Goal: Information Seeking & Learning: Check status

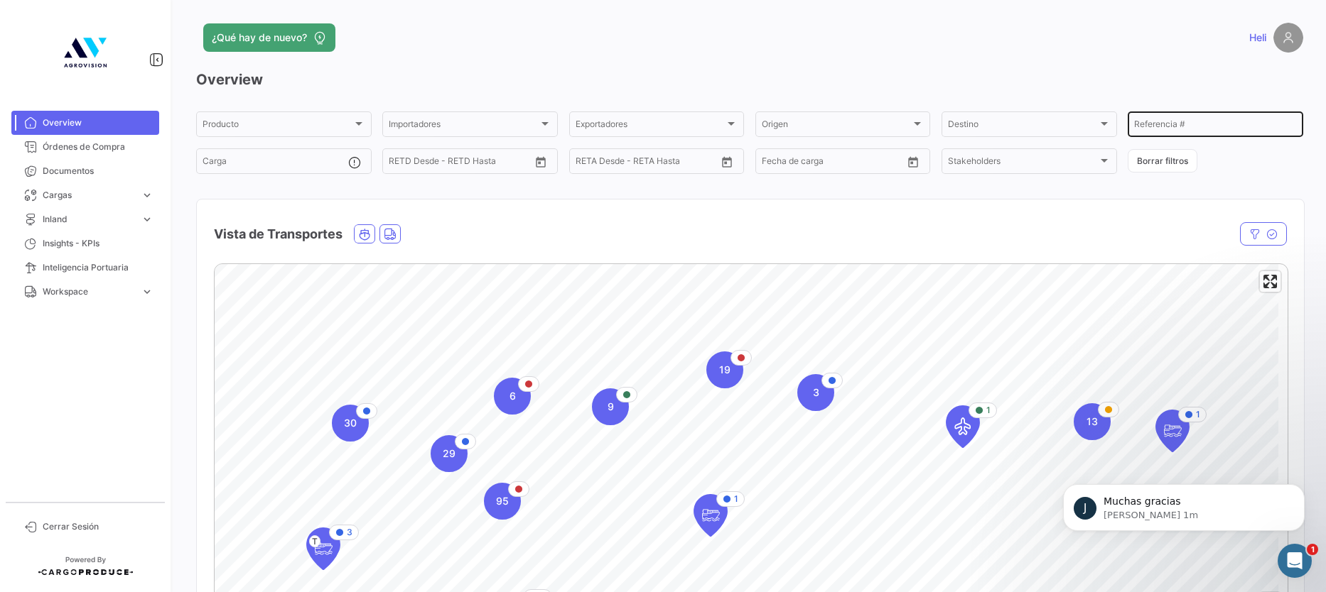
click at [1164, 124] on input "Referencia #" at bounding box center [1215, 126] width 163 height 10
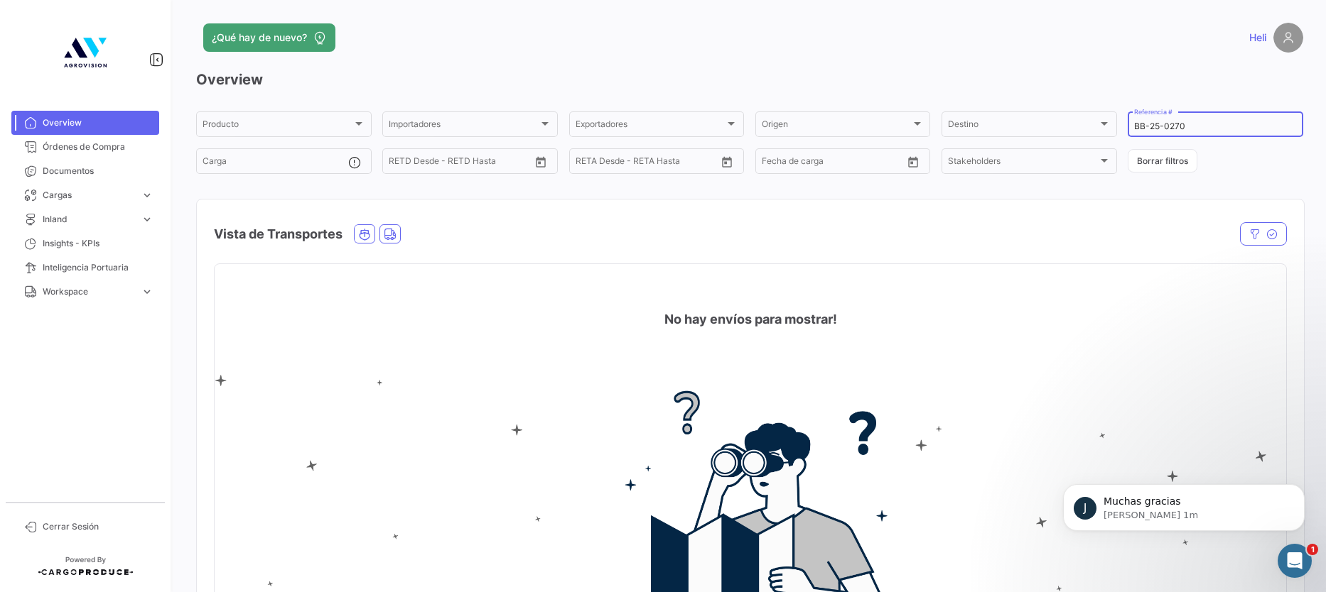
type input "BB-25-0270"
click at [1259, 217] on div "Vista de Transportes" at bounding box center [750, 226] width 1107 height 53
click at [1261, 227] on button "button" at bounding box center [1263, 233] width 47 height 23
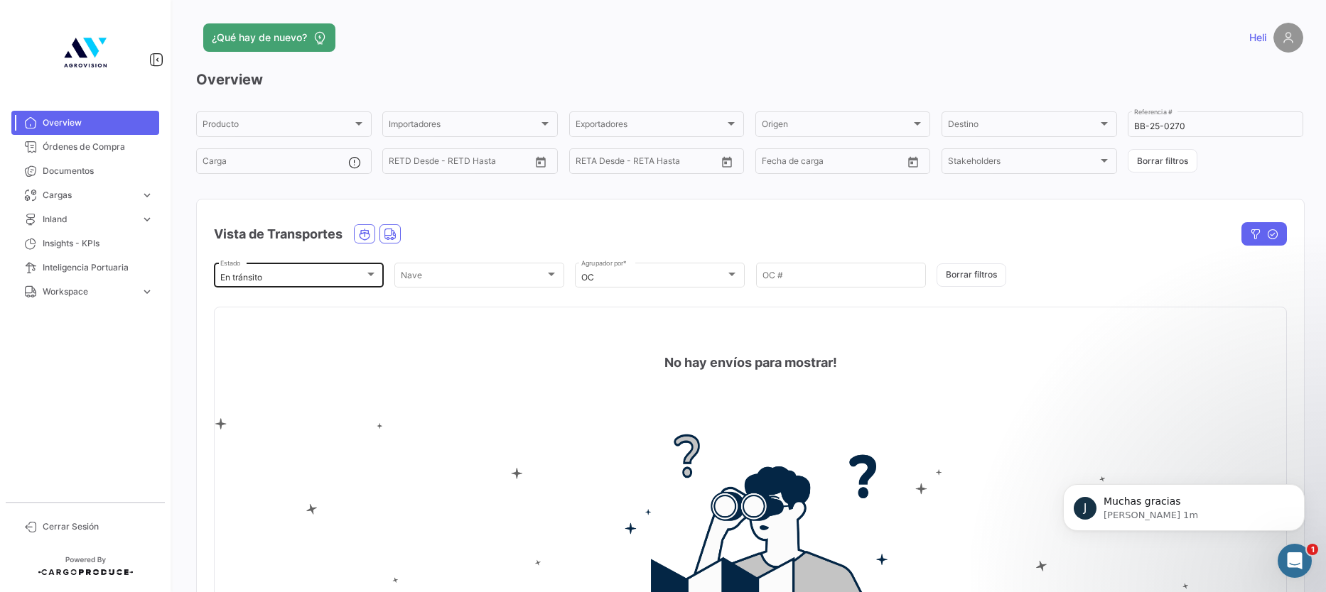
click at [327, 264] on div "En [PERSON_NAME] Estado" at bounding box center [298, 275] width 157 height 28
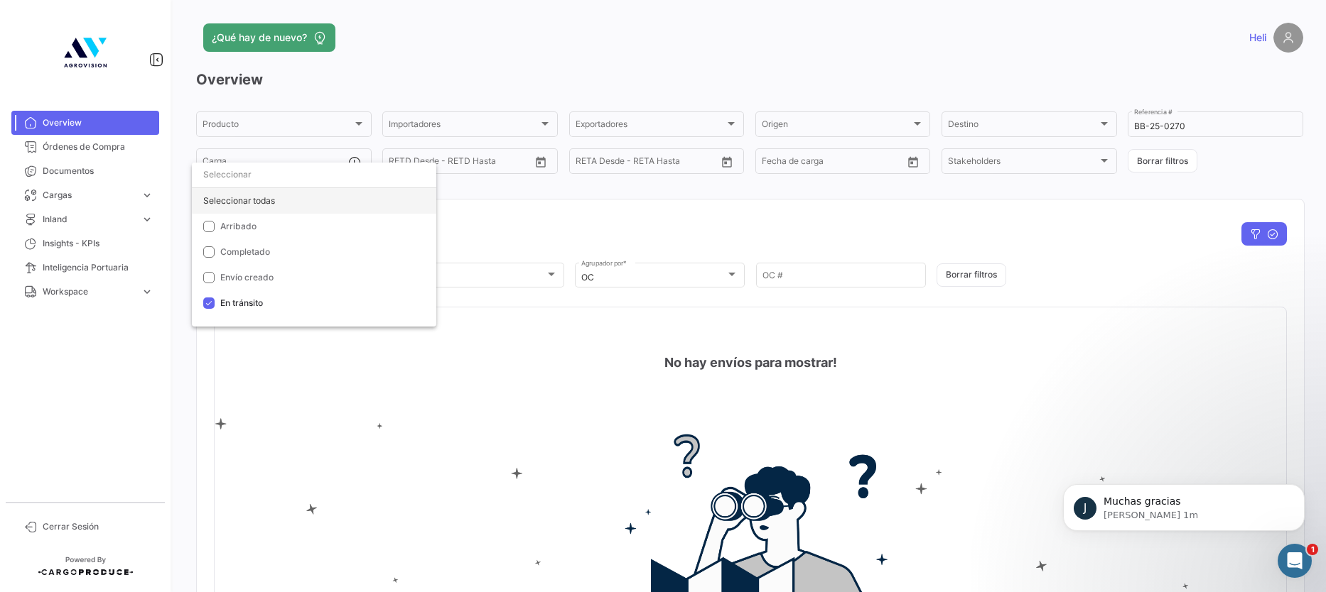
click at [359, 195] on div "Seleccionar todas" at bounding box center [314, 201] width 244 height 26
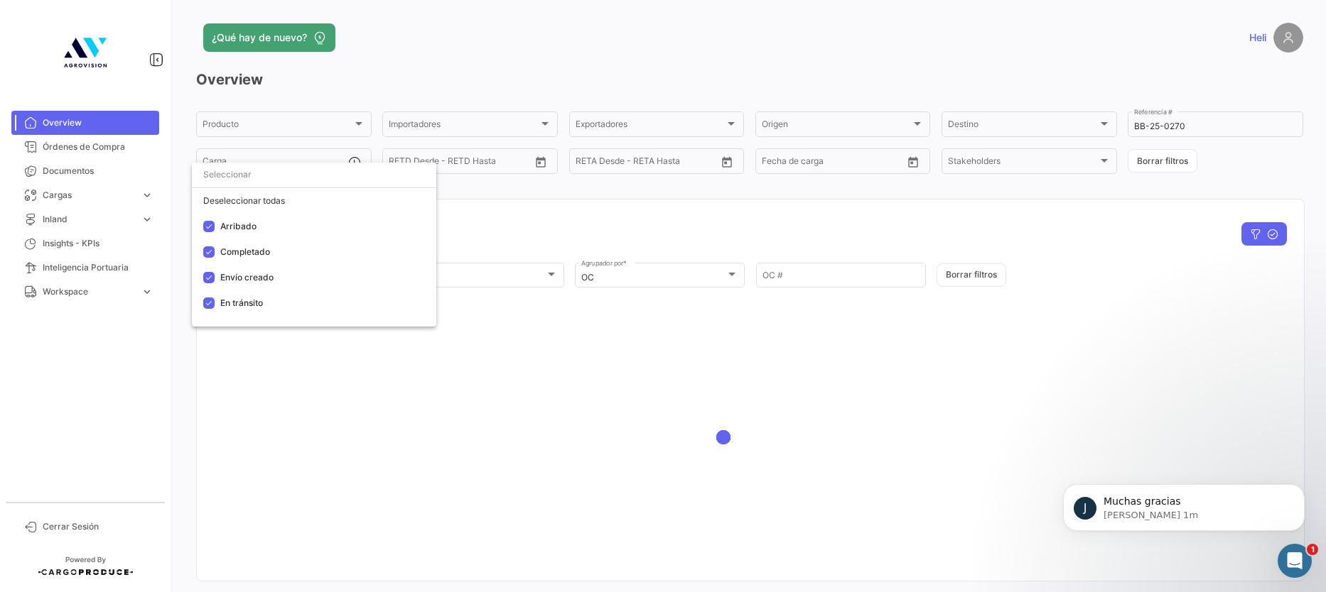
click at [585, 233] on div at bounding box center [663, 296] width 1326 height 592
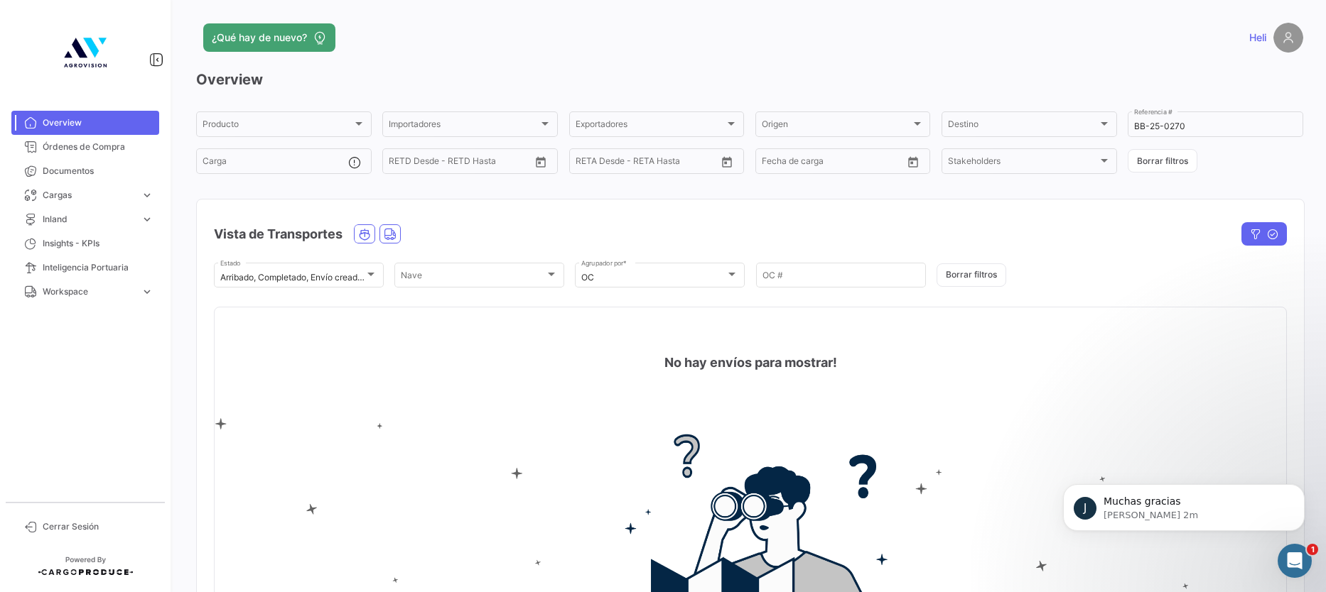
click at [910, 195] on div "Overview Producto Producto Importadores Importadores Exportadores Exportadores …" at bounding box center [749, 392] width 1107 height 645
drag, startPoint x: 1179, startPoint y: 127, endPoint x: 1115, endPoint y: 124, distance: 63.3
click at [1115, 124] on div "Producto Producto Importadores Importadores Exportadores Exportadores Origen Or…" at bounding box center [749, 142] width 1107 height 67
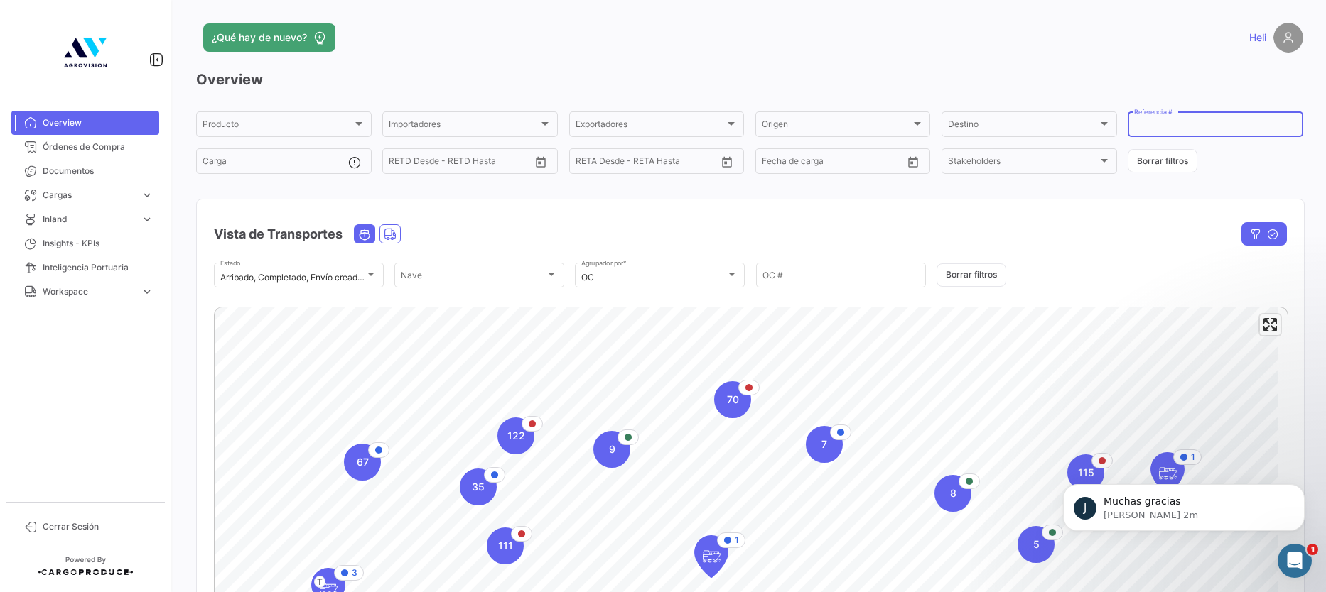
click at [365, 232] on icon "Ocean" at bounding box center [364, 234] width 13 height 13
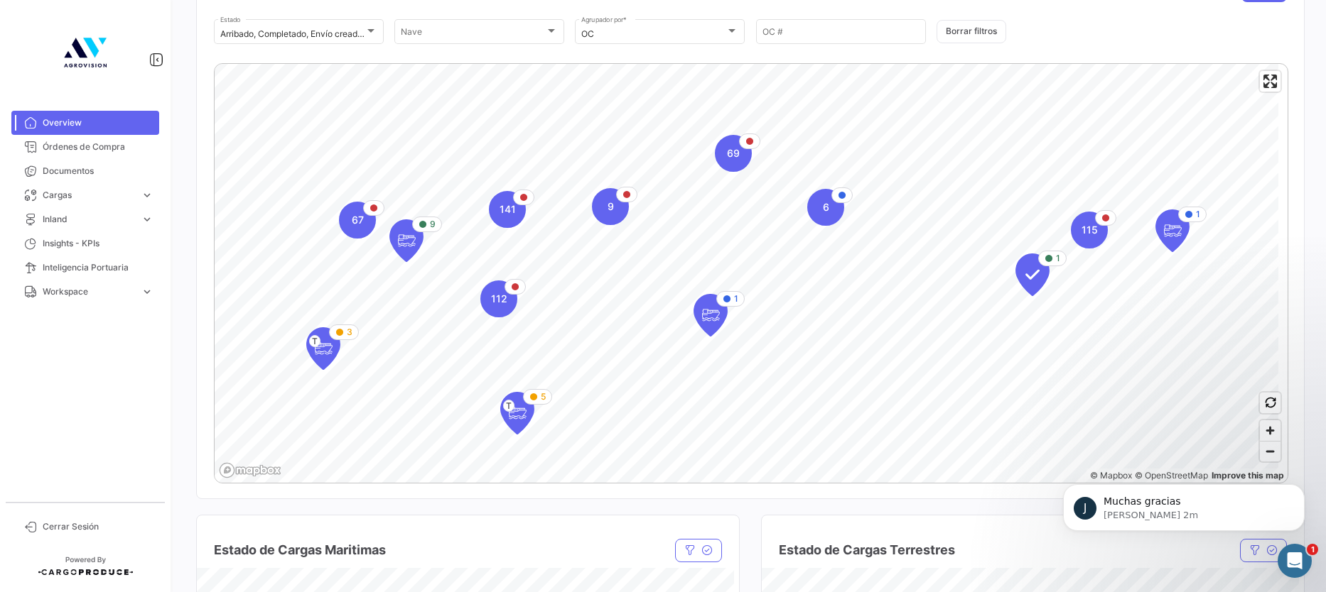
scroll to position [213, 0]
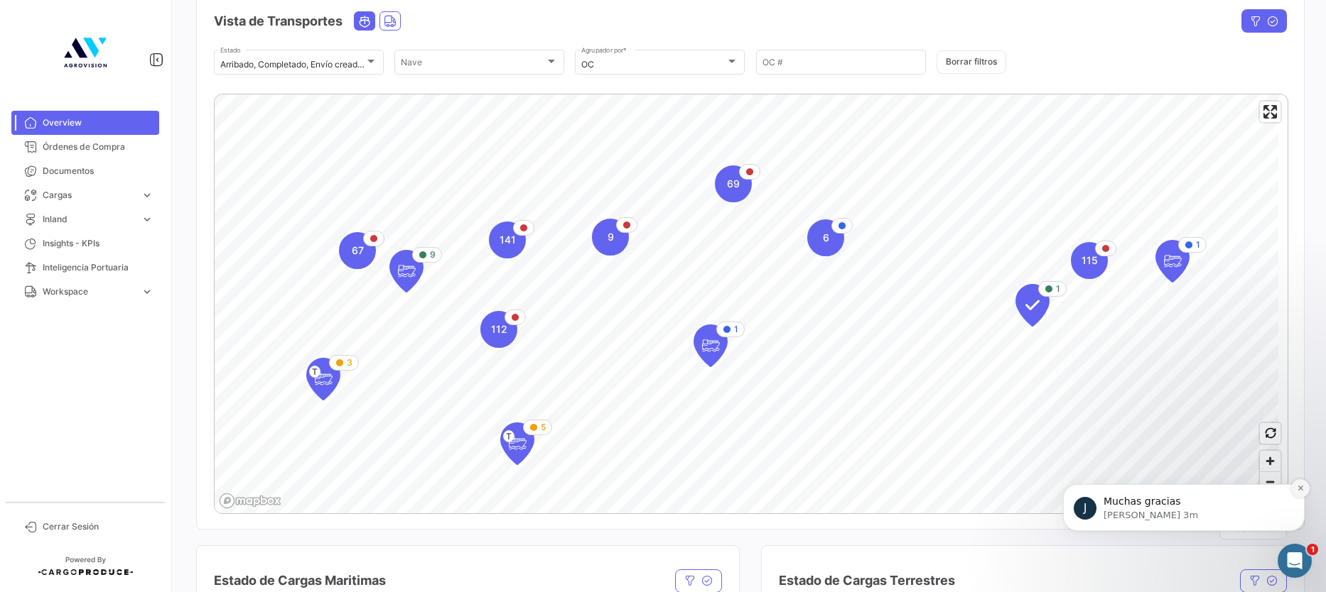
click at [1296, 489] on icon "Dismiss notification" at bounding box center [1300, 488] width 8 height 8
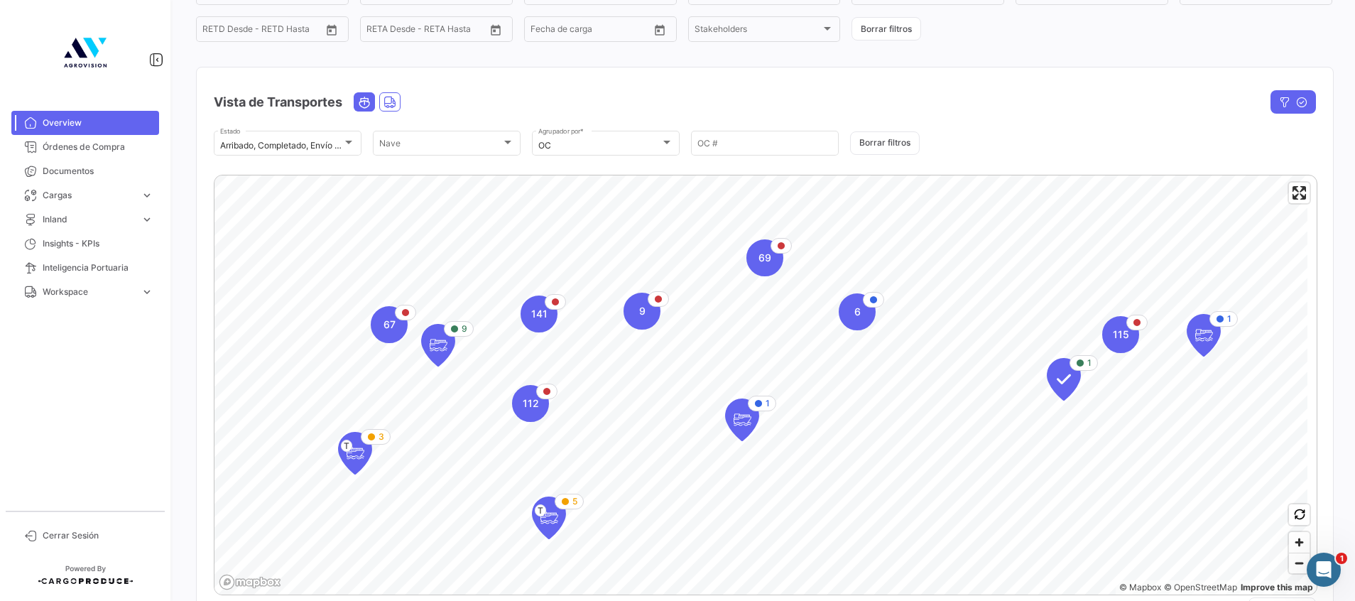
scroll to position [107, 0]
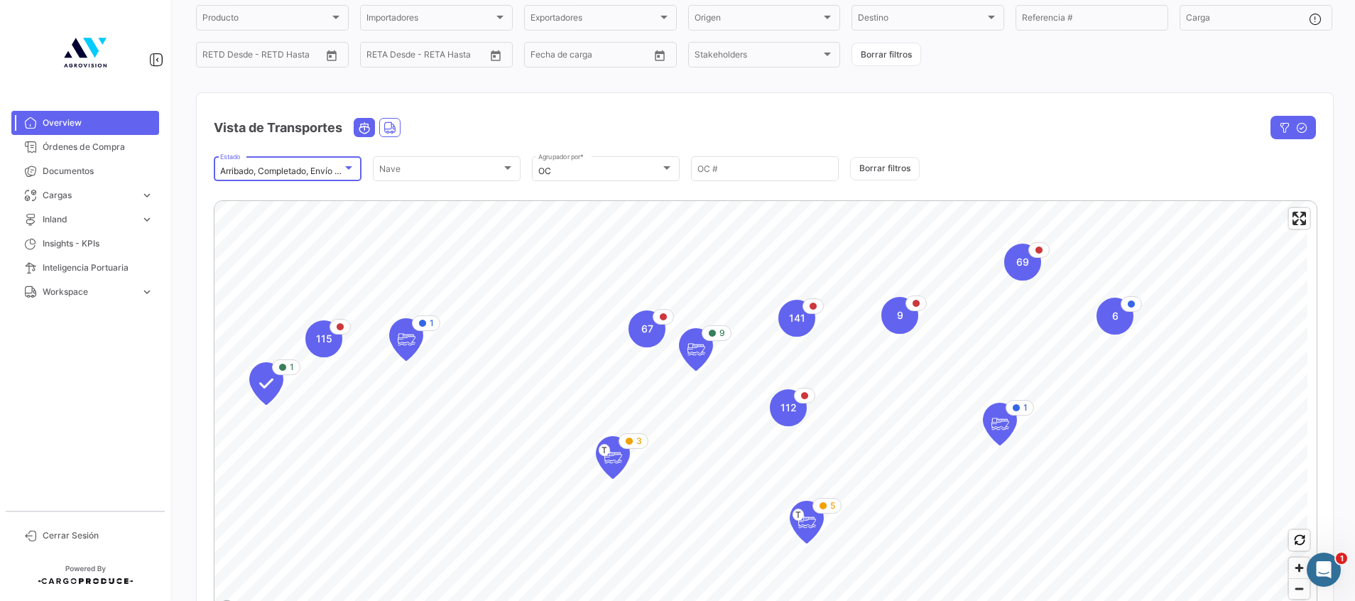
click at [346, 173] on div at bounding box center [348, 168] width 13 height 11
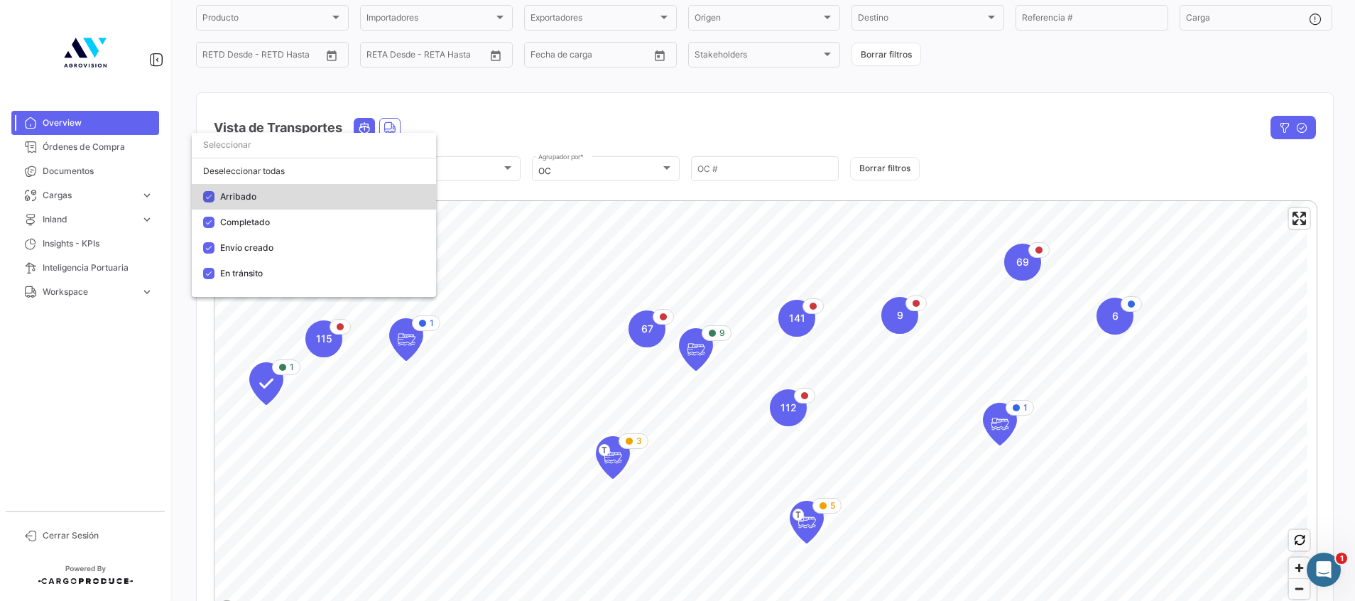
click at [206, 200] on mat-pseudo-checkbox at bounding box center [208, 196] width 11 height 11
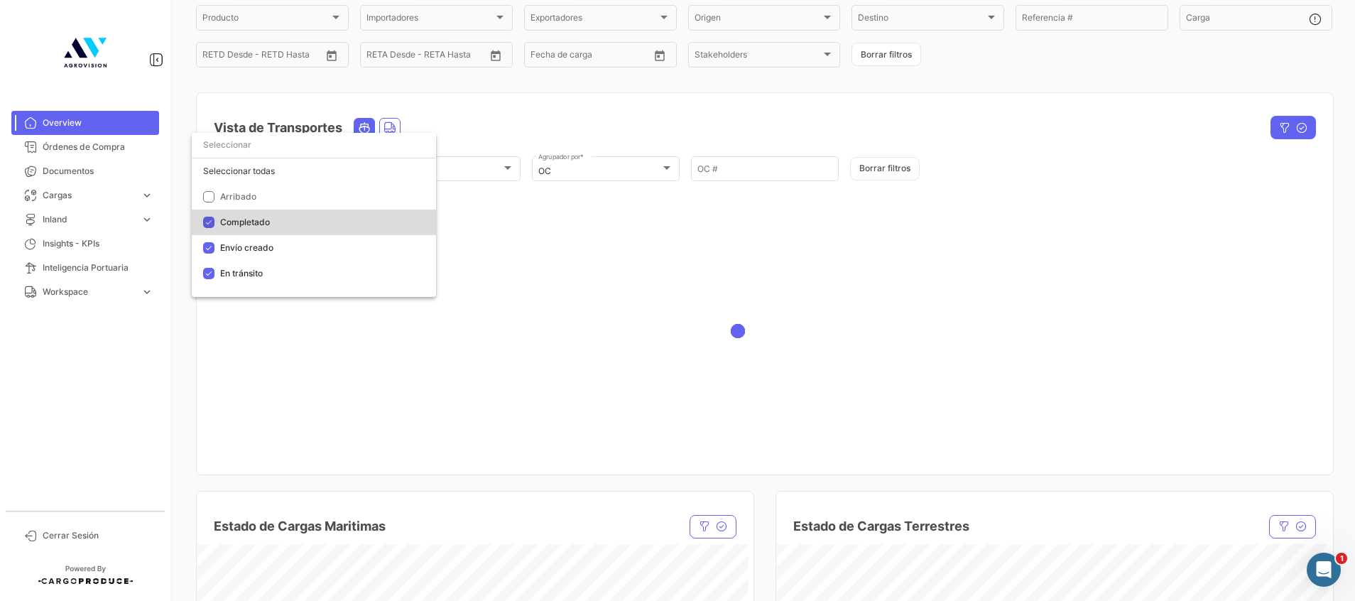
drag, startPoint x: 212, startPoint y: 222, endPoint x: 209, endPoint y: 249, distance: 27.9
click at [212, 222] on mat-pseudo-checkbox at bounding box center [208, 222] width 11 height 11
click at [209, 250] on mat-pseudo-checkbox at bounding box center [208, 247] width 11 height 11
click at [515, 118] on div at bounding box center [677, 300] width 1355 height 601
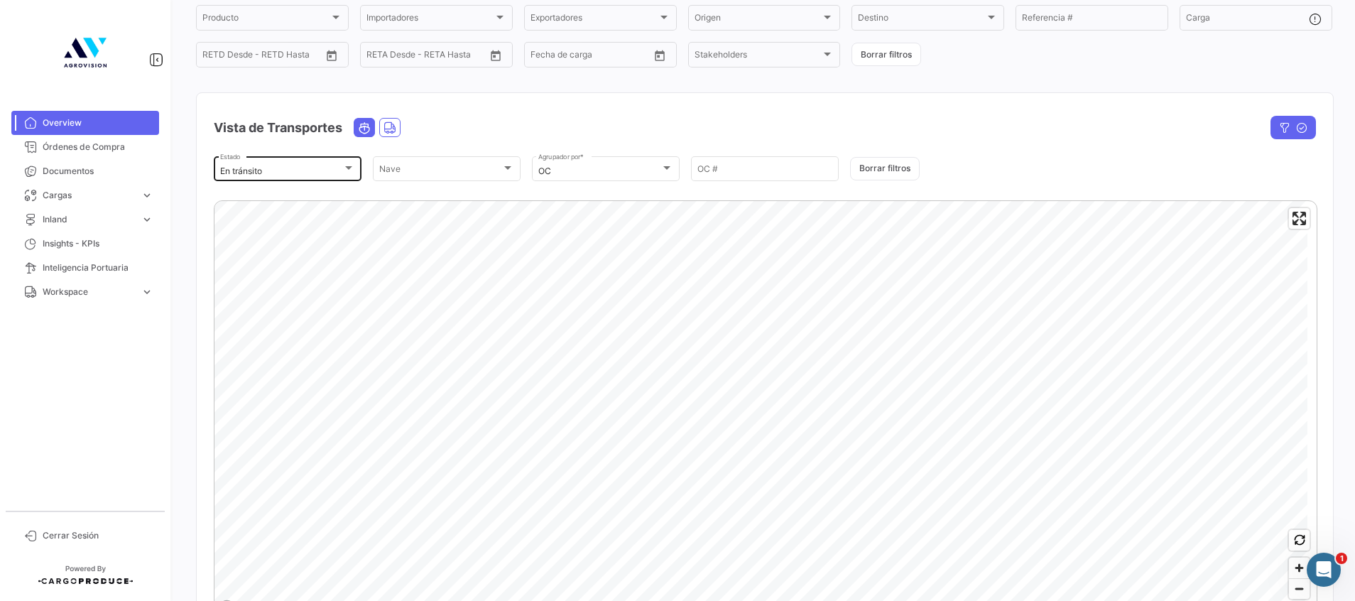
click at [337, 170] on div "En tránsito" at bounding box center [281, 171] width 122 height 10
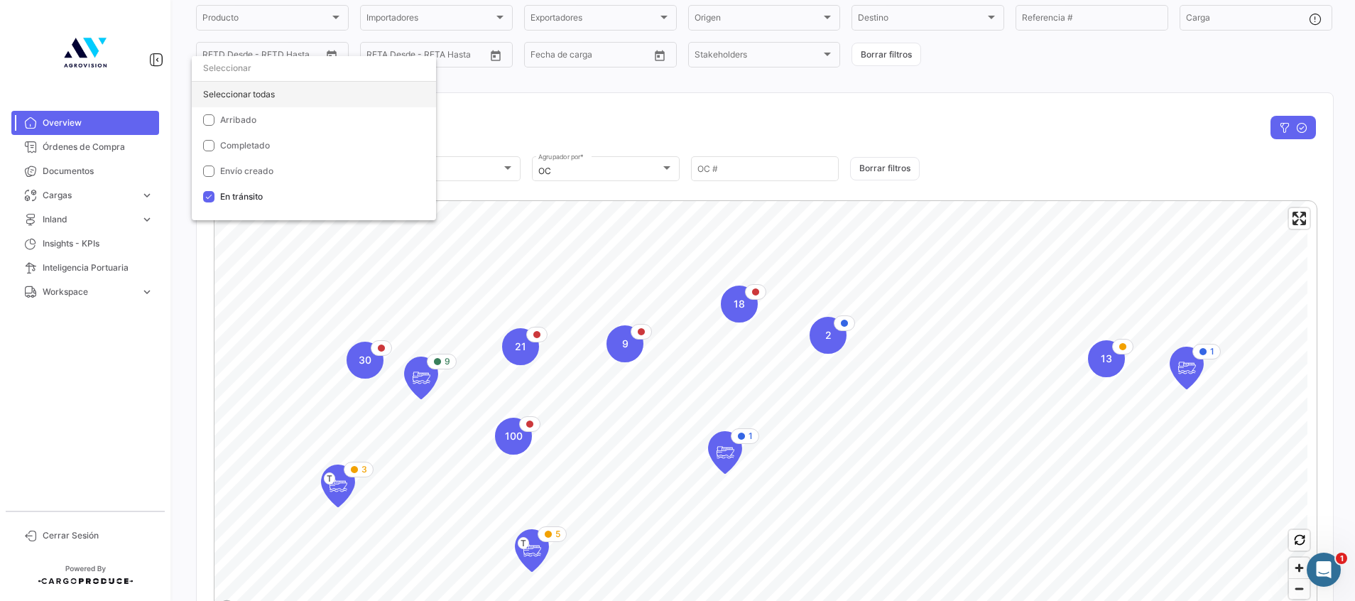
click at [212, 104] on div "Seleccionar todas" at bounding box center [314, 95] width 244 height 26
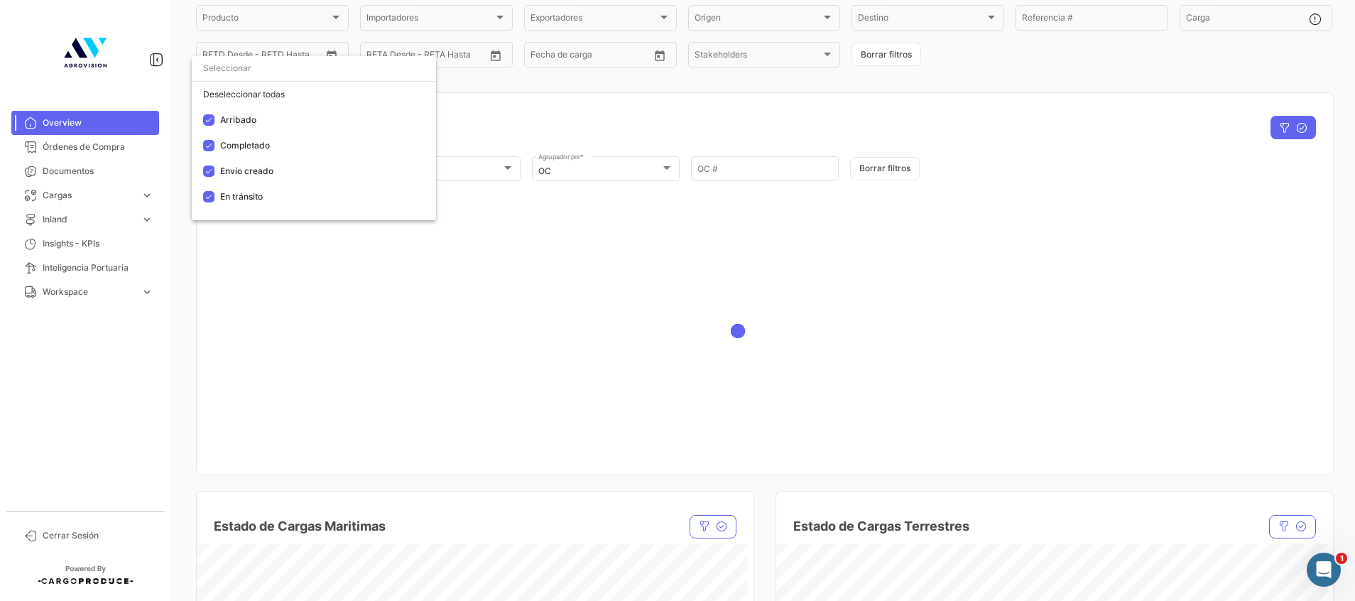
click at [548, 118] on div at bounding box center [677, 300] width 1355 height 601
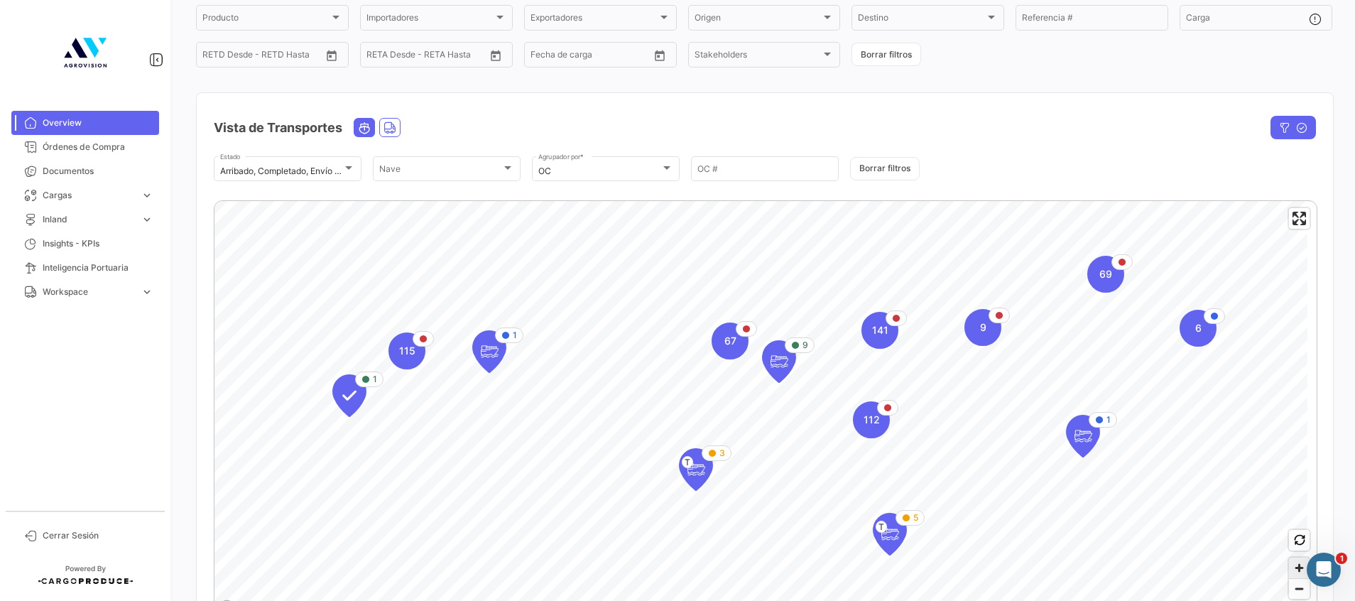
click at [1289, 562] on span "Zoom in" at bounding box center [1299, 568] width 21 height 21
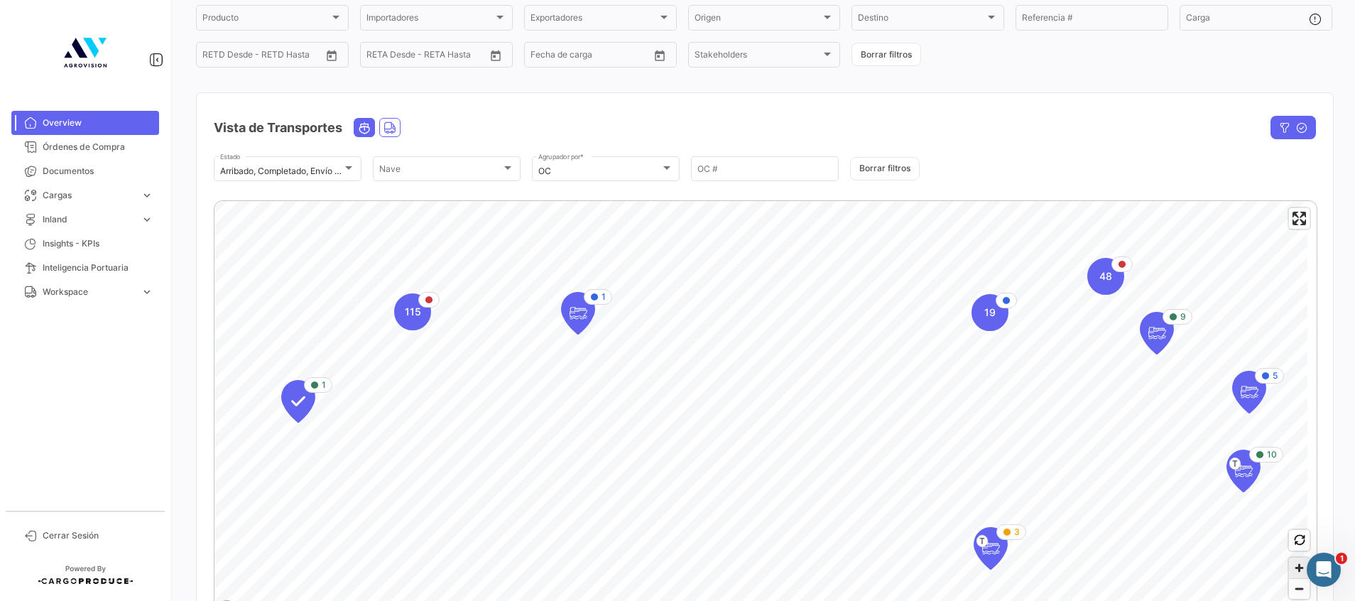
click at [1289, 568] on span "Zoom in" at bounding box center [1299, 568] width 21 height 21
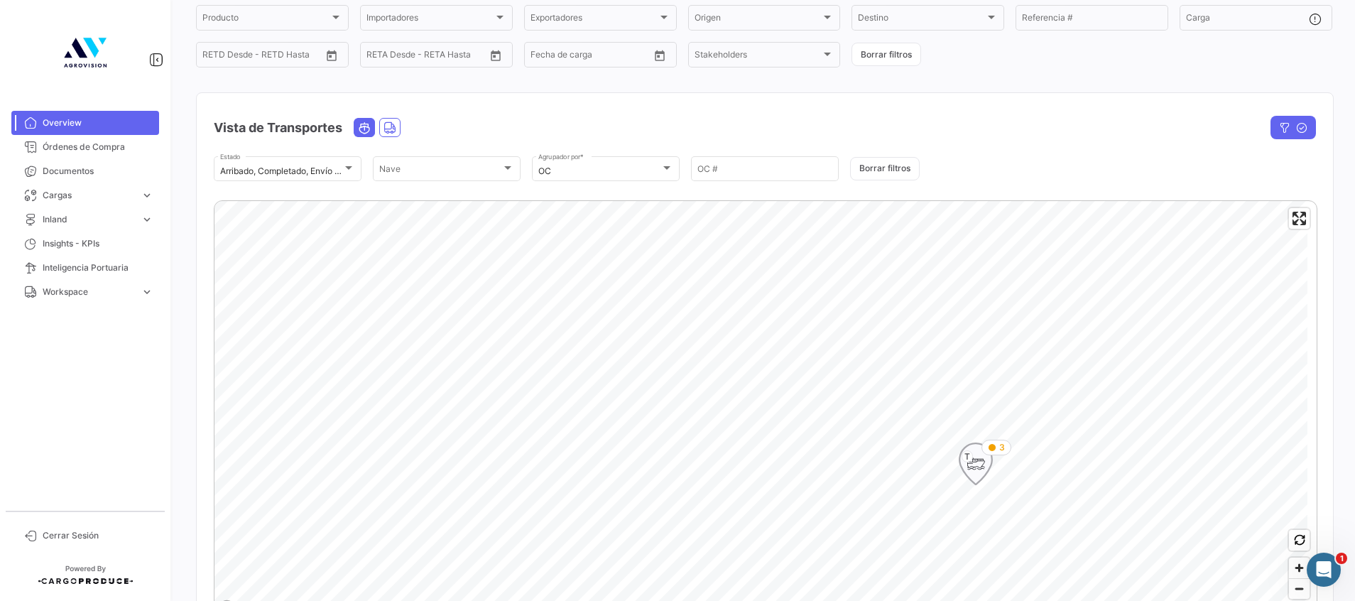
click at [978, 459] on icon "Map marker" at bounding box center [976, 464] width 20 height 30
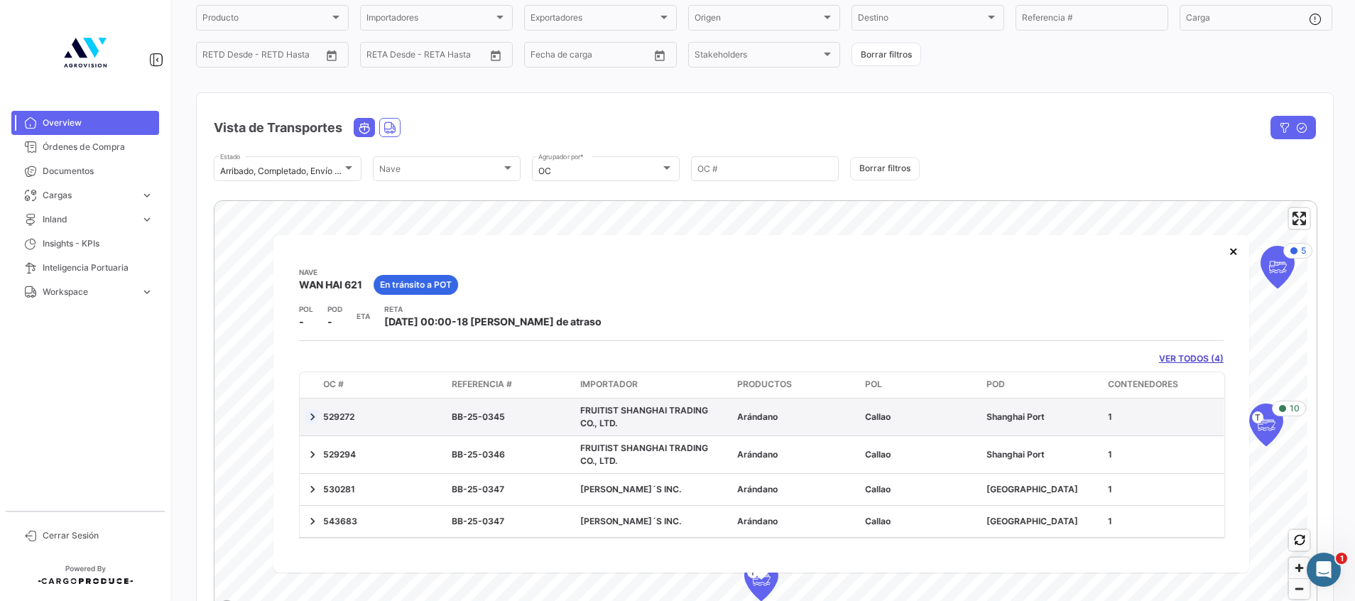
click at [313, 421] on link at bounding box center [312, 417] width 14 height 14
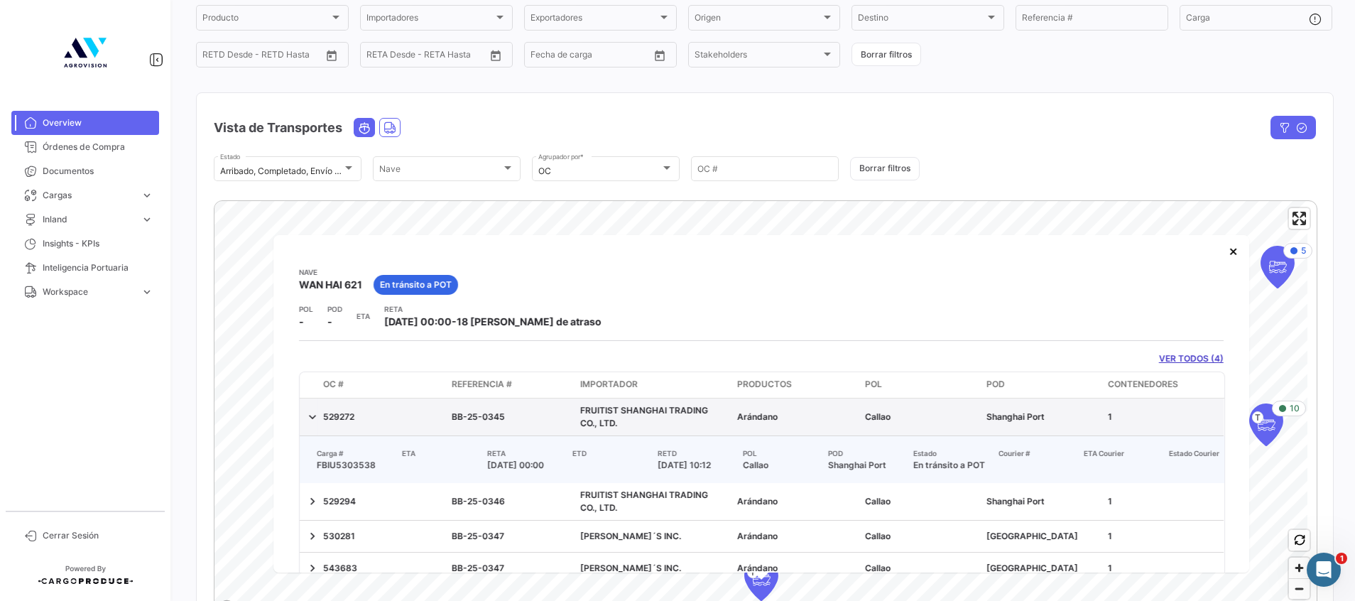
scroll to position [73, 0]
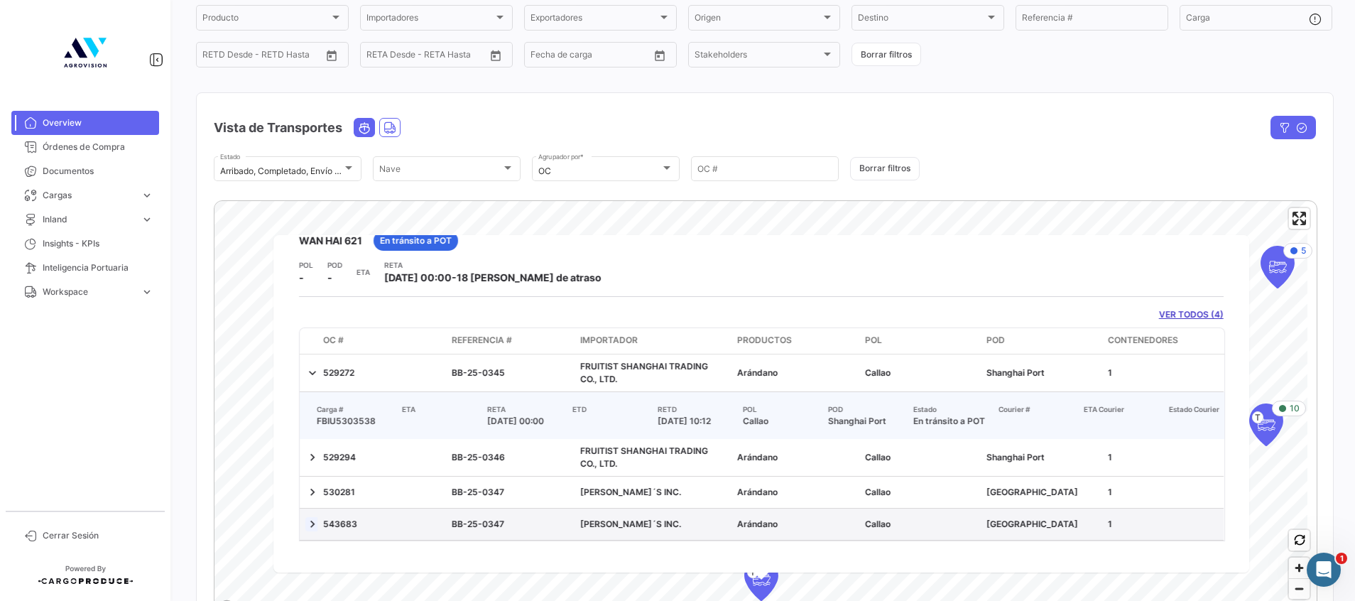
click at [307, 526] on link at bounding box center [312, 524] width 14 height 14
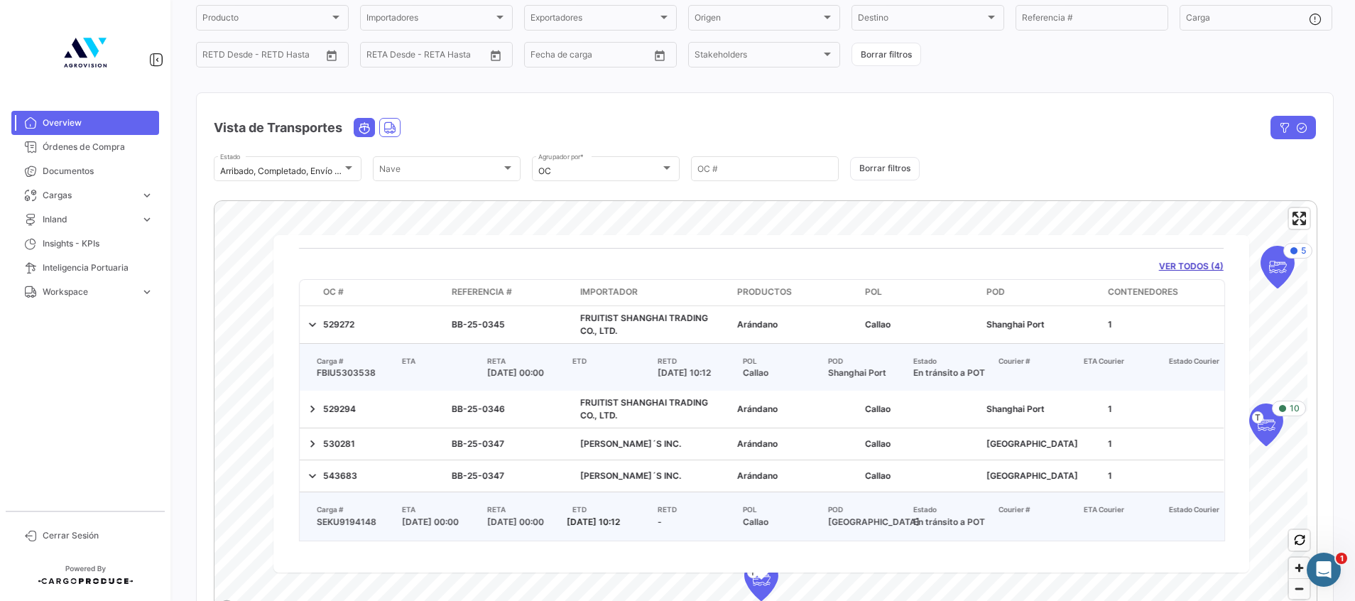
scroll to position [166, 0]
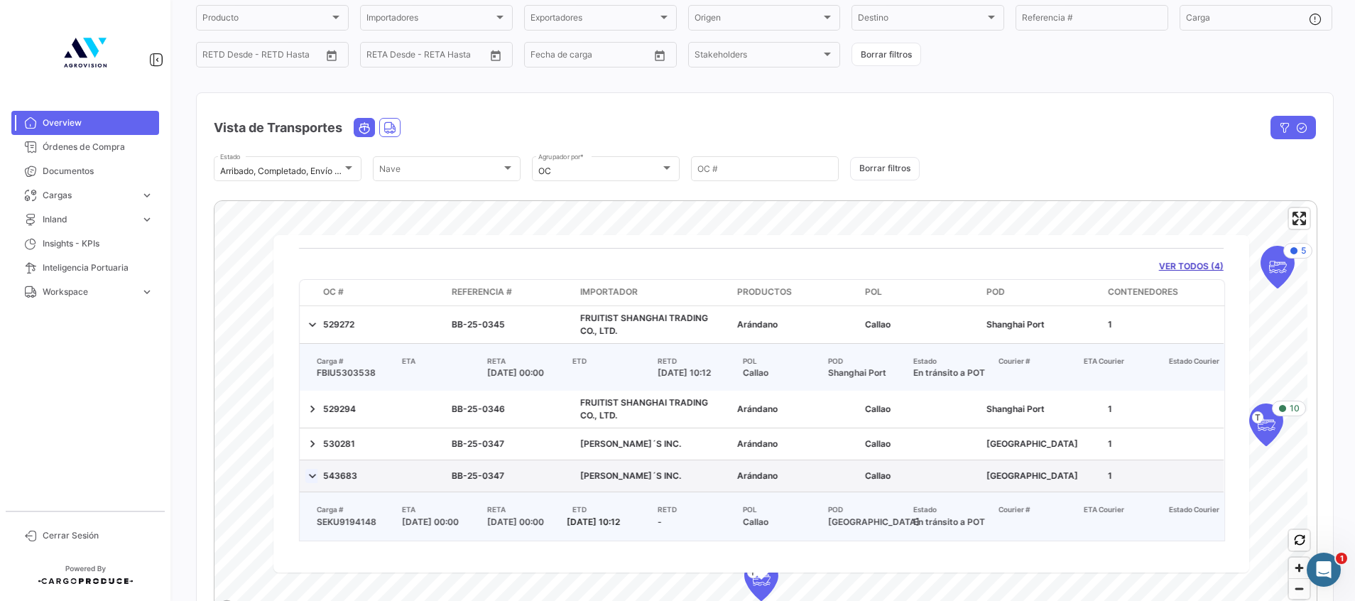
click at [311, 469] on link at bounding box center [312, 476] width 14 height 14
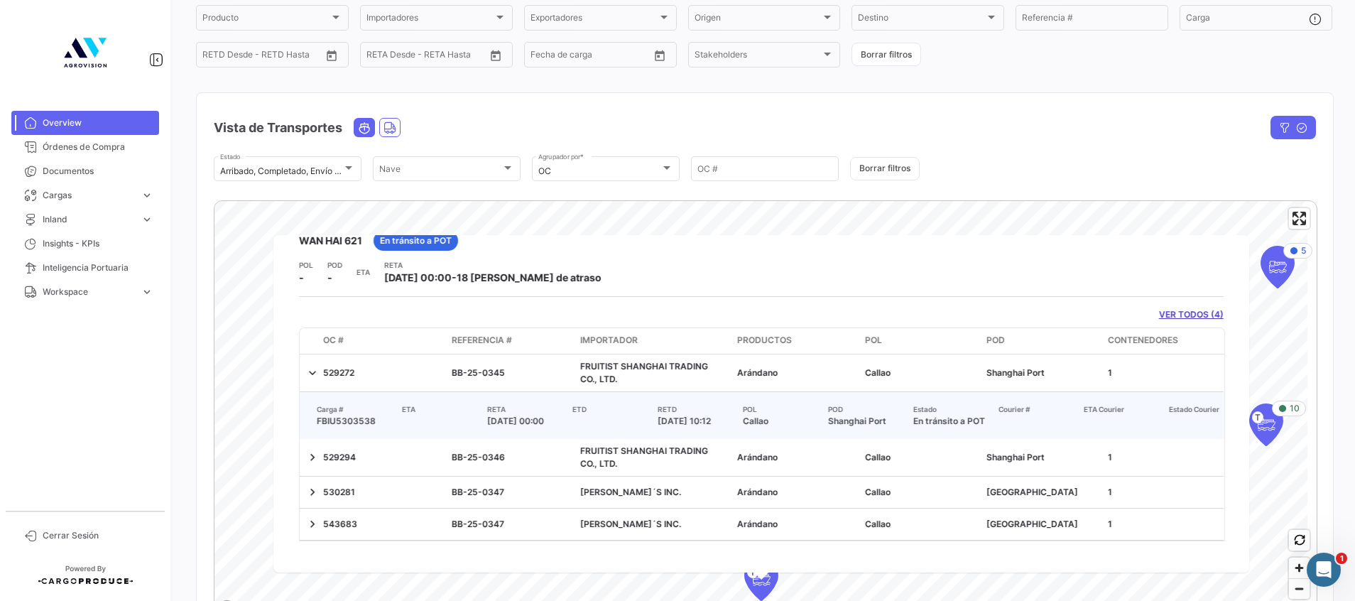
scroll to position [213, 0]
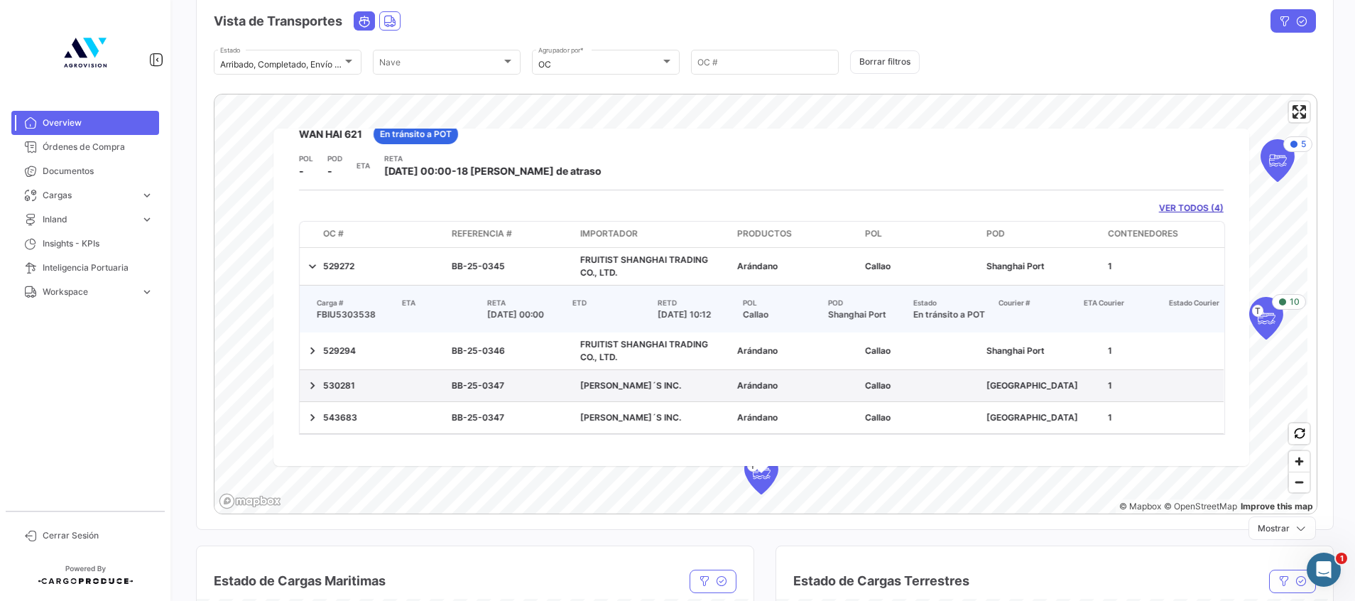
drag, startPoint x: 325, startPoint y: 367, endPoint x: 359, endPoint y: 372, distance: 35.3
click at [359, 379] on div "530281" at bounding box center [381, 385] width 117 height 13
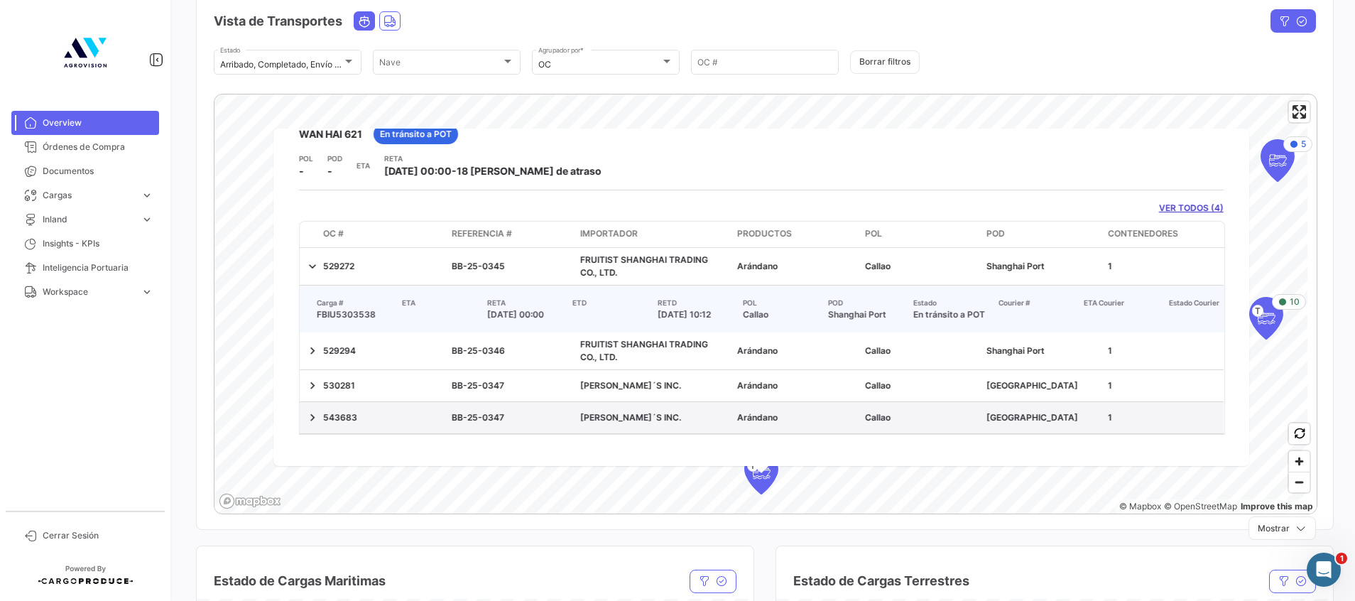
drag, startPoint x: 359, startPoint y: 372, endPoint x: 335, endPoint y: 400, distance: 37.2
click at [335, 411] on div "543683" at bounding box center [381, 417] width 117 height 13
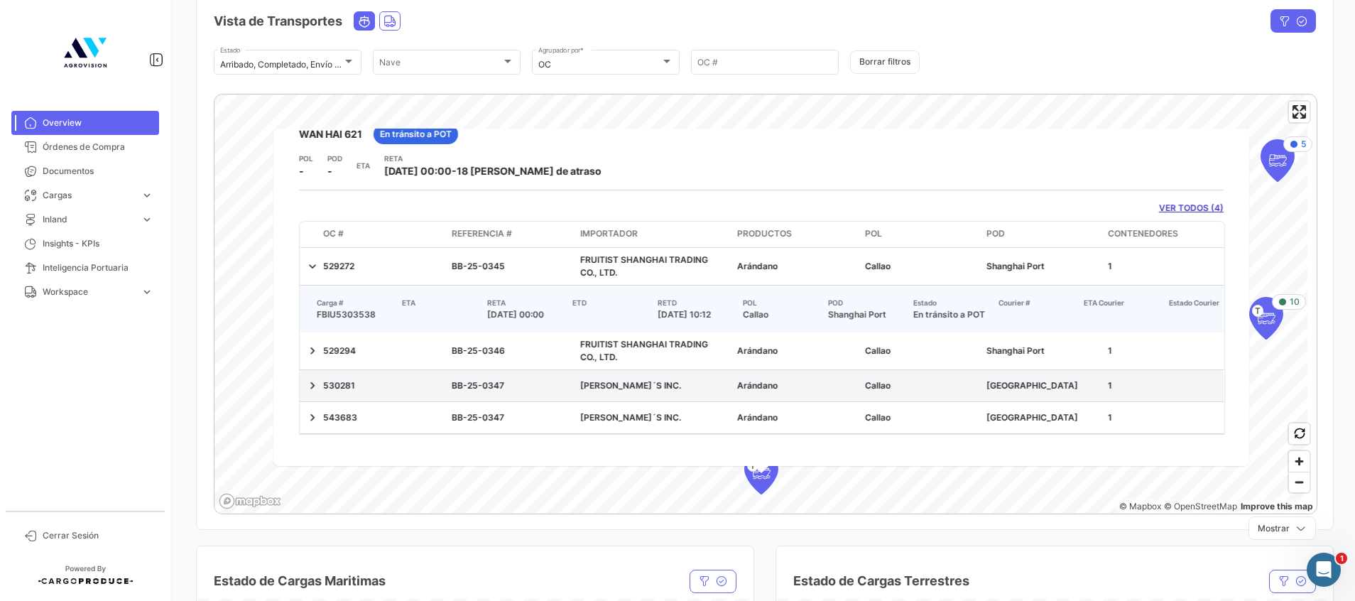
drag, startPoint x: 452, startPoint y: 367, endPoint x: 516, endPoint y: 368, distance: 63.9
click at [516, 379] on div "BB-25-0347" at bounding box center [510, 385] width 117 height 13
drag, startPoint x: 516, startPoint y: 368, endPoint x: 471, endPoint y: 372, distance: 45.0
click at [471, 379] on div "BB-25-0347" at bounding box center [510, 385] width 117 height 13
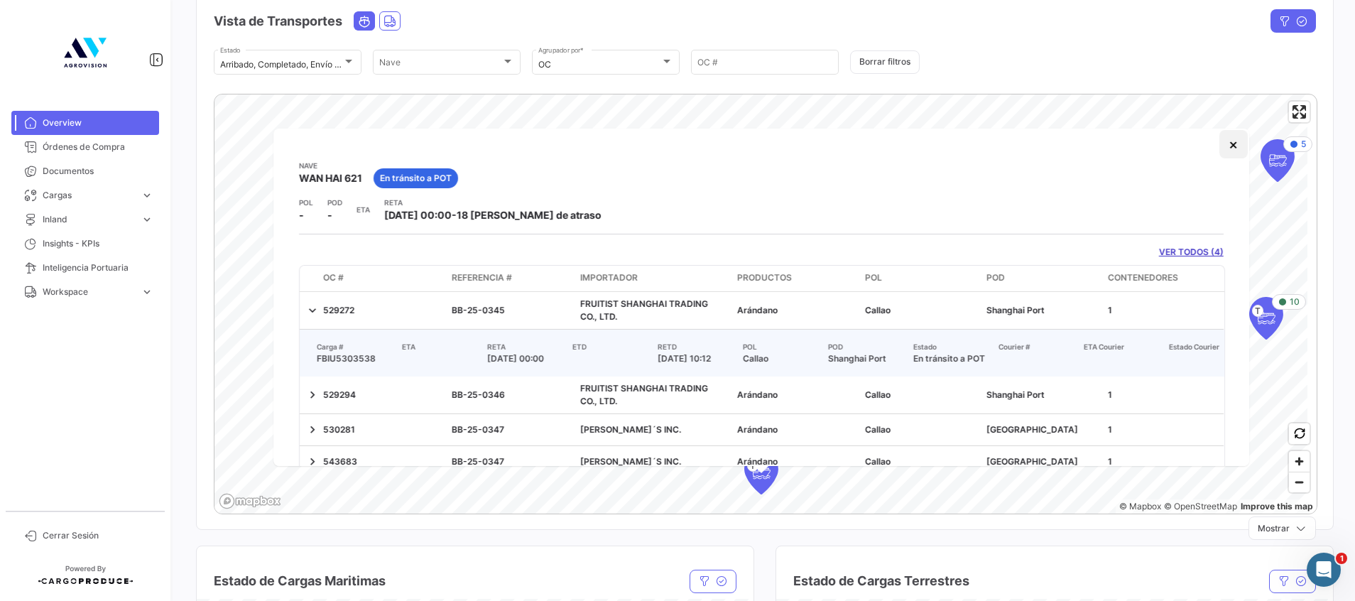
click at [1220, 142] on button "×" at bounding box center [1234, 144] width 28 height 28
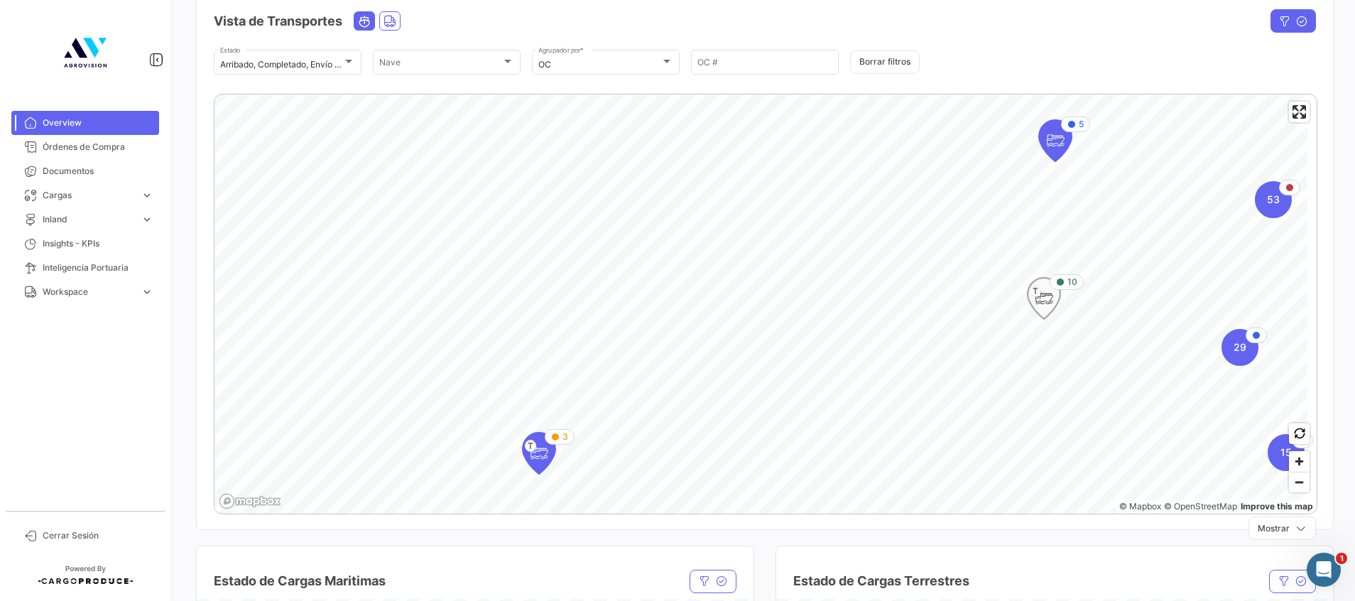
click at [1050, 299] on icon "Map marker" at bounding box center [1044, 298] width 20 height 30
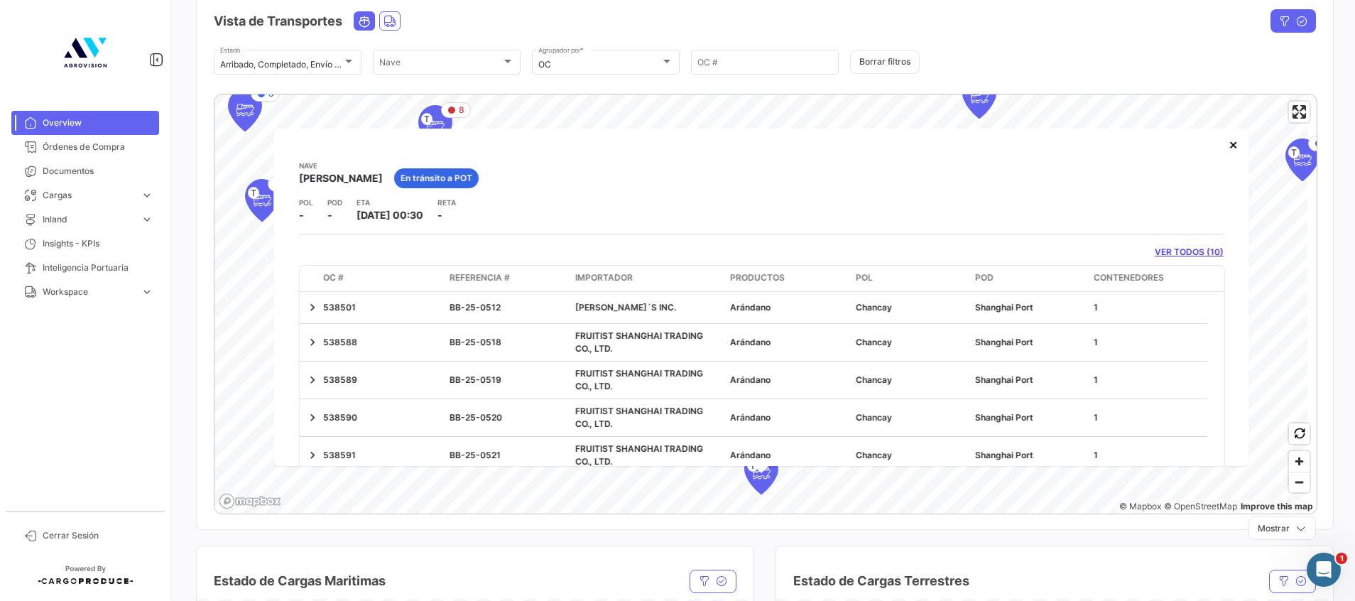
click at [1169, 252] on link "VER TODOS (10)" at bounding box center [1189, 252] width 69 height 13
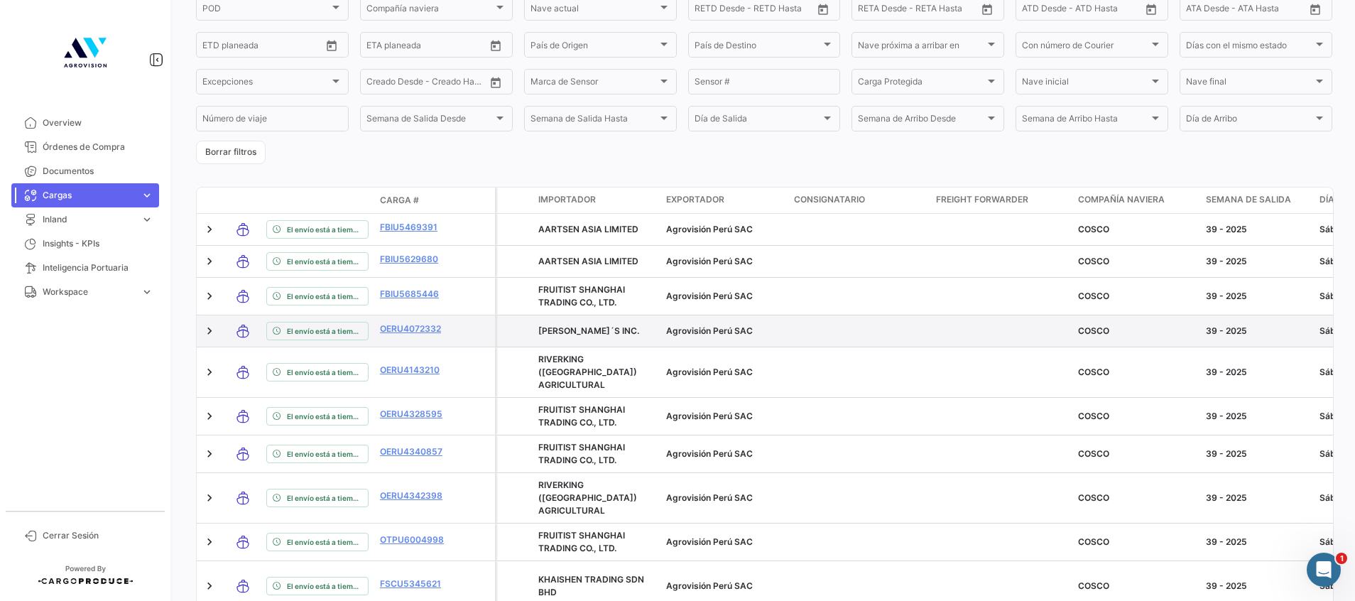
scroll to position [213, 0]
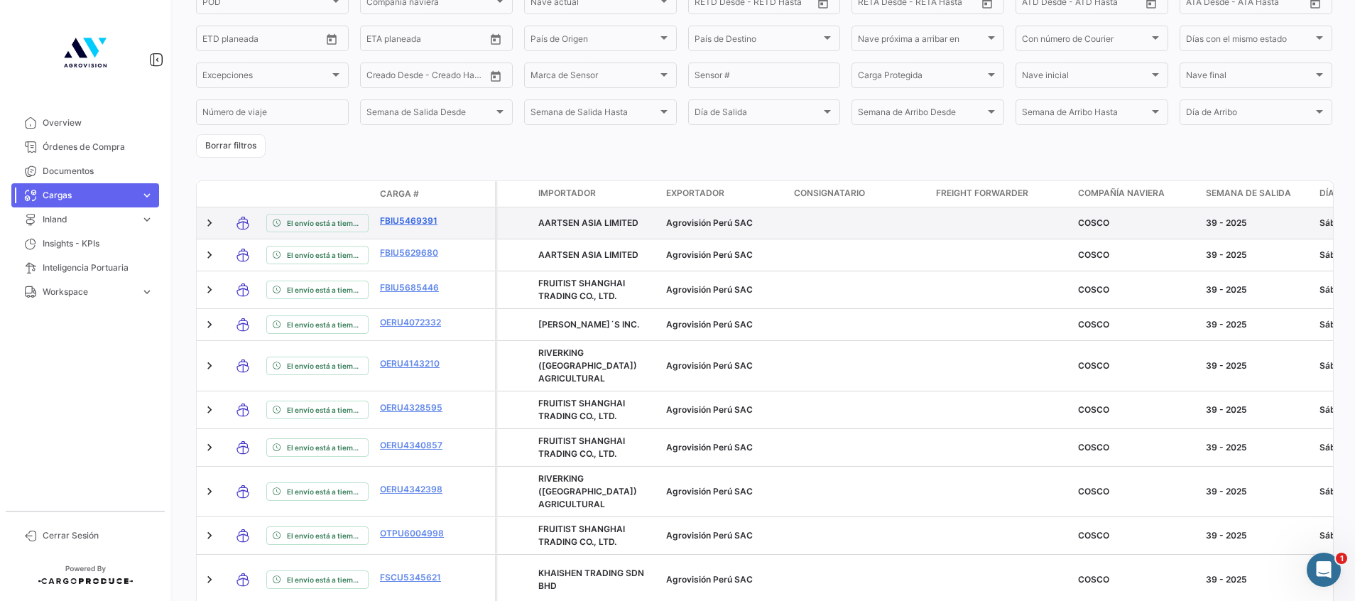
click at [412, 220] on link "FBIU5469391" at bounding box center [417, 221] width 74 height 13
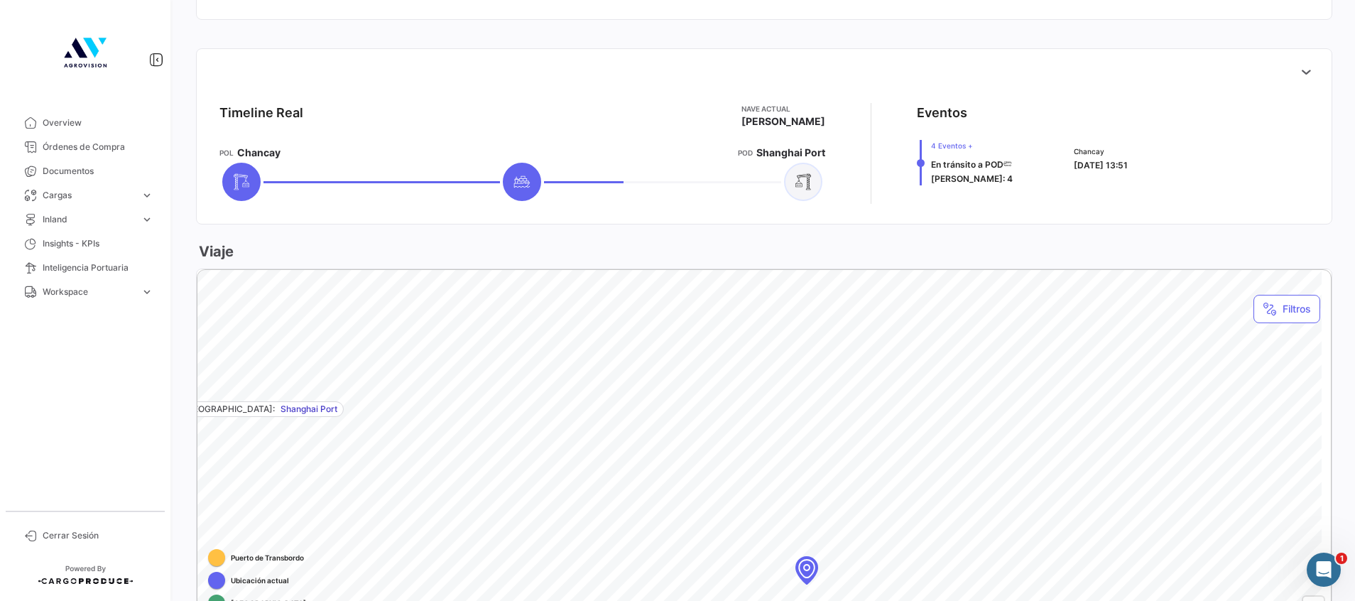
scroll to position [533, 0]
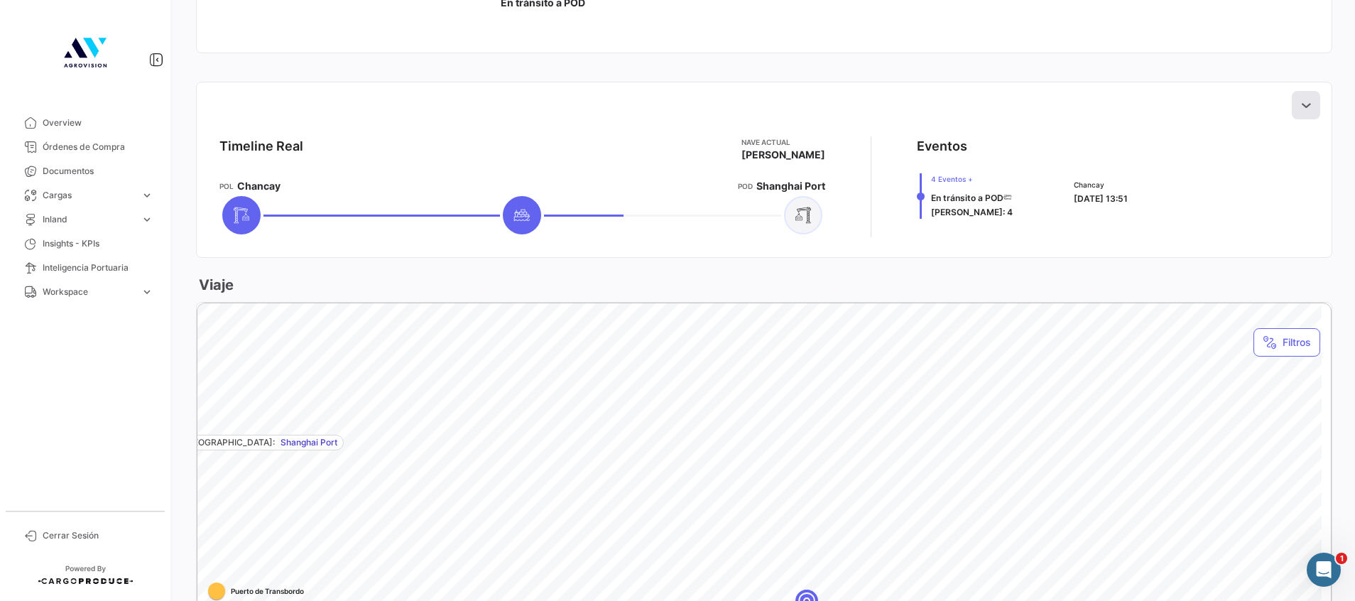
click at [1299, 99] on icon at bounding box center [1306, 105] width 14 height 14
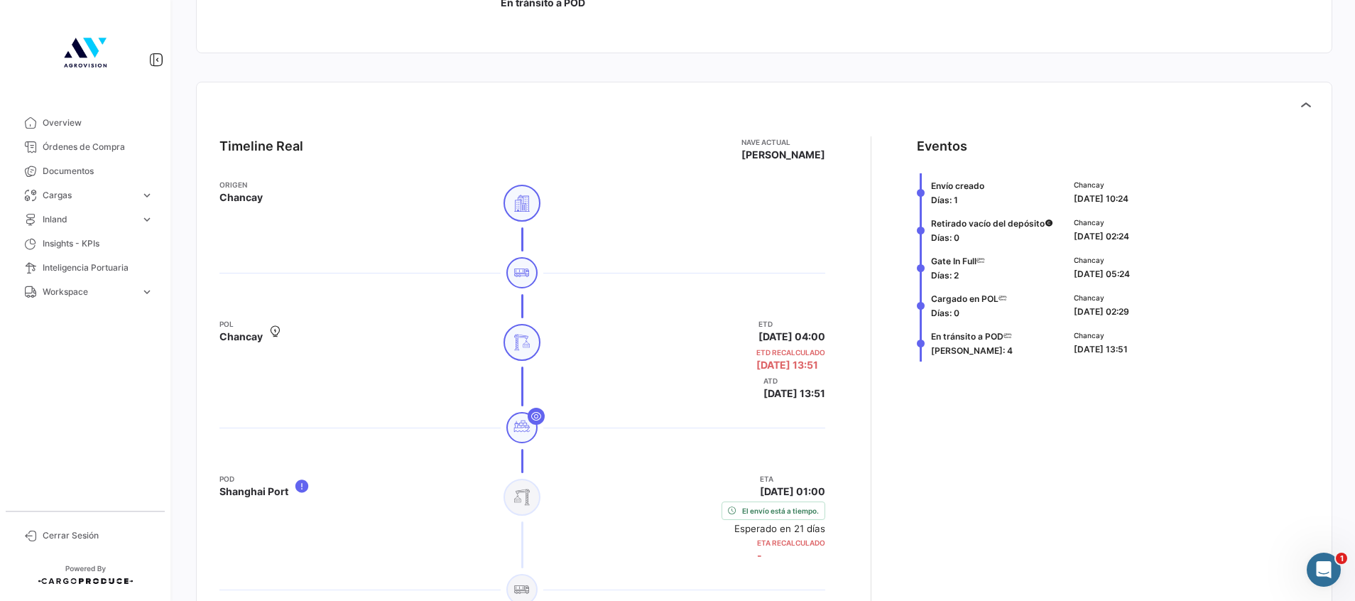
scroll to position [639, 0]
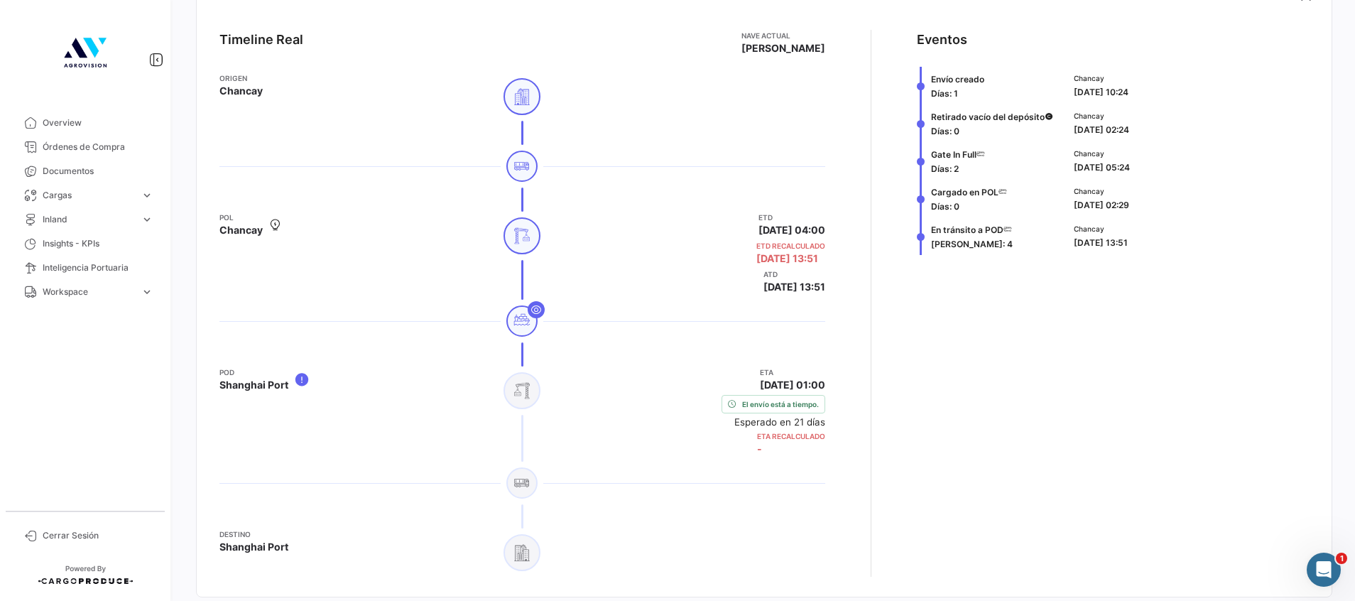
drag, startPoint x: 732, startPoint y: 249, endPoint x: 836, endPoint y: 260, distance: 105.0
click at [836, 260] on div "Timeline Real [PERSON_NAME] actual [PERSON_NAME] [PERSON_NAME] ETD [DATE] 04:00…" at bounding box center [764, 303] width 1112 height 570
drag, startPoint x: 836, startPoint y: 260, endPoint x: 700, endPoint y: 331, distance: 153.2
click at [700, 331] on div at bounding box center [523, 321] width 606 height 43
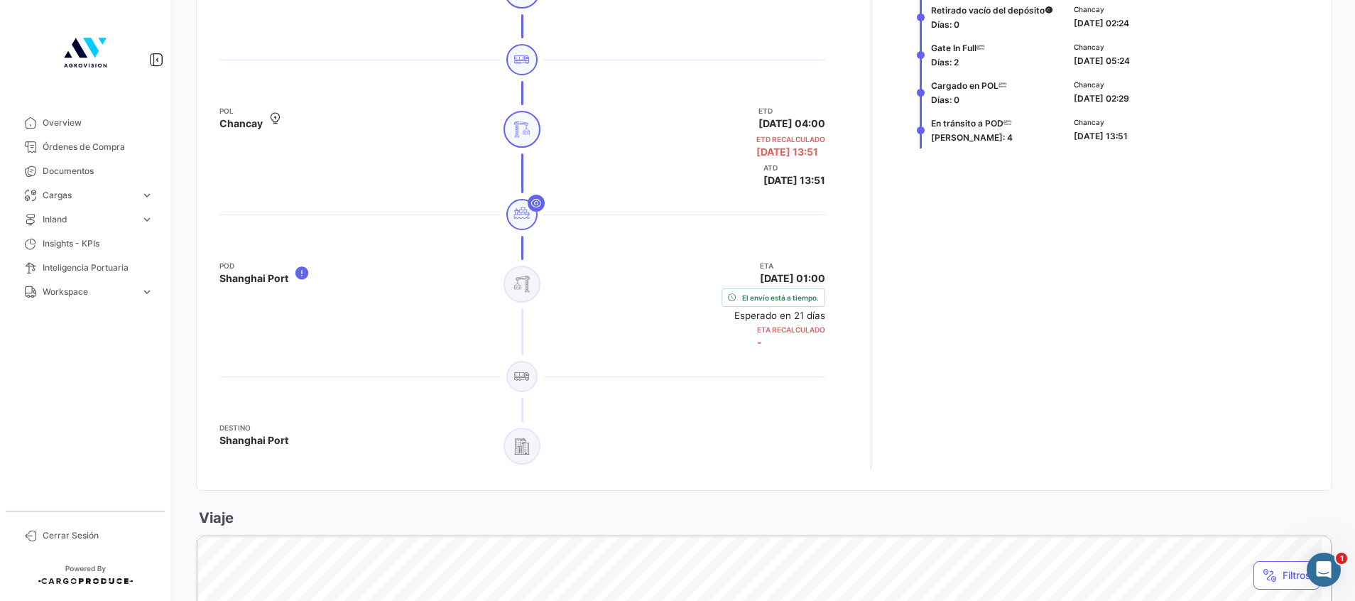
scroll to position [107, 0]
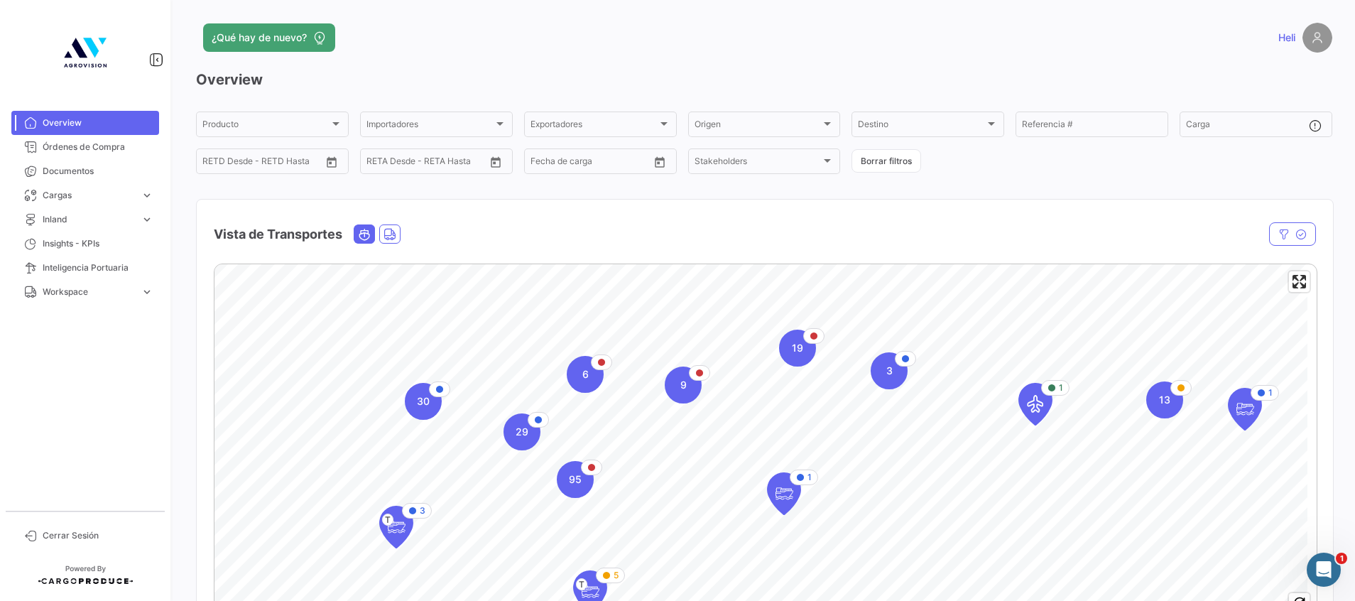
click at [368, 232] on icon "Ocean" at bounding box center [364, 234] width 13 height 13
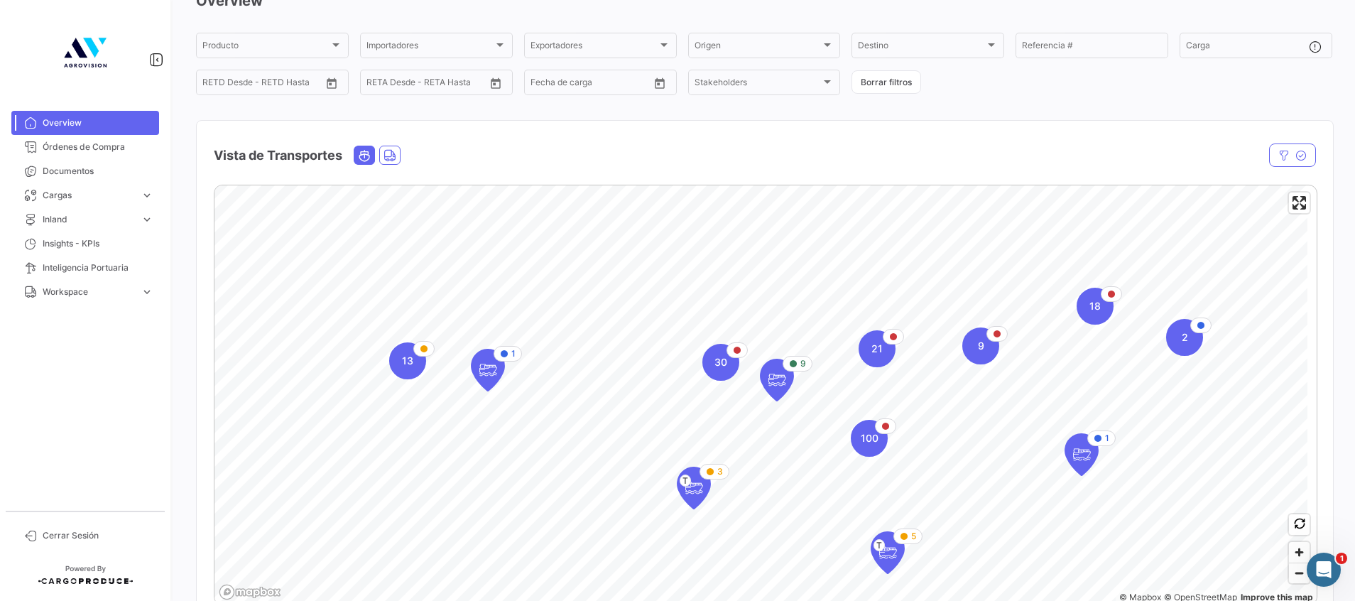
scroll to position [107, 0]
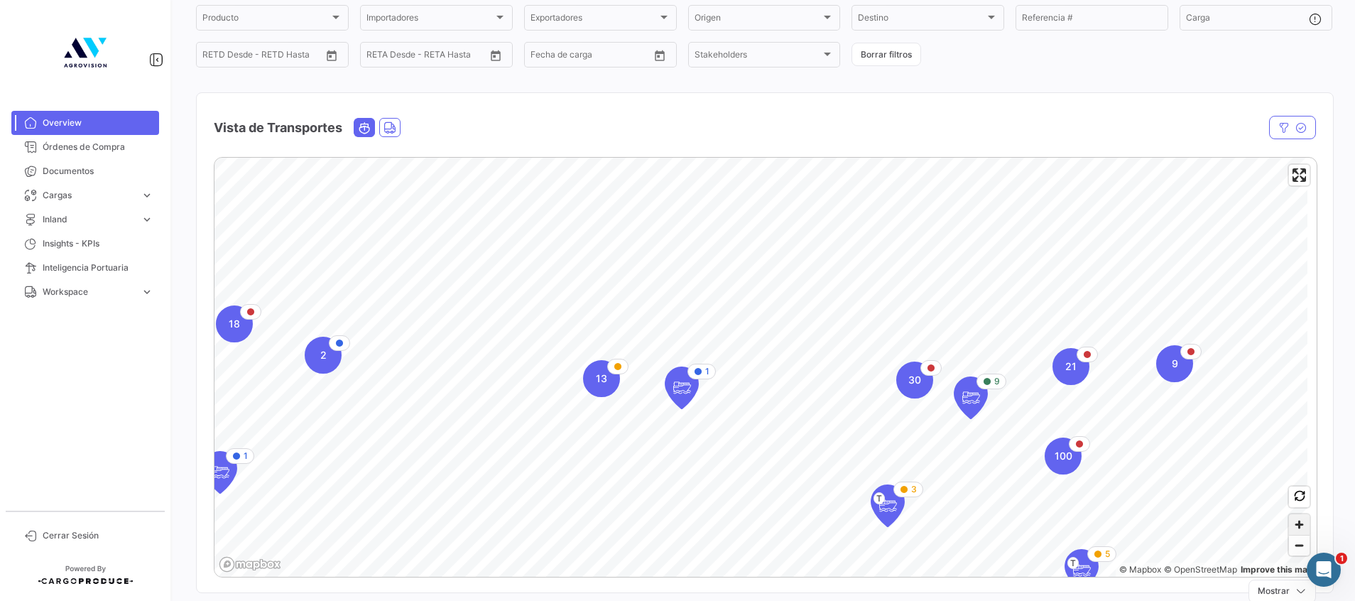
click at [1289, 528] on span "Zoom in" at bounding box center [1299, 524] width 21 height 21
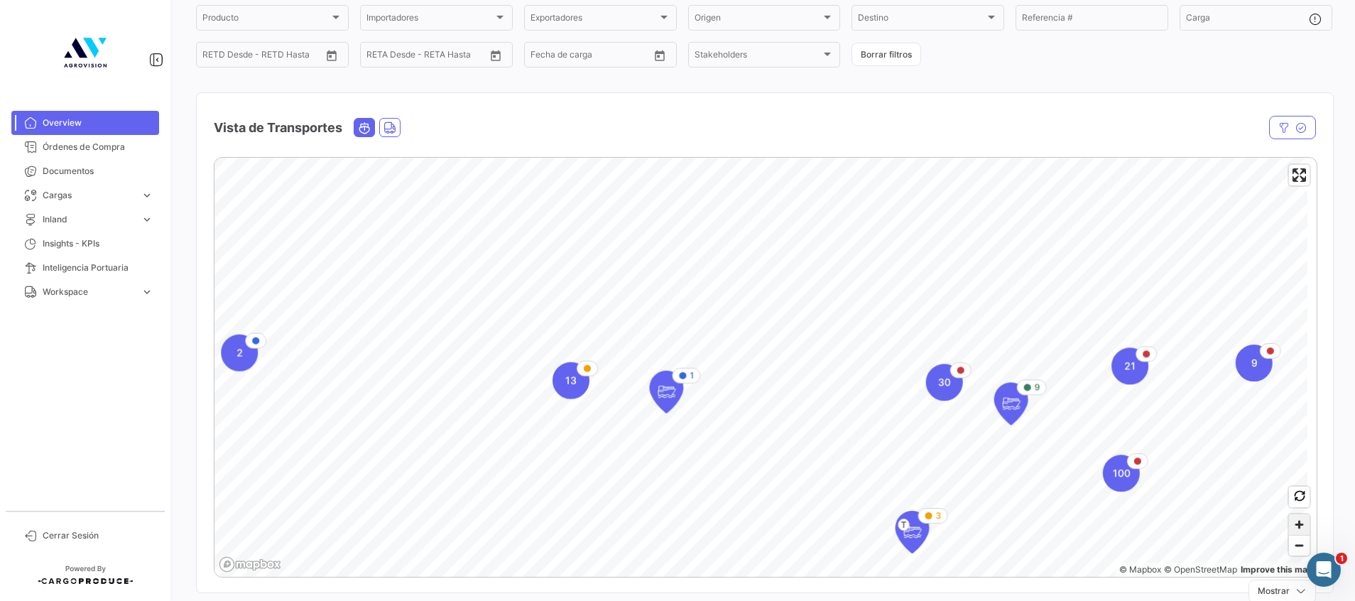
click at [1289, 528] on span "Zoom in" at bounding box center [1299, 524] width 21 height 21
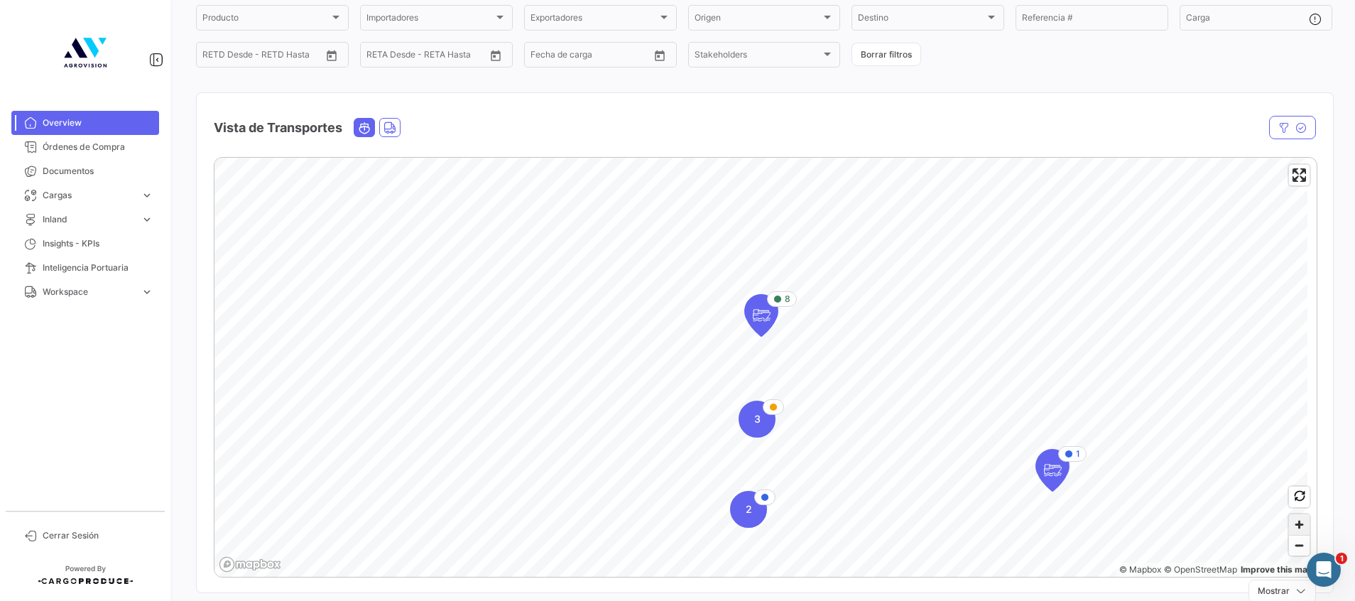
click at [1289, 518] on span "Zoom in" at bounding box center [1299, 524] width 21 height 21
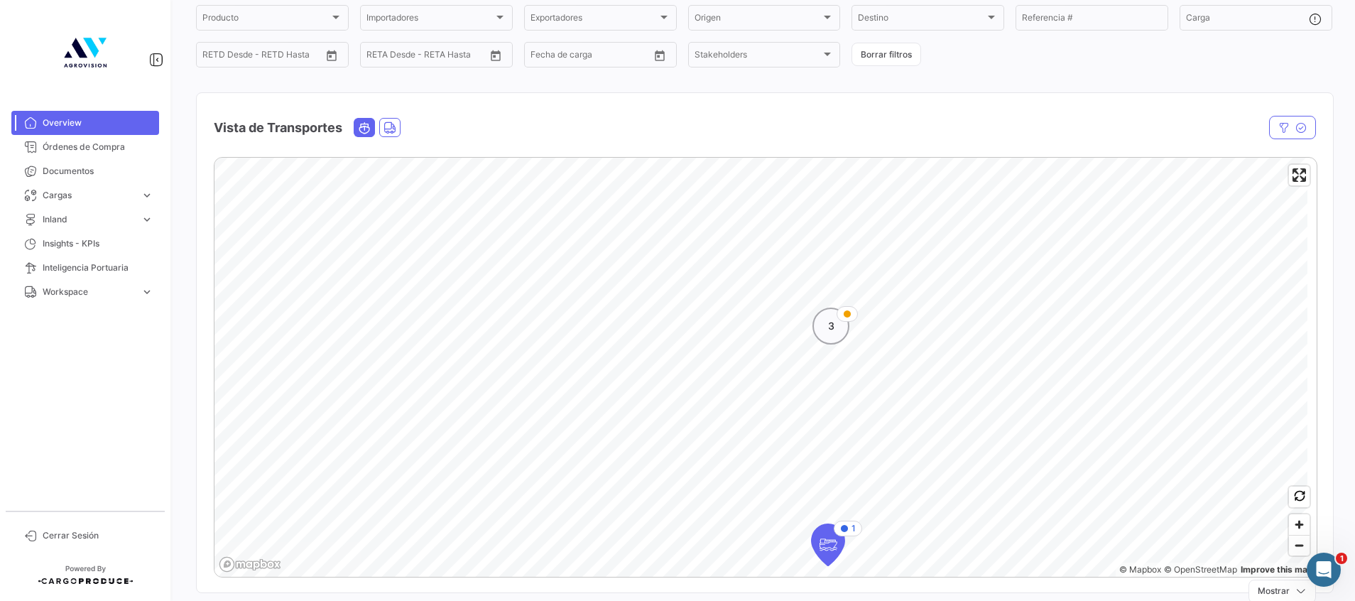
click at [821, 330] on div "3" at bounding box center [831, 326] width 37 height 37
click at [764, 381] on div "3" at bounding box center [767, 375] width 37 height 37
click at [776, 365] on icon "Map marker" at bounding box center [772, 367] width 20 height 30
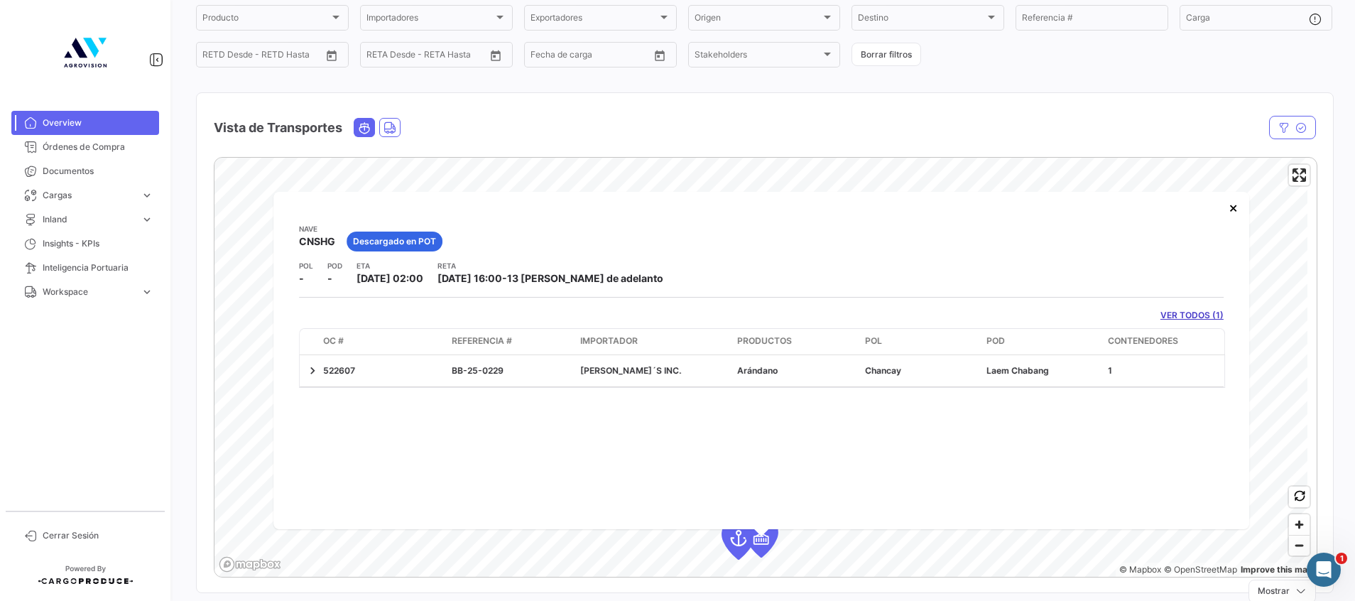
click at [1172, 311] on link "VER TODOS (1)" at bounding box center [1192, 315] width 63 height 13
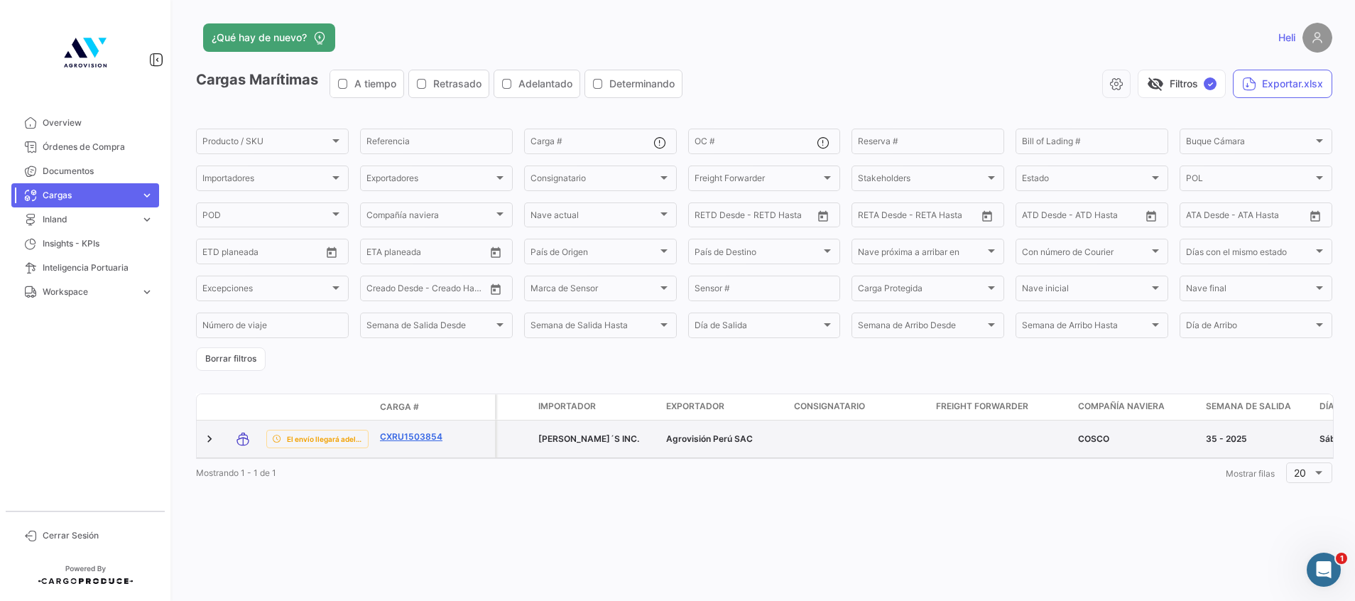
click at [416, 440] on link "CXRU1503854" at bounding box center [417, 436] width 74 height 13
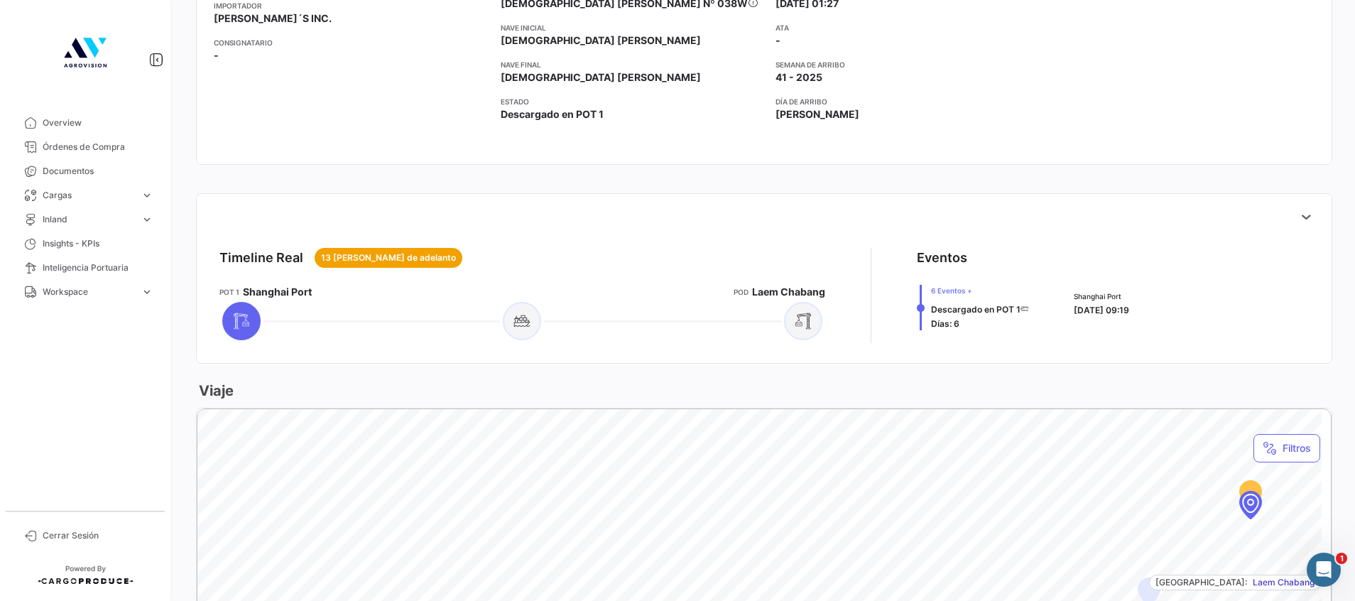
scroll to position [426, 0]
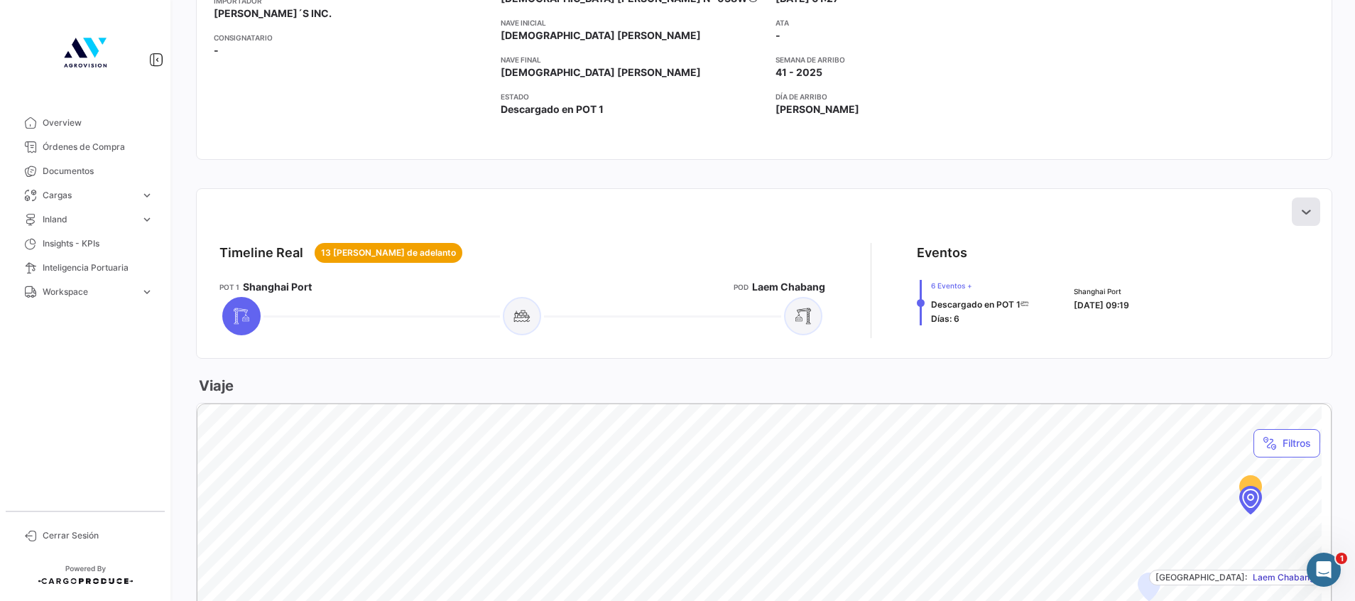
click at [1292, 210] on button at bounding box center [1306, 211] width 28 height 28
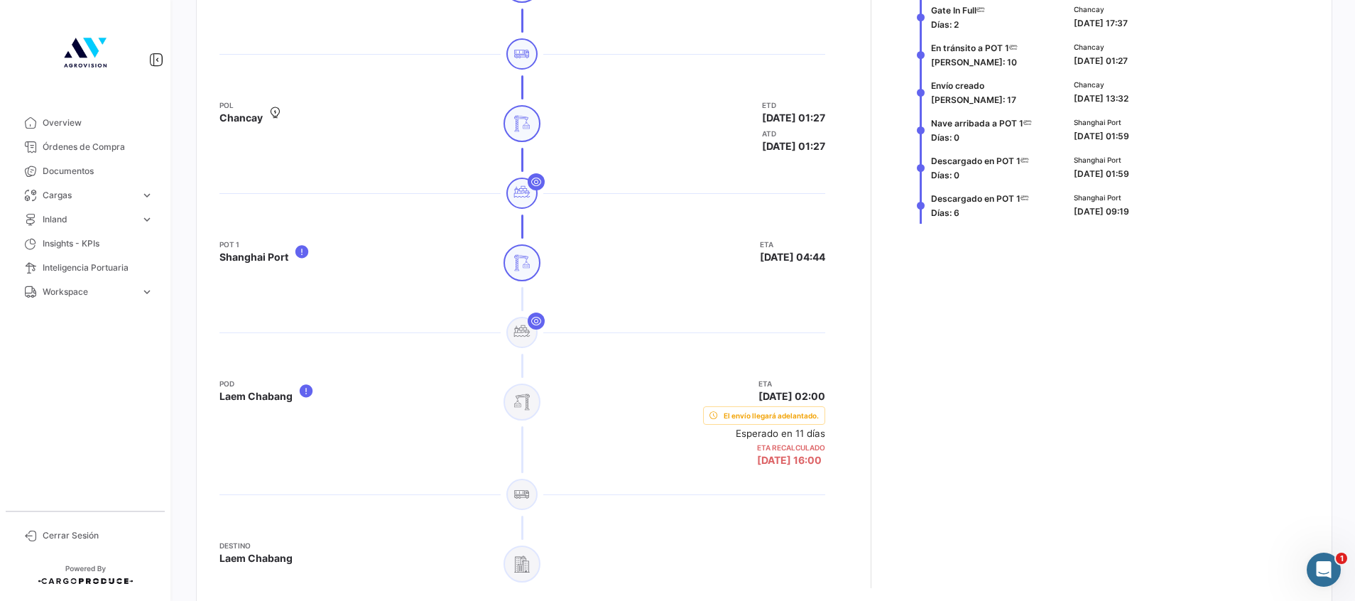
scroll to position [639, 0]
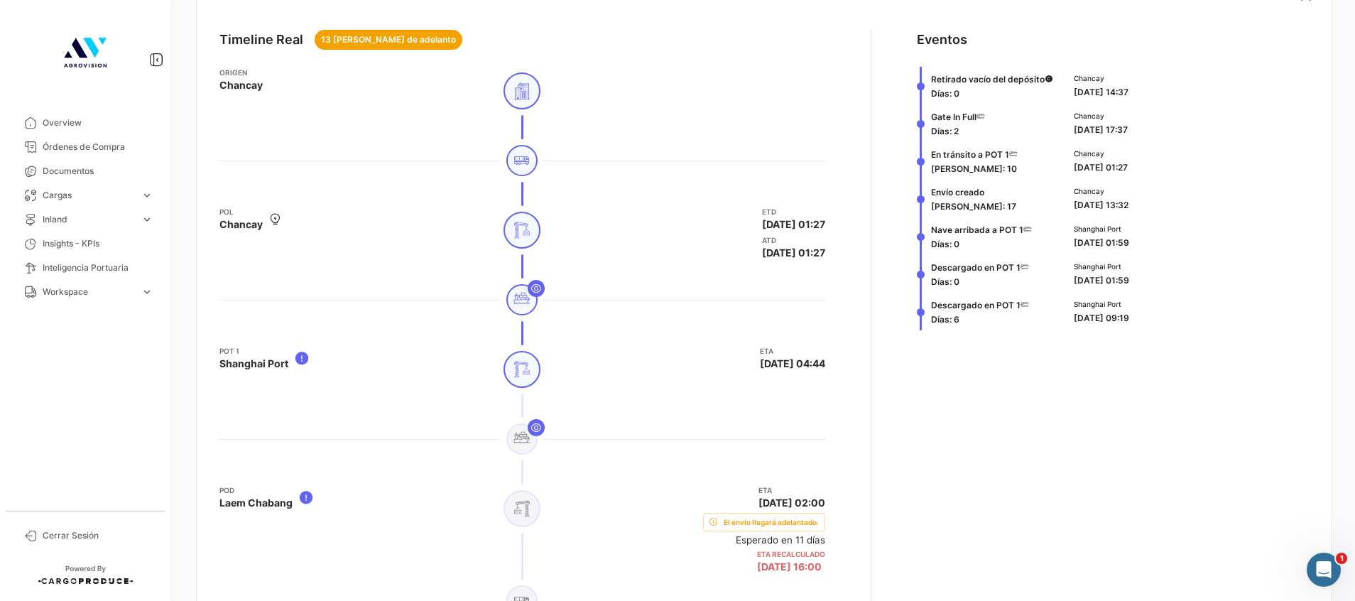
drag, startPoint x: 924, startPoint y: 114, endPoint x: 1188, endPoint y: 137, distance: 264.5
click at [1188, 137] on div "Gate In Full [PERSON_NAME]: 2 Chancay [DATE] 17:37" at bounding box center [1113, 123] width 392 height 38
drag, startPoint x: 1188, startPoint y: 137, endPoint x: 1142, endPoint y: 131, distance: 45.9
click at [1142, 131] on div "Chancay [DATE] 17:37" at bounding box center [1188, 123] width 229 height 26
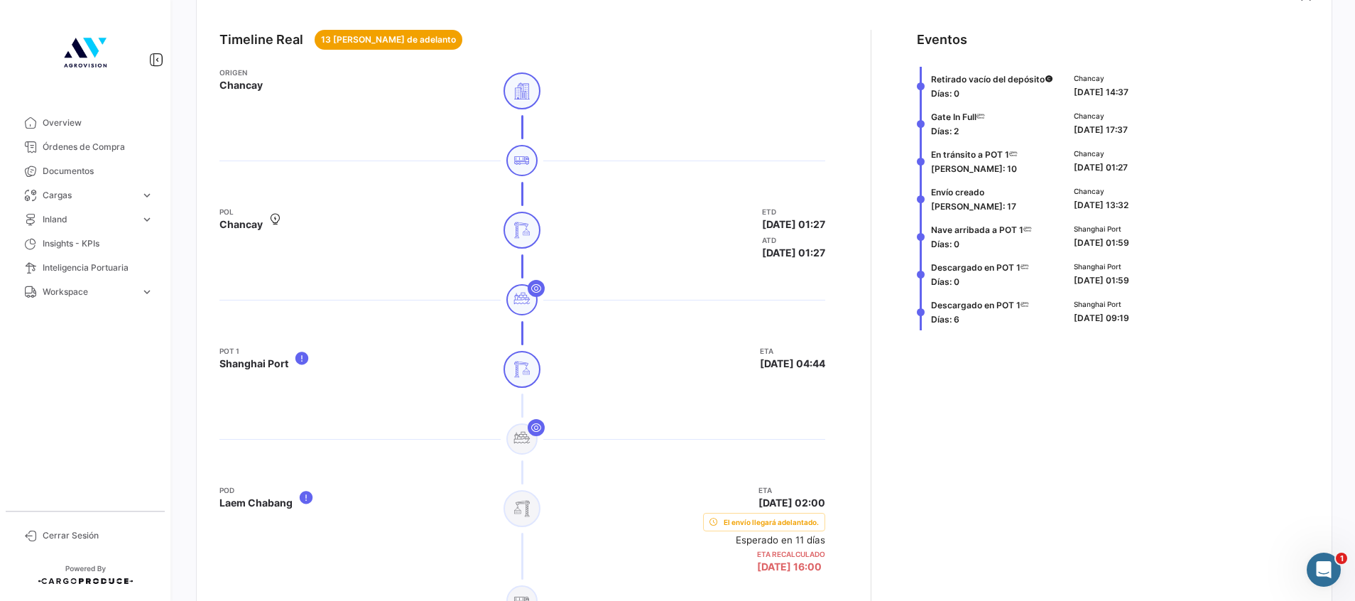
drag, startPoint x: 924, startPoint y: 193, endPoint x: 1172, endPoint y: 199, distance: 248.7
click at [1172, 199] on div "Envío creado [PERSON_NAME]: 17 Chancay [DATE] 13:32" at bounding box center [1113, 199] width 392 height 38
drag, startPoint x: 930, startPoint y: 229, endPoint x: 1125, endPoint y: 239, distance: 194.9
click at [1125, 239] on div "[PERSON_NAME] arribada a POT 1 [PERSON_NAME]: 0 Shanghai Port [DATE] 01:59" at bounding box center [1113, 236] width 392 height 38
drag, startPoint x: 1125, startPoint y: 239, endPoint x: 1160, endPoint y: 249, distance: 36.9
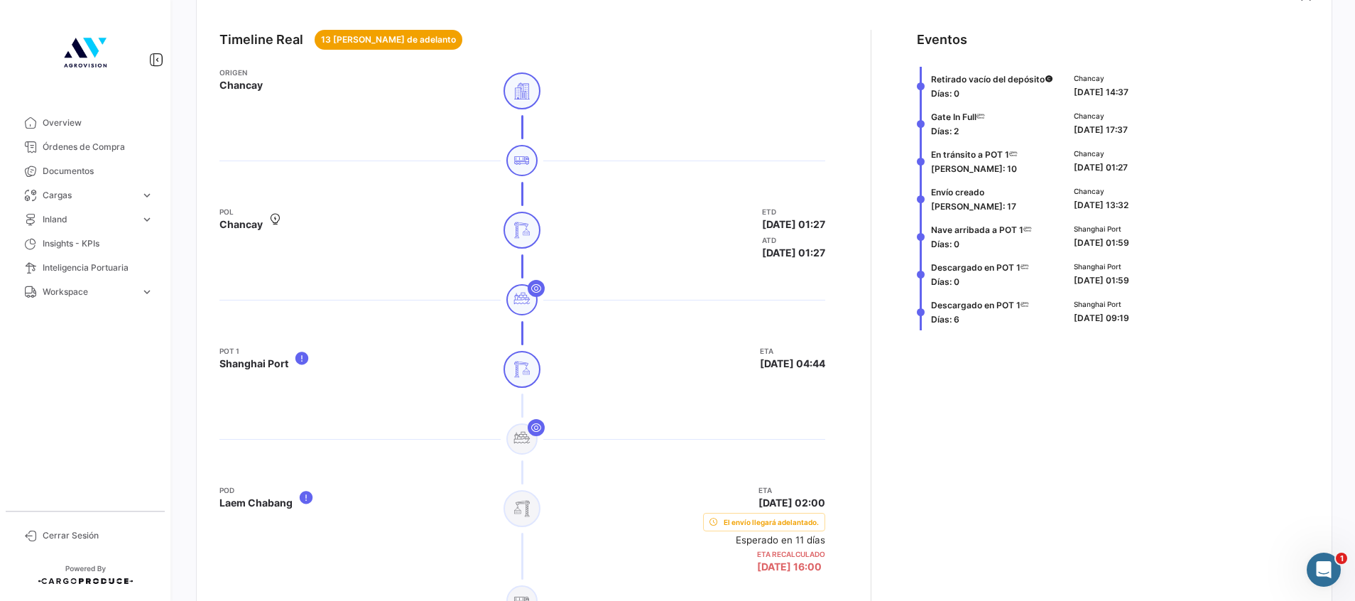
click at [1160, 249] on div "Shanghai Port [DATE] 01:59" at bounding box center [1188, 236] width 241 height 38
drag, startPoint x: 926, startPoint y: 226, endPoint x: 1156, endPoint y: 279, distance: 236.3
click at [1156, 279] on div "Retirado vacío del depósito [PERSON_NAME]: 0 Chancay [DATE] 14:37 Gate In Full …" at bounding box center [1113, 199] width 392 height 264
drag, startPoint x: 1156, startPoint y: 279, endPoint x: 982, endPoint y: 287, distance: 174.2
click at [982, 287] on span "Descargado en POT 1 [PERSON_NAME]: 0" at bounding box center [980, 274] width 98 height 28
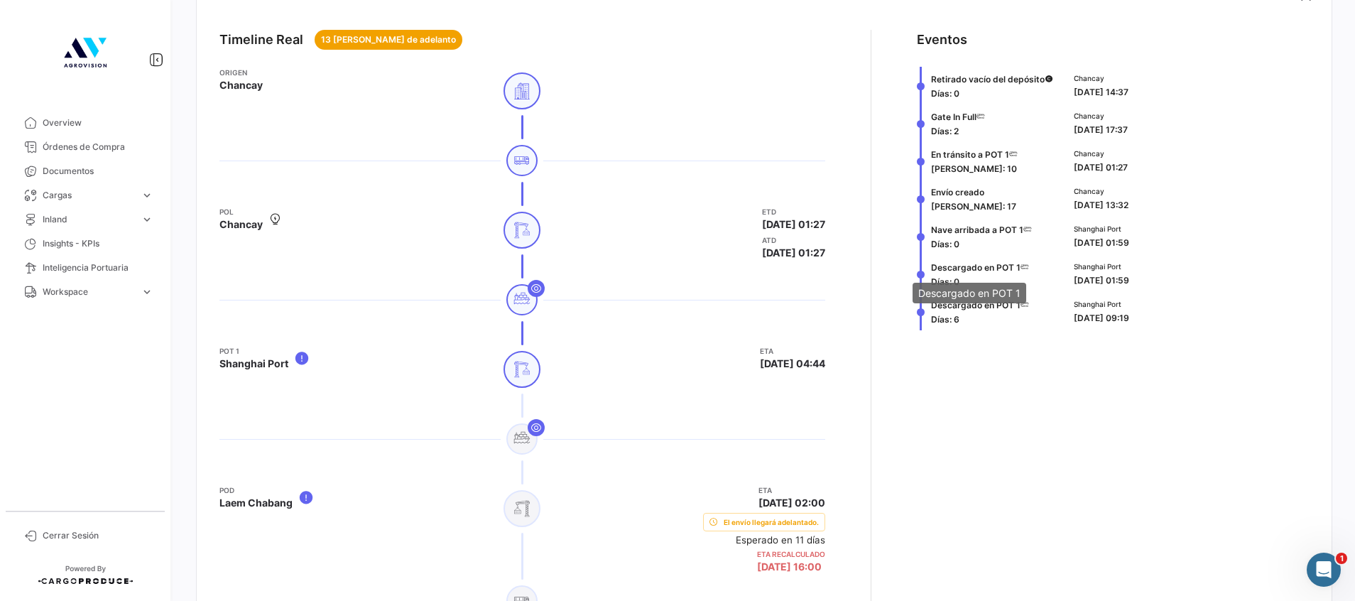
click at [961, 262] on span "Descargado en POT 1" at bounding box center [976, 267] width 90 height 11
drag, startPoint x: 1149, startPoint y: 284, endPoint x: 918, endPoint y: 225, distance: 239.0
click at [918, 225] on div "Retirado vacío del depósito [PERSON_NAME]: 0 Chancay [DATE] 14:37 Gate In Full …" at bounding box center [1113, 199] width 392 height 264
drag, startPoint x: 918, startPoint y: 225, endPoint x: 985, endPoint y: 257, distance: 74.7
click at [985, 257] on div "Descargado en POT 1 [PERSON_NAME]: 0" at bounding box center [980, 274] width 98 height 38
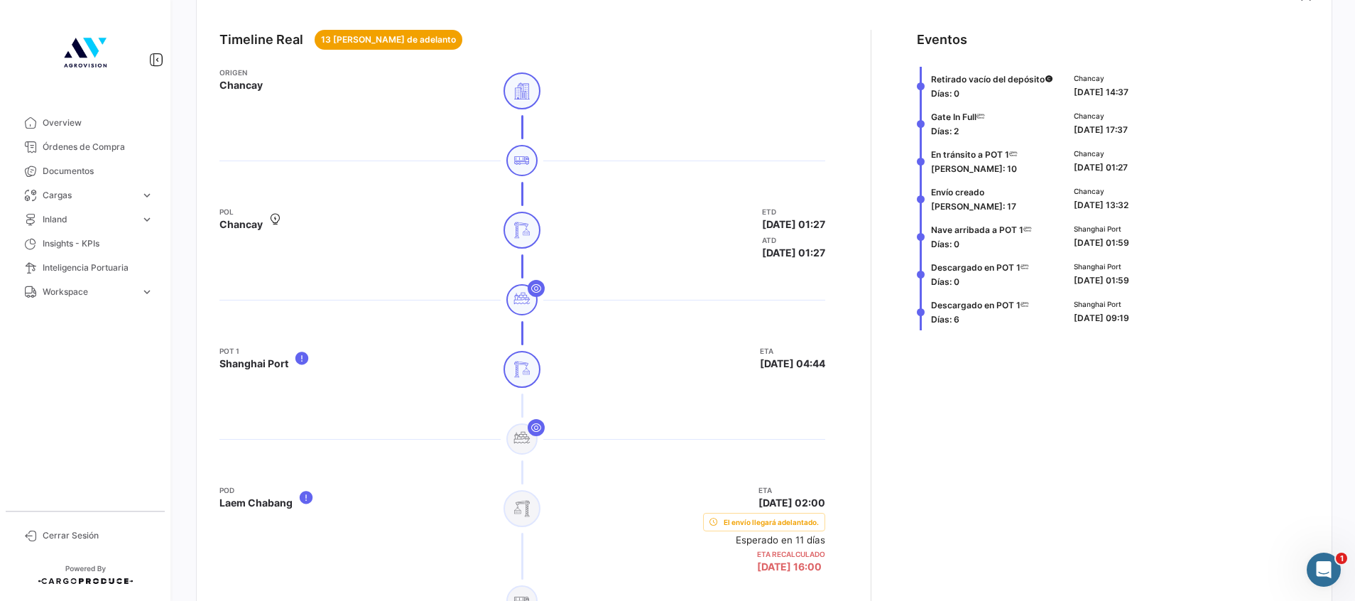
click at [980, 242] on span "[PERSON_NAME] arribada a POT 1 [PERSON_NAME]: 0" at bounding box center [981, 236] width 101 height 28
click at [977, 397] on app-shipment-events-dot-timeline "Eventos Retirado vacío del depósito [PERSON_NAME]: 0 Chancay [DATE] 14:37 Gate …" at bounding box center [1113, 362] width 392 height 665
drag, startPoint x: 1175, startPoint y: 310, endPoint x: 925, endPoint y: 305, distance: 250.1
click at [925, 305] on div "Descargado en POT 1 [PERSON_NAME]: 6 Shanghai Port [DATE] 09:19" at bounding box center [1113, 312] width 392 height 38
drag, startPoint x: 925, startPoint y: 305, endPoint x: 1012, endPoint y: 367, distance: 107.0
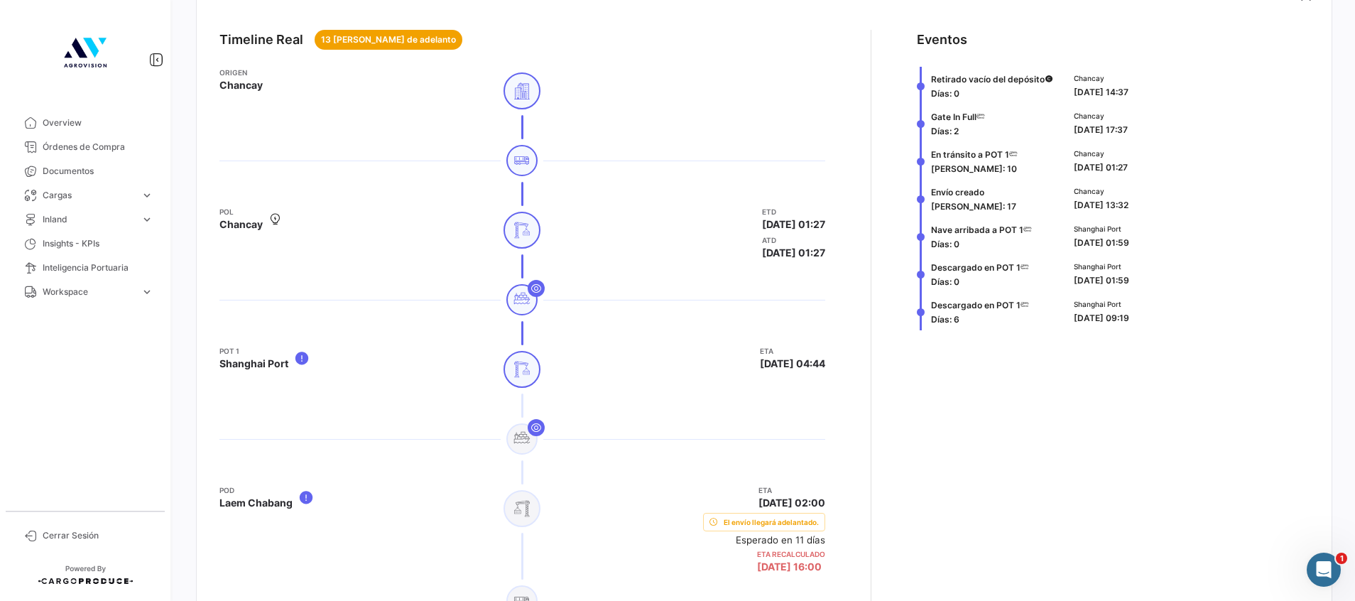
click at [1012, 367] on app-shipment-events-dot-timeline "Eventos Retirado vacío del depósito [PERSON_NAME]: 0 Chancay [DATE] 14:37 Gate …" at bounding box center [1113, 362] width 392 height 665
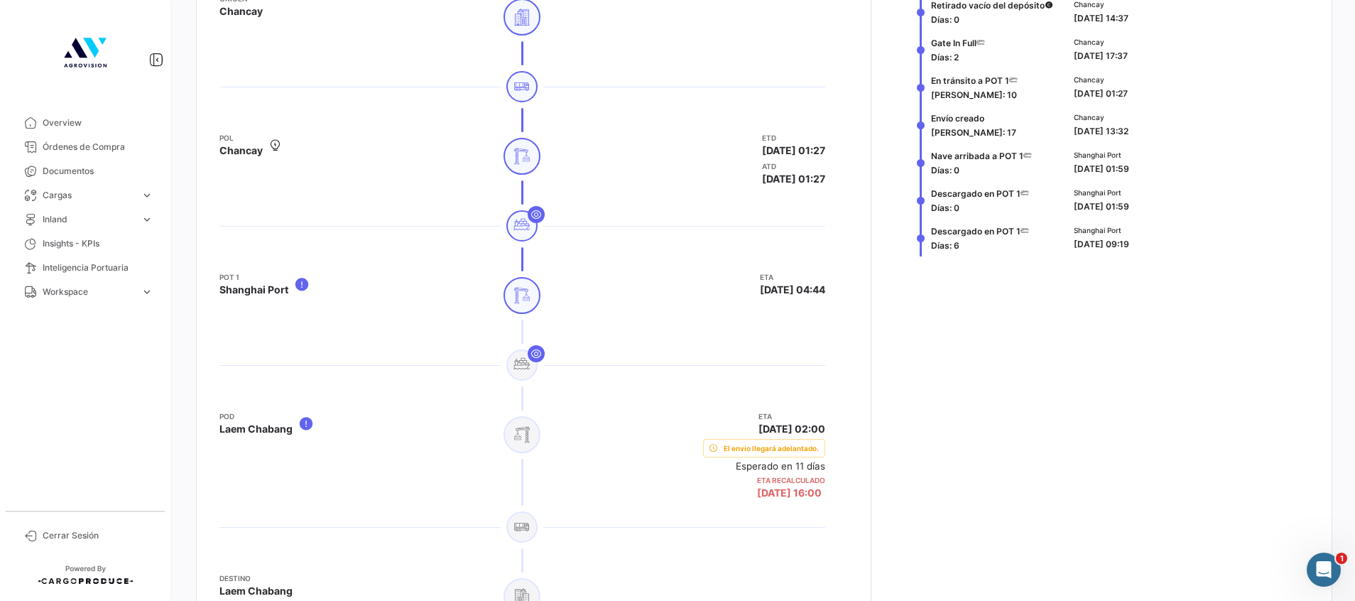
scroll to position [746, 0]
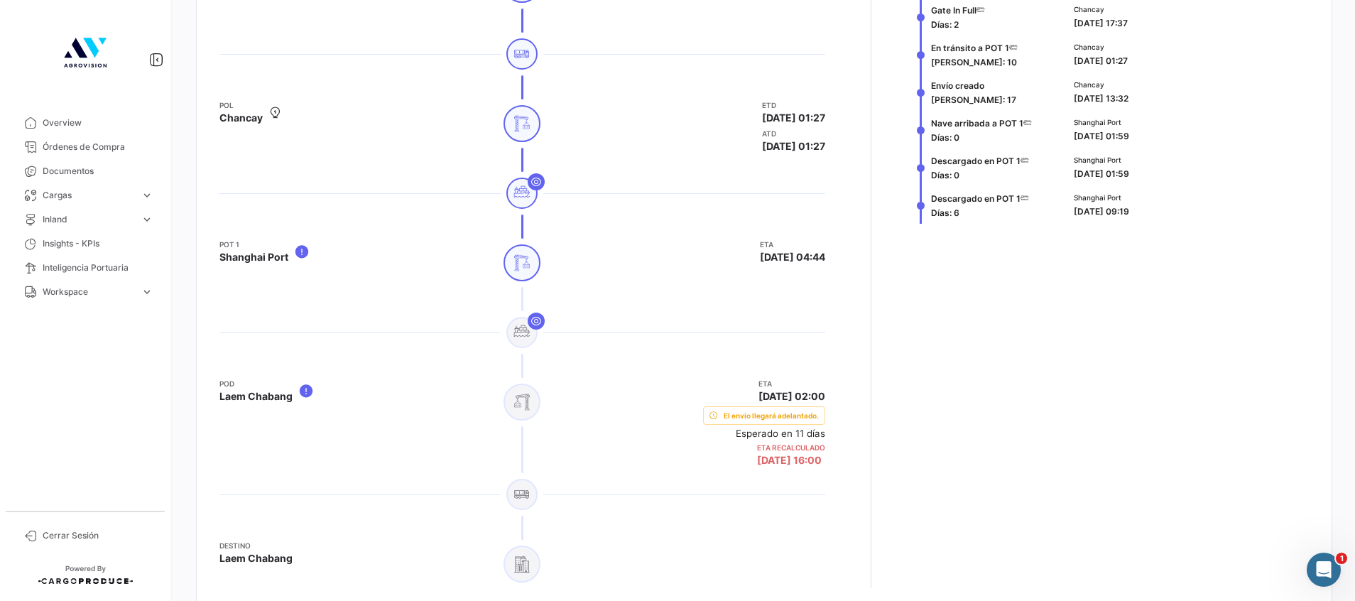
drag, startPoint x: 1159, startPoint y: 211, endPoint x: 922, endPoint y: 197, distance: 236.9
click at [922, 197] on div "Descargado en POT 1 [PERSON_NAME]: 6 Shanghai Port [DATE] 09:19" at bounding box center [1113, 205] width 392 height 38
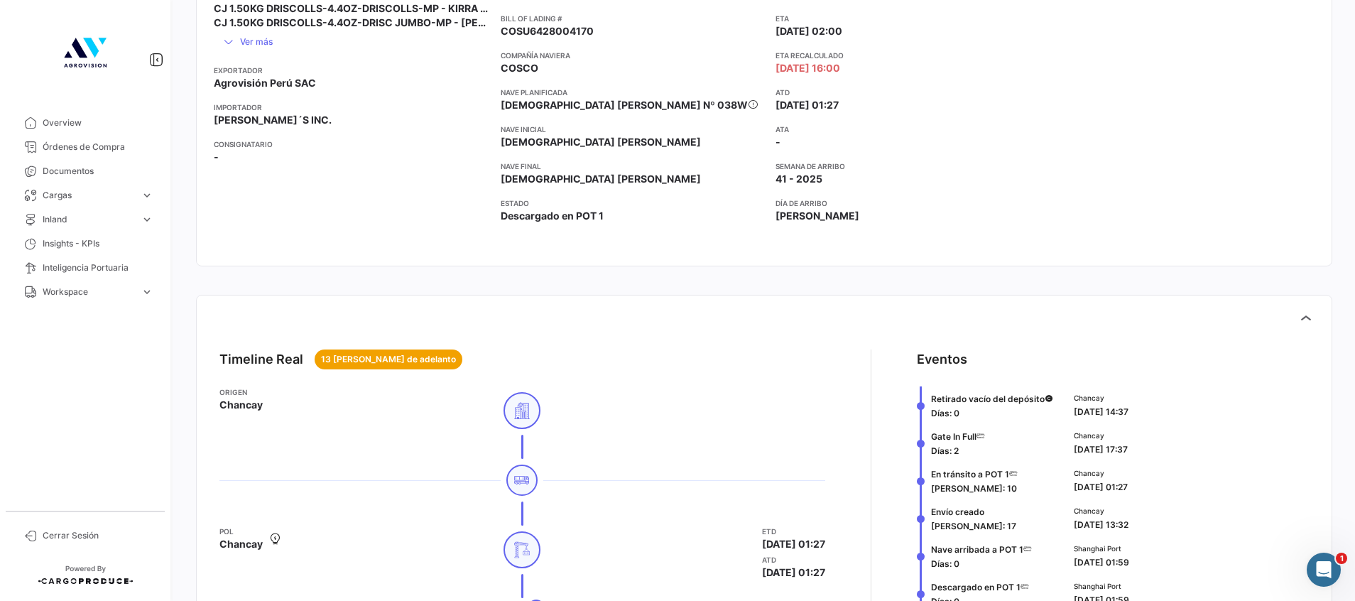
scroll to position [533, 0]
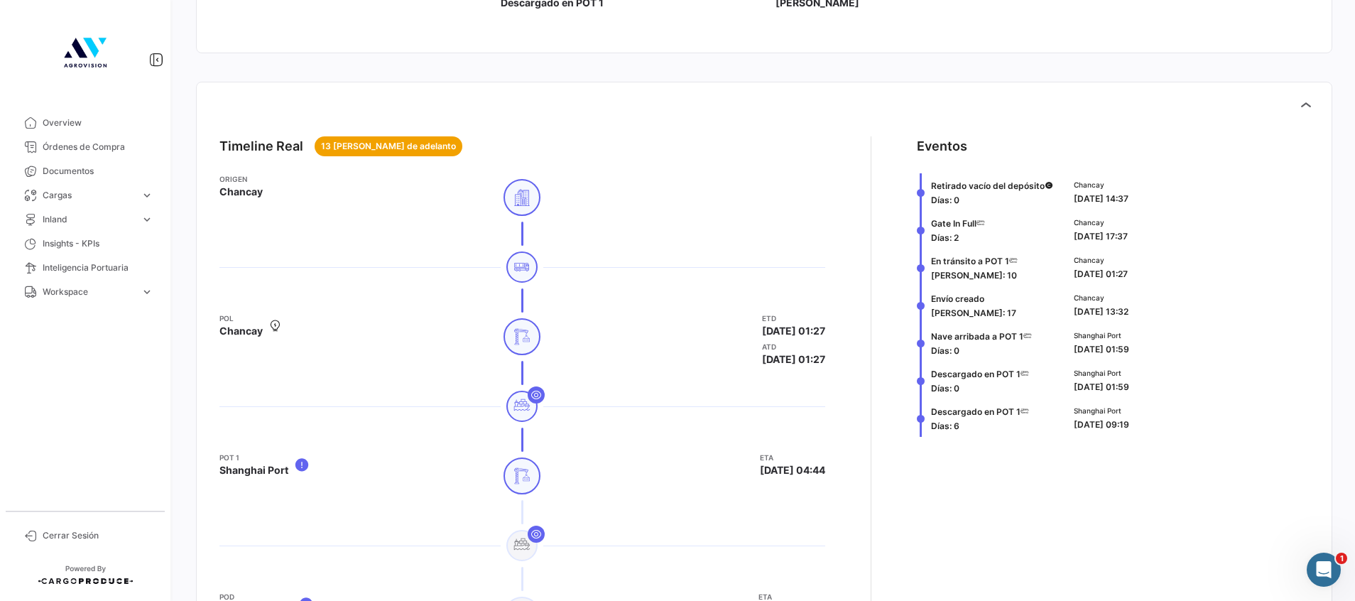
click at [1012, 453] on app-shipment-events-dot-timeline "Eventos Retirado vacío del depósito [PERSON_NAME]: 0 Chancay [DATE] 14:37 Gate …" at bounding box center [1113, 468] width 392 height 665
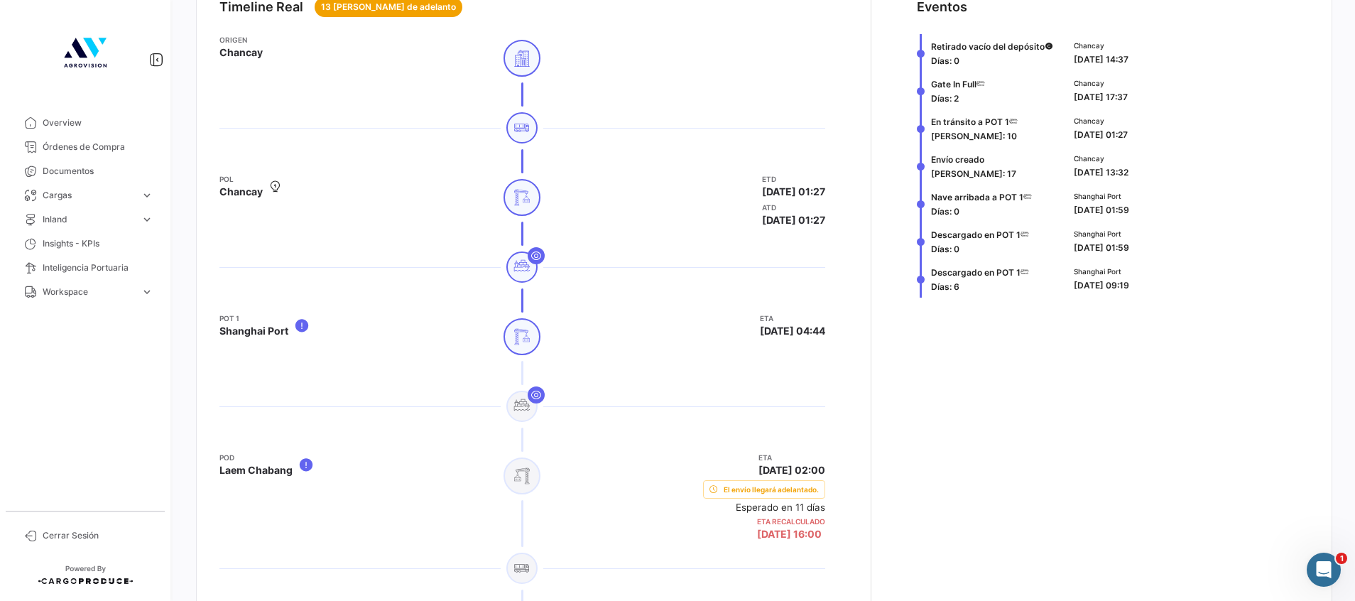
scroll to position [639, 0]
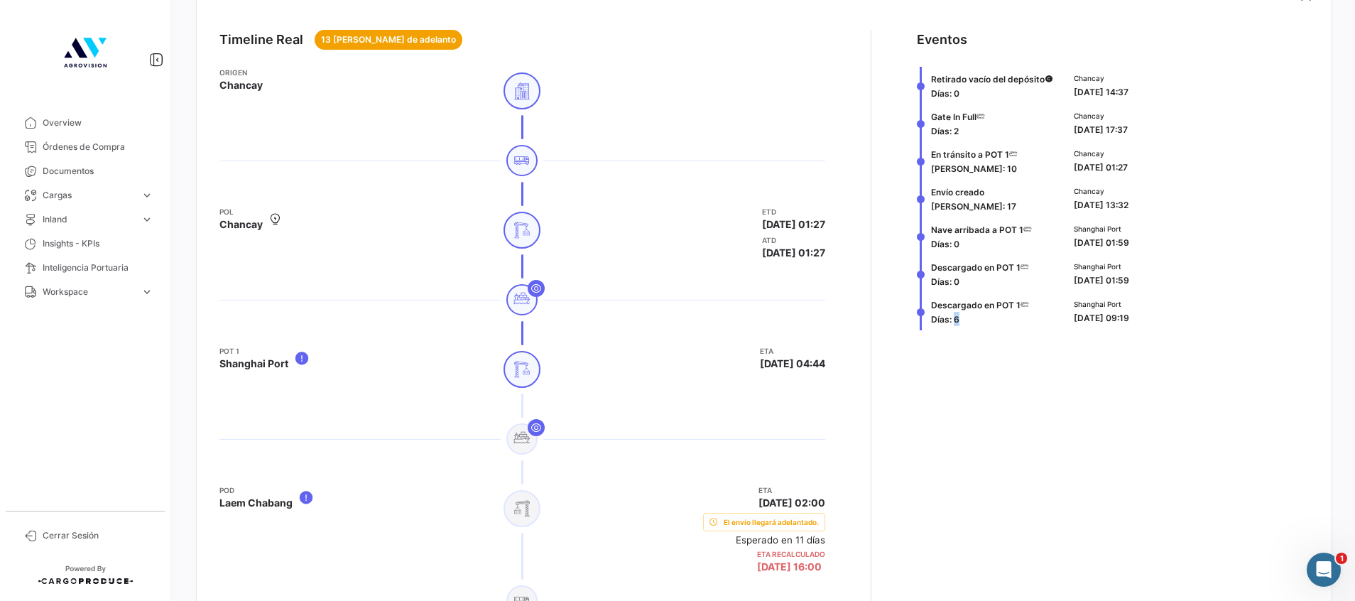
click at [945, 322] on span "Días: 6" at bounding box center [945, 319] width 28 height 11
click at [1204, 328] on div "Shanghai Port [DATE] 09:19" at bounding box center [1188, 312] width 241 height 38
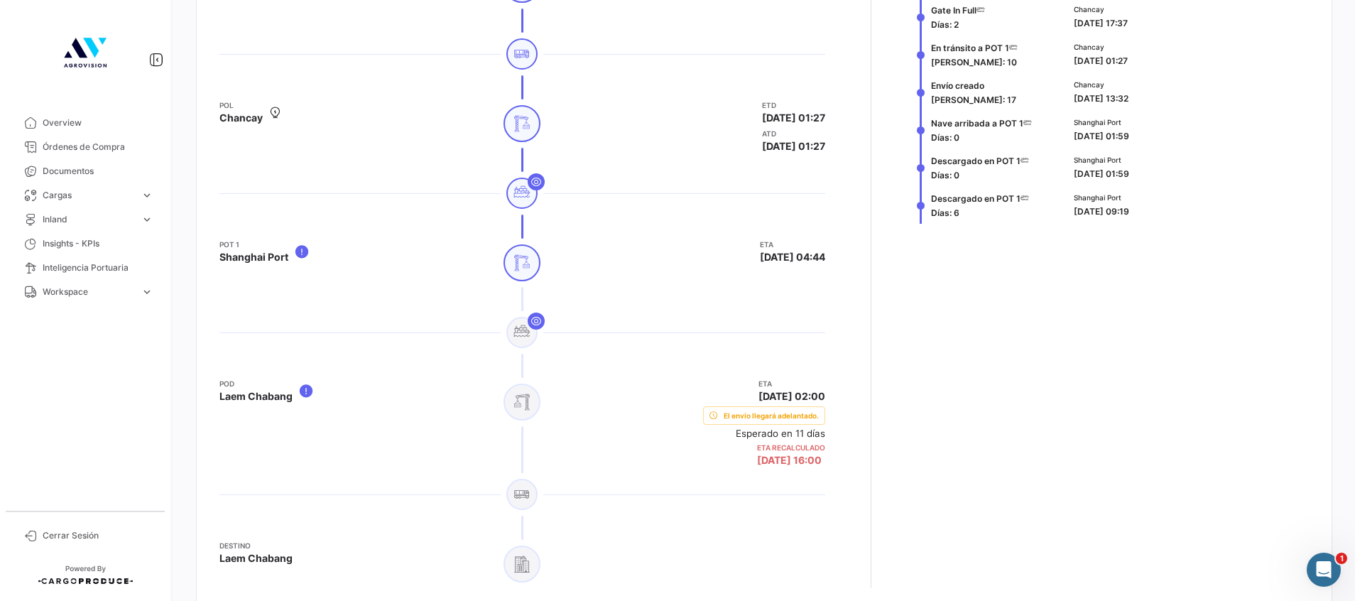
scroll to position [533, 0]
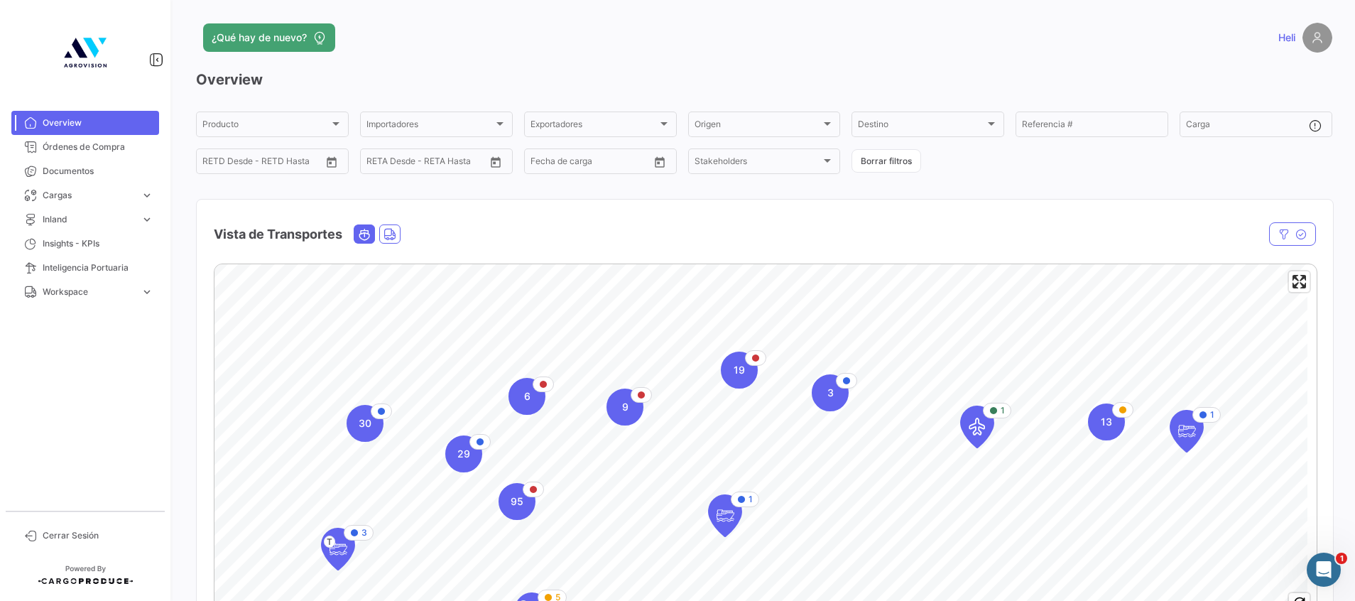
click at [367, 235] on icon "Ocean" at bounding box center [364, 234] width 13 height 13
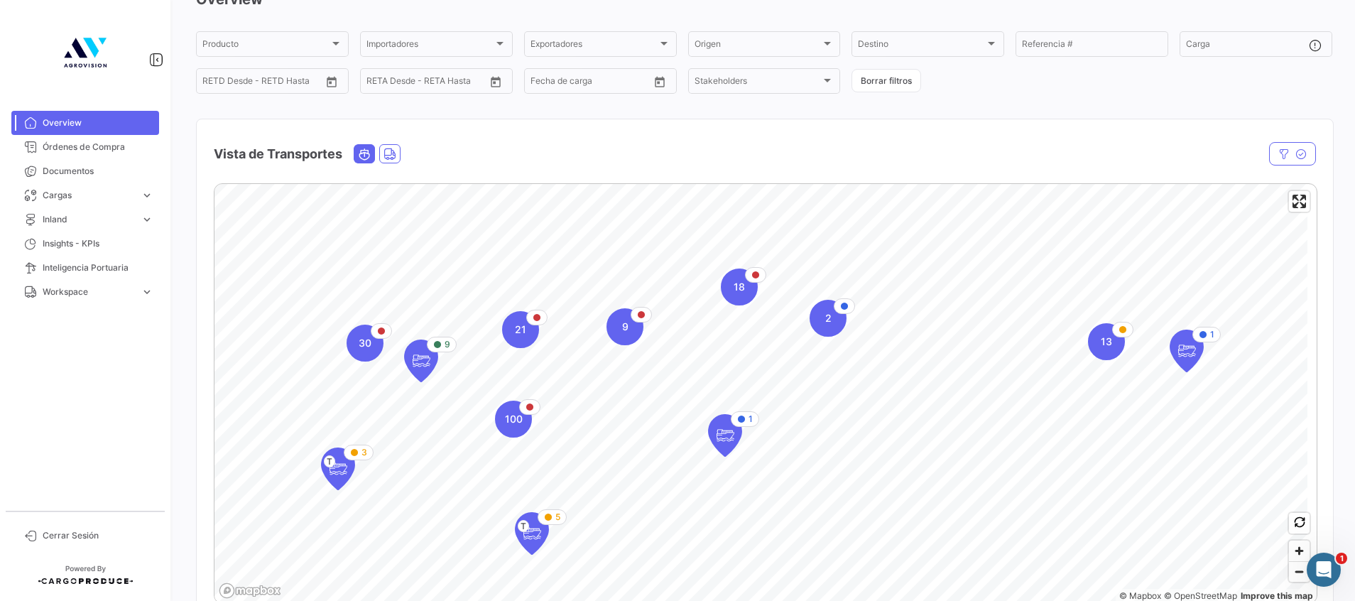
scroll to position [107, 0]
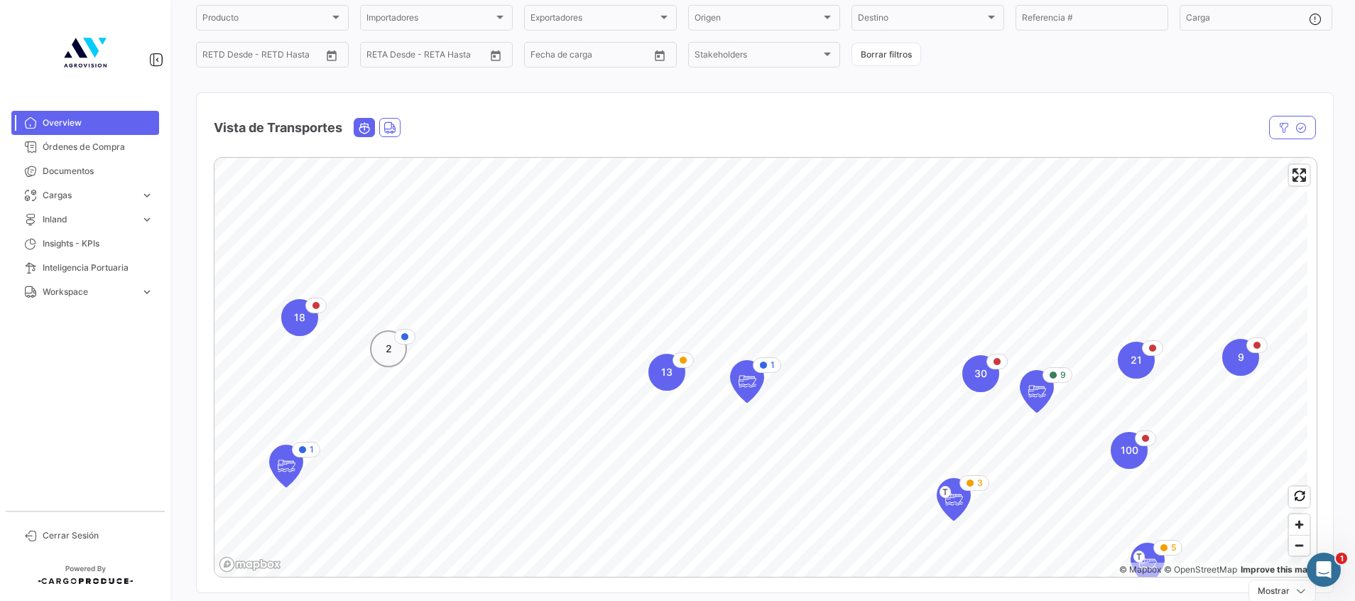
click at [384, 361] on div "2" at bounding box center [388, 348] width 37 height 37
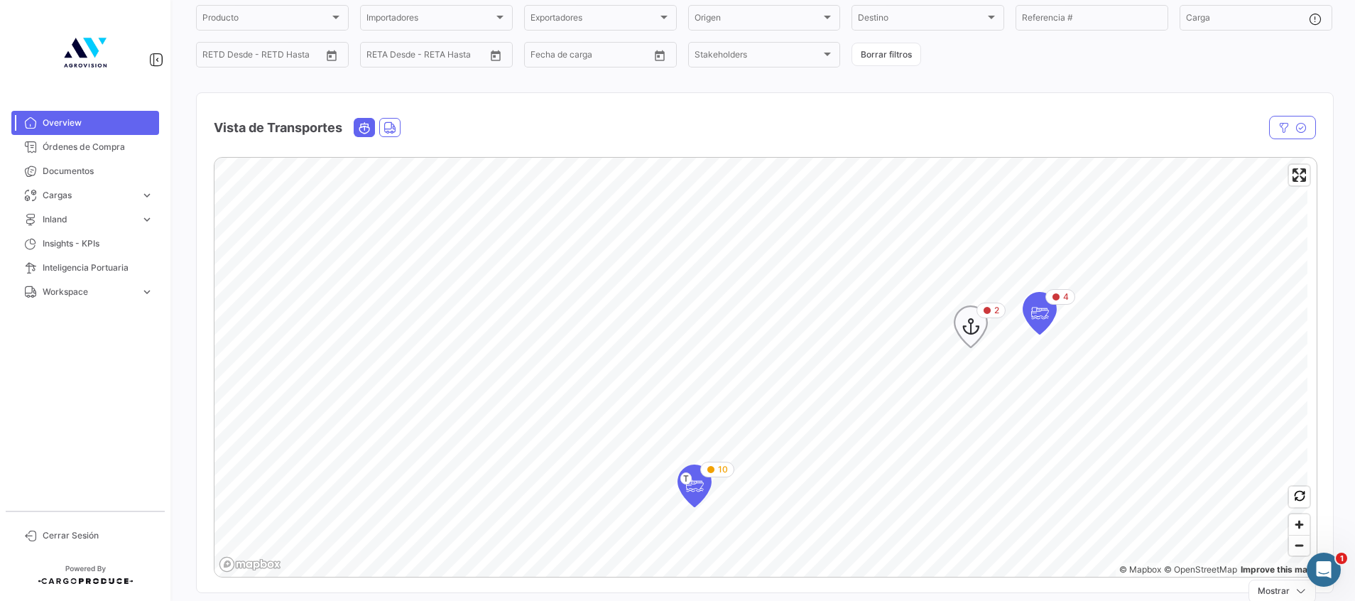
click at [973, 327] on icon "Map marker" at bounding box center [971, 327] width 20 height 30
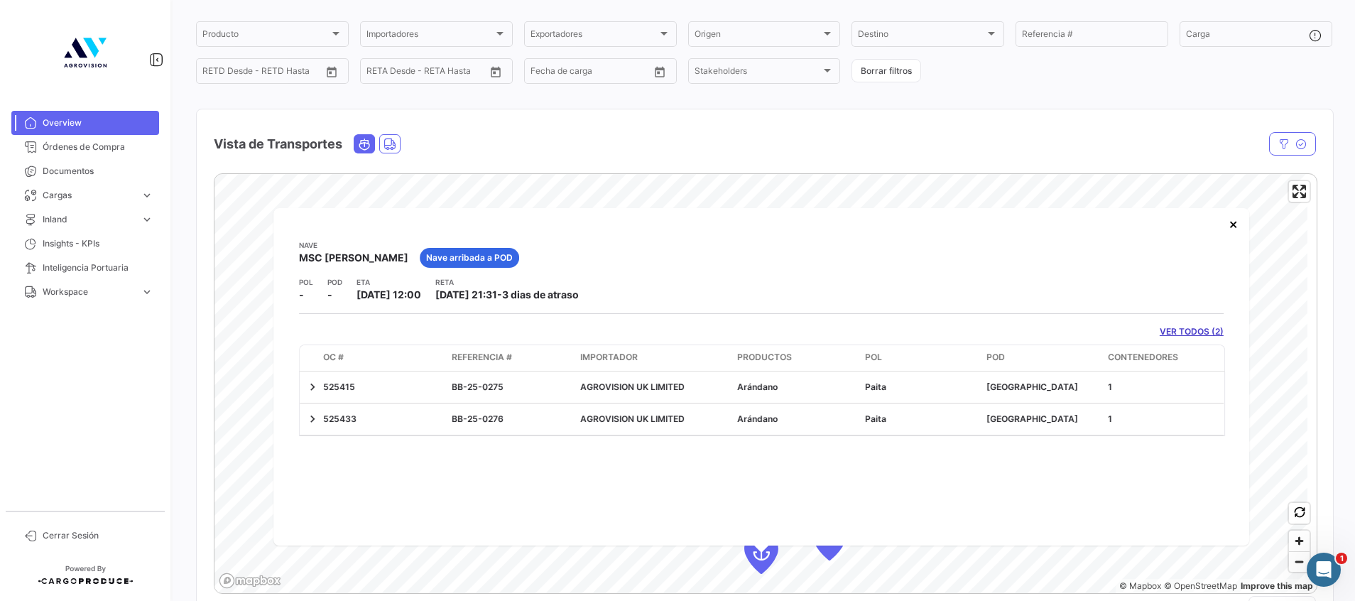
click at [1193, 323] on app-shipments-overview-map-detail "[PERSON_NAME] MSC [PERSON_NAME] arribada a POD POL - POD - ETA [DATE] 12:00 [PE…" at bounding box center [761, 337] width 925 height 197
click at [1196, 329] on link "VER TODOS (2)" at bounding box center [1192, 331] width 64 height 13
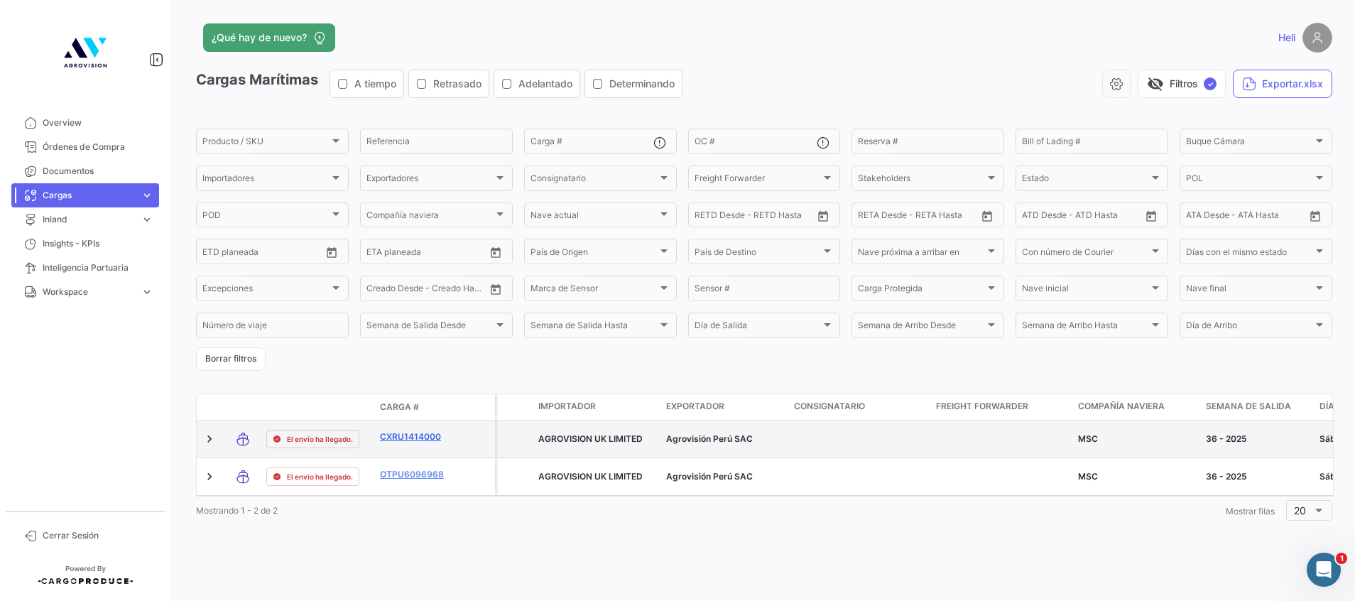
click at [412, 430] on link "CXRU1414000" at bounding box center [417, 436] width 74 height 13
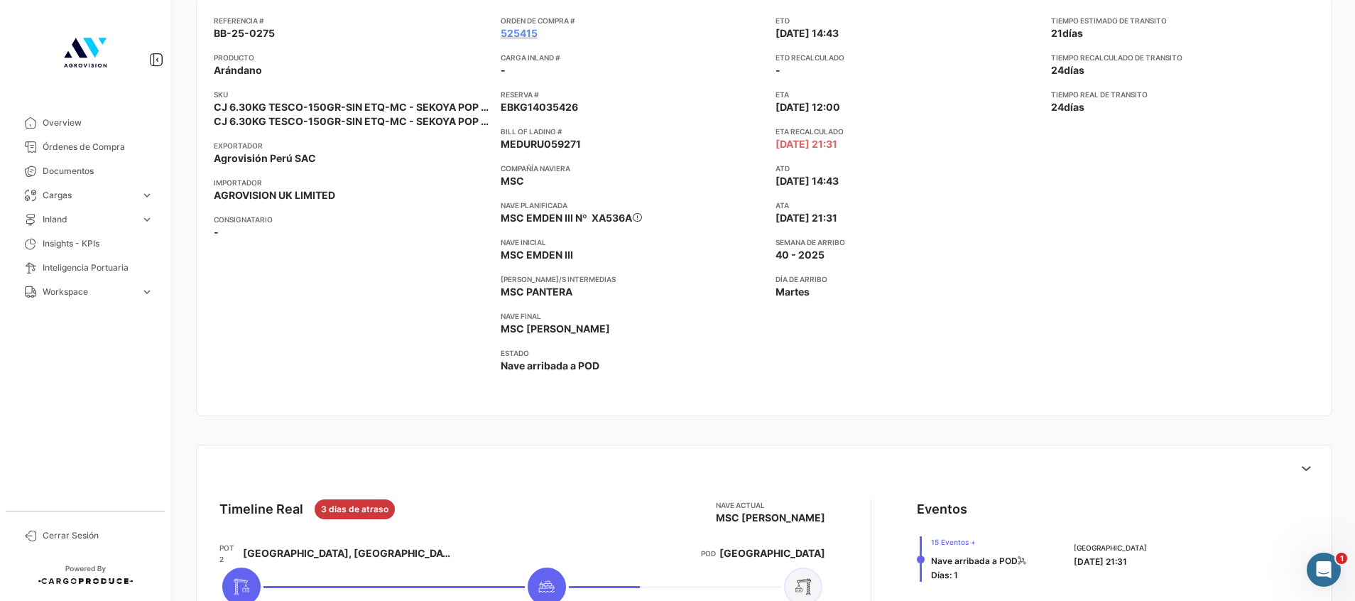
scroll to position [320, 0]
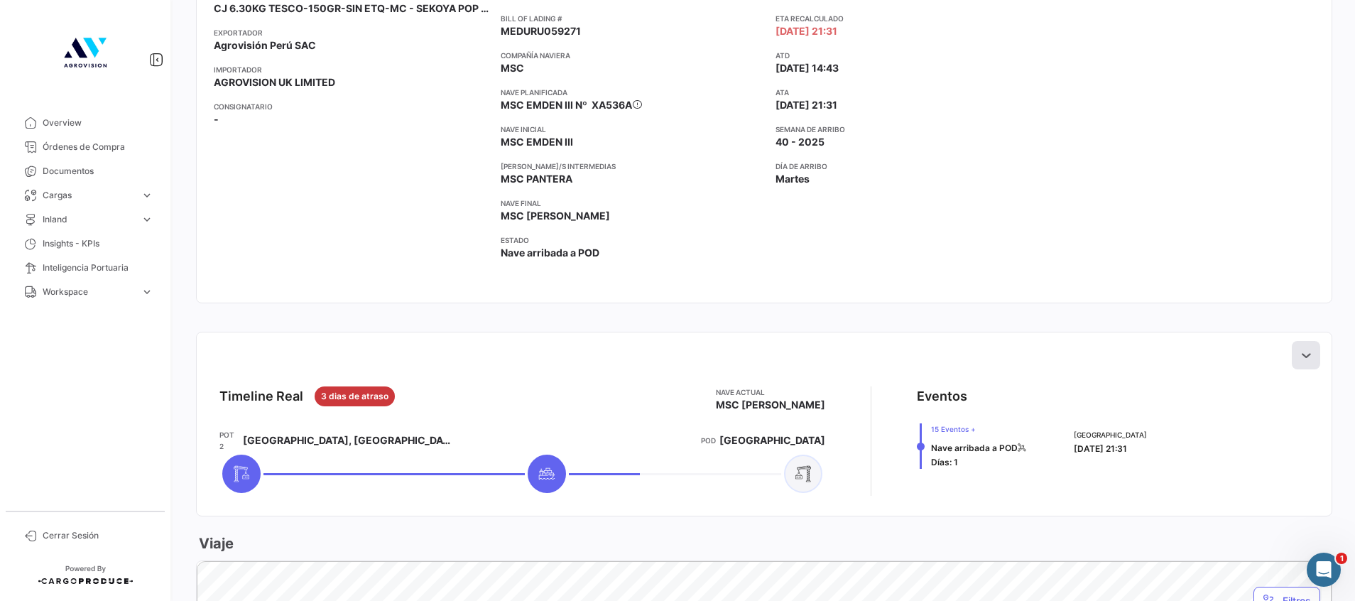
click at [1299, 350] on icon at bounding box center [1306, 355] width 14 height 14
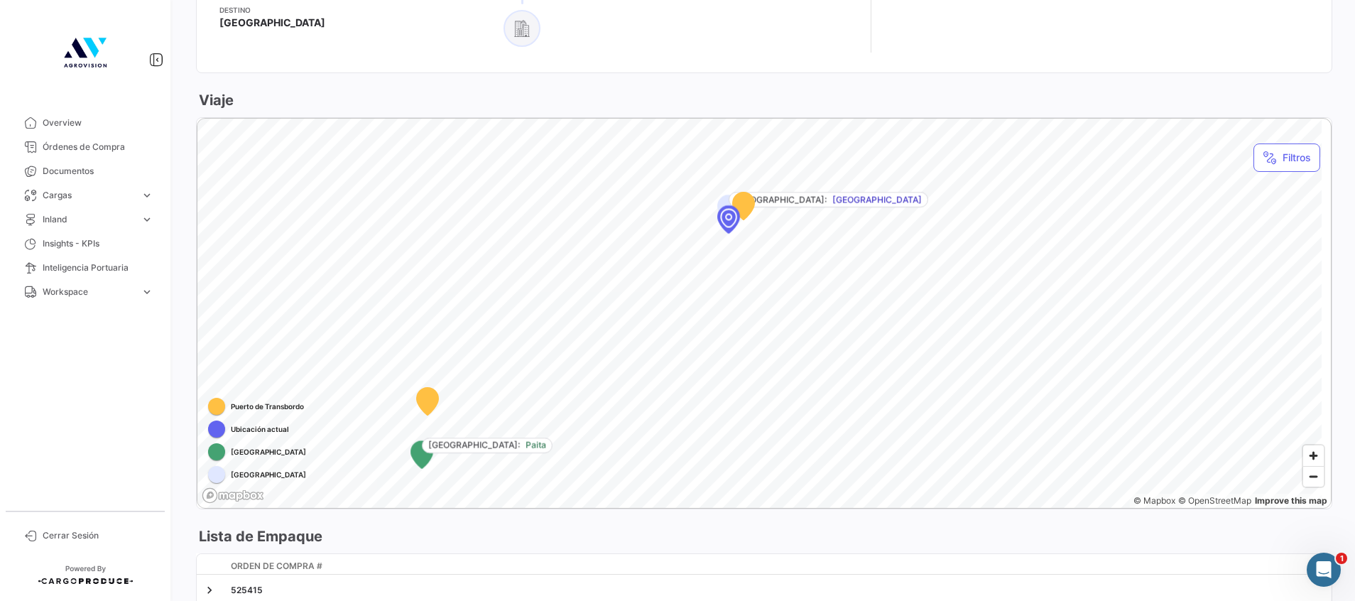
scroll to position [1385, 0]
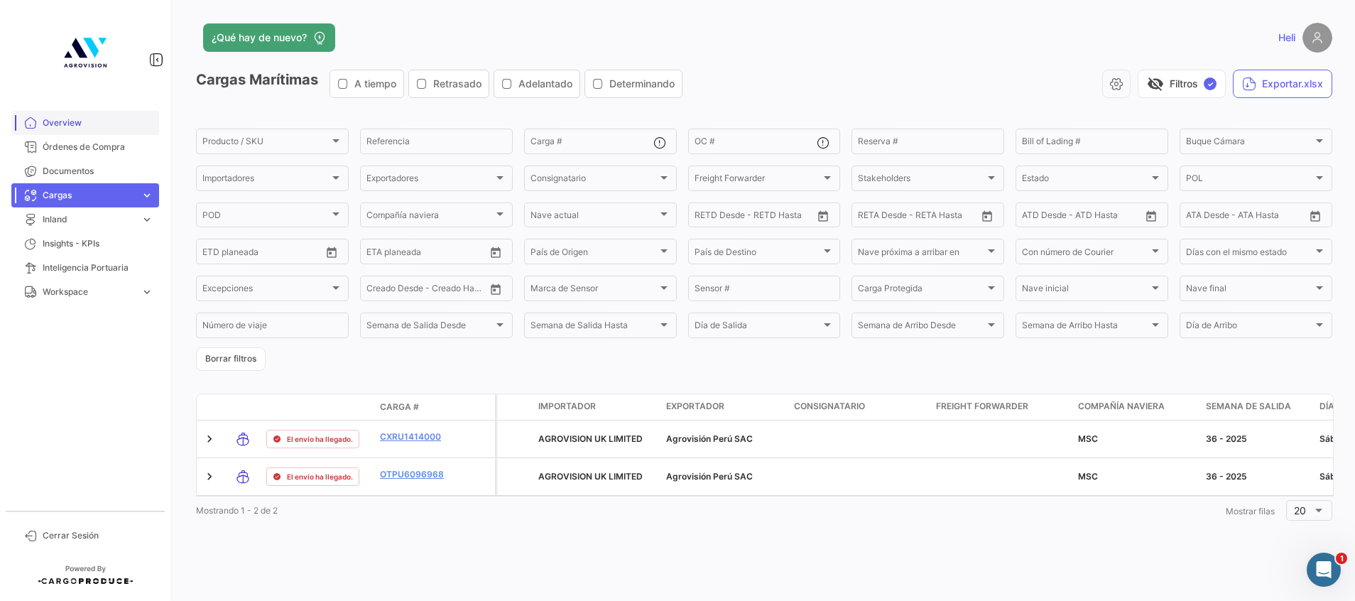
click at [92, 116] on link "Overview" at bounding box center [85, 123] width 148 height 24
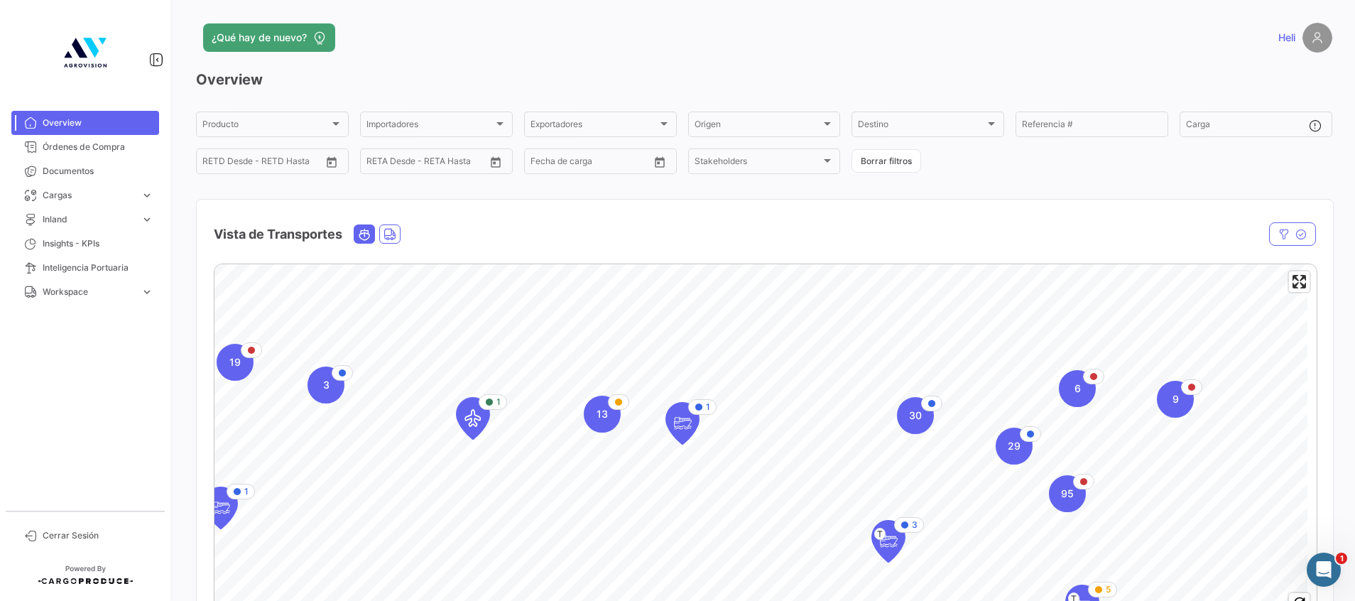
click at [368, 240] on icon "Ocean" at bounding box center [364, 234] width 13 height 13
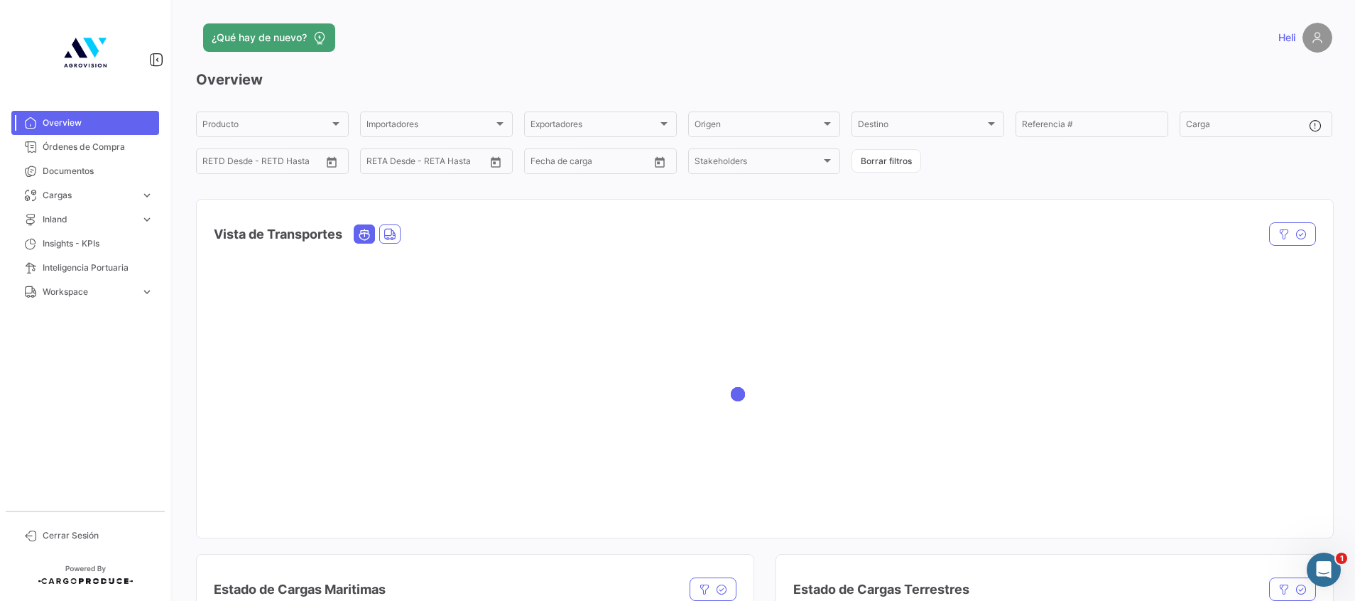
click at [1304, 222] on div "Vista de Transportes" at bounding box center [765, 226] width 1137 height 53
click at [1296, 229] on icon "button" at bounding box center [1301, 234] width 11 height 11
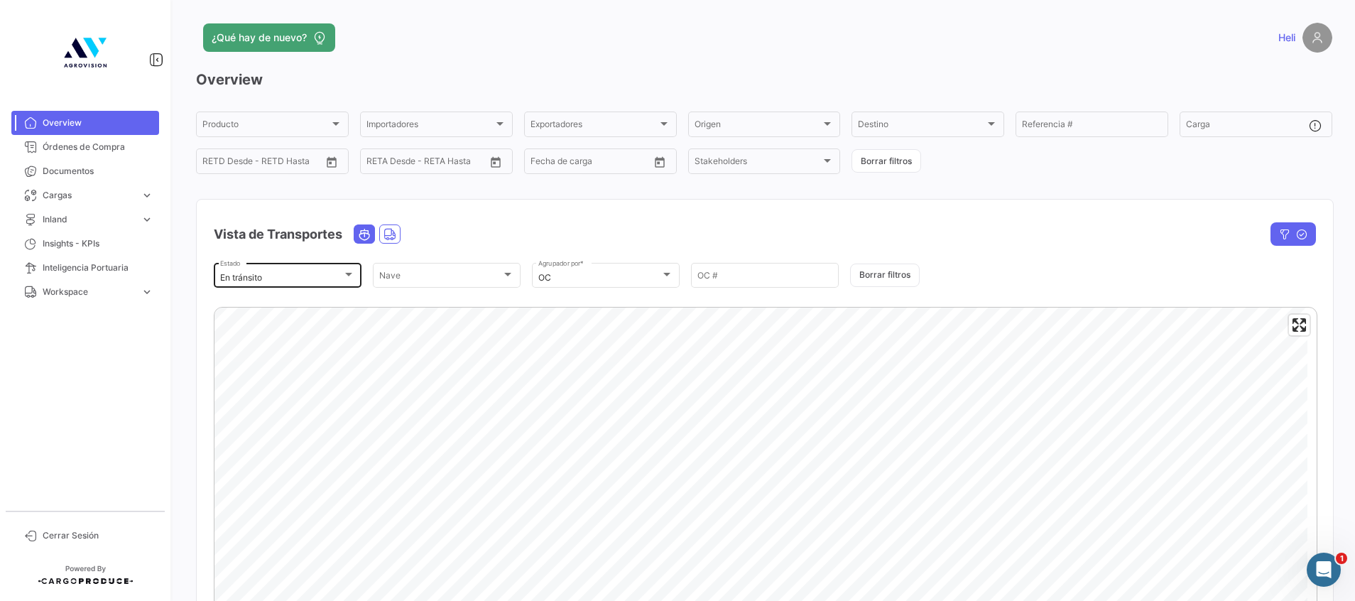
click at [342, 274] on div at bounding box center [348, 274] width 13 height 11
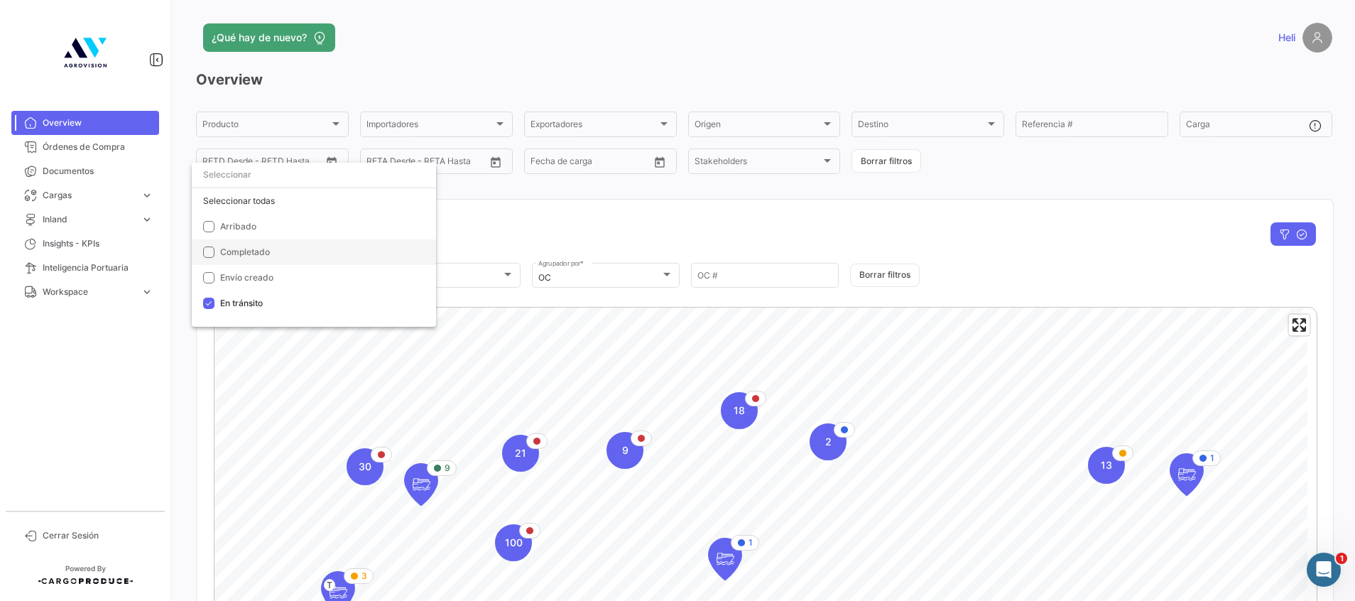
click at [210, 254] on mat-pseudo-checkbox at bounding box center [208, 252] width 11 height 11
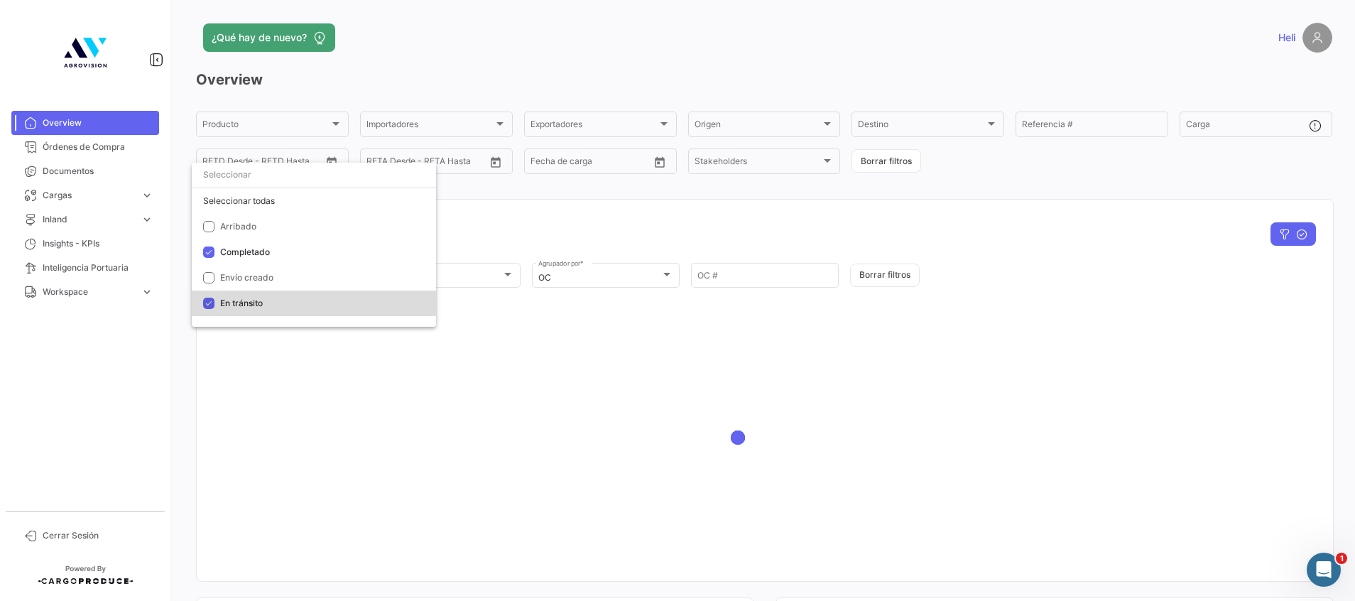
click at [205, 304] on mat-pseudo-checkbox at bounding box center [208, 303] width 11 height 11
click at [672, 222] on div at bounding box center [677, 300] width 1355 height 601
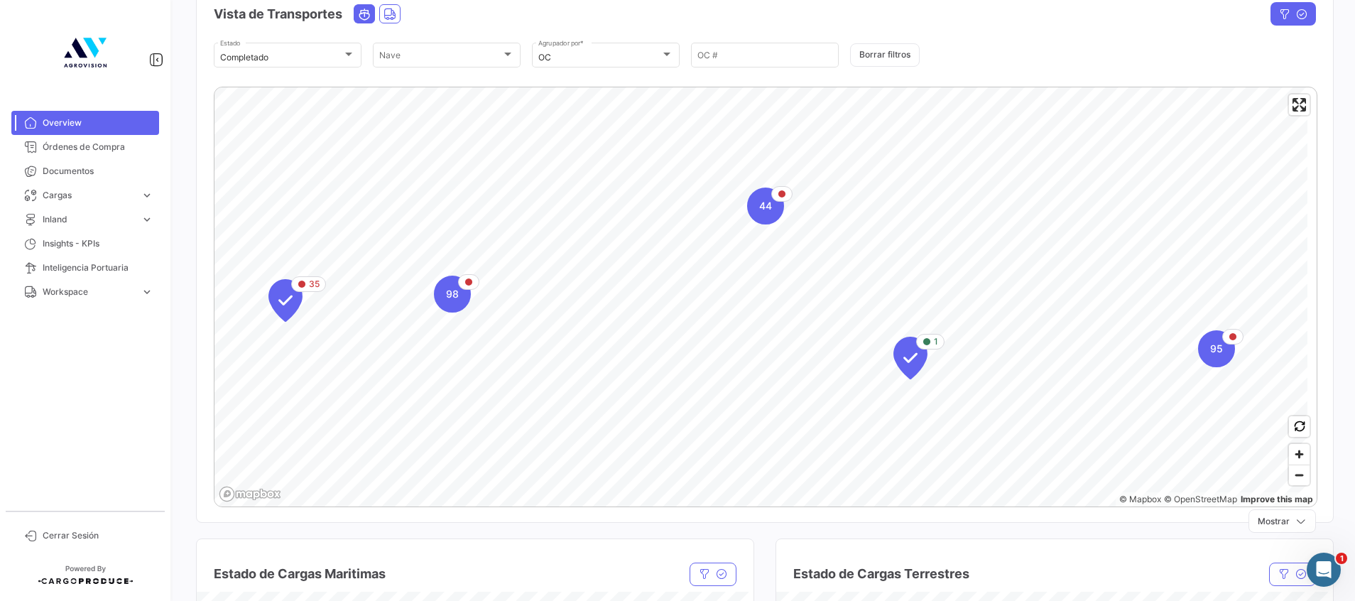
scroll to position [320, 0]
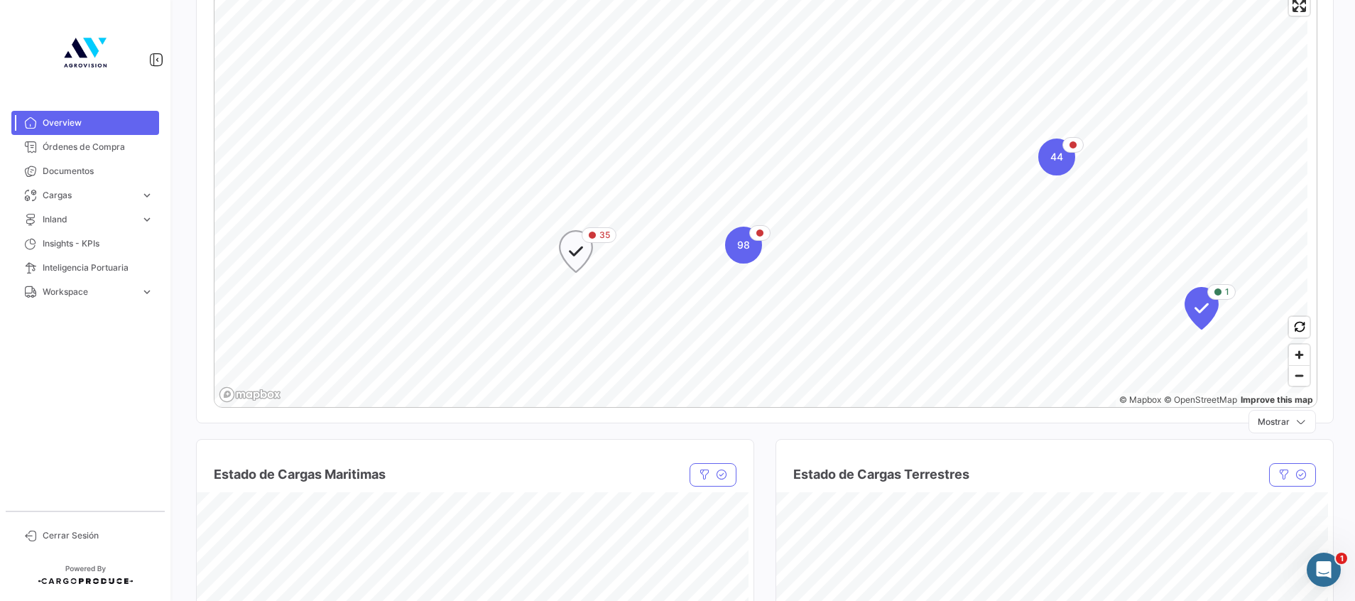
click at [583, 252] on icon "Map marker" at bounding box center [576, 252] width 20 height 30
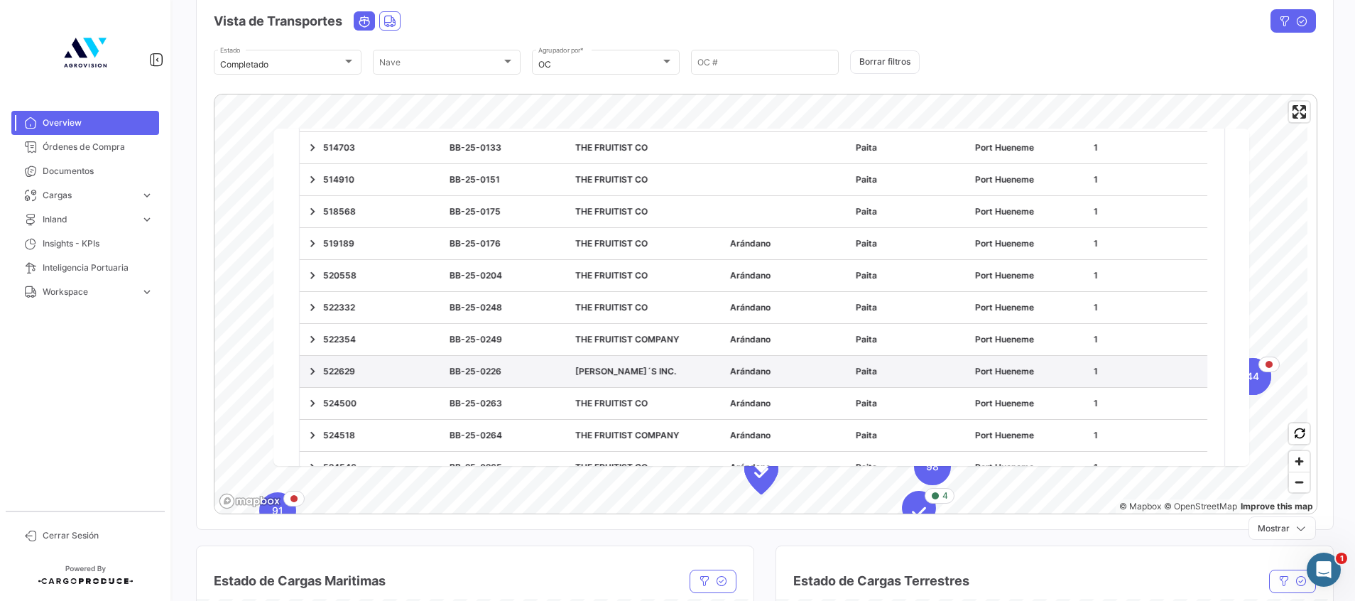
scroll to position [426, 0]
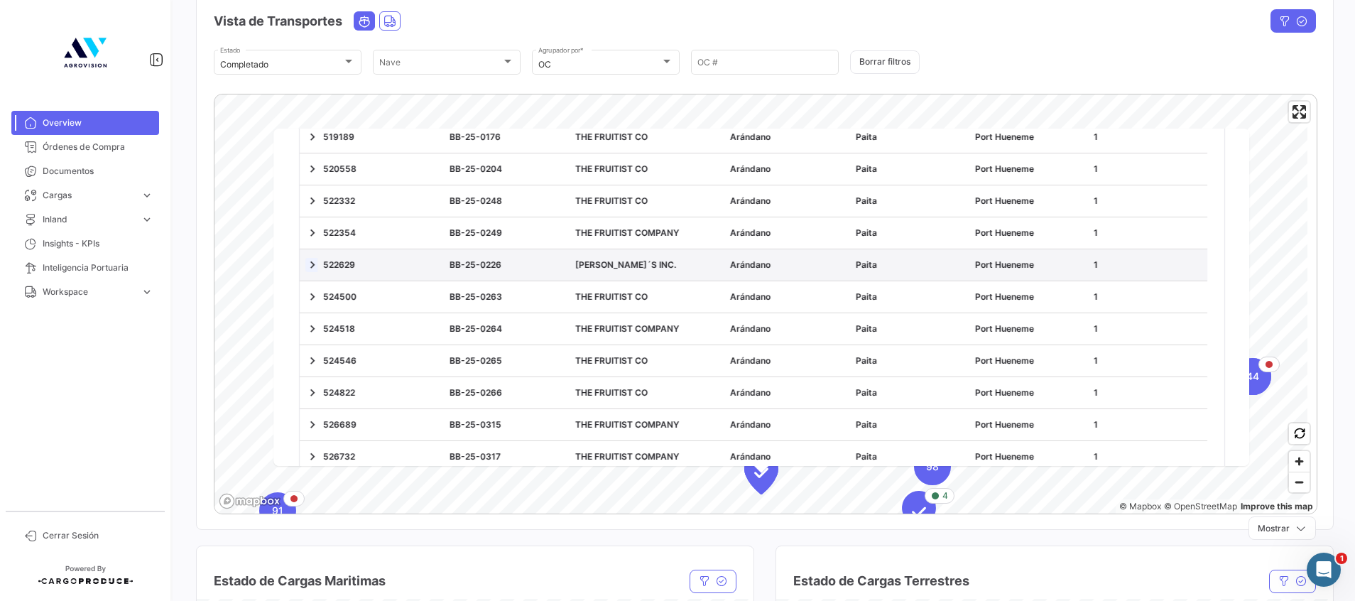
click at [313, 263] on link at bounding box center [312, 265] width 14 height 14
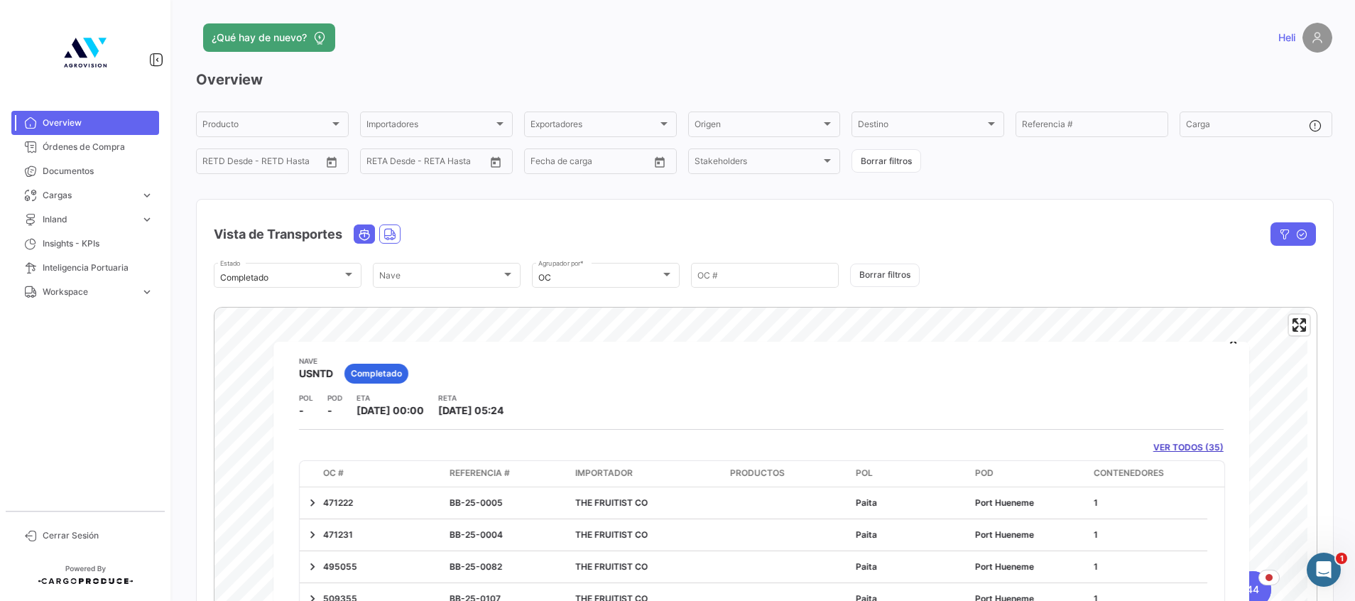
scroll to position [0, 0]
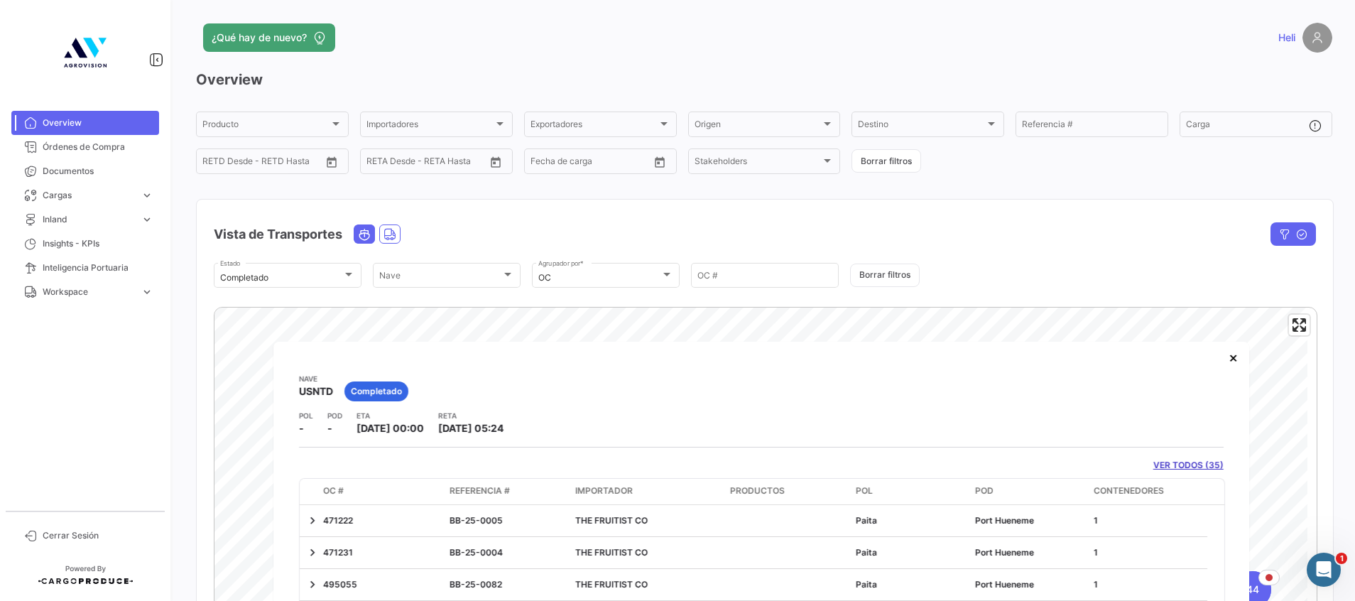
click at [1186, 464] on link "VER TODOS (35)" at bounding box center [1189, 465] width 70 height 13
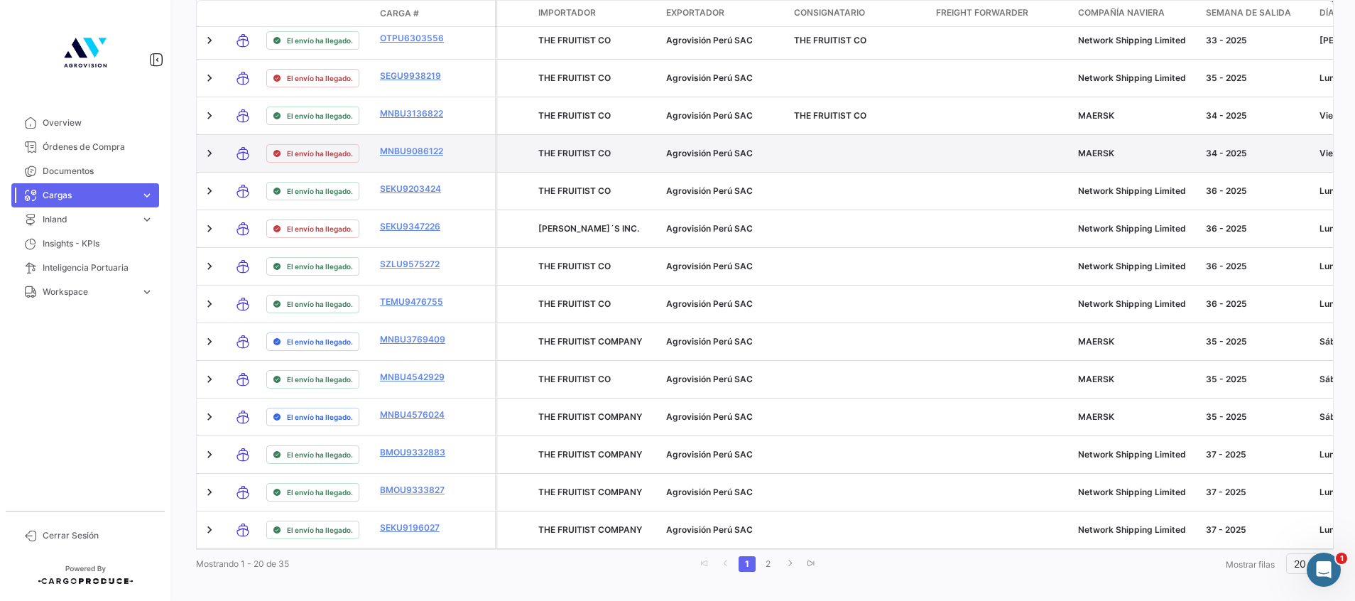
scroll to position [652, 0]
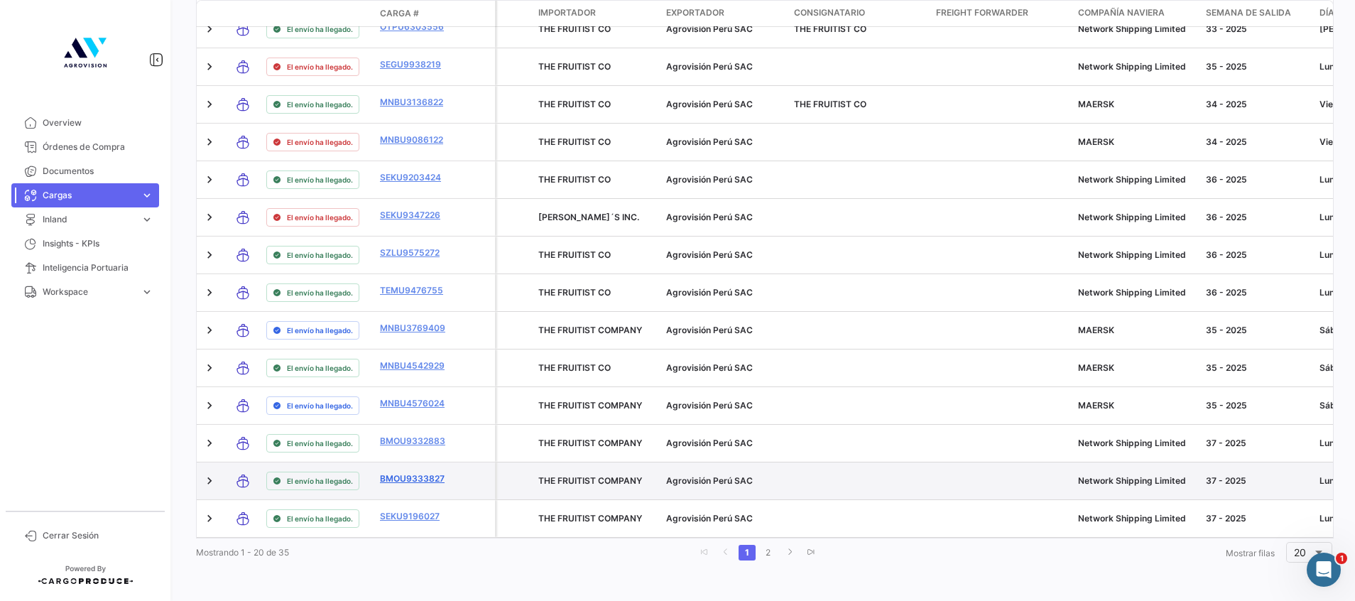
click at [405, 472] on link "BMOU9333827" at bounding box center [417, 478] width 74 height 13
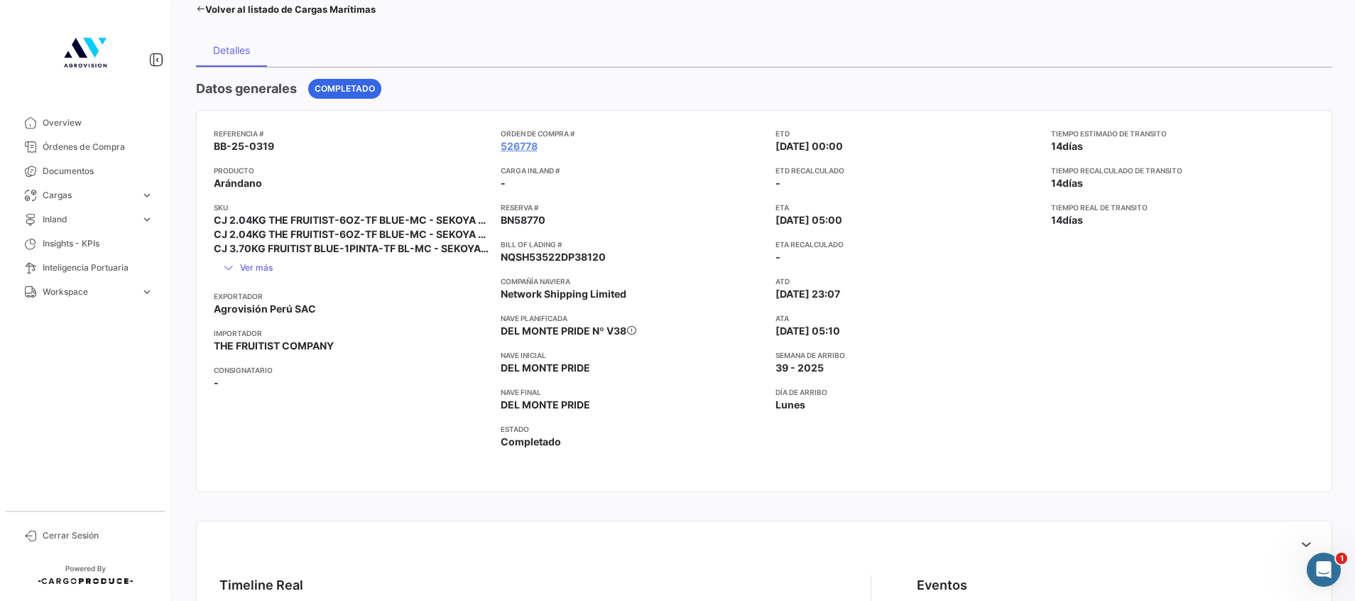
scroll to position [426, 0]
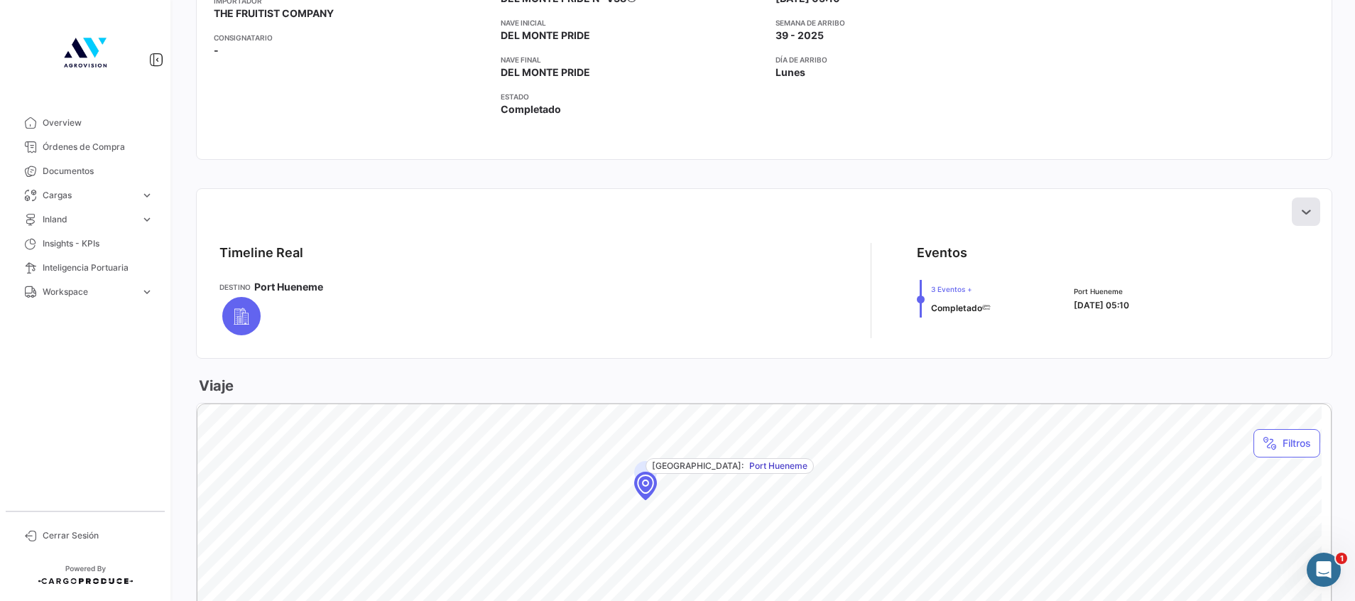
click at [1292, 203] on button at bounding box center [1306, 211] width 28 height 28
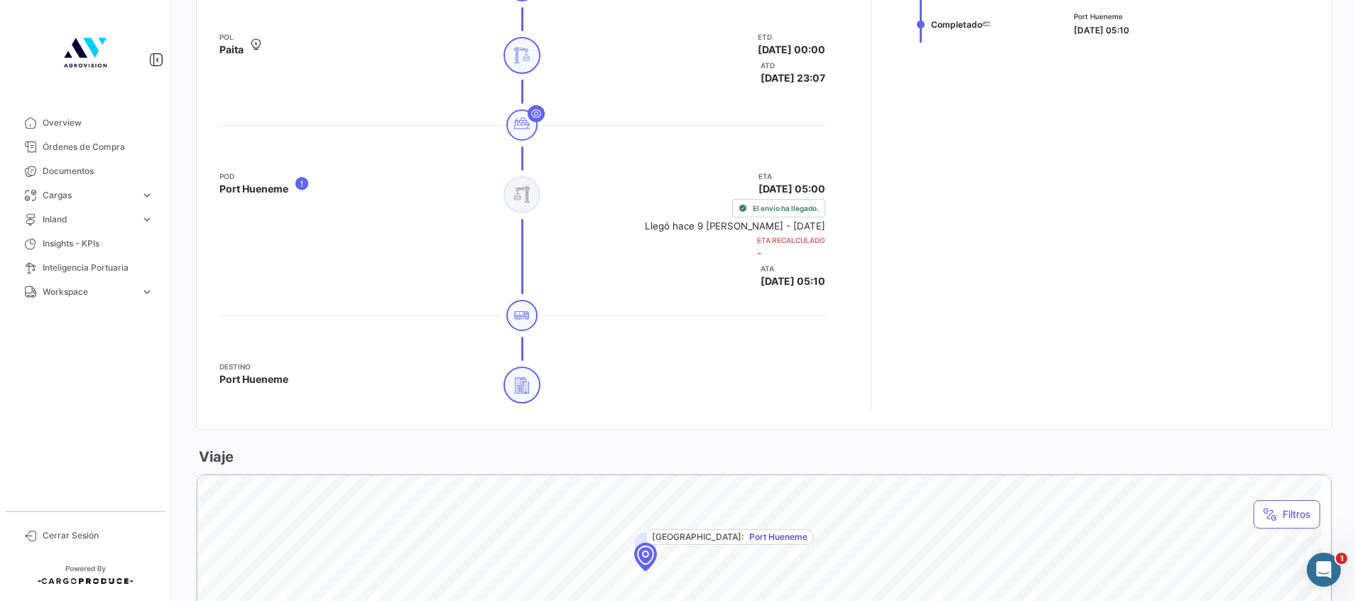
scroll to position [589, 0]
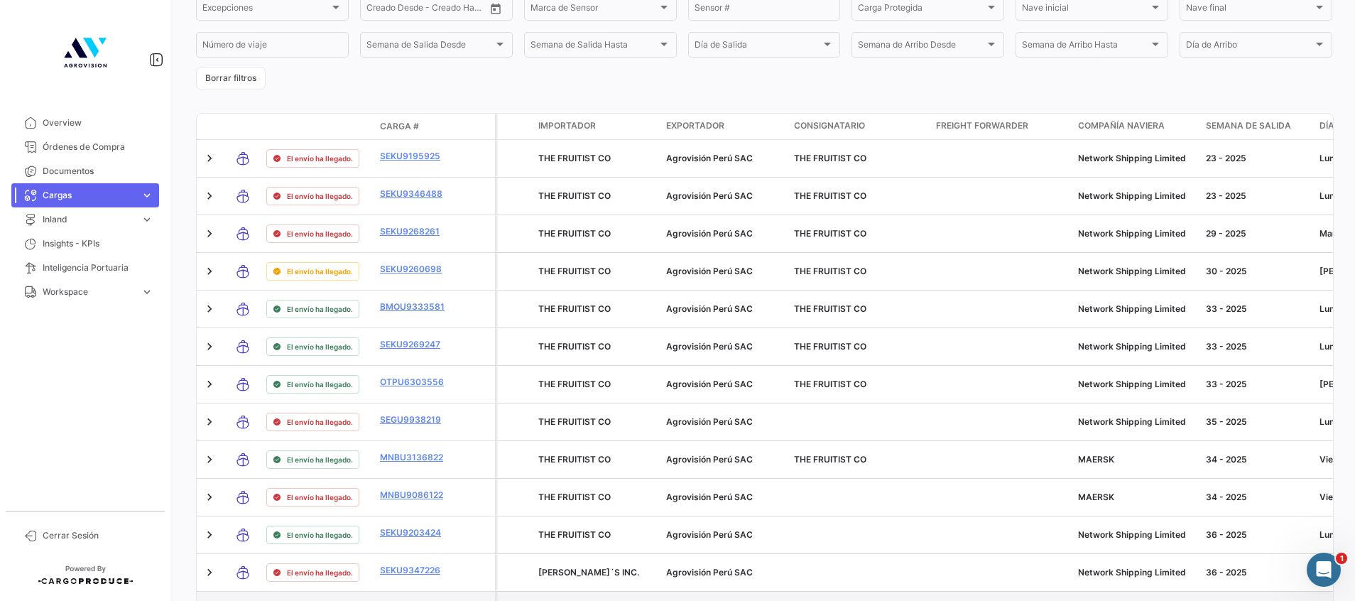
scroll to position [533, 0]
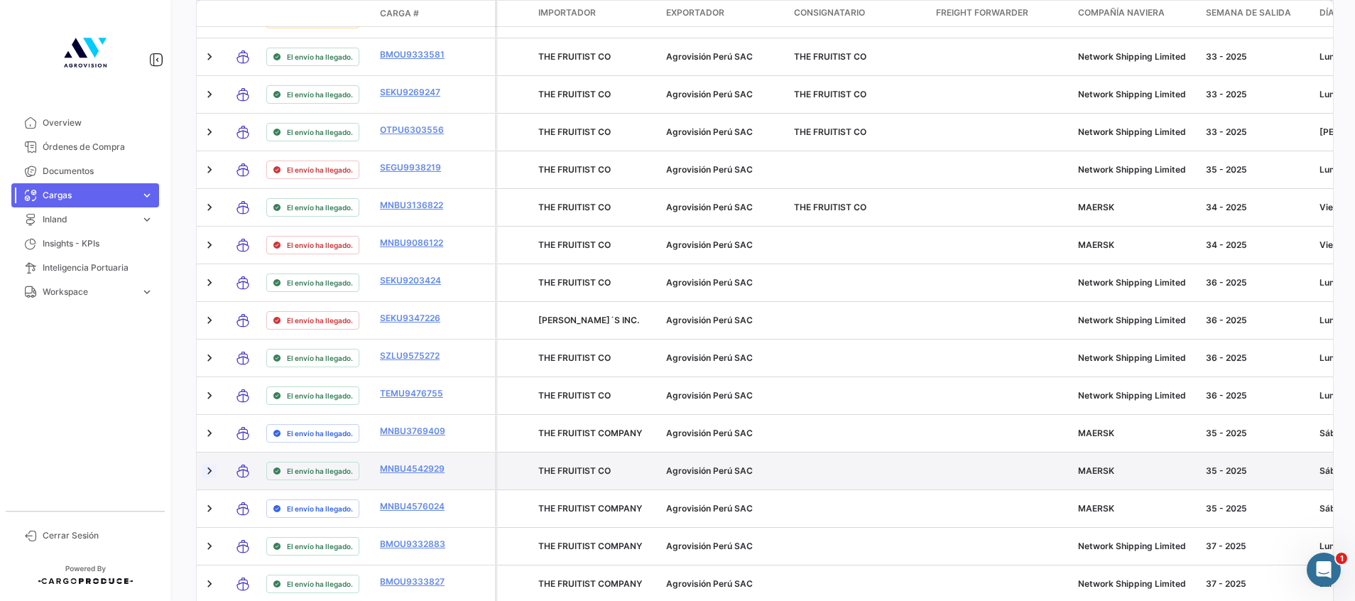
click at [212, 465] on link at bounding box center [209, 471] width 14 height 14
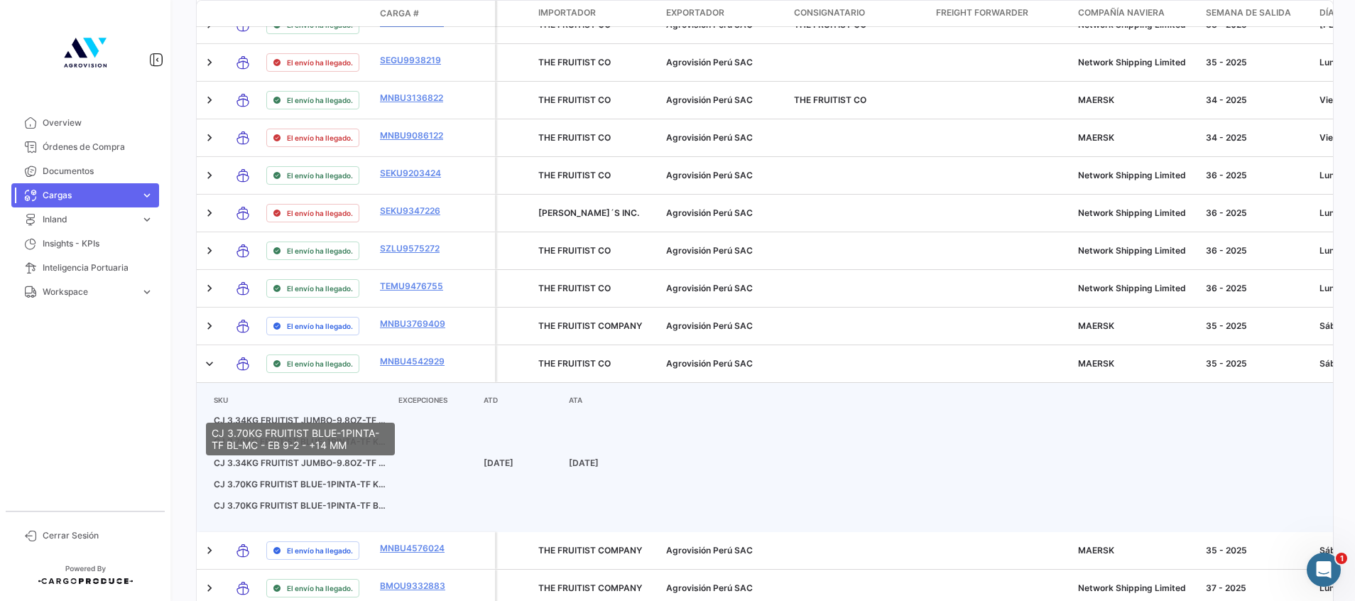
scroll to position [746, 0]
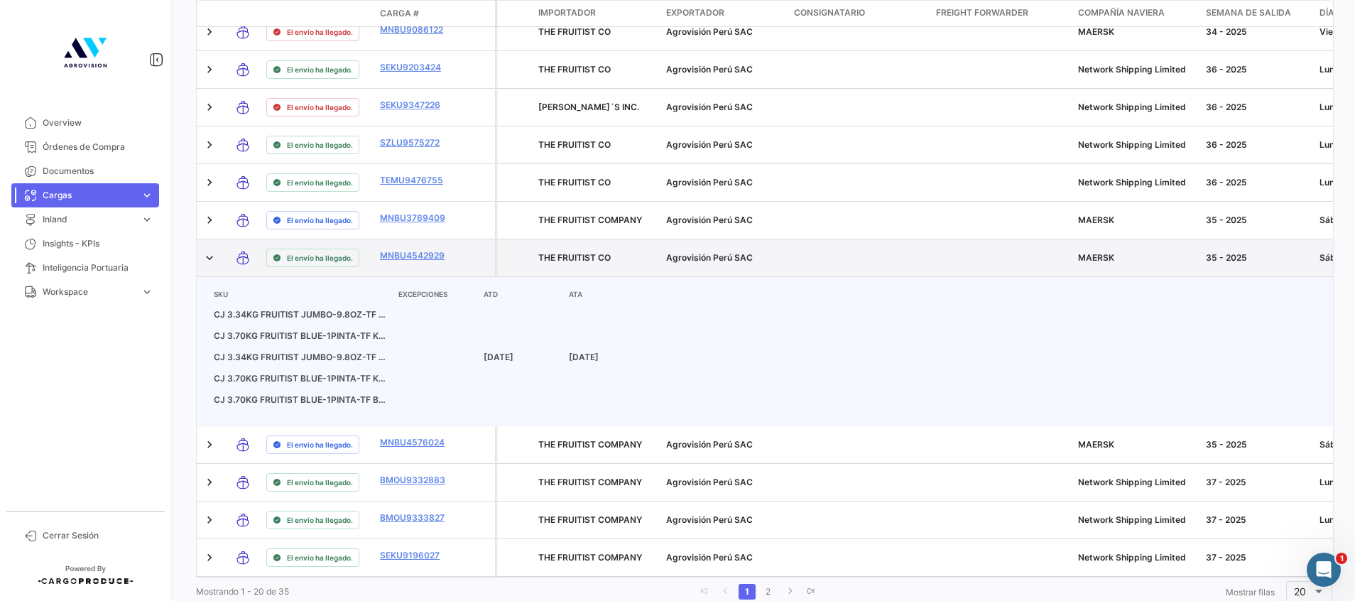
click at [395, 247] on datatable-body-cell "MNBU4542929" at bounding box center [416, 257] width 85 height 37
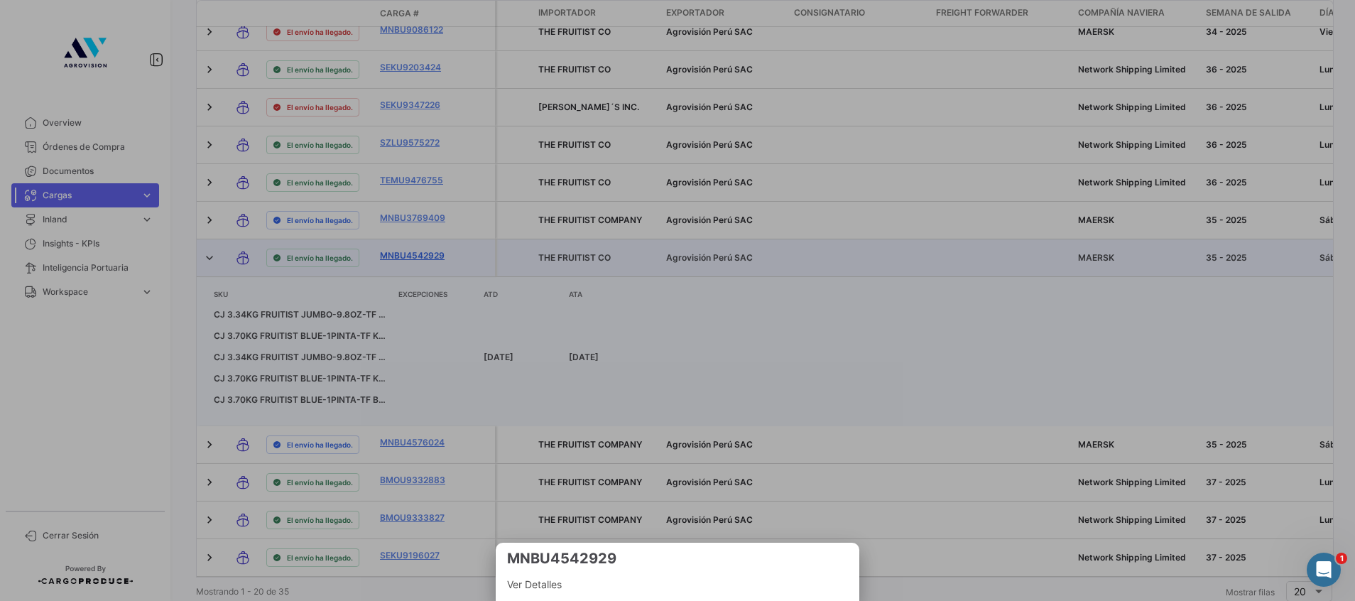
click at [396, 254] on div at bounding box center [677, 300] width 1355 height 601
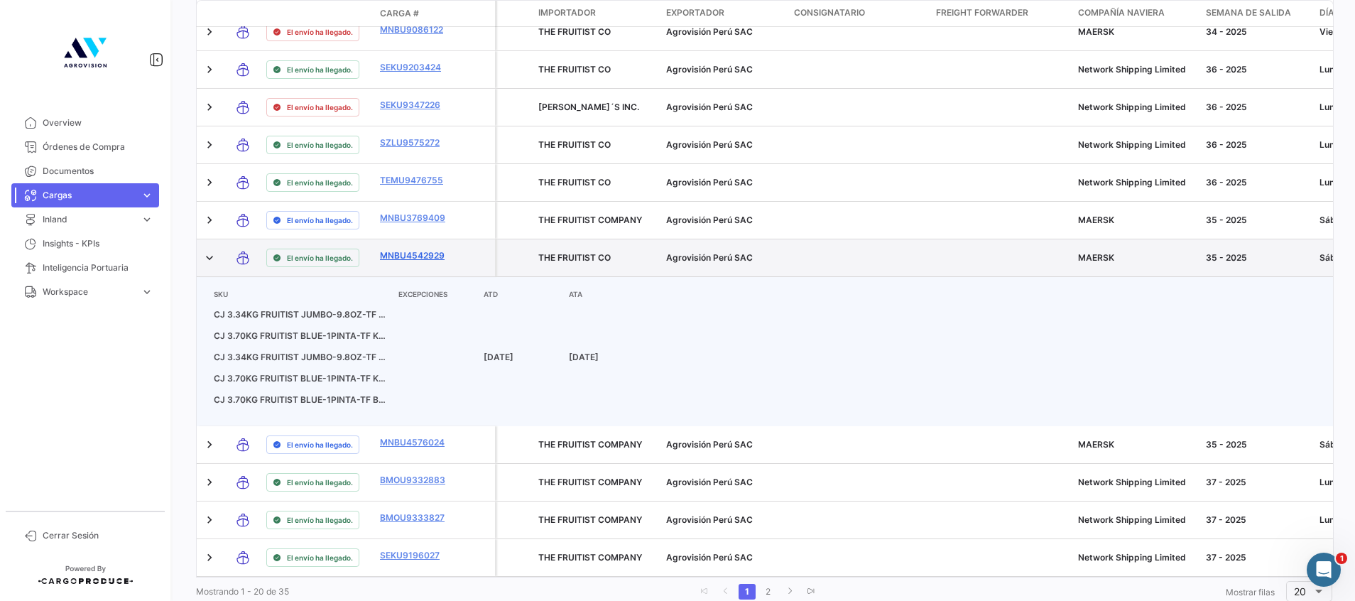
click at [396, 254] on link "MNBU4542929" at bounding box center [417, 255] width 74 height 13
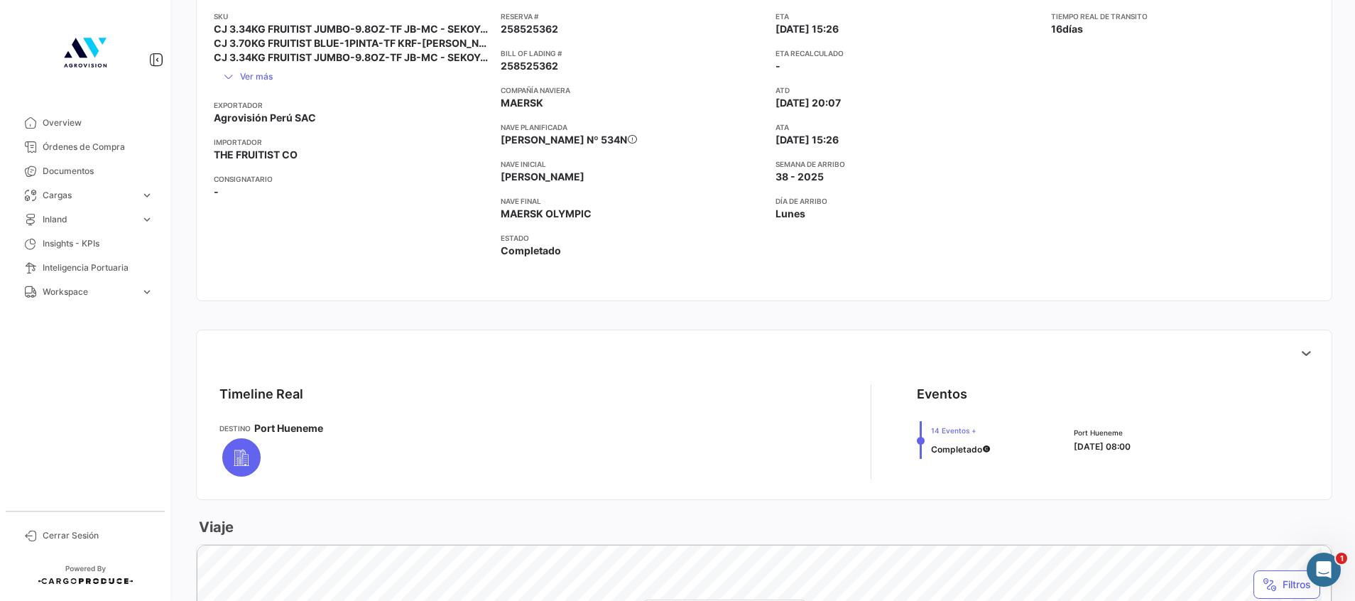
scroll to position [426, 0]
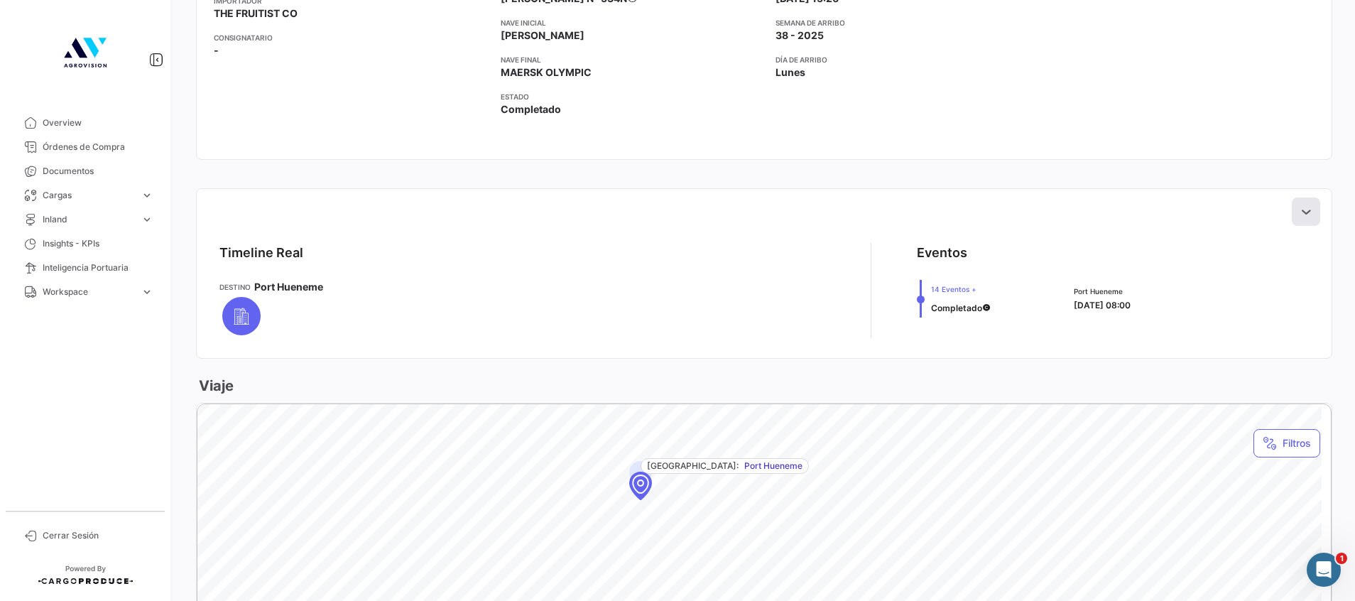
click at [1299, 210] on icon at bounding box center [1306, 212] width 14 height 14
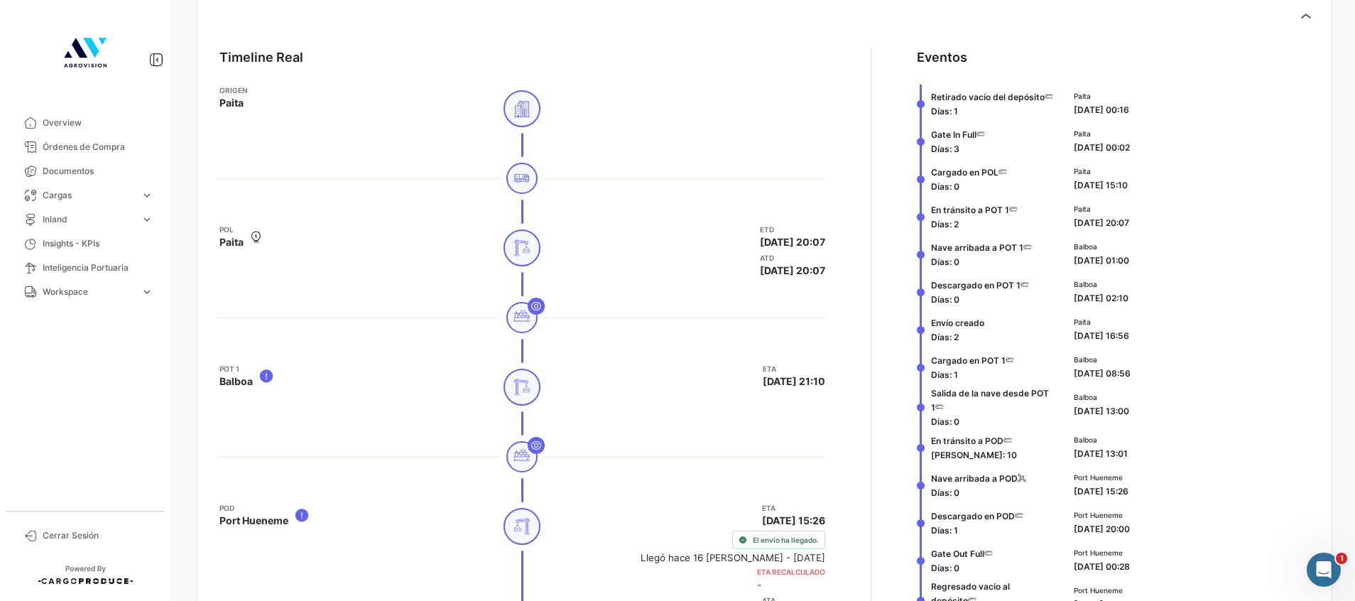
scroll to position [728, 0]
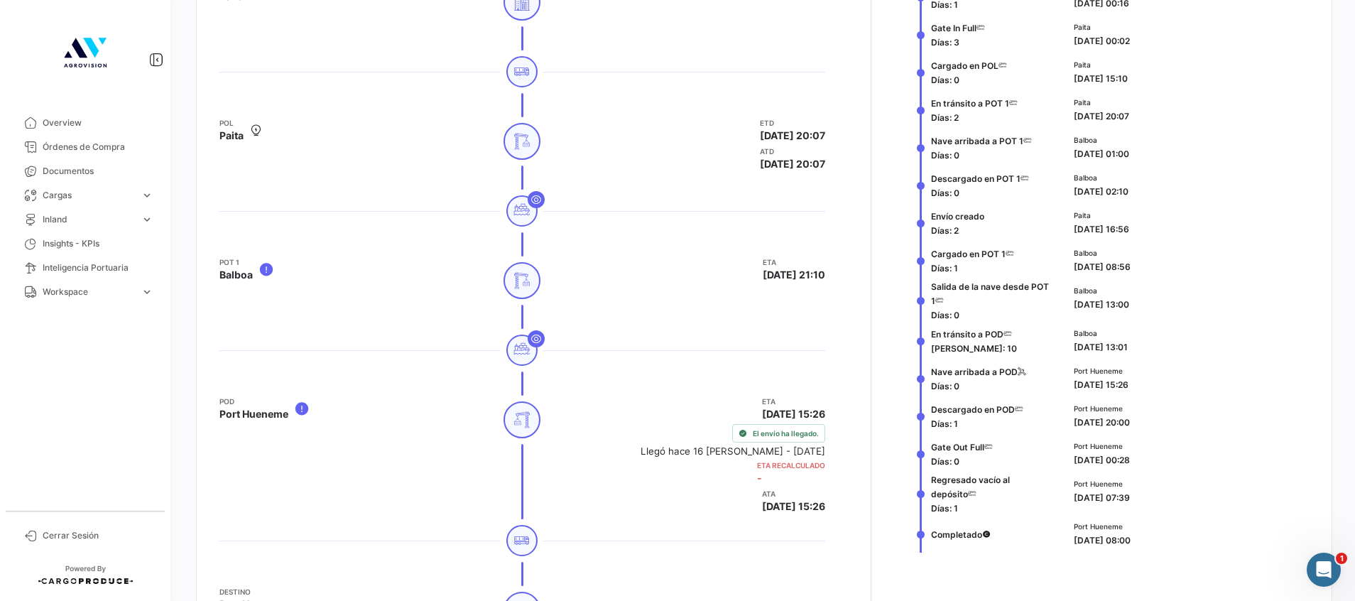
drag, startPoint x: 927, startPoint y: 405, endPoint x: 1169, endPoint y: 423, distance: 242.9
click at [1169, 423] on div "Descargado en POD [PERSON_NAME]: 1 Port Hueneme [DATE] 20:00" at bounding box center [1113, 416] width 392 height 38
click at [964, 462] on span "Gate Out Full [PERSON_NAME]: 0" at bounding box center [962, 454] width 62 height 28
drag, startPoint x: 1167, startPoint y: 460, endPoint x: 921, endPoint y: 448, distance: 246.8
click at [921, 448] on div "Gate Out Full [PERSON_NAME]: 0 Port Hueneme [DATE] 00:28" at bounding box center [1113, 454] width 392 height 38
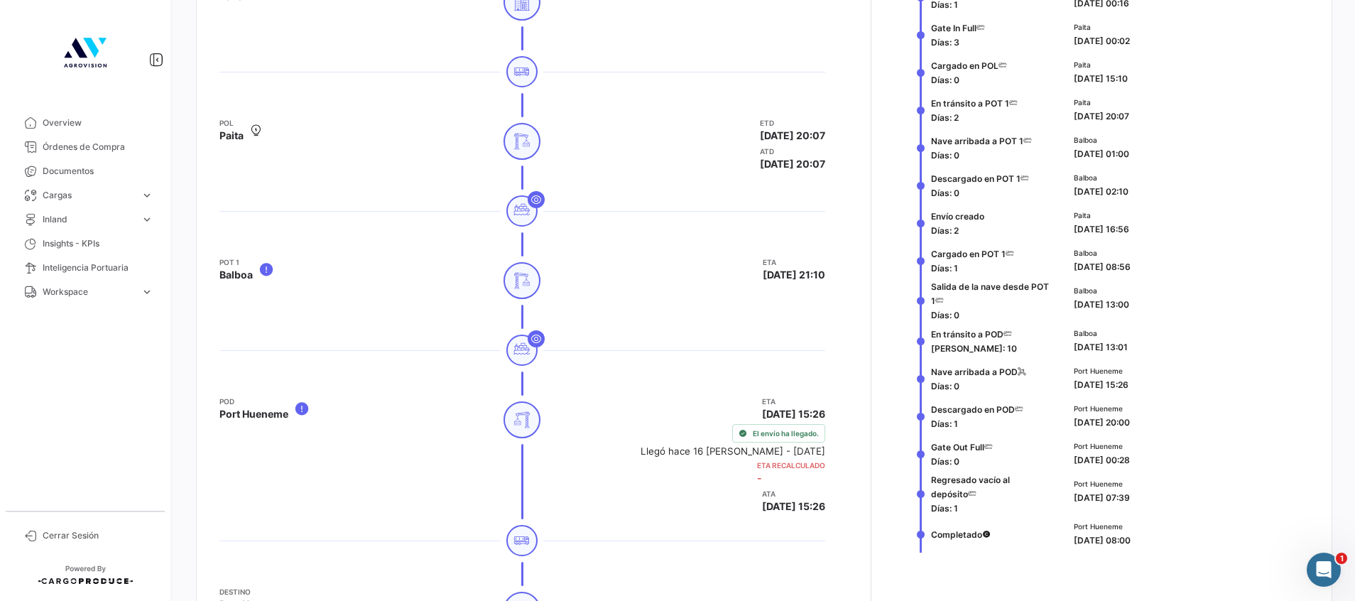
click at [1144, 460] on div "Port Hueneme [DATE] 00:28" at bounding box center [1188, 453] width 229 height 26
drag, startPoint x: 1144, startPoint y: 460, endPoint x: 906, endPoint y: 453, distance: 238.1
click at [906, 453] on div "Timeline Real Origen Paita [PERSON_NAME] ETD [DATE] 20:07 ATD [DATE] 20:07 POT …" at bounding box center [764, 288] width 1112 height 716
drag, startPoint x: 906, startPoint y: 453, endPoint x: 922, endPoint y: 480, distance: 31.6
click at [922, 480] on div "Regresado vacío al depósito [PERSON_NAME]: 1 Port Hueneme [DATE] 07:39" at bounding box center [1113, 493] width 392 height 43
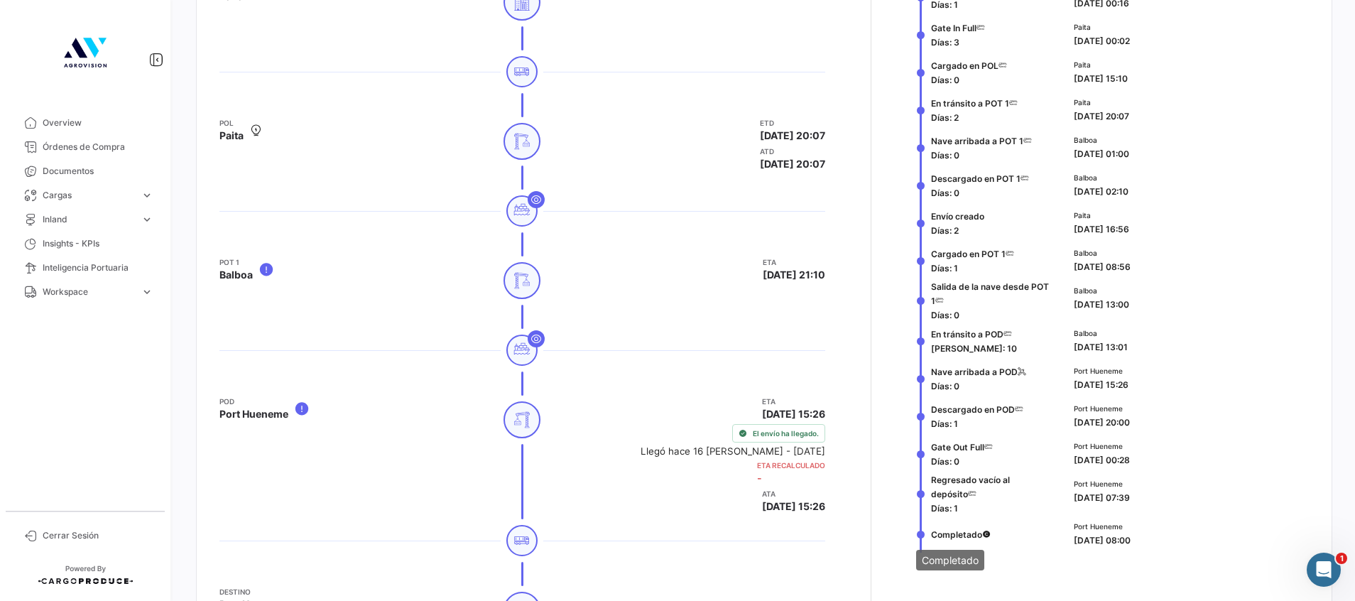
drag, startPoint x: 1149, startPoint y: 538, endPoint x: 926, endPoint y: 538, distance: 223.1
click at [926, 538] on div "Completado Port Hueneme [DATE] 08:00" at bounding box center [1113, 534] width 392 height 38
drag, startPoint x: 926, startPoint y: 538, endPoint x: 1160, endPoint y: 462, distance: 245.8
click at [1168, 482] on div "Port Hueneme [DATE] 07:39" at bounding box center [1188, 491] width 229 height 26
drag, startPoint x: 1151, startPoint y: 454, endPoint x: 919, endPoint y: 448, distance: 232.4
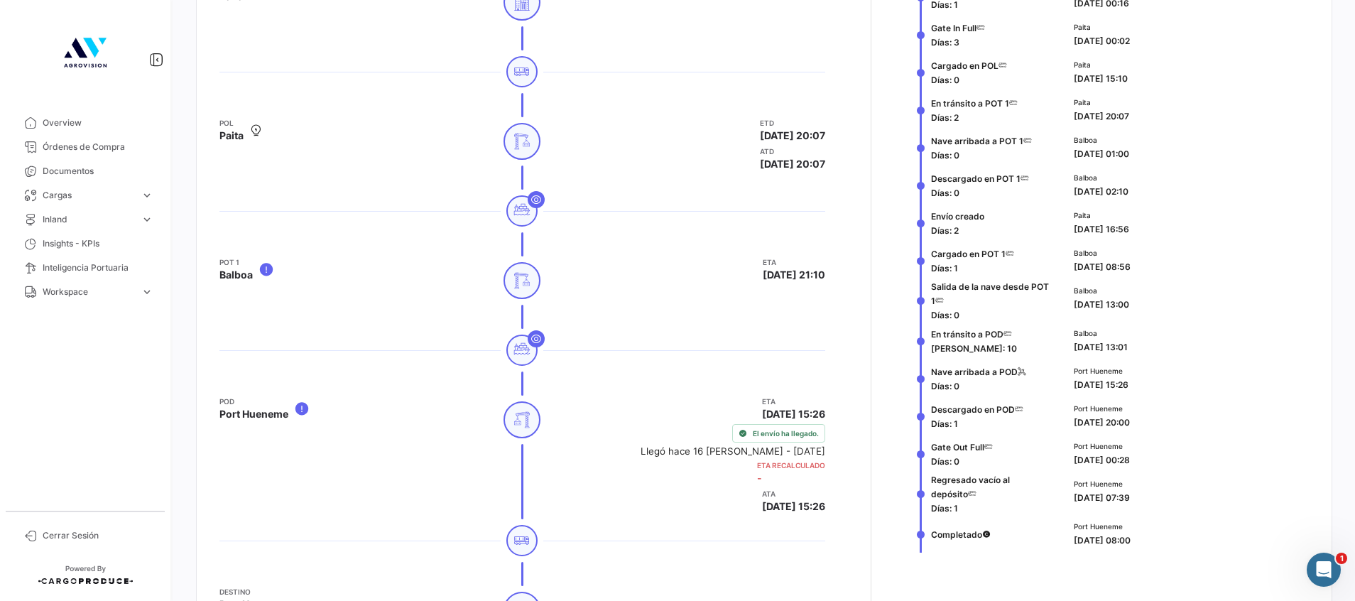
click at [919, 448] on div "Gate Out Full [PERSON_NAME]: 0 Port Hueneme [DATE] 00:28" at bounding box center [1113, 454] width 392 height 38
drag, startPoint x: 919, startPoint y: 448, endPoint x: 980, endPoint y: 466, distance: 63.8
click at [980, 466] on span "Gate Out Full [PERSON_NAME]: 0" at bounding box center [962, 454] width 62 height 28
drag, startPoint x: 930, startPoint y: 412, endPoint x: 1174, endPoint y: 422, distance: 243.9
click at [1174, 422] on div "Descargado en POD [PERSON_NAME]: 1 Port Hueneme [DATE] 20:00" at bounding box center [1113, 416] width 392 height 38
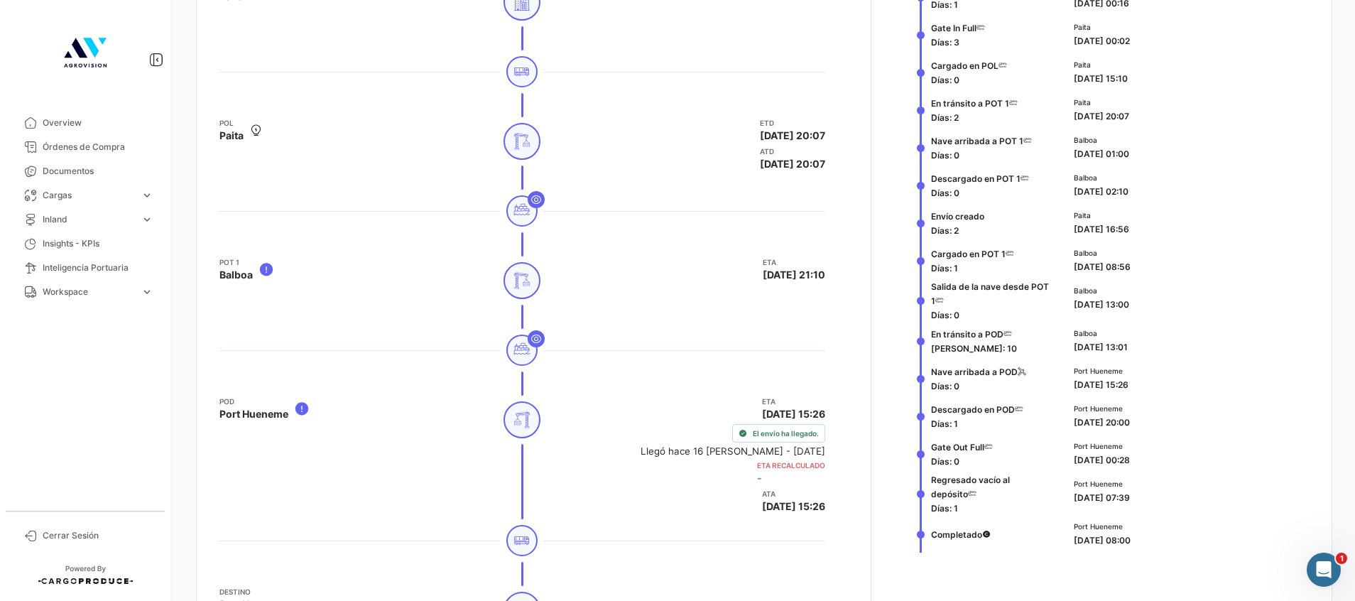
drag, startPoint x: 1174, startPoint y: 422, endPoint x: 1160, endPoint y: 425, distance: 13.8
click at [1160, 425] on div "Port Hueneme [DATE] 20:00" at bounding box center [1188, 416] width 229 height 26
click at [931, 408] on span "Descargado en POD" at bounding box center [973, 409] width 84 height 11
drag, startPoint x: 925, startPoint y: 408, endPoint x: 1184, endPoint y: 447, distance: 262.1
click at [1184, 447] on div "Retirado vacío del depósito [PERSON_NAME]: 1 [PERSON_NAME] [DATE] 00:16 Gate In…" at bounding box center [1113, 265] width 392 height 575
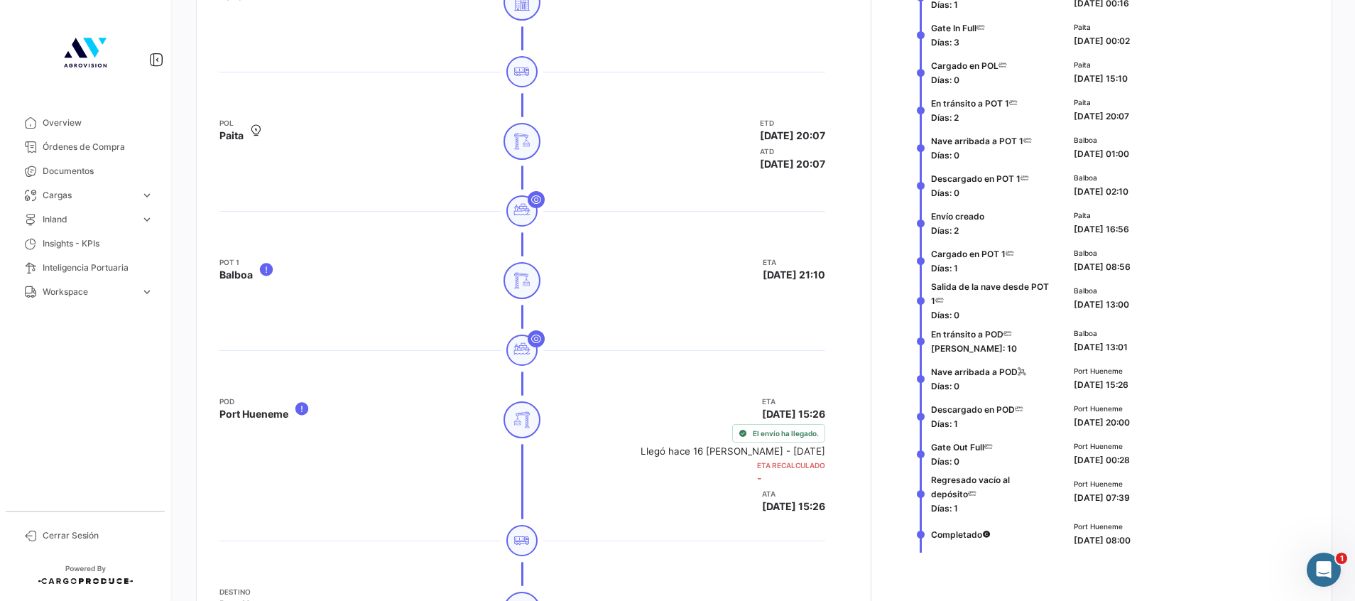
drag, startPoint x: 1184, startPoint y: 447, endPoint x: 1171, endPoint y: 461, distance: 19.1
click at [1171, 461] on div "Port Hueneme [DATE] 00:28" at bounding box center [1188, 453] width 229 height 26
drag, startPoint x: 1152, startPoint y: 465, endPoint x: 924, endPoint y: 410, distance: 234.5
click at [924, 410] on div "Retirado vacío del depósito [PERSON_NAME]: 1 [PERSON_NAME] [DATE] 00:16 Gate In…" at bounding box center [1113, 265] width 392 height 575
click at [1188, 460] on div "Port Hueneme [DATE] 00:28" at bounding box center [1188, 453] width 229 height 26
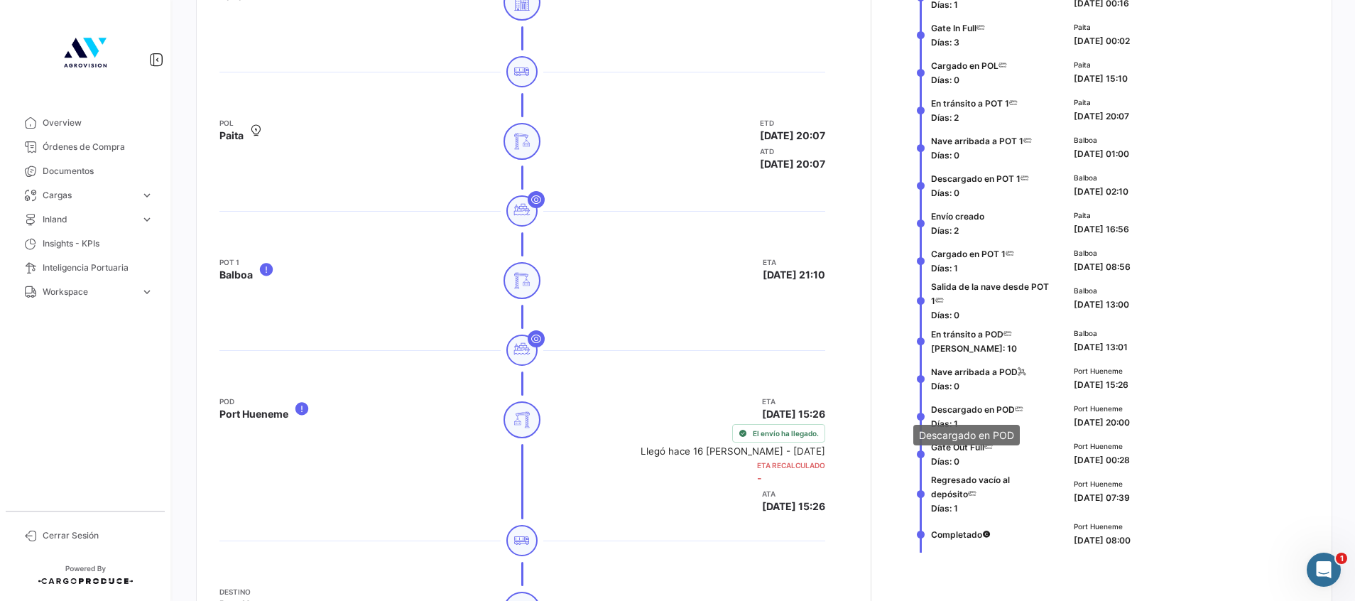
drag, startPoint x: 923, startPoint y: 404, endPoint x: 1012, endPoint y: 416, distance: 90.4
click at [1012, 416] on body "Overview Órdenes de Compra Documentos Cargas expand_more Cargas Marítimas Carga…" at bounding box center [677, 300] width 1355 height 601
drag, startPoint x: 1012, startPoint y: 416, endPoint x: 1028, endPoint y: 430, distance: 20.7
click at [1028, 430] on div "Descargado en POD [PERSON_NAME]: 1" at bounding box center [987, 416] width 141 height 38
click at [958, 454] on mat-tooltip-component "Gate Out Full" at bounding box center [952, 473] width 92 height 40
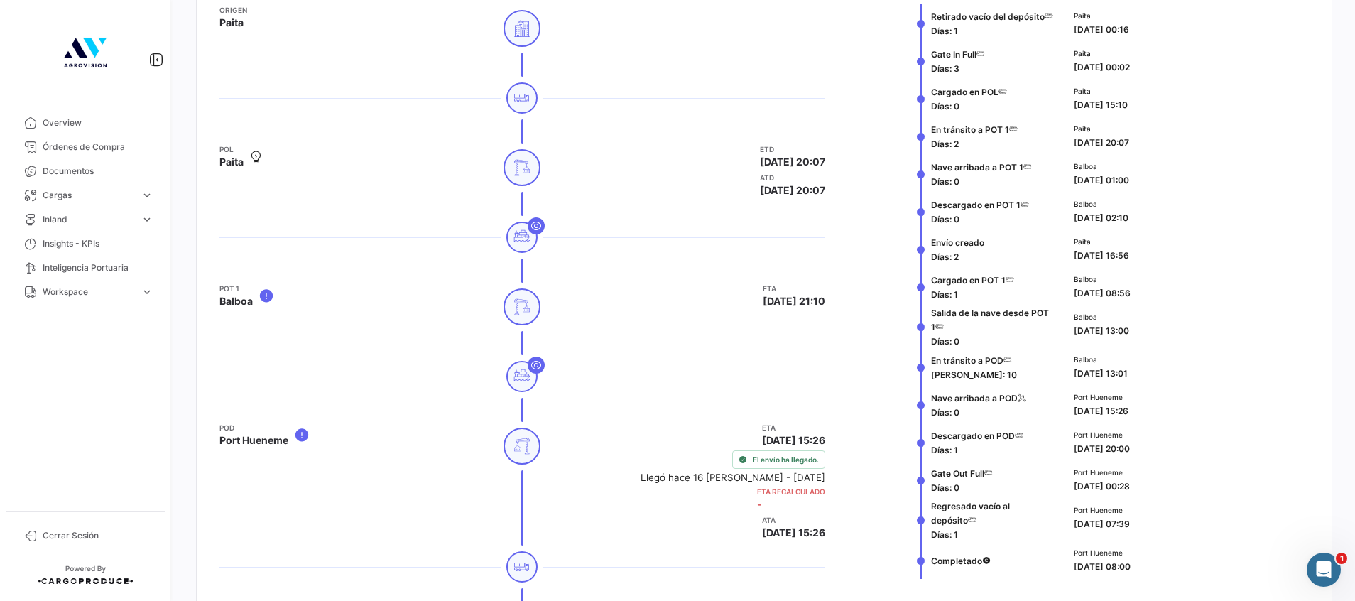
scroll to position [730, 0]
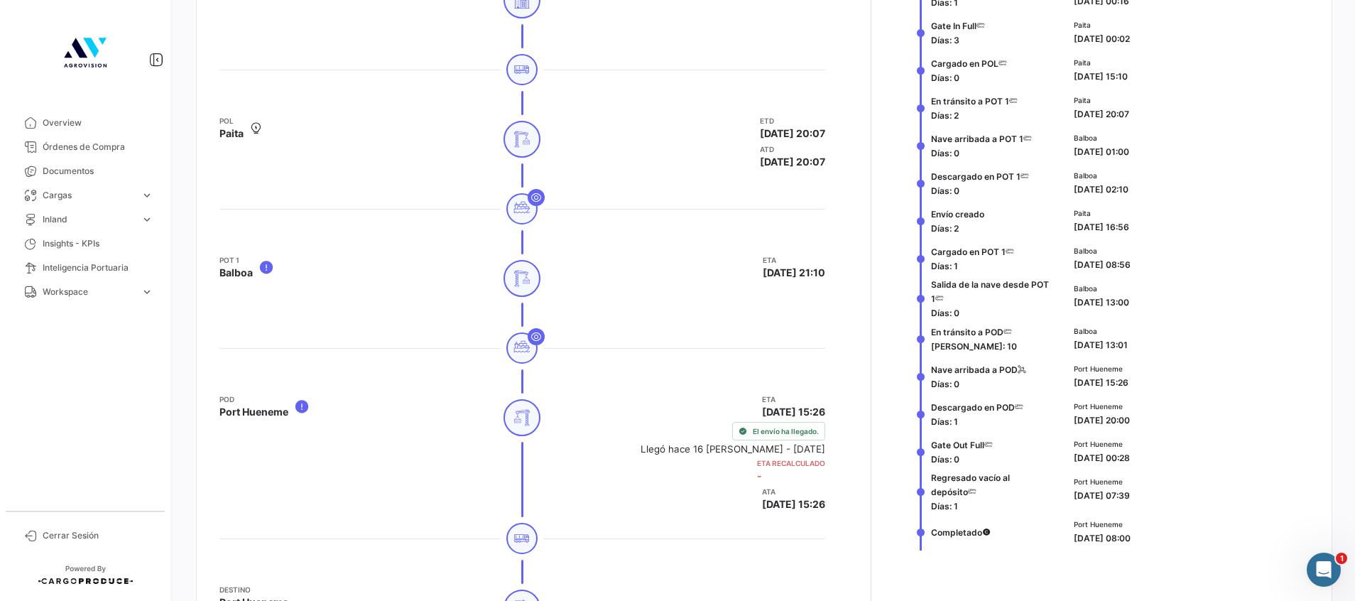
drag, startPoint x: 924, startPoint y: 404, endPoint x: 1158, endPoint y: 420, distance: 234.2
click at [1158, 420] on div "Descargado en POD [PERSON_NAME]: 1 Port Hueneme [DATE] 20:00" at bounding box center [1113, 414] width 392 height 38
click at [1158, 426] on div "Port Hueneme [DATE] 20:00" at bounding box center [1188, 414] width 229 height 26
click at [1130, 415] on span "[DATE] 20:00" at bounding box center [1102, 420] width 56 height 11
click at [72, 193] on span "Cargas" at bounding box center [89, 195] width 92 height 13
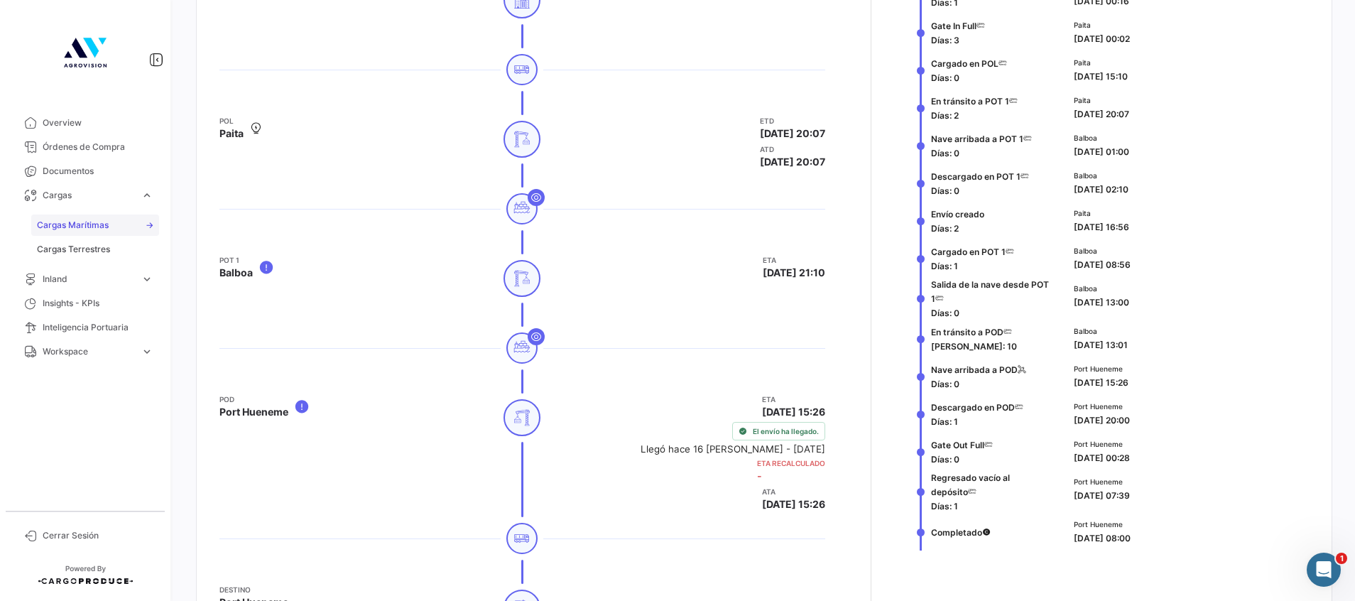
click at [71, 229] on span "Cargas Marítimas" at bounding box center [73, 225] width 72 height 13
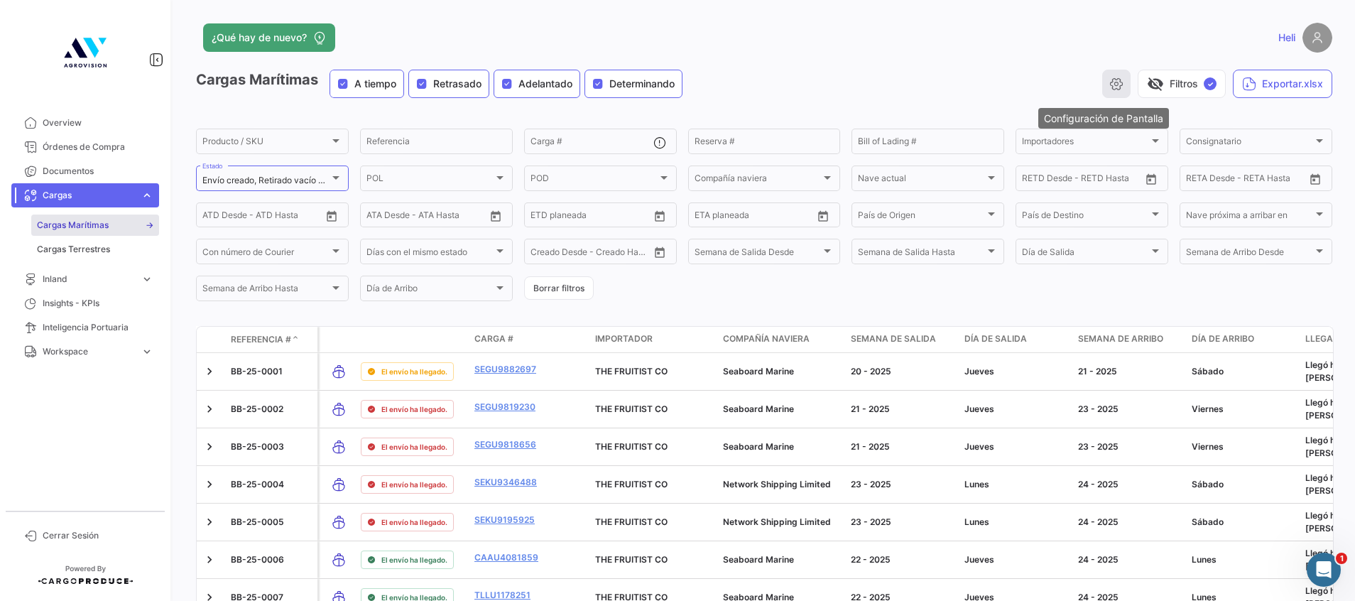
click at [1103, 91] on button "button" at bounding box center [1117, 84] width 28 height 28
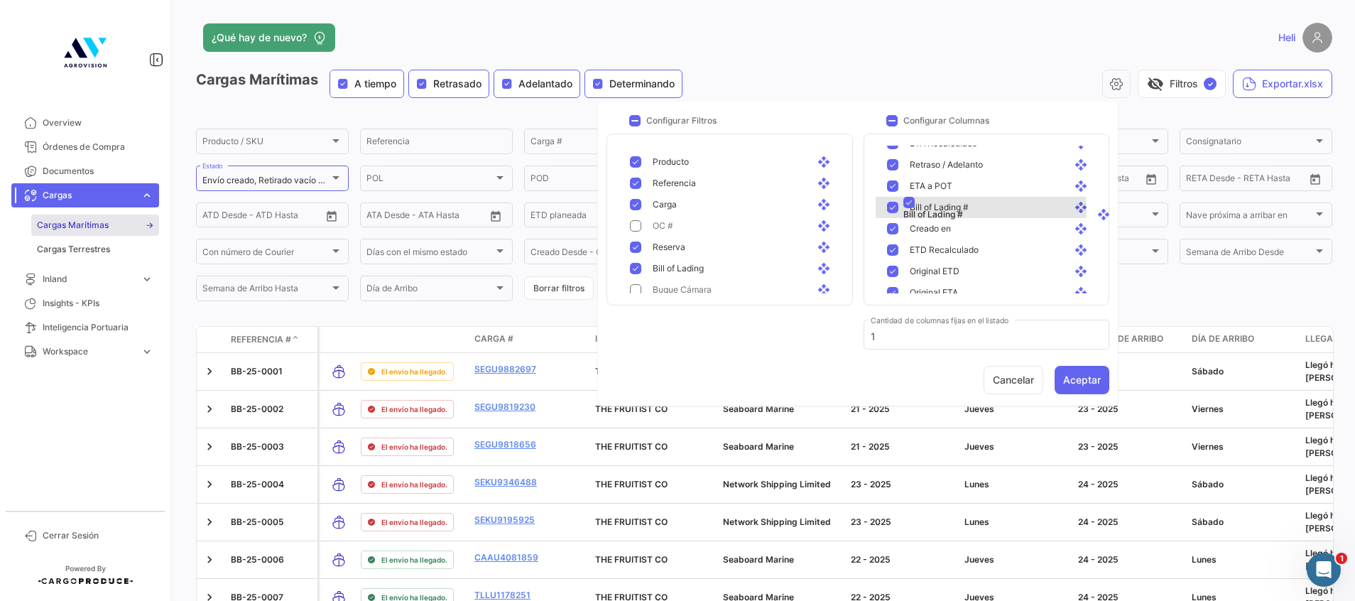
scroll to position [399, 0]
drag, startPoint x: 953, startPoint y: 248, endPoint x: 976, endPoint y: 230, distance: 29.4
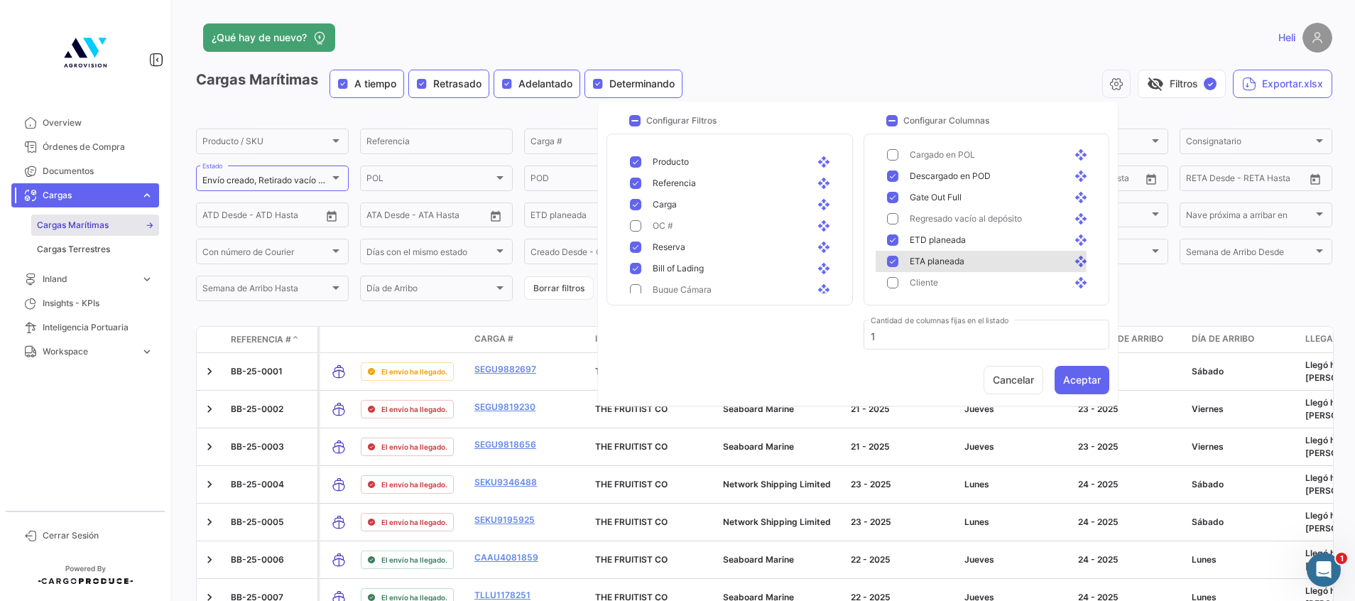
click at [894, 259] on mat-pseudo-checkbox at bounding box center [892, 261] width 11 height 11
click at [891, 234] on mat-pseudo-checkbox at bounding box center [892, 239] width 11 height 11
click at [885, 189] on div "Gate Out Full open_with" at bounding box center [989, 197] width 227 height 21
click at [892, 171] on mat-pseudo-checkbox at bounding box center [892, 175] width 11 height 11
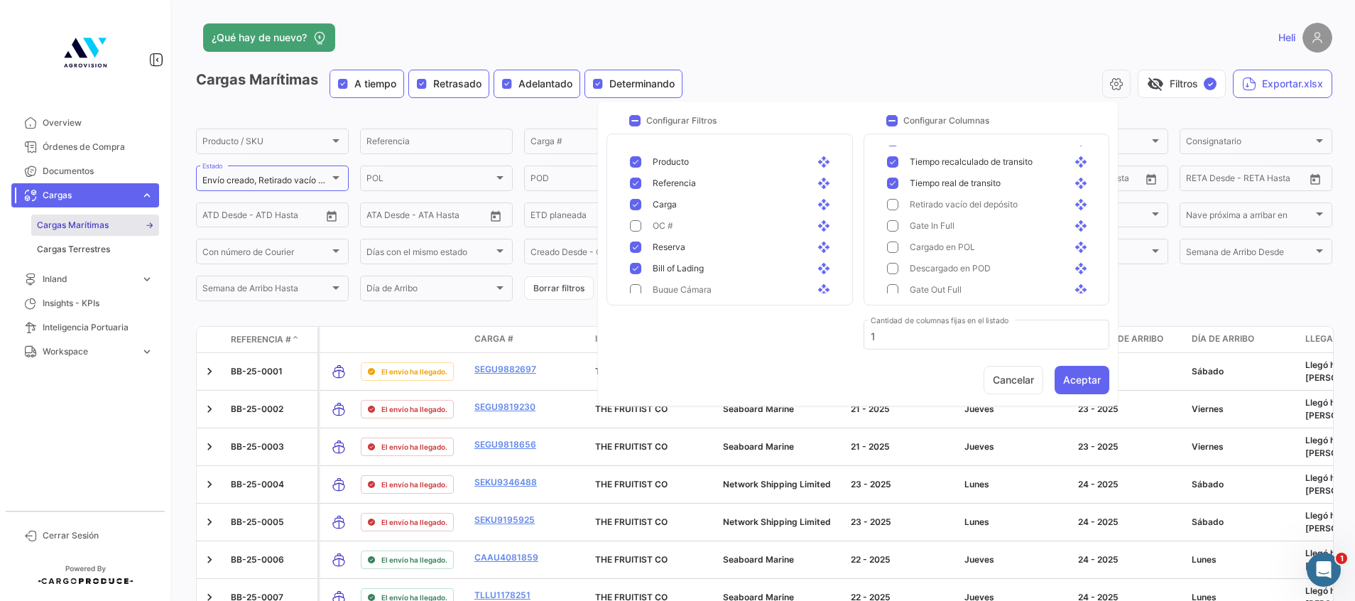
click at [901, 185] on div "Tiempo real de [PERSON_NAME] open_with" at bounding box center [995, 183] width 193 height 13
click at [888, 162] on mat-pseudo-checkbox at bounding box center [892, 161] width 11 height 11
click at [897, 240] on div "Tiempo estimado de [PERSON_NAME] open_with" at bounding box center [989, 247] width 227 height 21
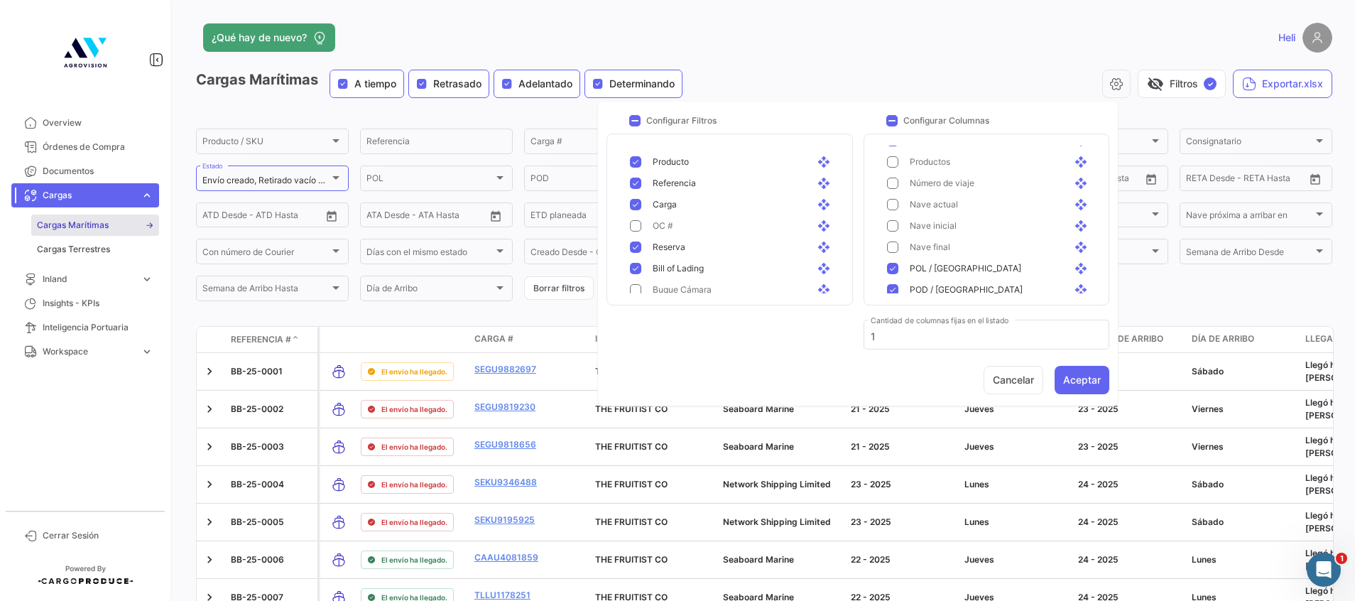
click at [895, 265] on mat-pseudo-checkbox at bounding box center [892, 268] width 11 height 11
click at [898, 282] on div "POD / Puerto Destino open_with" at bounding box center [989, 289] width 227 height 21
click at [891, 220] on mat-pseudo-checkbox at bounding box center [892, 225] width 11 height 11
click at [891, 249] on mat-pseudo-checkbox at bounding box center [892, 247] width 11 height 11
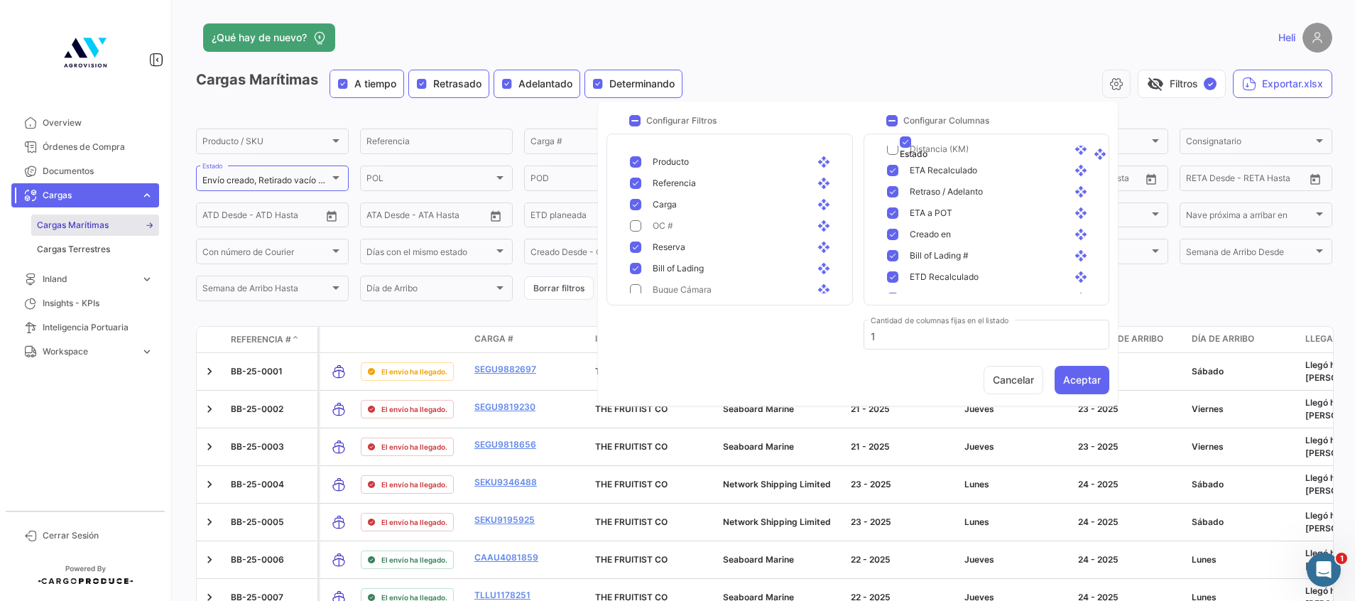
scroll to position [385, 0]
drag, startPoint x: 919, startPoint y: 289, endPoint x: 941, endPoint y: 163, distance: 127.7
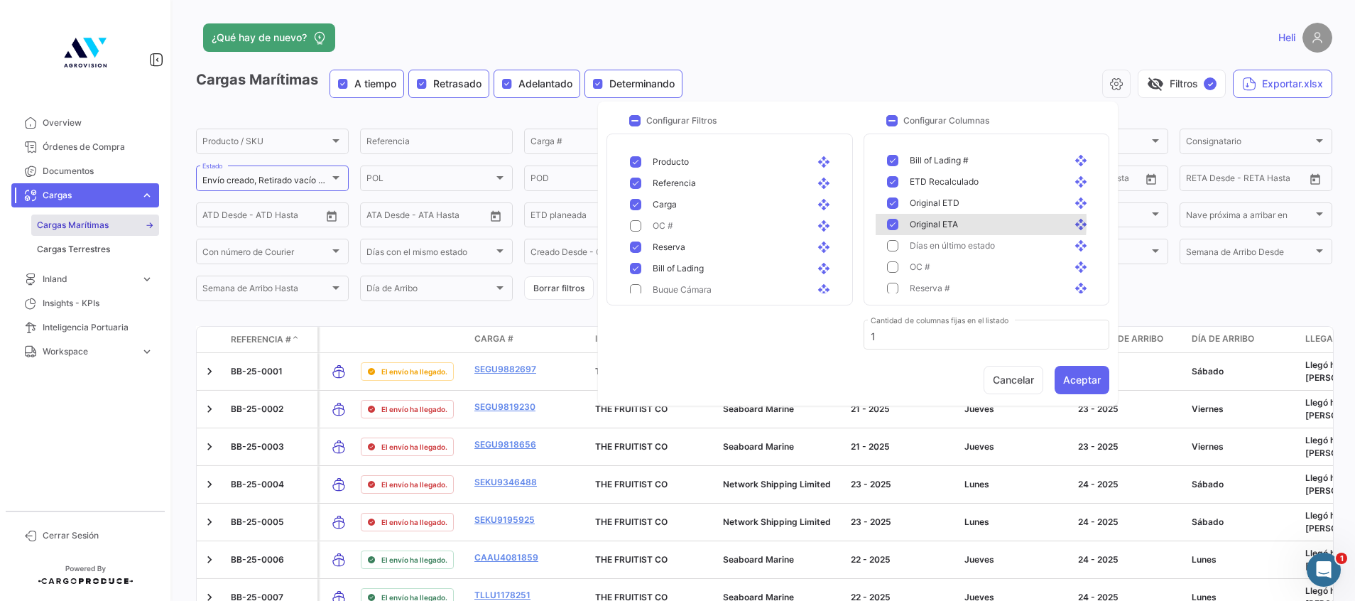
click at [894, 222] on mat-pseudo-checkbox at bounding box center [892, 224] width 11 height 11
click at [891, 193] on div "Original ETD open_with" at bounding box center [989, 203] width 227 height 21
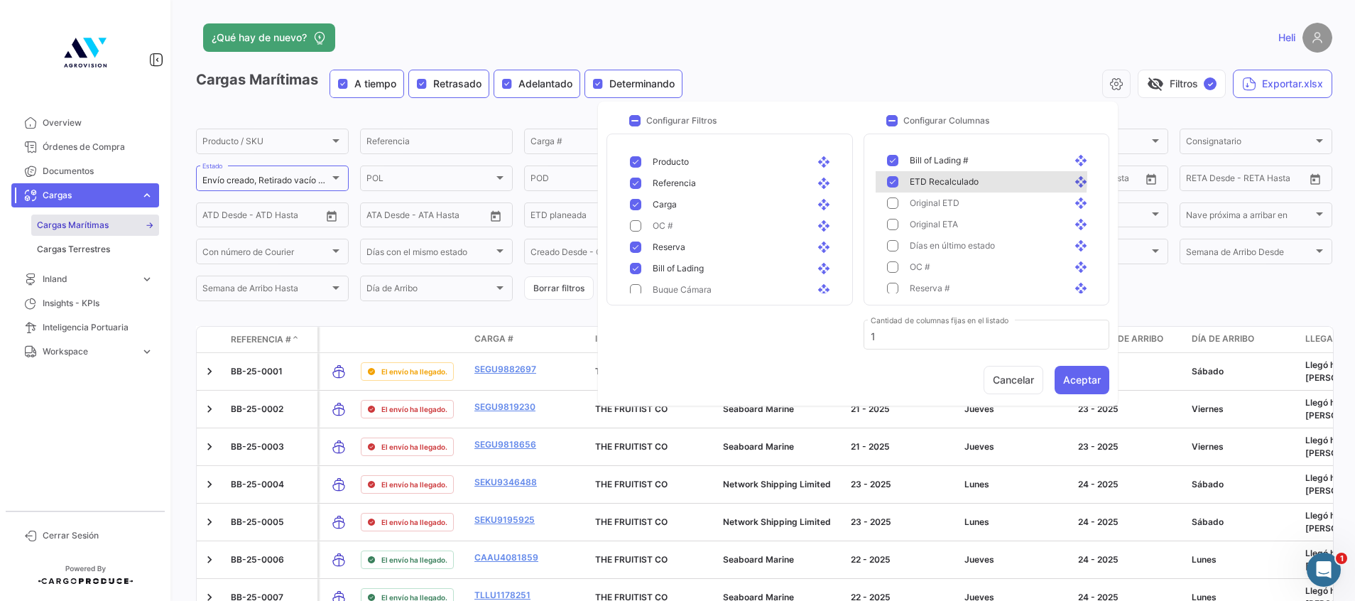
click at [891, 175] on div "ETD Recalculado open_with" at bounding box center [989, 181] width 227 height 21
click at [897, 151] on div "Bill of Lading # open_with" at bounding box center [989, 160] width 227 height 21
click at [894, 228] on mat-pseudo-checkbox at bounding box center [892, 224] width 11 height 11
click at [894, 245] on mat-pseudo-checkbox at bounding box center [892, 245] width 11 height 11
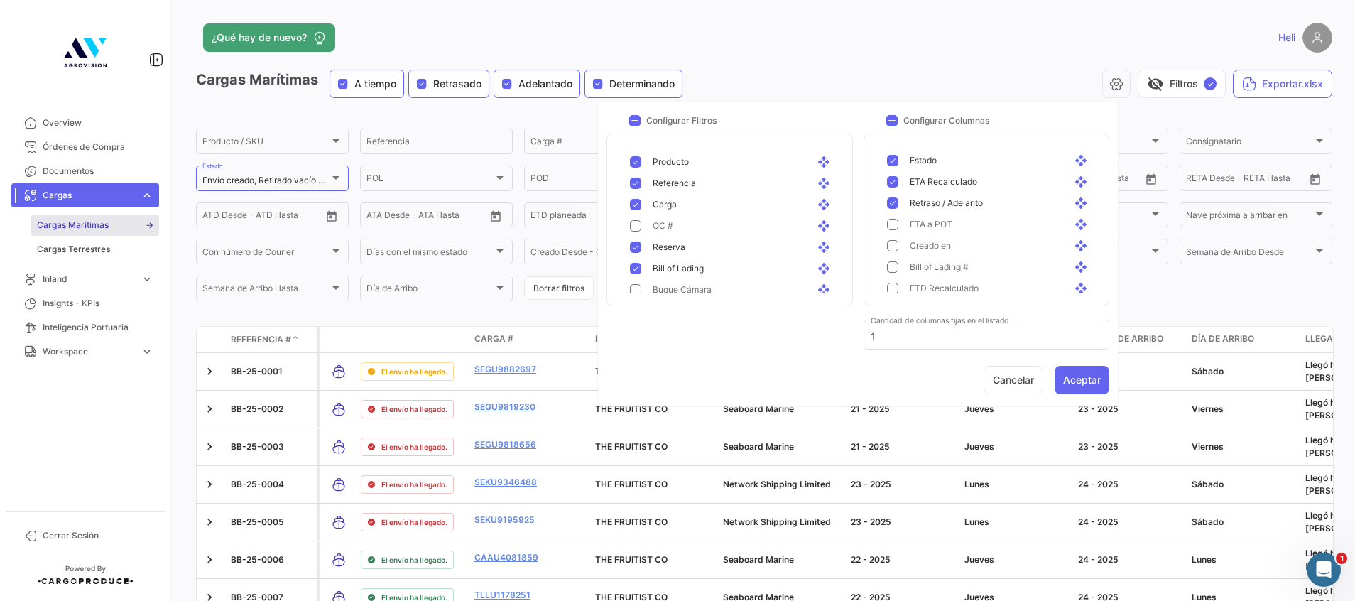
click at [895, 202] on mat-pseudo-checkbox at bounding box center [892, 202] width 11 height 11
click at [894, 183] on mat-pseudo-checkbox at bounding box center [892, 181] width 11 height 11
click at [892, 183] on mat-pseudo-checkbox at bounding box center [892, 183] width 11 height 11
click at [893, 199] on mat-pseudo-checkbox at bounding box center [892, 204] width 11 height 11
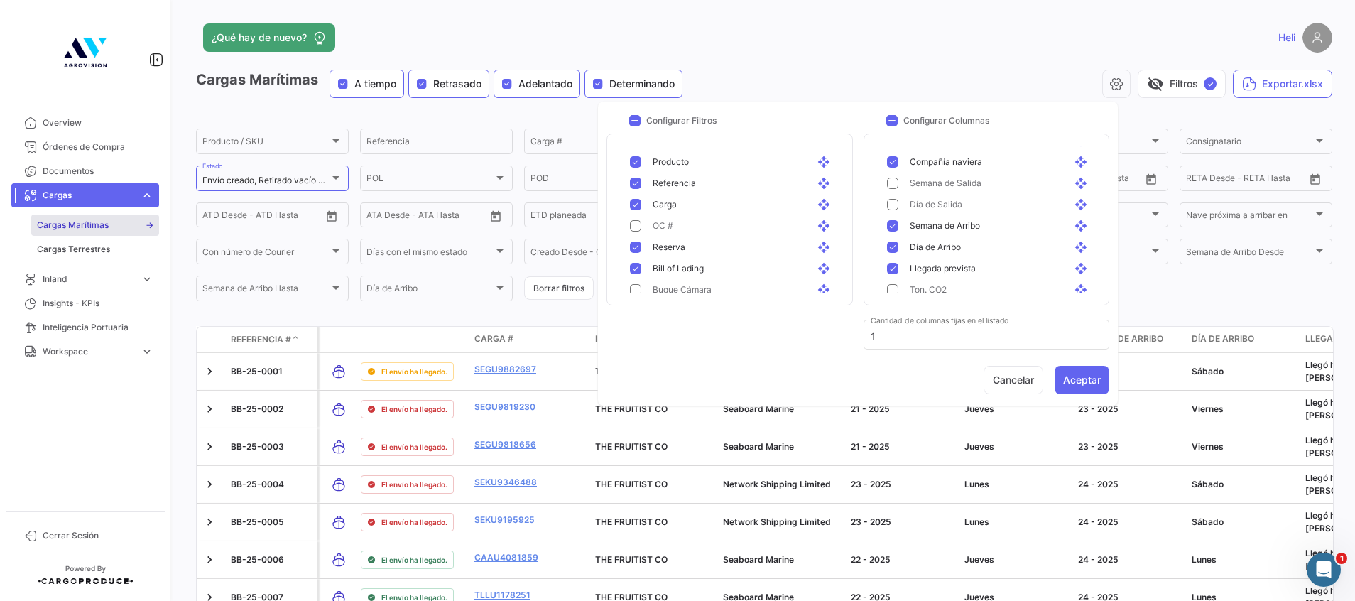
click at [899, 224] on div "Semana de Arribo open_with" at bounding box center [995, 226] width 193 height 13
click at [898, 243] on mat-pseudo-checkbox at bounding box center [892, 247] width 11 height 11
click at [894, 262] on div "Llegada prevista open_with" at bounding box center [989, 268] width 227 height 21
drag, startPoint x: 915, startPoint y: 229, endPoint x: 942, endPoint y: 193, distance: 45.2
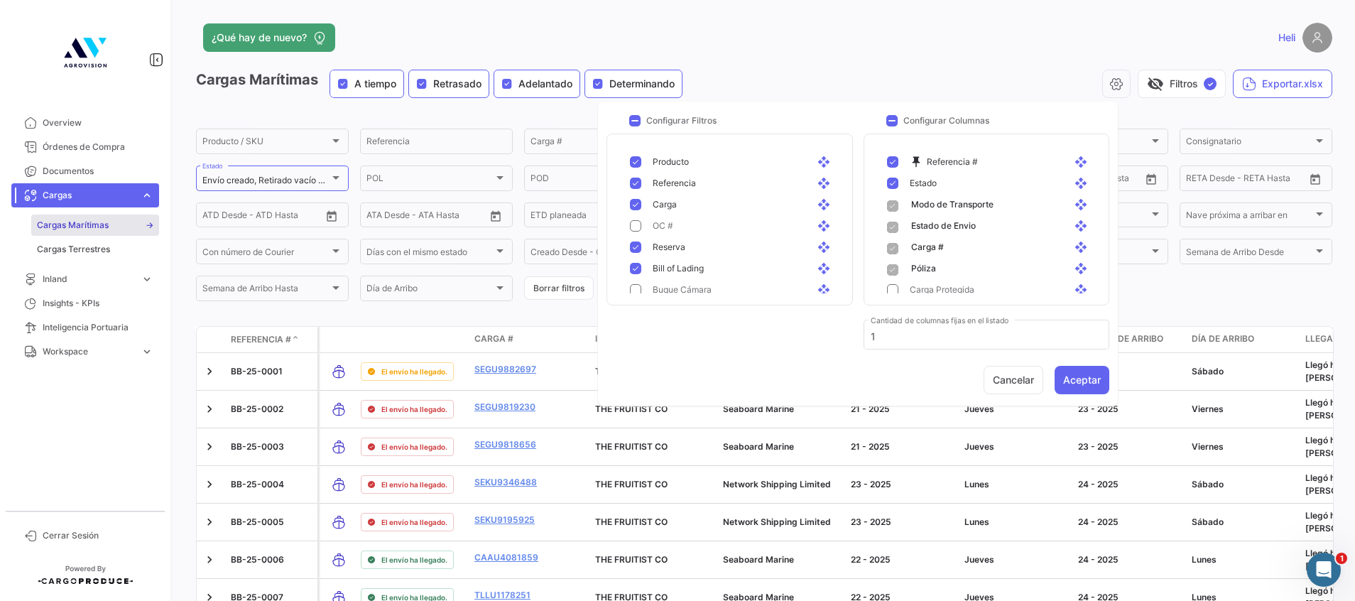
click at [895, 248] on span at bounding box center [892, 248] width 11 height 11
drag, startPoint x: 892, startPoint y: 335, endPoint x: 858, endPoint y: 335, distance: 34.1
click at [858, 335] on div "Configurar Filtros Producto open_with Referencia open_with Carga open_with OC #…" at bounding box center [858, 239] width 503 height 253
type input "2"
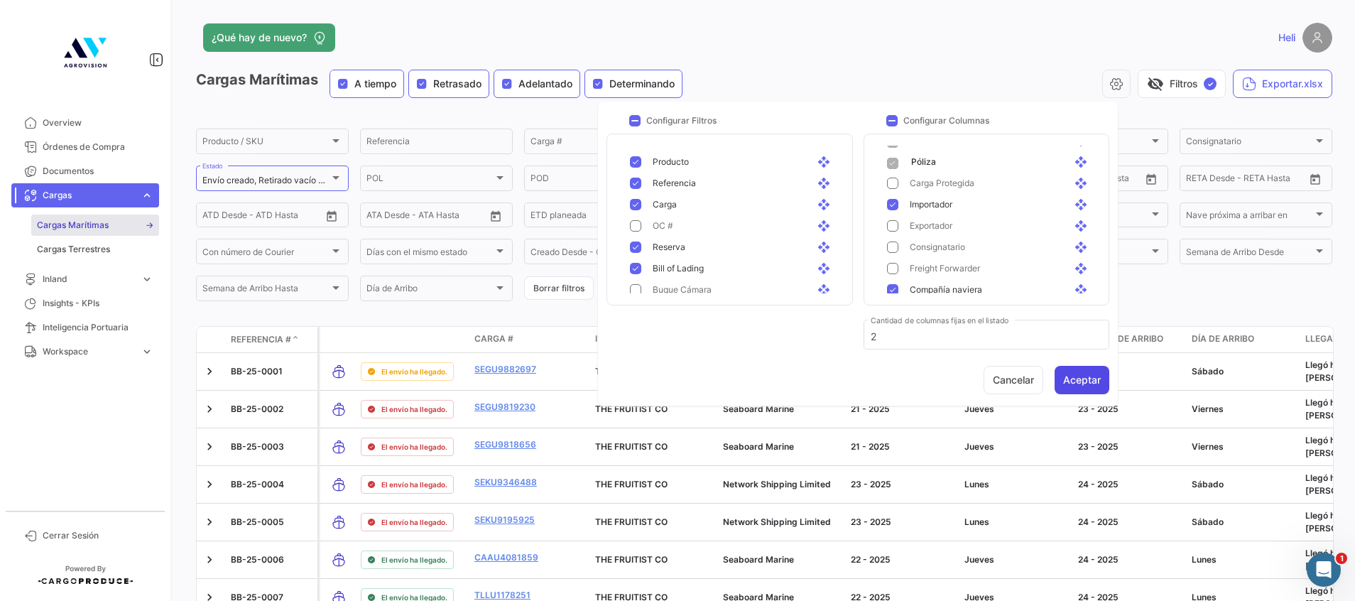
click at [1082, 377] on button "Aceptar" at bounding box center [1082, 380] width 55 height 28
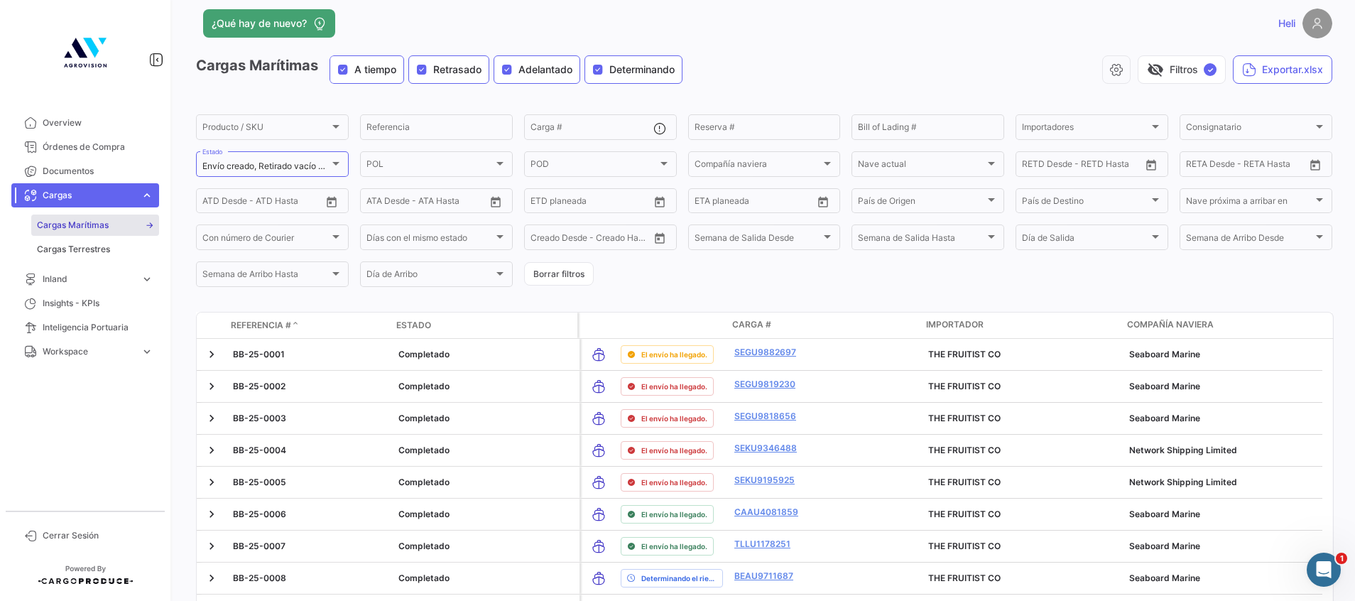
scroll to position [0, 0]
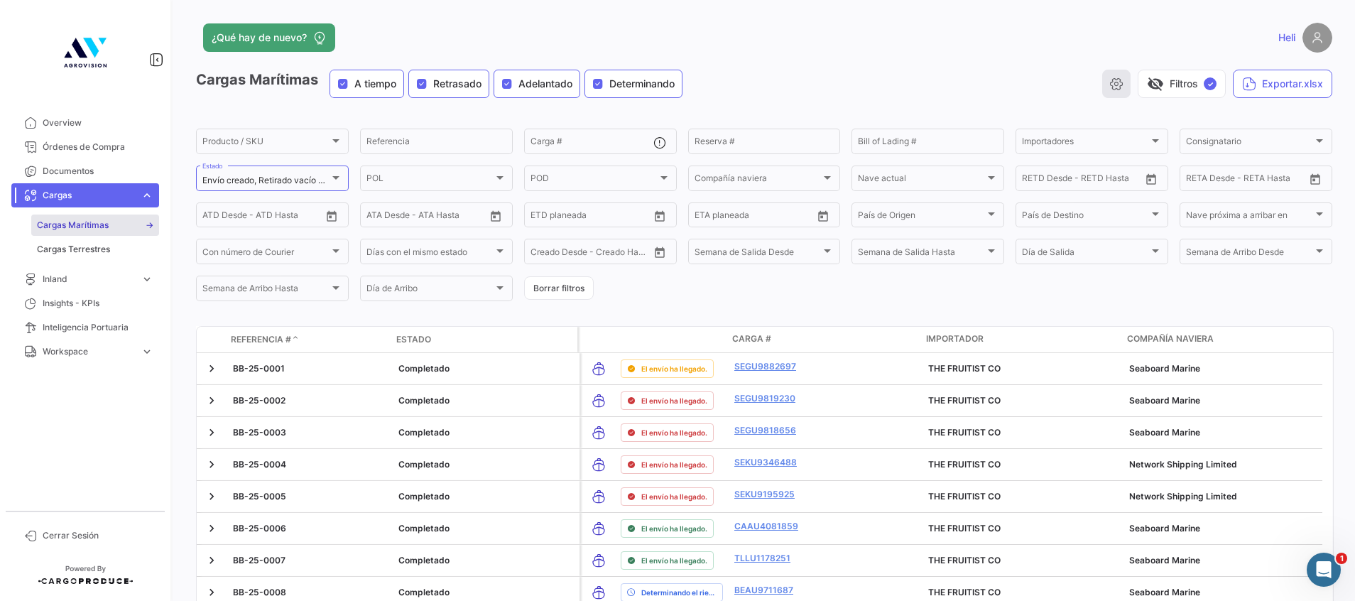
click at [1112, 75] on button "button" at bounding box center [1117, 84] width 28 height 28
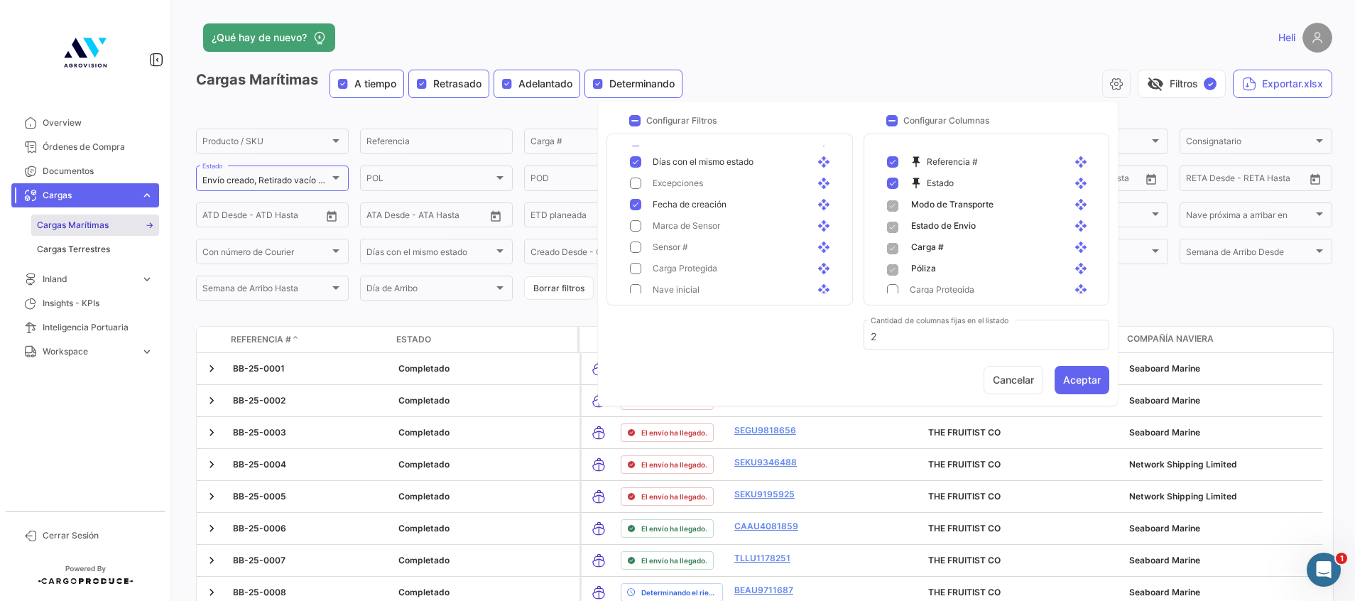
scroll to position [838, 0]
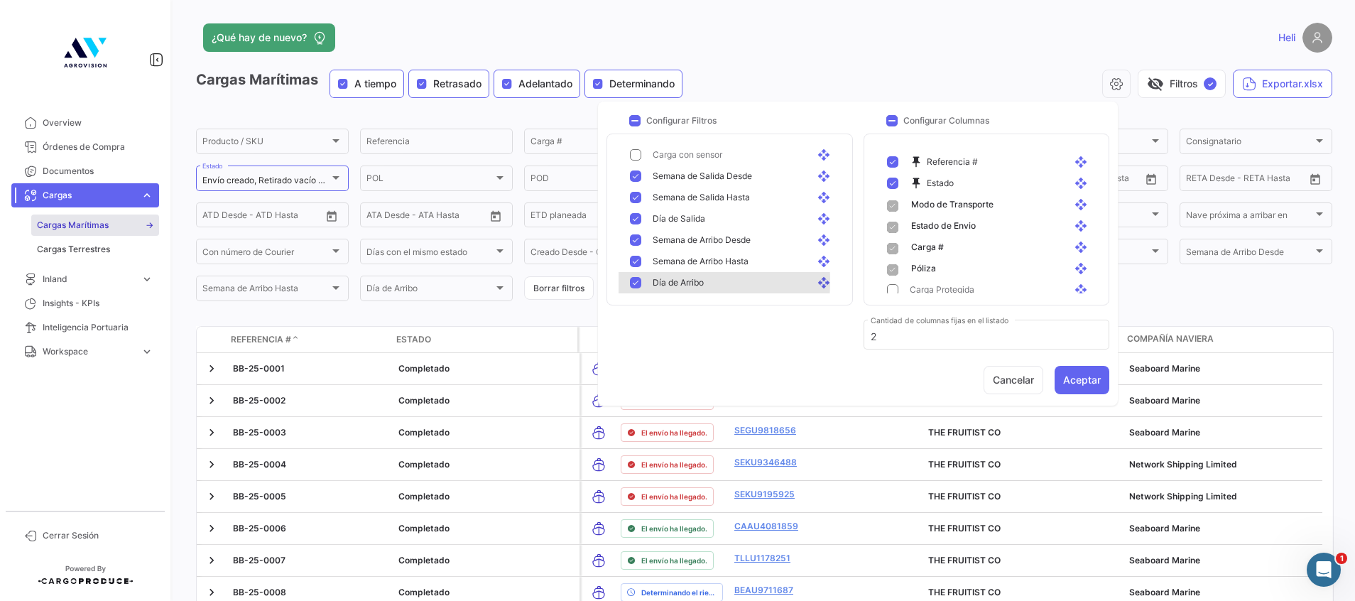
click at [637, 281] on mat-pseudo-checkbox at bounding box center [635, 282] width 11 height 11
click at [629, 261] on div "Semana de Arribo Hasta open_with" at bounding box center [732, 261] width 227 height 21
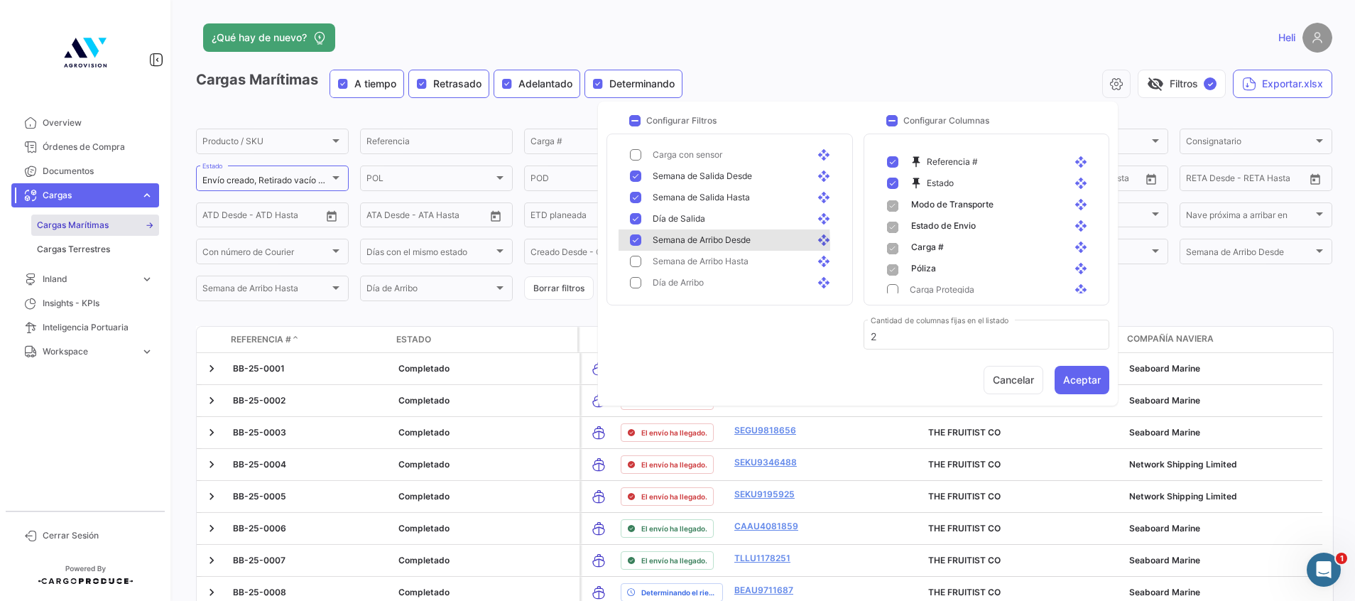
click at [634, 244] on mat-pseudo-checkbox at bounding box center [635, 239] width 11 height 11
click at [632, 215] on mat-pseudo-checkbox at bounding box center [635, 218] width 11 height 11
click at [639, 186] on div "Semana de Salida Desde open_with" at bounding box center [732, 176] width 227 height 21
click at [638, 173] on mat-pseudo-checkbox at bounding box center [635, 175] width 11 height 11
click at [638, 198] on mat-pseudo-checkbox at bounding box center [635, 197] width 11 height 11
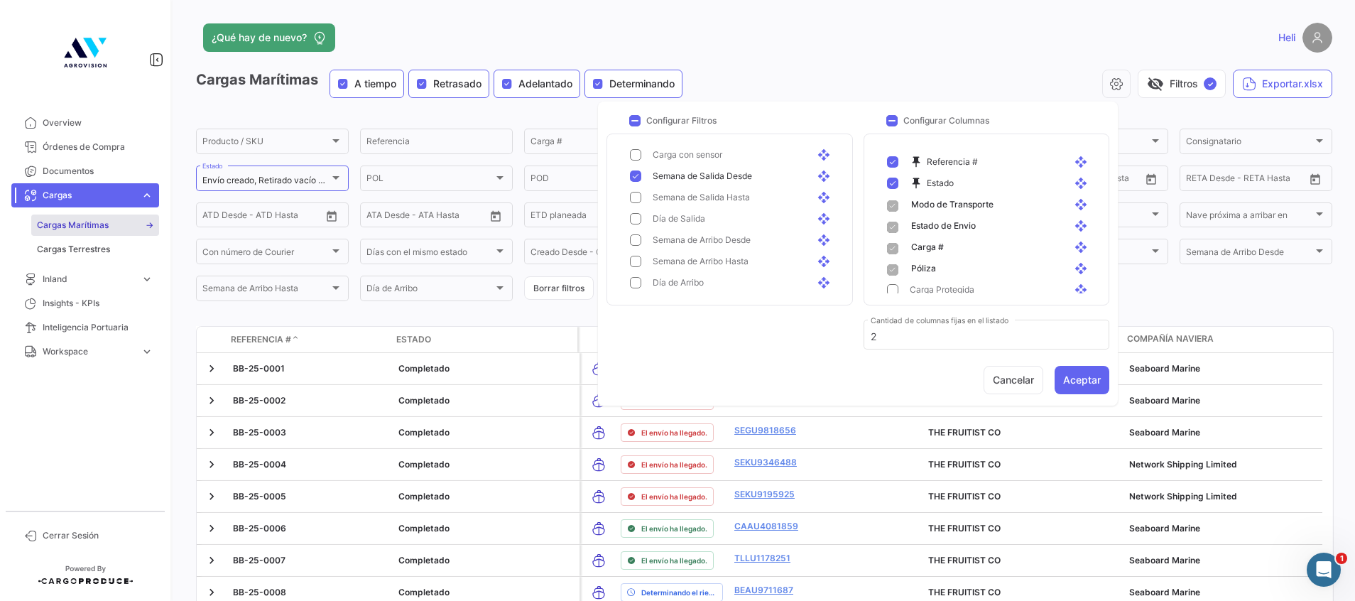
click at [638, 173] on mat-pseudo-checkbox at bounding box center [635, 175] width 11 height 11
click at [637, 217] on mat-pseudo-checkbox at bounding box center [635, 218] width 11 height 11
click at [637, 271] on mat-selection-list "Producto open_with Referencia open_with Carga open_with OC # open_with Reserva …" at bounding box center [732, 220] width 227 height 148
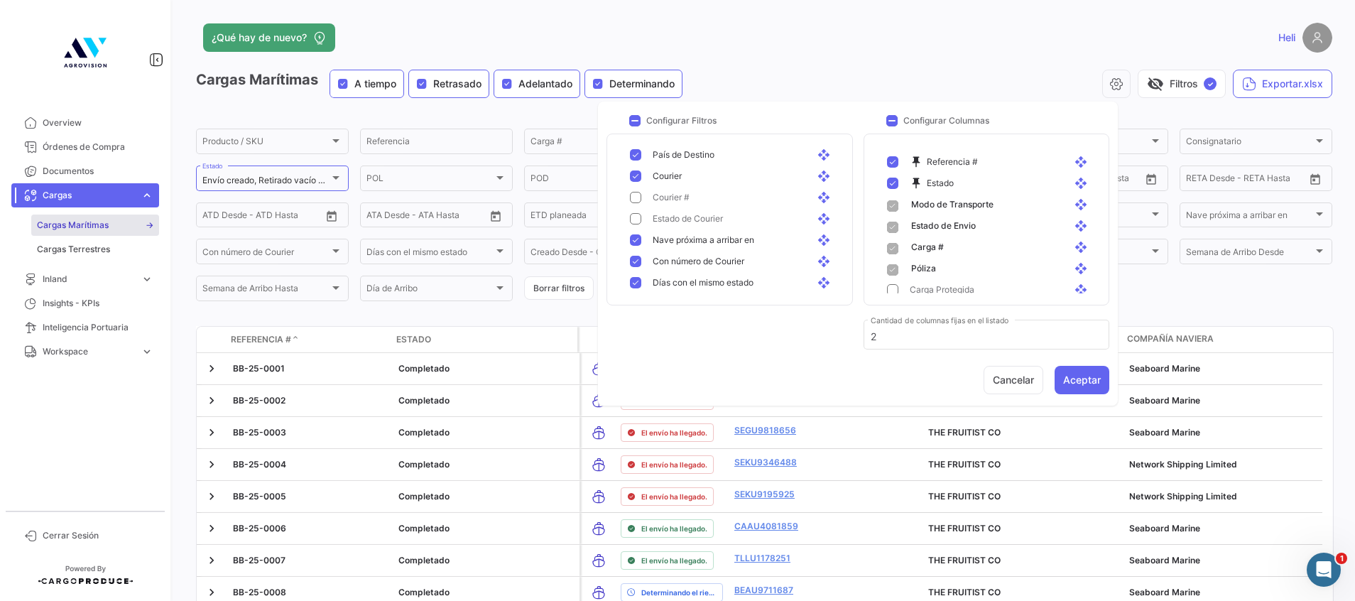
click at [634, 253] on div "Con número de Courier open_with" at bounding box center [732, 261] width 227 height 21
click at [627, 229] on div "[PERSON_NAME] próxima a arribar en open_with" at bounding box center [732, 239] width 227 height 21
click at [635, 275] on div "[PERSON_NAME] con el mismo estado open_with" at bounding box center [732, 282] width 227 height 21
click at [1092, 380] on button "Aceptar" at bounding box center [1082, 380] width 55 height 28
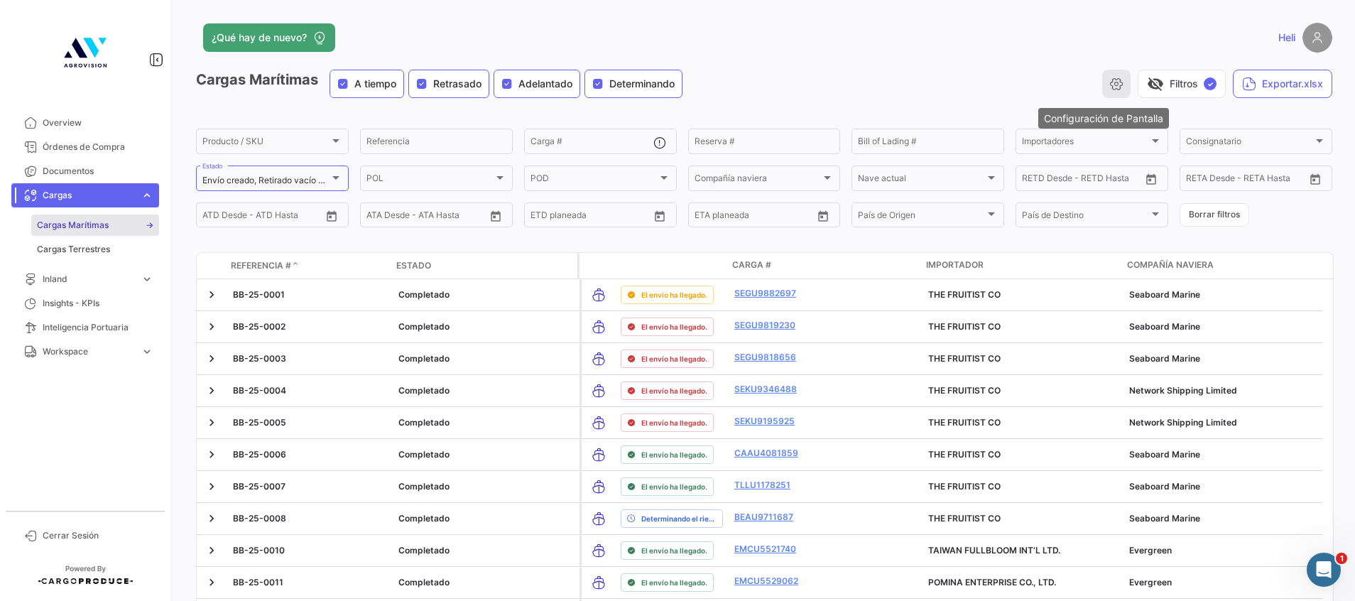
click at [1110, 80] on icon "button" at bounding box center [1117, 84] width 14 height 14
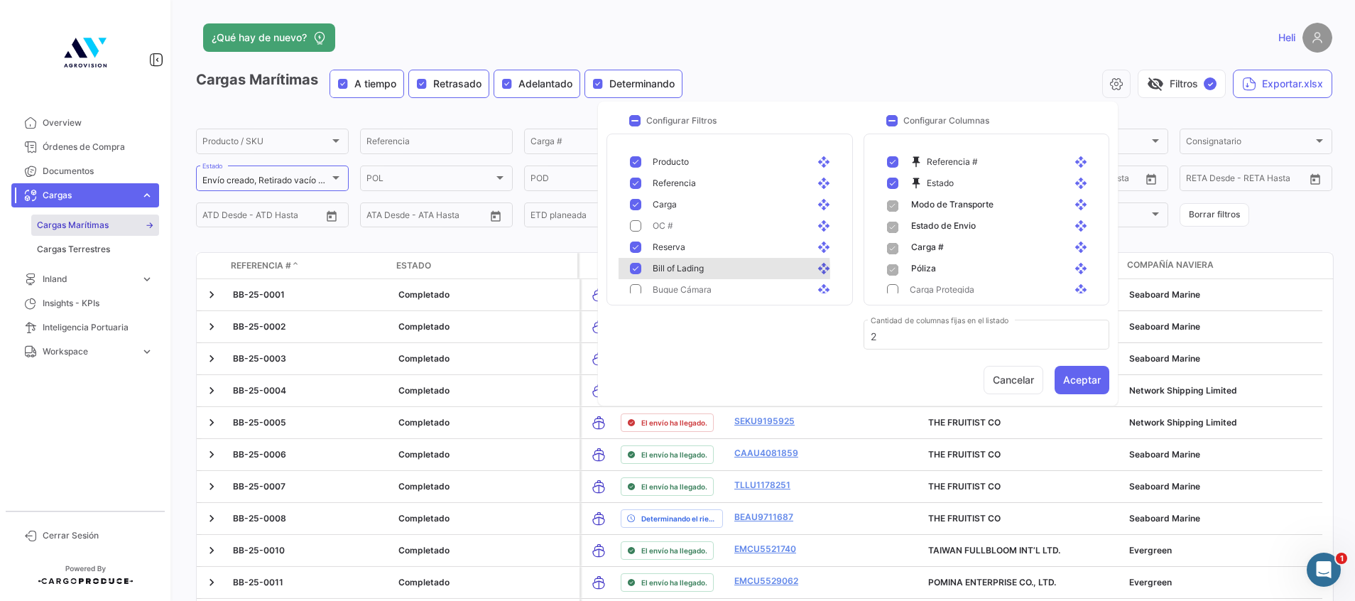
click at [640, 271] on mat-pseudo-checkbox at bounding box center [635, 268] width 11 height 11
click at [631, 241] on div "Reserva open_with" at bounding box center [732, 247] width 227 height 21
click at [635, 160] on mat-pseudo-checkbox at bounding box center [635, 161] width 11 height 11
click at [637, 266] on mat-pseudo-checkbox at bounding box center [635, 268] width 11 height 11
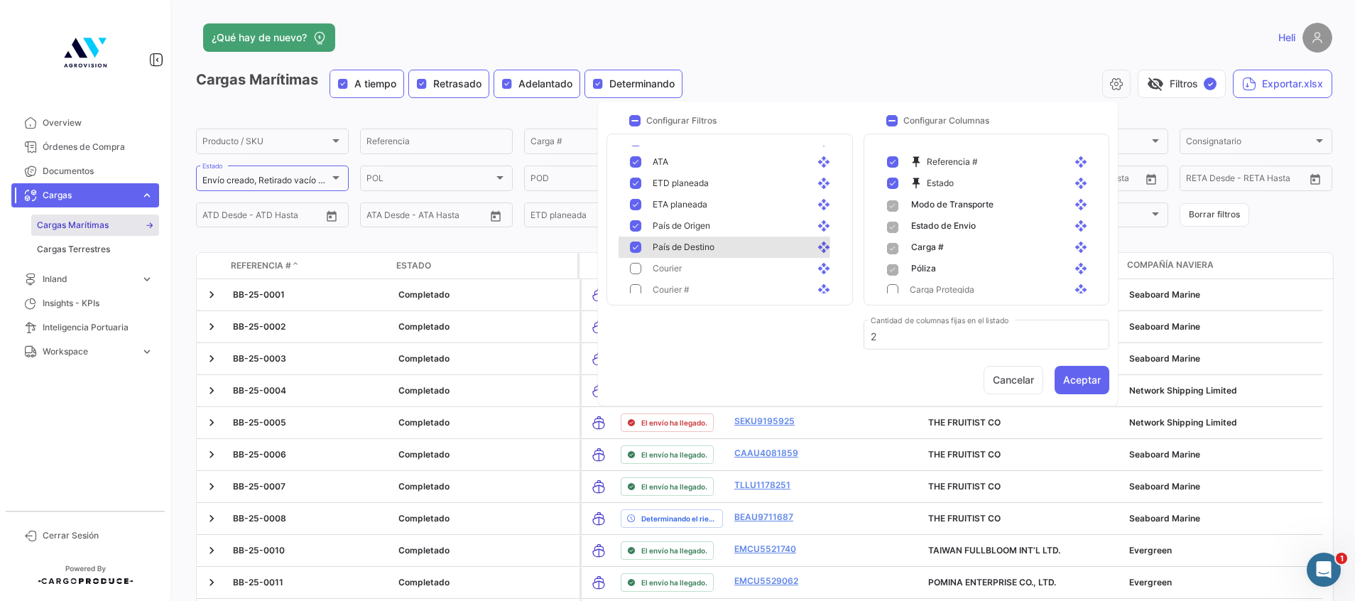
click at [633, 245] on mat-pseudo-checkbox at bounding box center [635, 247] width 11 height 11
click at [639, 221] on mat-pseudo-checkbox at bounding box center [635, 225] width 11 height 11
click at [638, 200] on mat-pseudo-checkbox at bounding box center [635, 204] width 11 height 11
click at [637, 180] on mat-pseudo-checkbox at bounding box center [635, 183] width 11 height 11
click at [637, 163] on mat-pseudo-checkbox at bounding box center [635, 161] width 11 height 11
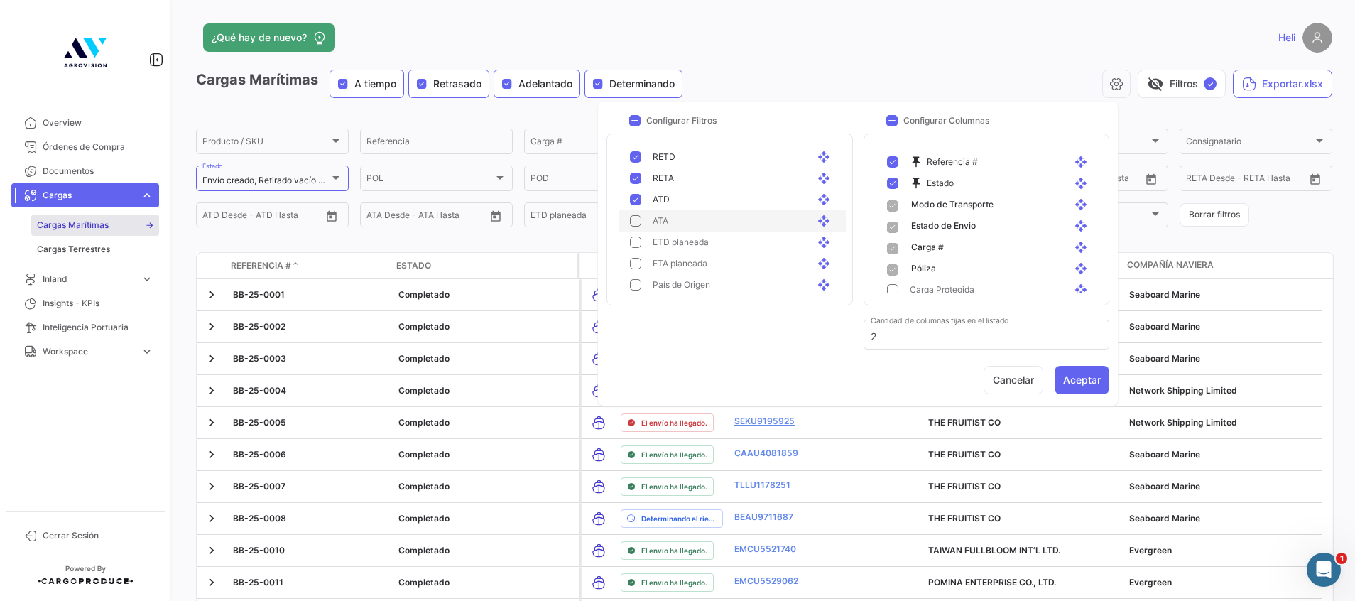
scroll to position [320, 0]
click at [639, 248] on mat-pseudo-checkbox at bounding box center [635, 247] width 11 height 11
click at [639, 218] on div "RETA open_with" at bounding box center [732, 225] width 227 height 21
click at [630, 197] on div "RETD open_with" at bounding box center [732, 204] width 227 height 21
click at [635, 181] on mat-pseudo-checkbox at bounding box center [635, 183] width 11 height 11
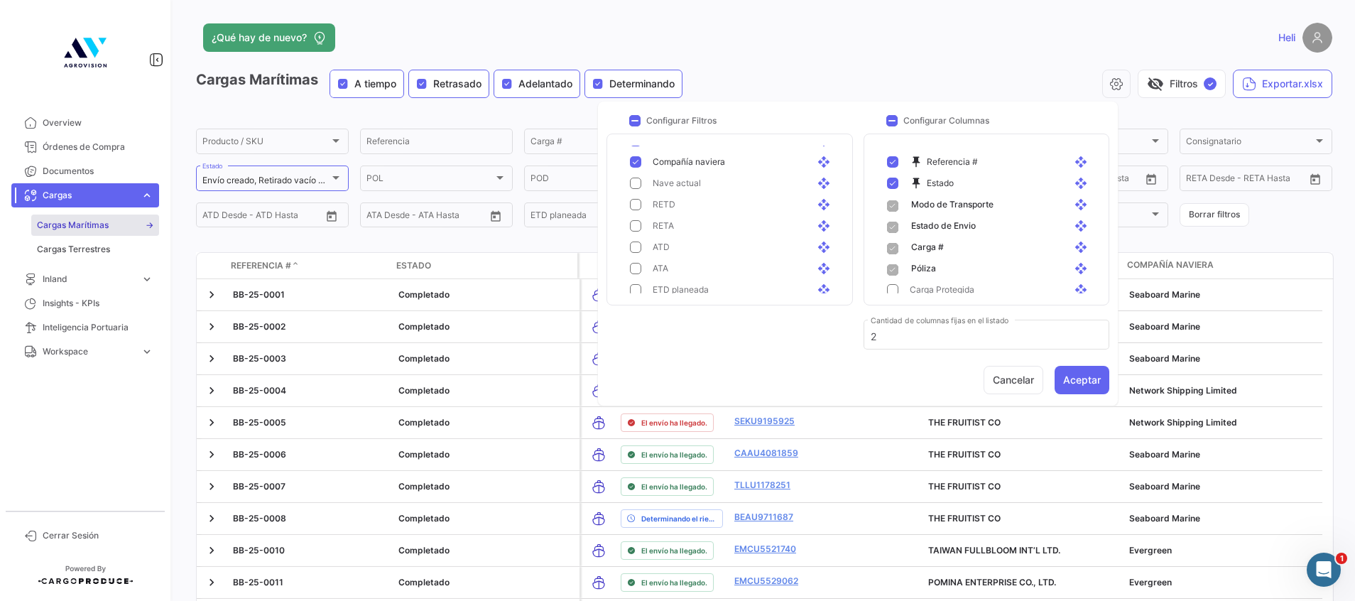
click at [634, 166] on mat-pseudo-checkbox at bounding box center [635, 161] width 11 height 11
click at [637, 244] on mat-pseudo-checkbox at bounding box center [635, 247] width 11 height 11
click at [634, 202] on mat-pseudo-checkbox at bounding box center [635, 204] width 11 height 11
click at [637, 244] on mat-pseudo-checkbox at bounding box center [635, 247] width 11 height 11
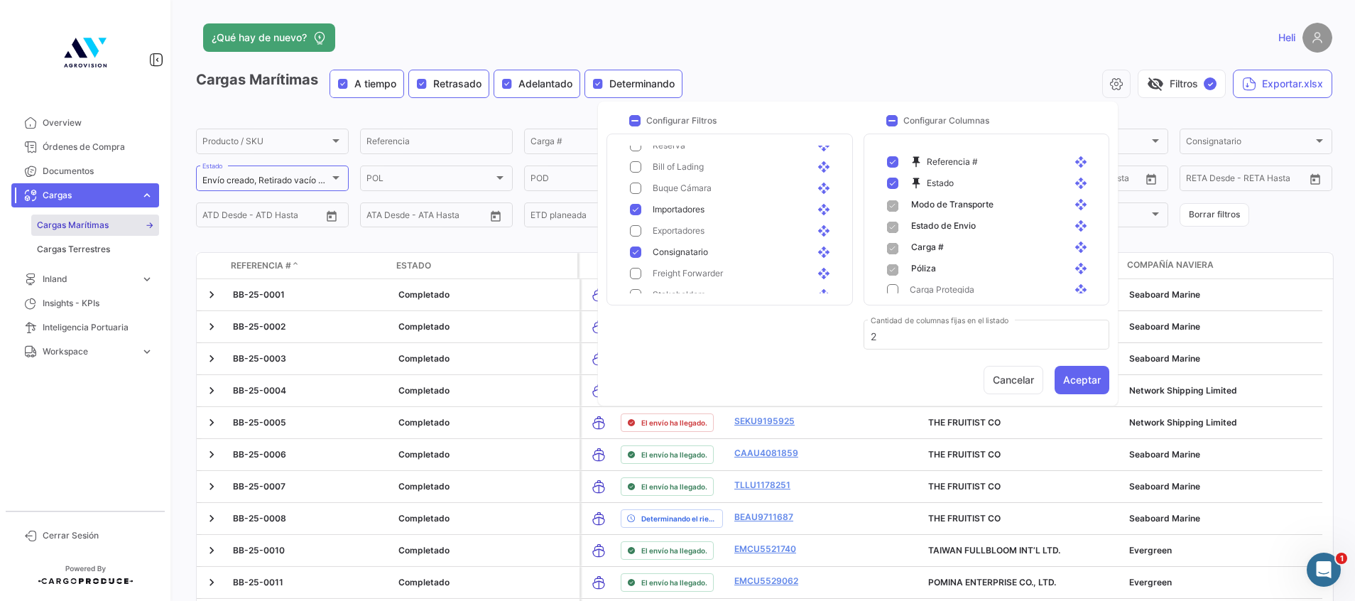
scroll to position [0, 0]
click at [1096, 370] on button "Aceptar" at bounding box center [1082, 380] width 55 height 28
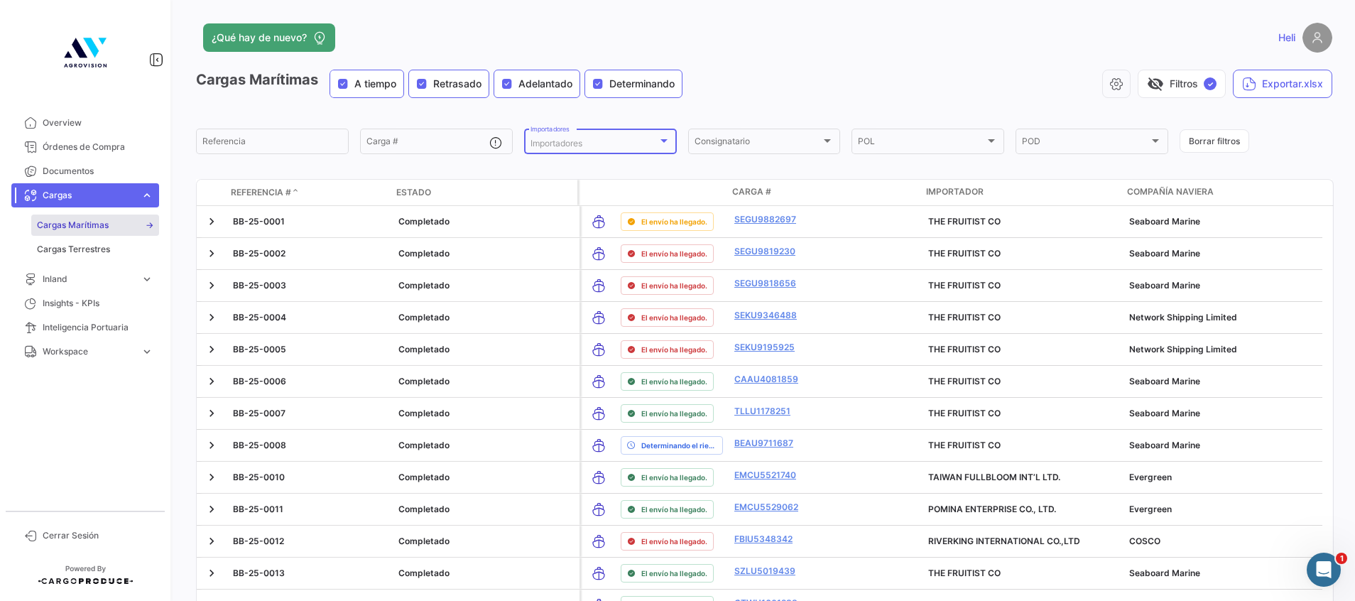
click at [634, 147] on div "Importadores" at bounding box center [594, 144] width 127 height 10
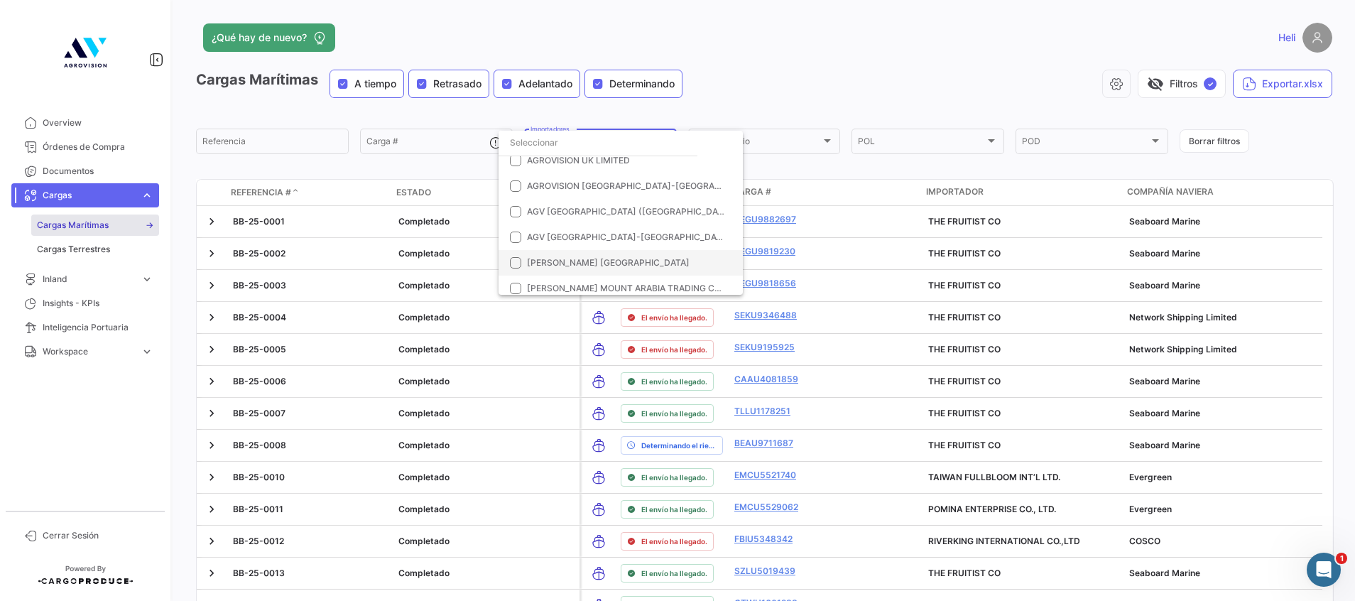
scroll to position [320, 0]
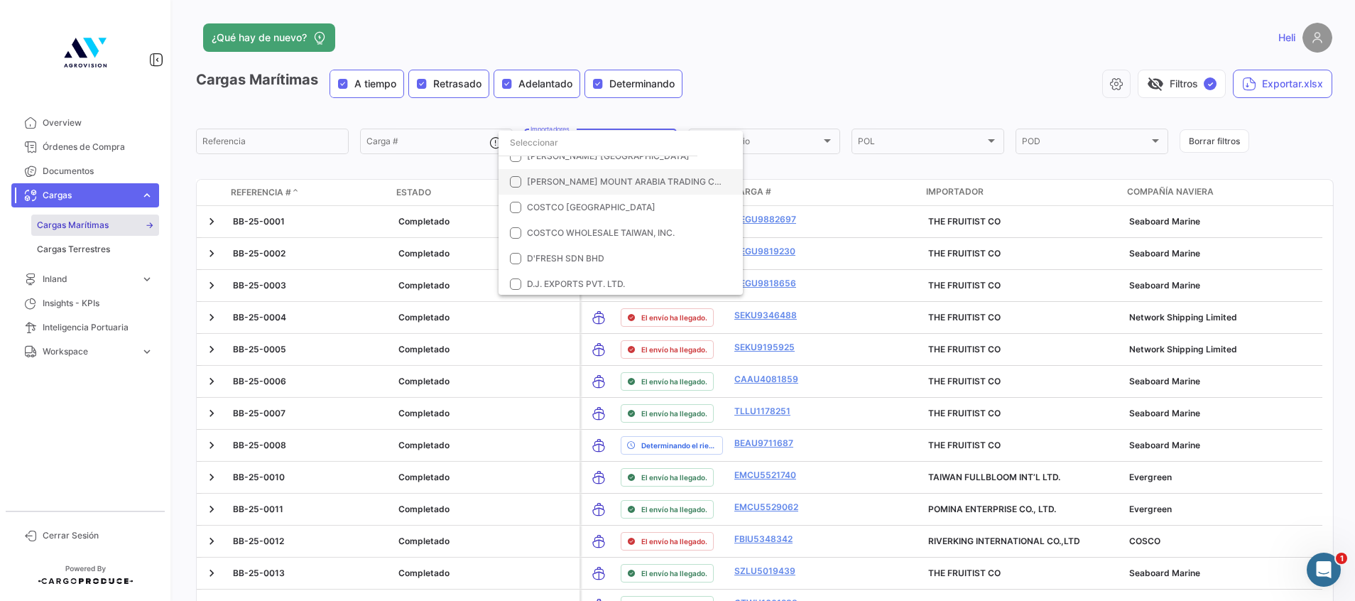
click at [516, 183] on mat-pseudo-checkbox at bounding box center [515, 181] width 11 height 11
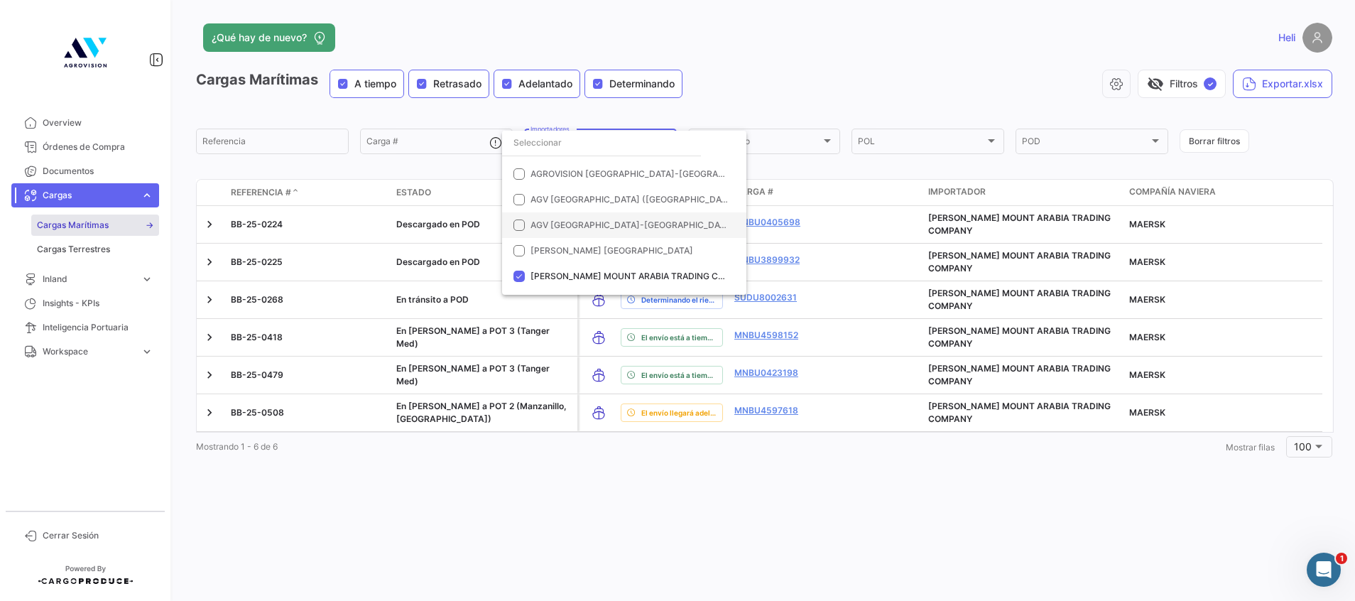
scroll to position [213, 0]
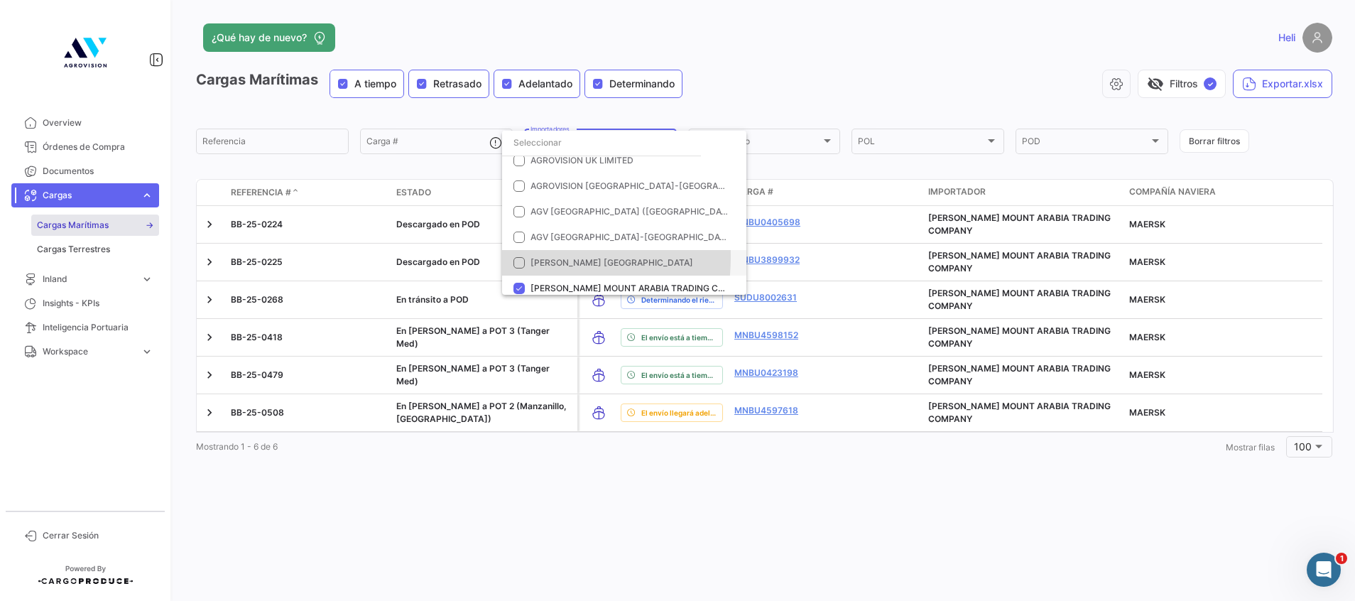
click at [522, 257] on mat-pseudo-checkbox at bounding box center [519, 262] width 11 height 11
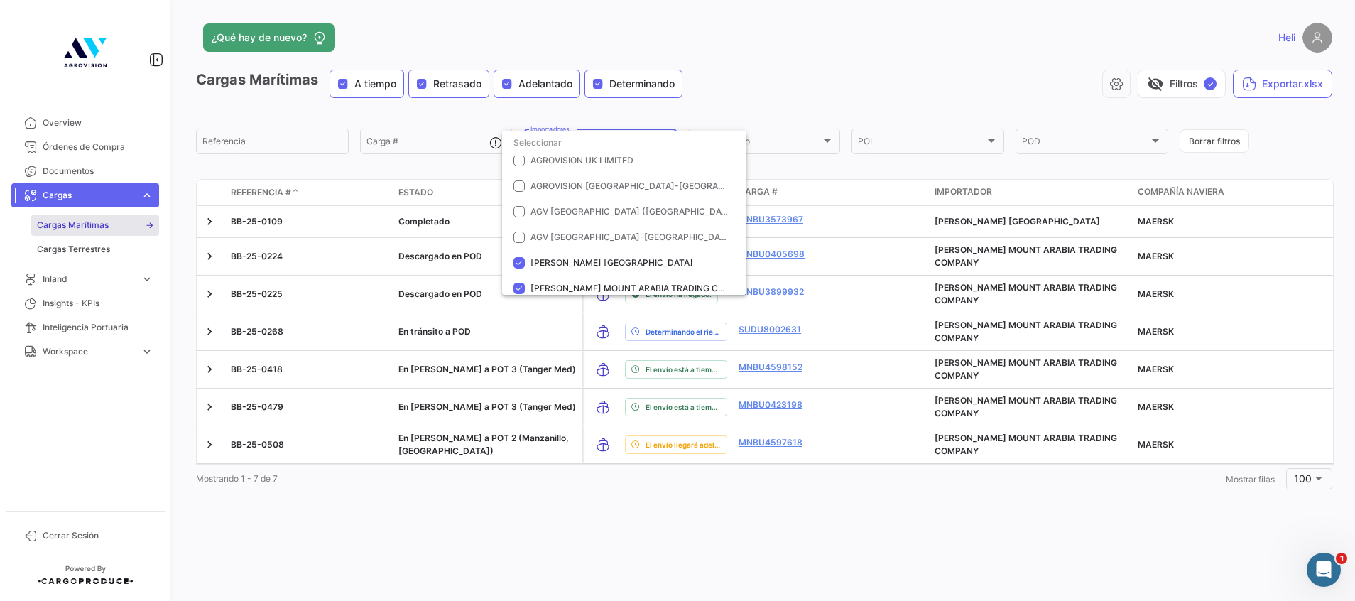
click at [807, 100] on div at bounding box center [677, 300] width 1355 height 601
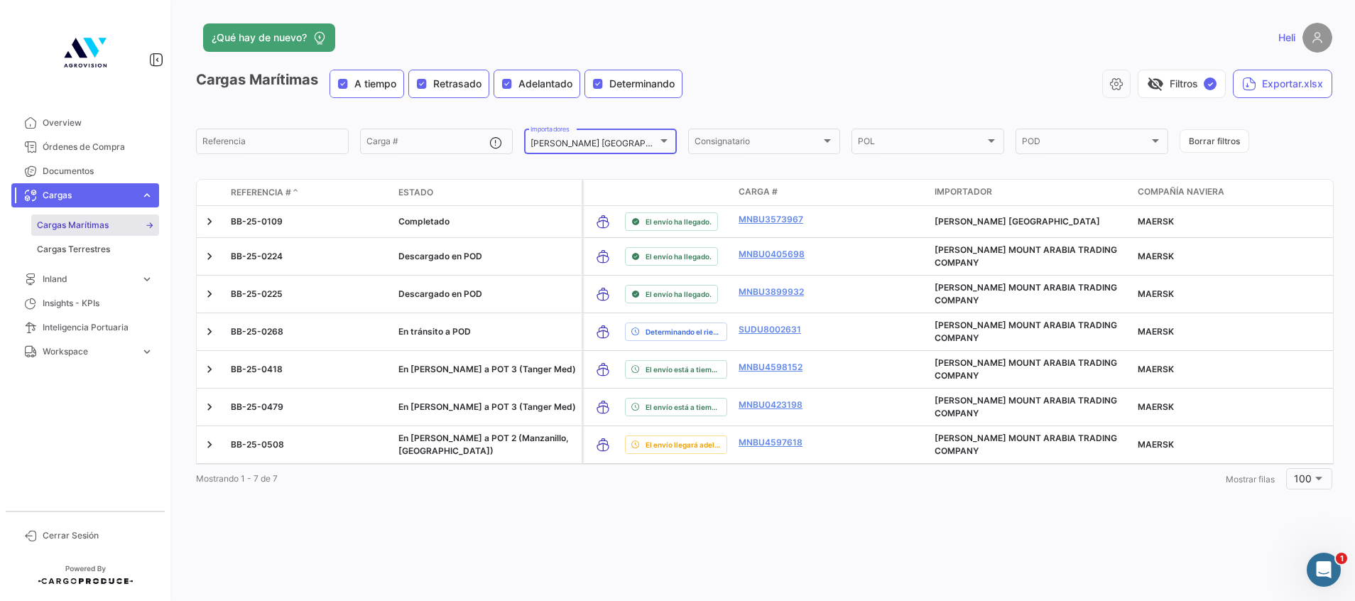
click at [652, 146] on mat-select-trigger "[PERSON_NAME] [GEOGRAPHIC_DATA], [GEOGRAPHIC_DATA] MOUNT ARABIA TRADING COMPANY" at bounding box center [733, 143] width 404 height 11
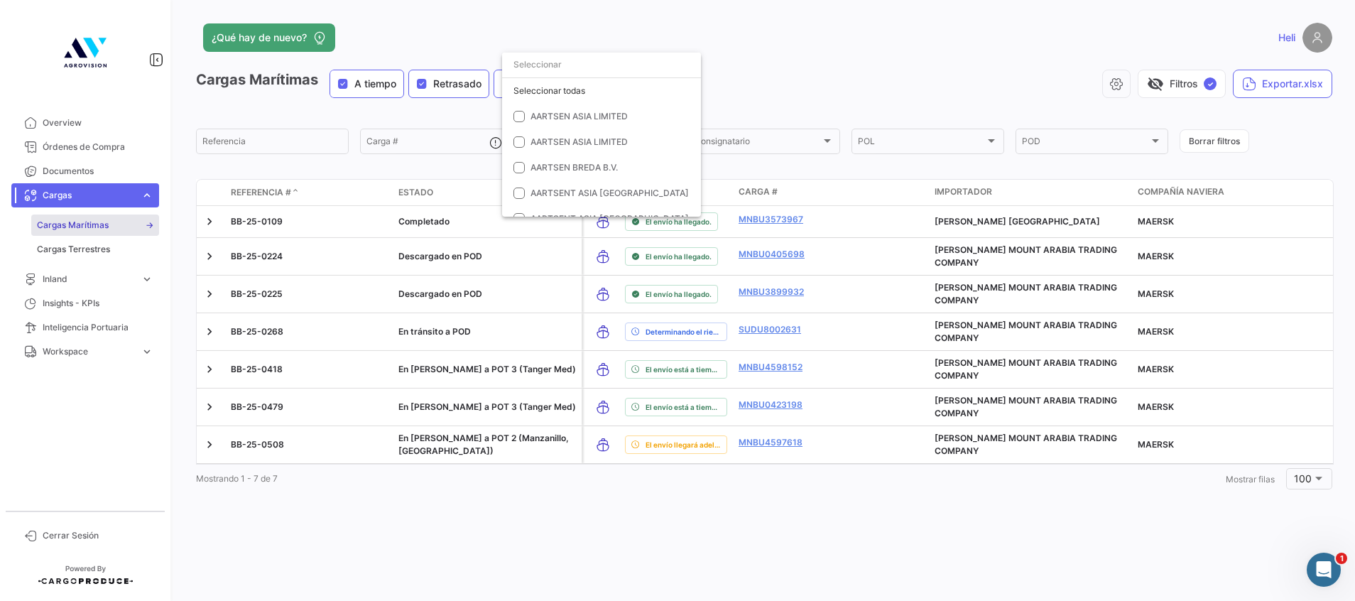
scroll to position [305, 0]
click at [514, 163] on mat-option "COSTCO WHOLESALE TAIWAN, INC." at bounding box center [624, 170] width 244 height 26
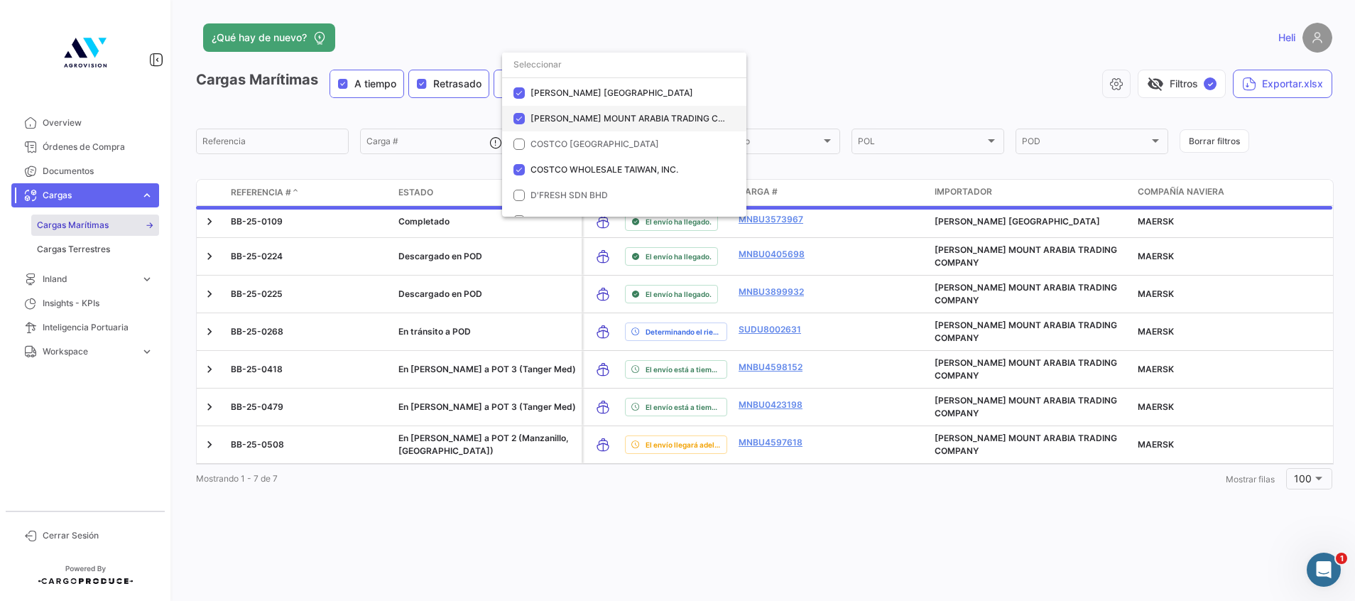
click at [522, 118] on mat-pseudo-checkbox at bounding box center [519, 118] width 11 height 11
click at [519, 84] on mat-option "[PERSON_NAME] [GEOGRAPHIC_DATA]" at bounding box center [624, 93] width 244 height 26
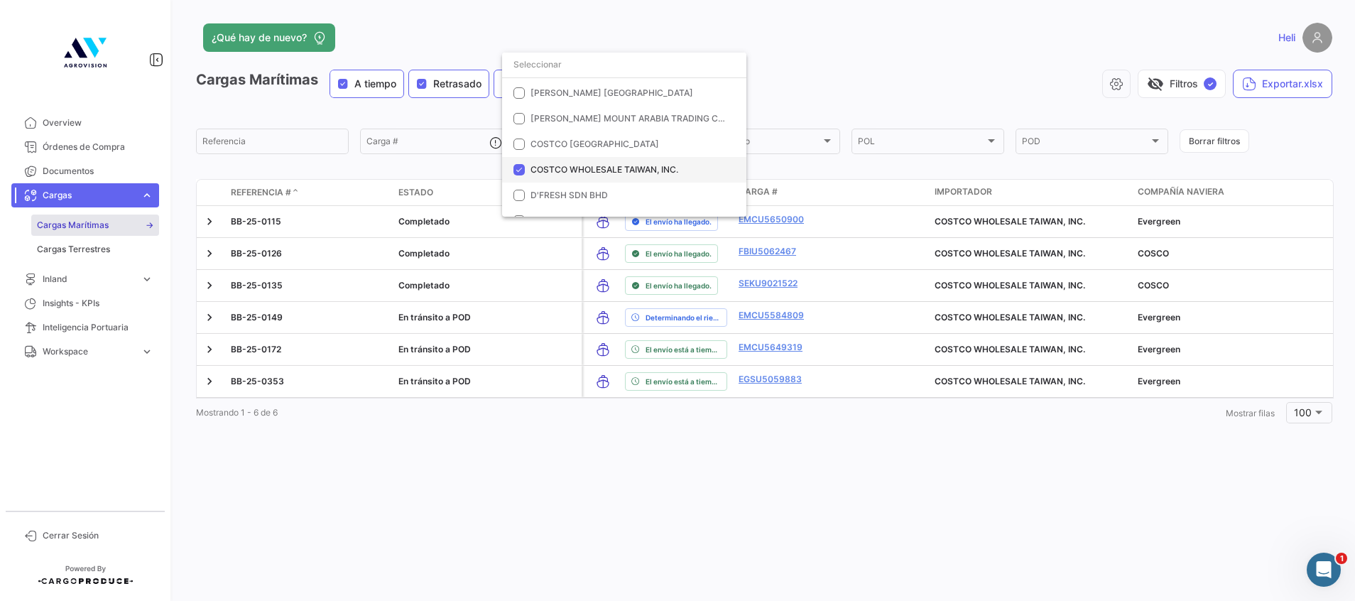
click at [521, 164] on mat-pseudo-checkbox at bounding box center [519, 169] width 11 height 11
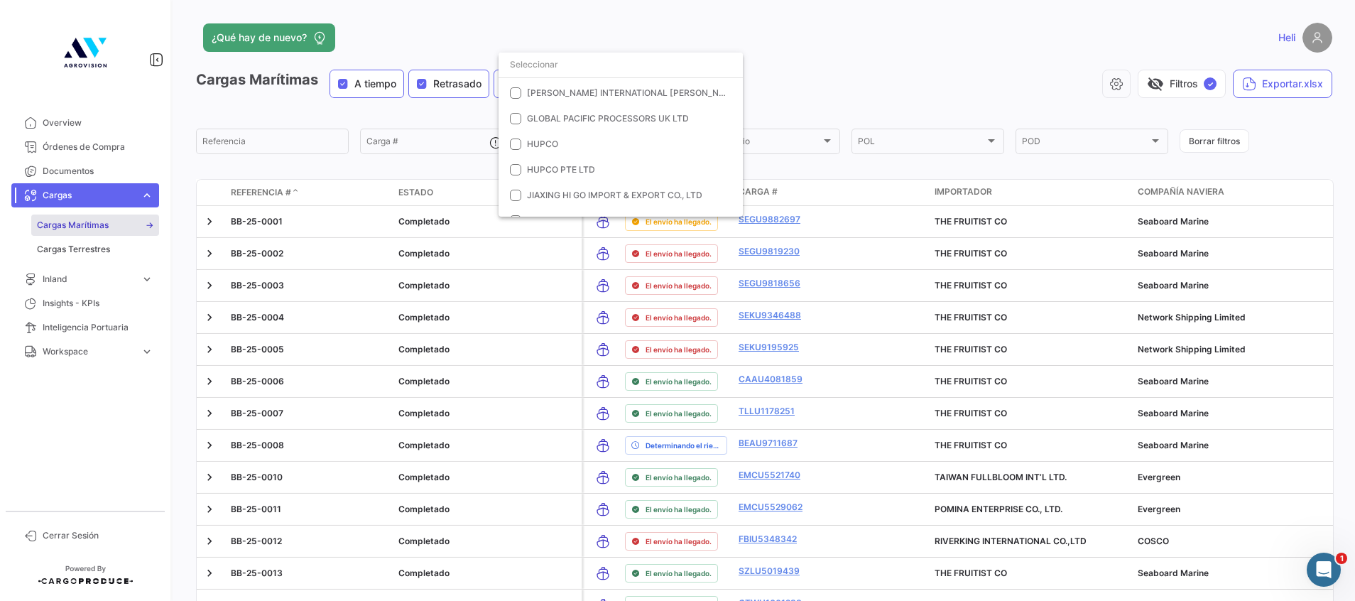
scroll to position [838, 0]
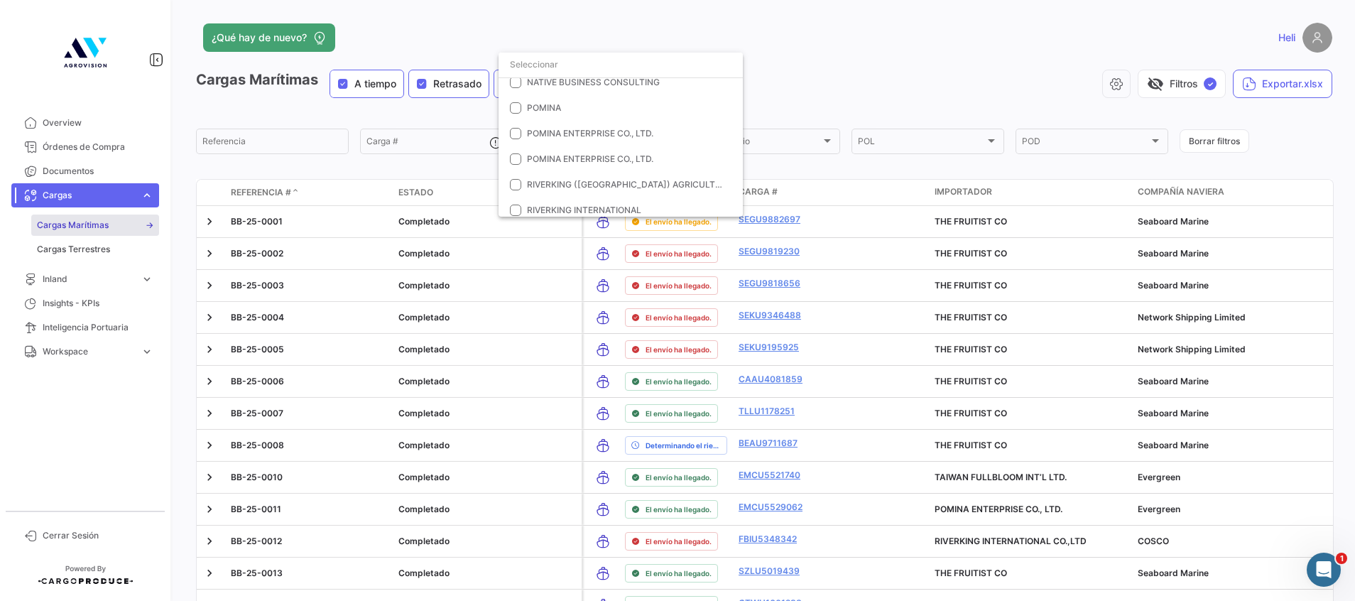
click at [844, 60] on div at bounding box center [677, 300] width 1355 height 601
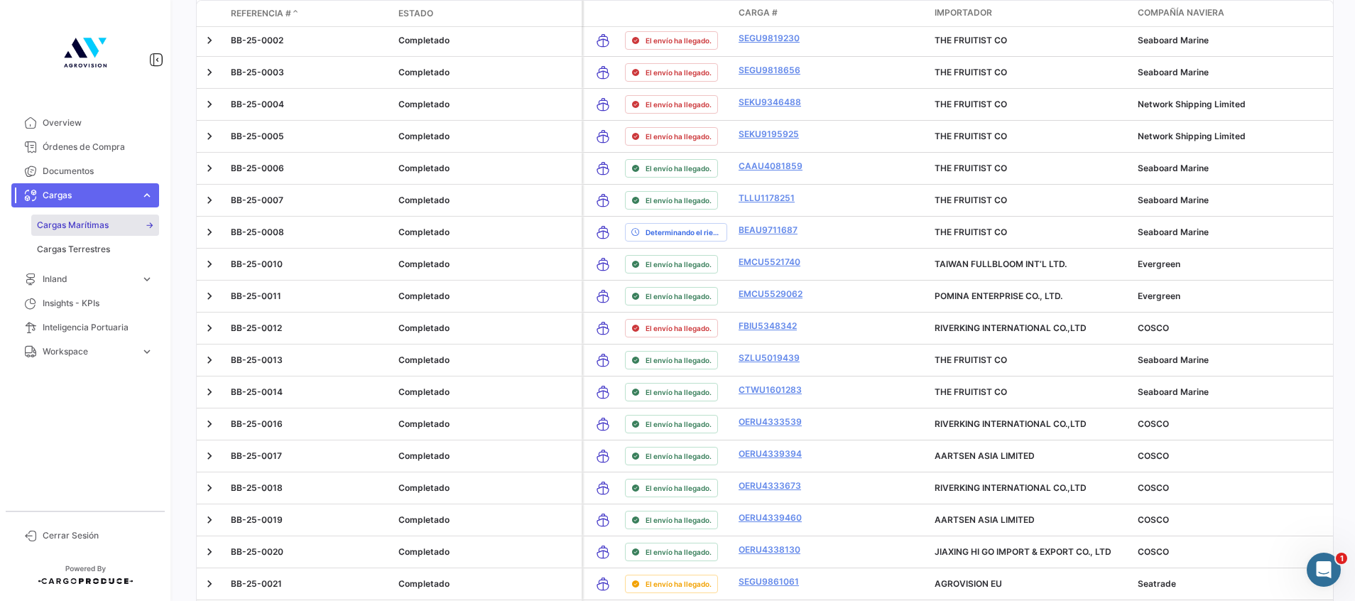
scroll to position [0, 0]
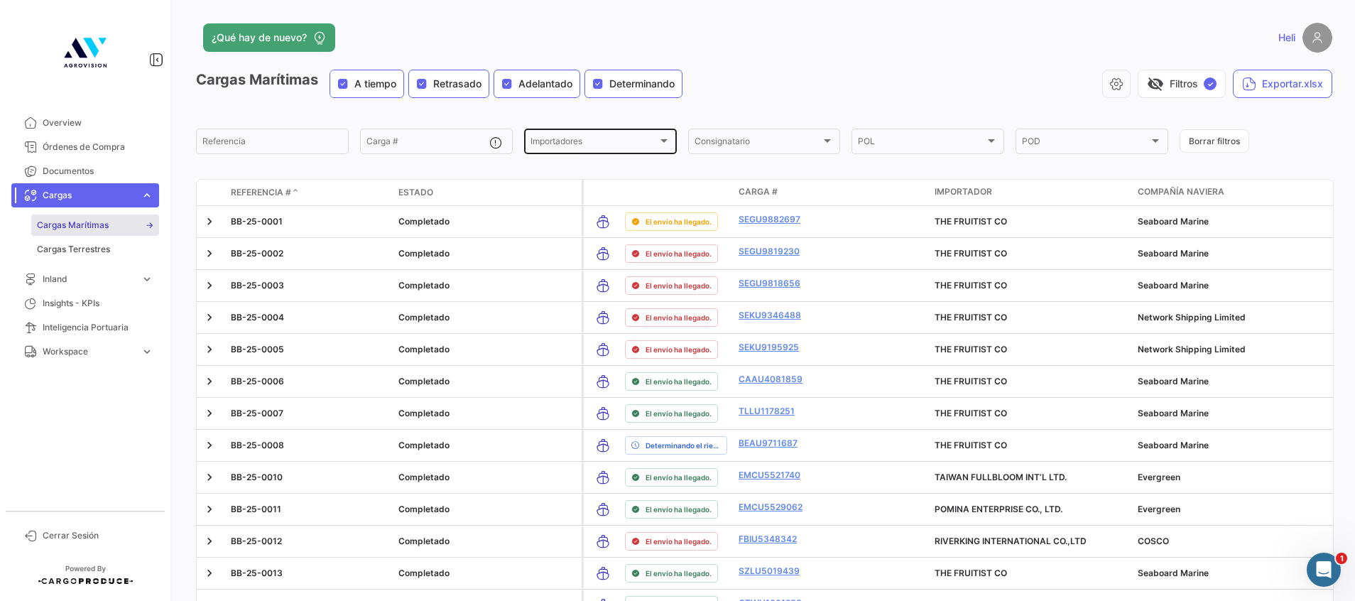
click at [659, 138] on div at bounding box center [664, 140] width 13 height 11
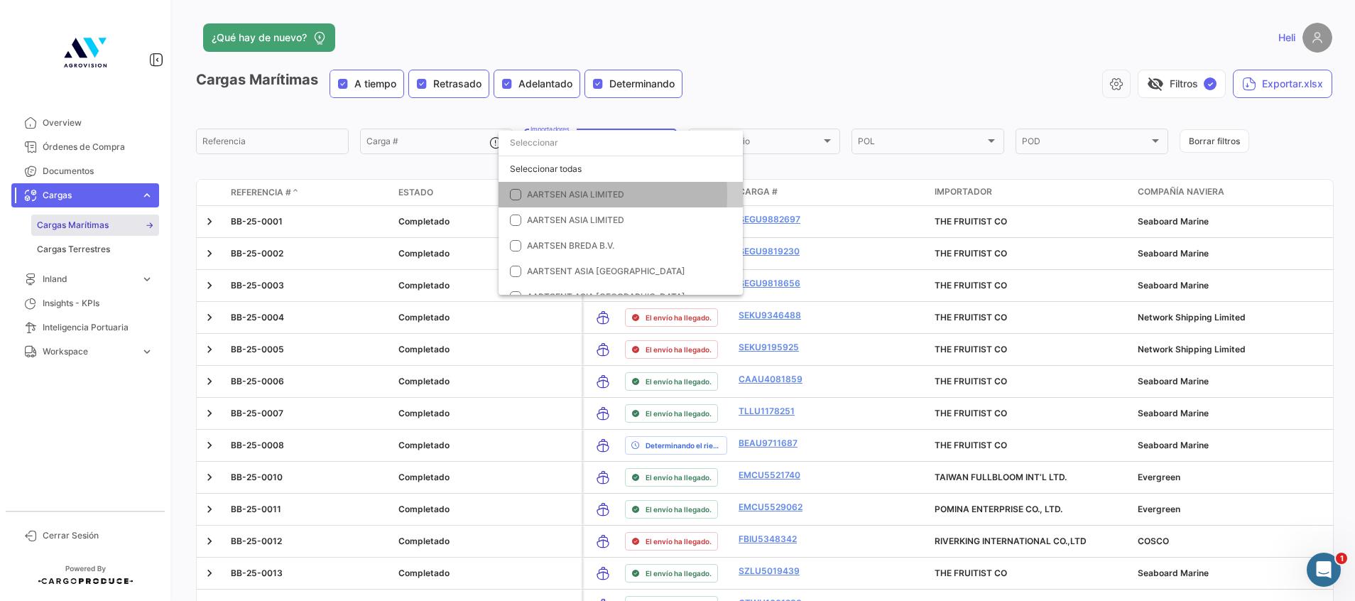
click at [519, 194] on mat-pseudo-checkbox at bounding box center [515, 194] width 11 height 11
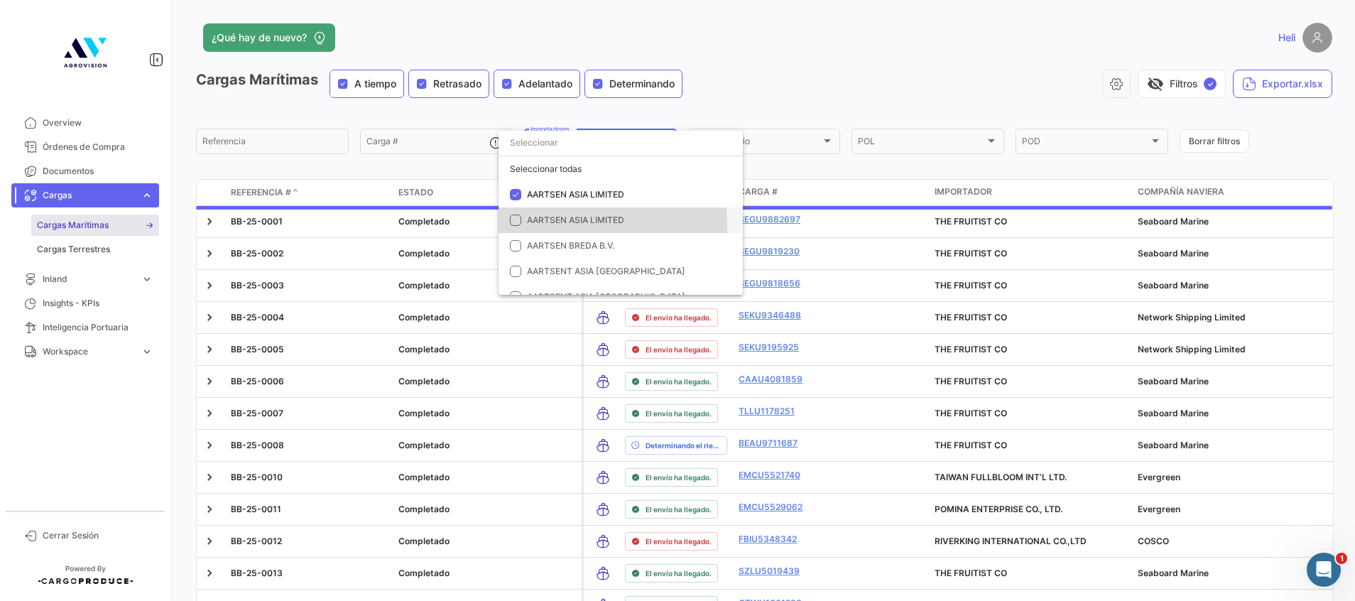
click at [523, 226] on mat-option "AARTSEN ASIA LIMITED" at bounding box center [621, 220] width 244 height 26
click at [522, 244] on mat-option "AARTSEN BREDA B.V." at bounding box center [621, 246] width 244 height 26
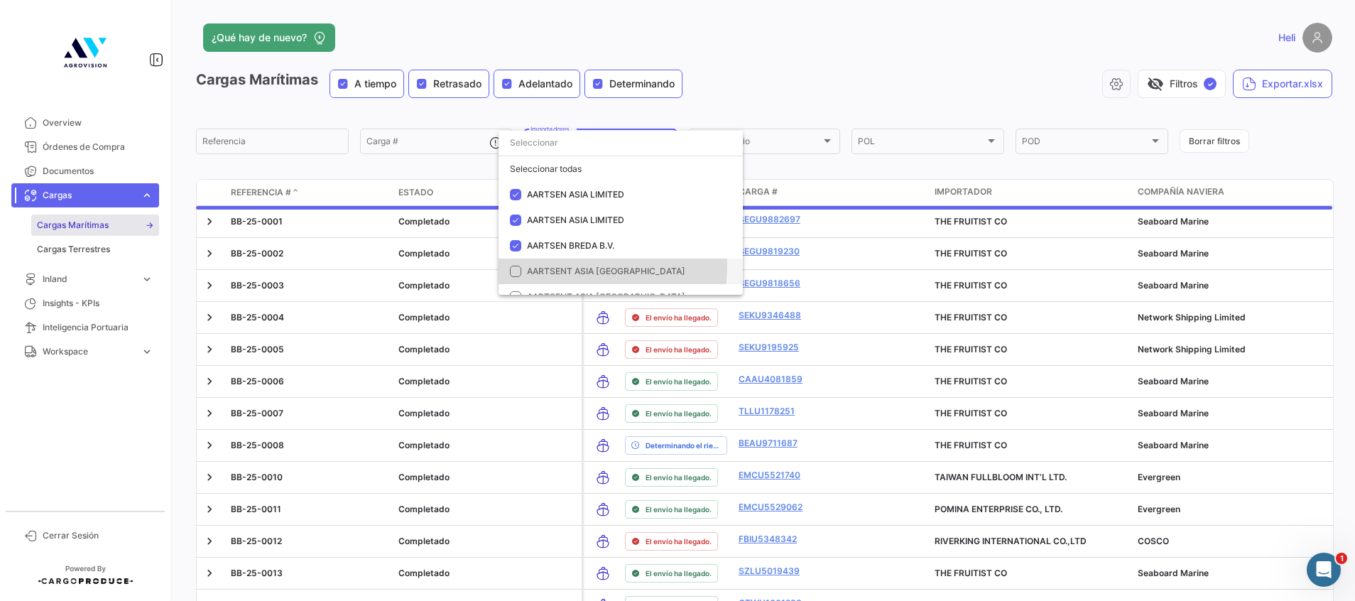
click at [516, 264] on mat-option "AARTSENT ASIA [GEOGRAPHIC_DATA]" at bounding box center [621, 272] width 244 height 26
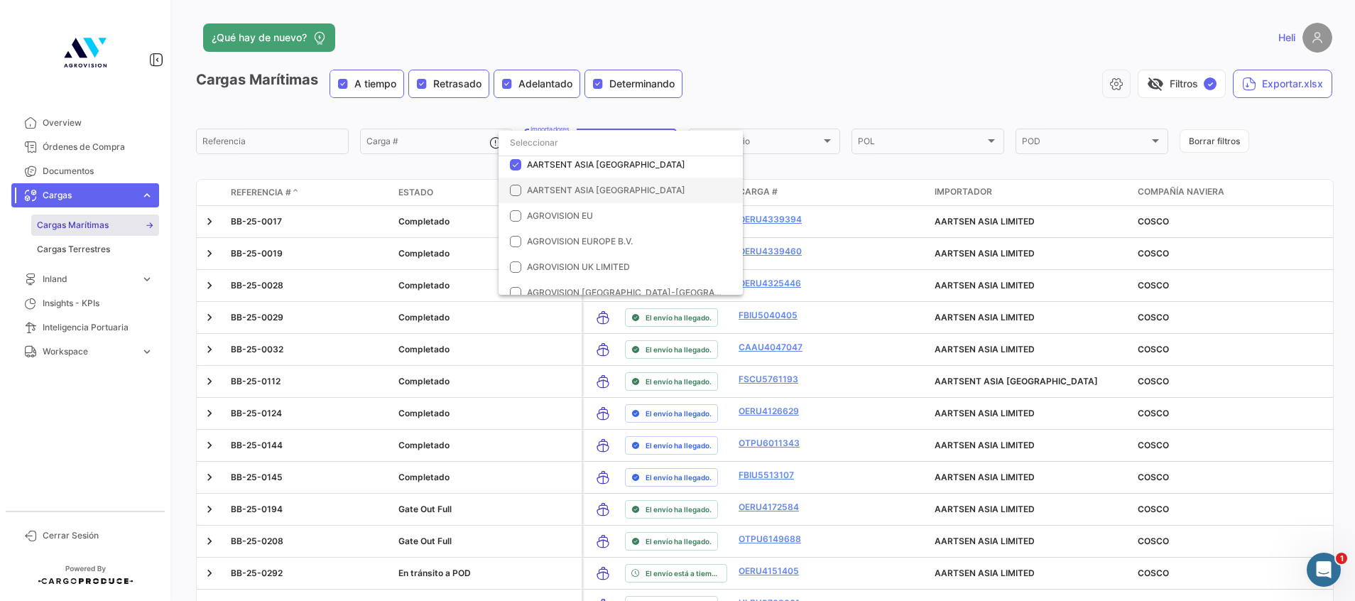
click at [517, 193] on mat-pseudo-checkbox at bounding box center [515, 190] width 11 height 11
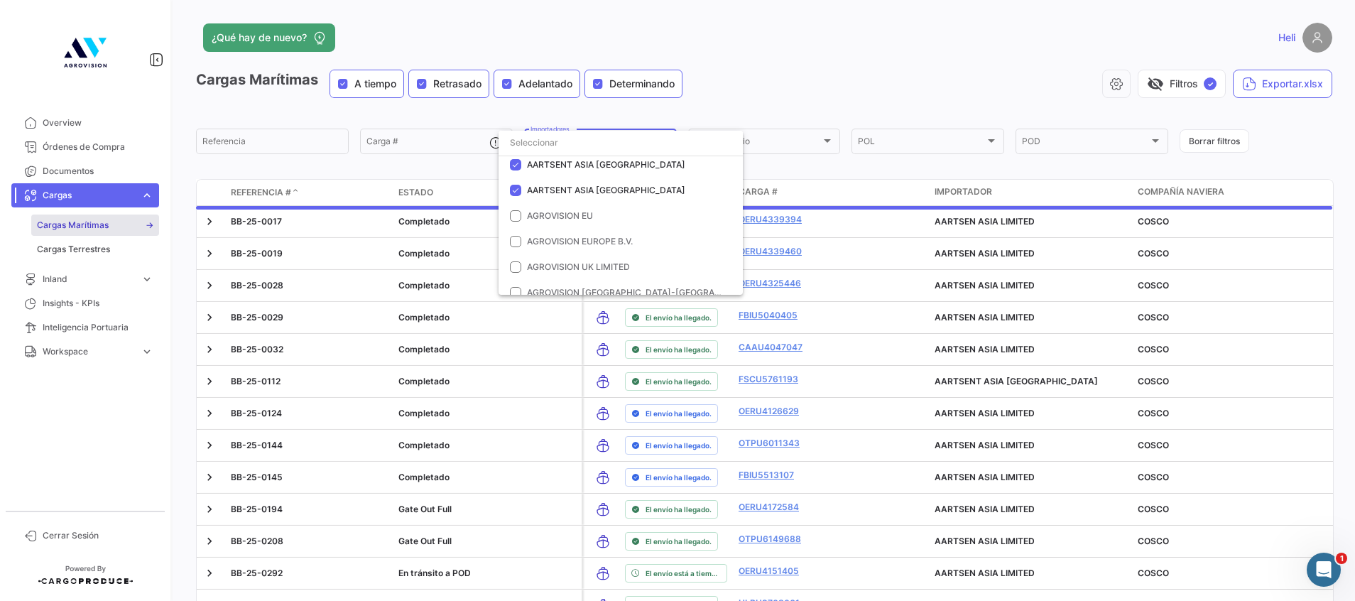
click at [835, 89] on div at bounding box center [677, 300] width 1355 height 601
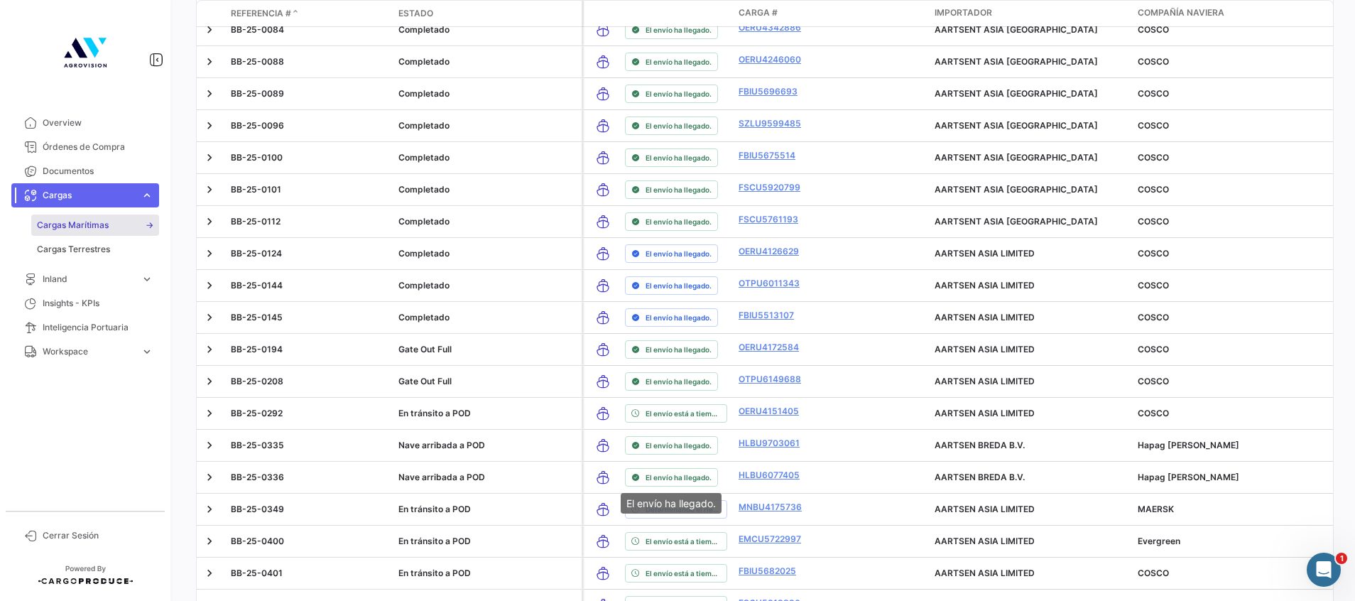
scroll to position [0, 0]
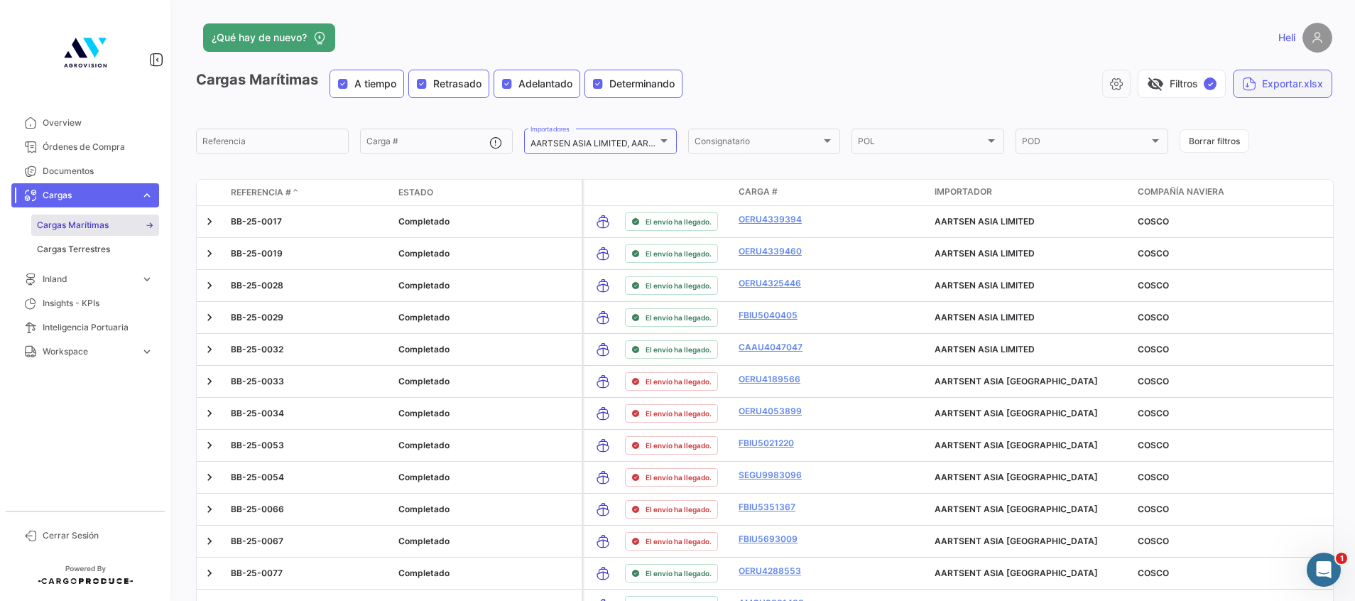
click at [1260, 82] on button "Exportar.xlsx" at bounding box center [1282, 84] width 99 height 28
click at [789, 59] on app-header "¿Qué hay de nuevo? [GEOGRAPHIC_DATA]" at bounding box center [764, 46] width 1137 height 47
click at [87, 131] on link "Overview" at bounding box center [85, 123] width 148 height 24
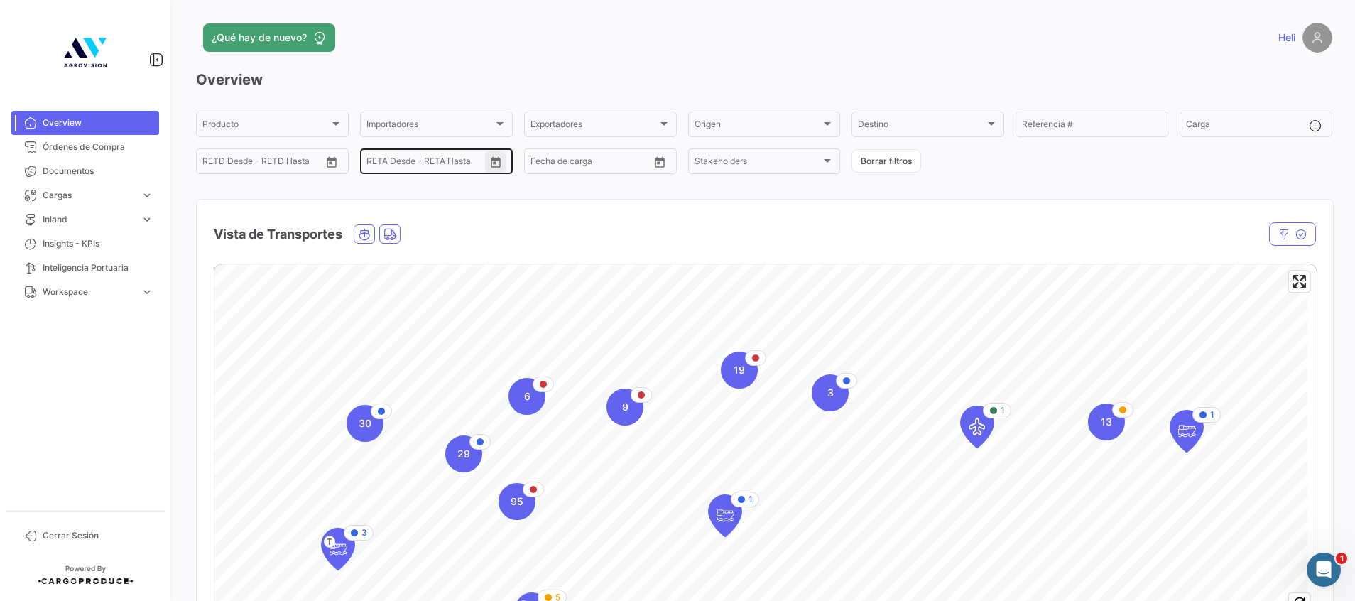
click at [491, 163] on icon "Open calendar" at bounding box center [496, 162] width 10 height 11
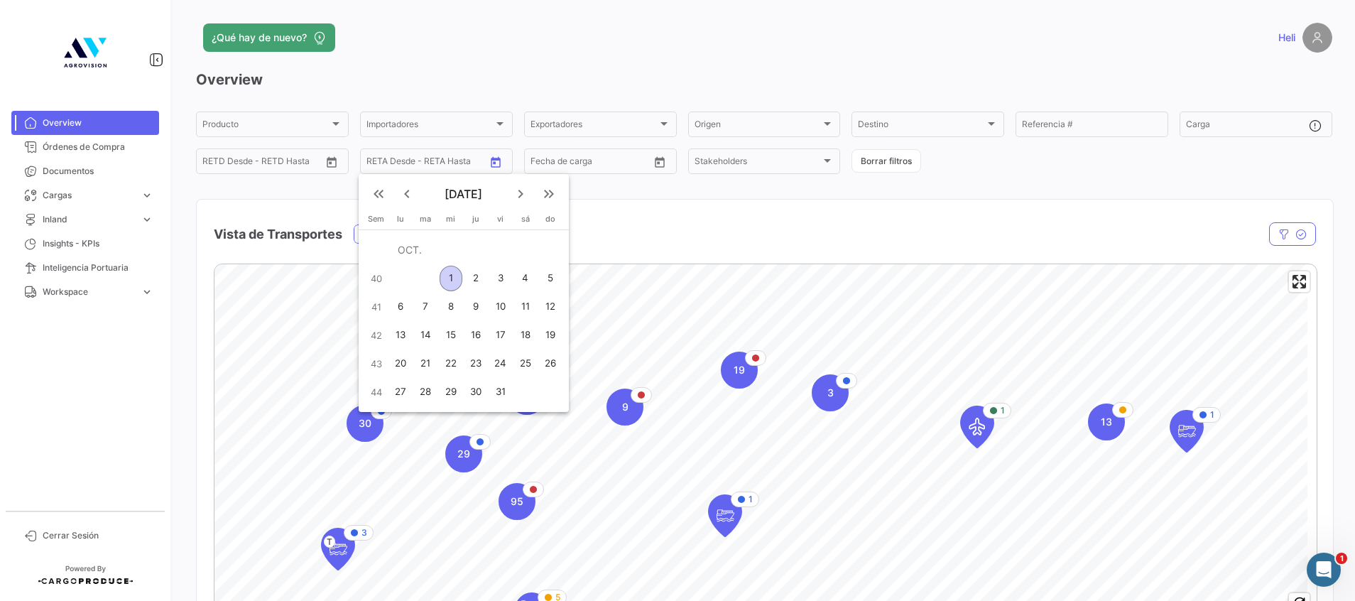
click at [452, 279] on div "1" at bounding box center [451, 279] width 23 height 26
type input "[DATE]"
click at [450, 313] on div "8" at bounding box center [451, 307] width 23 height 26
type input "[DATE]"
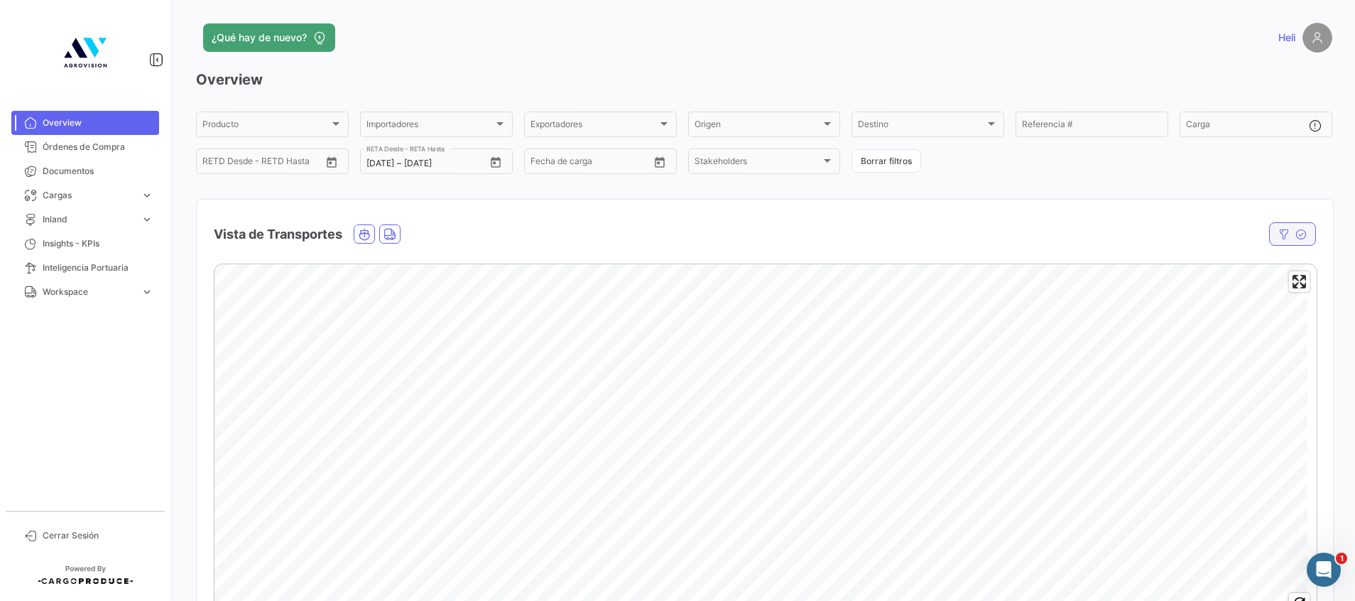
click at [1296, 237] on icon "button" at bounding box center [1301, 234] width 11 height 11
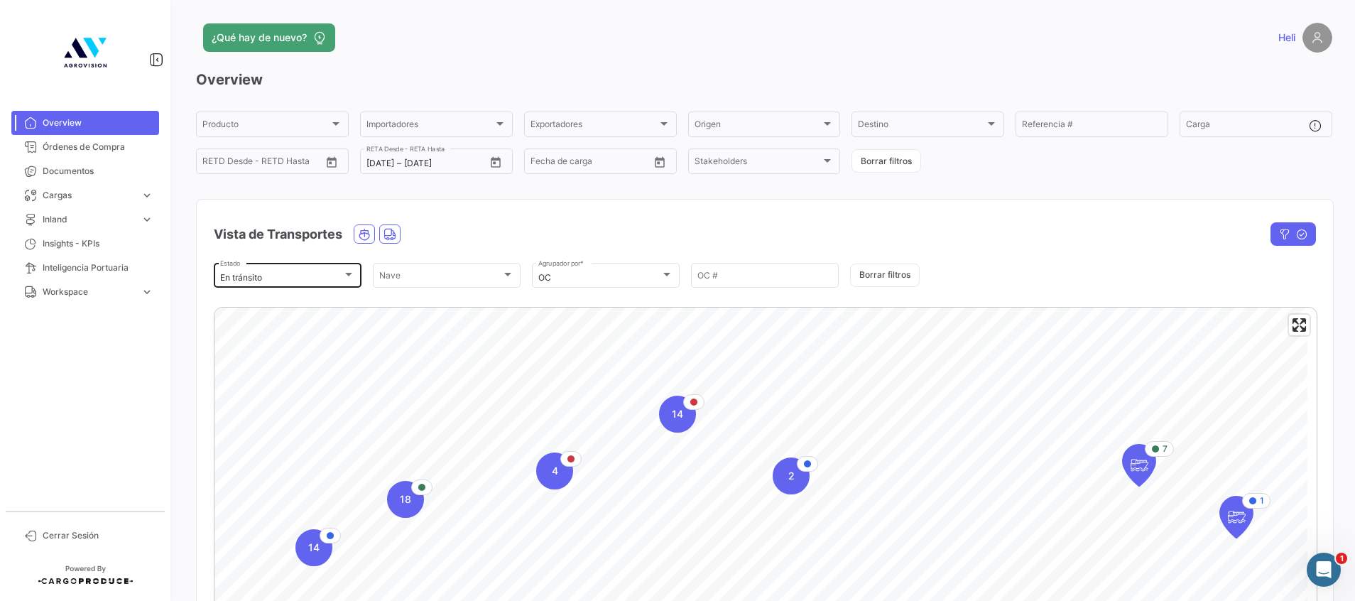
click at [335, 280] on div "En tránsito" at bounding box center [281, 278] width 122 height 10
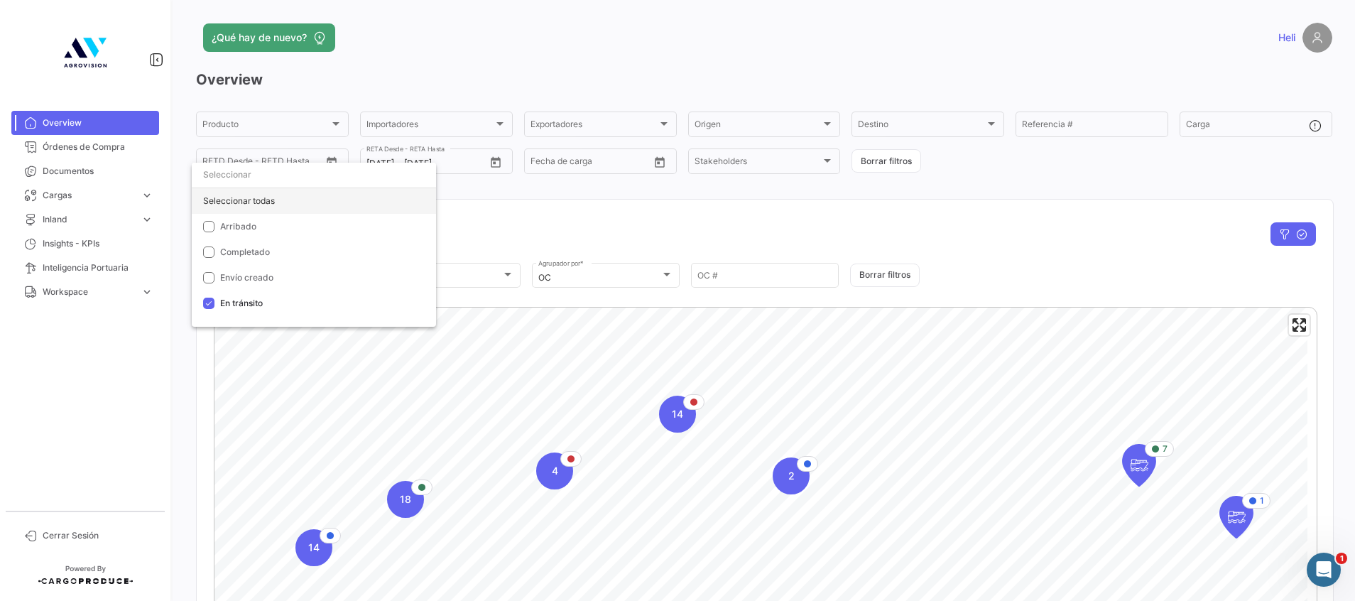
click at [232, 203] on div "Seleccionar todas" at bounding box center [314, 201] width 244 height 26
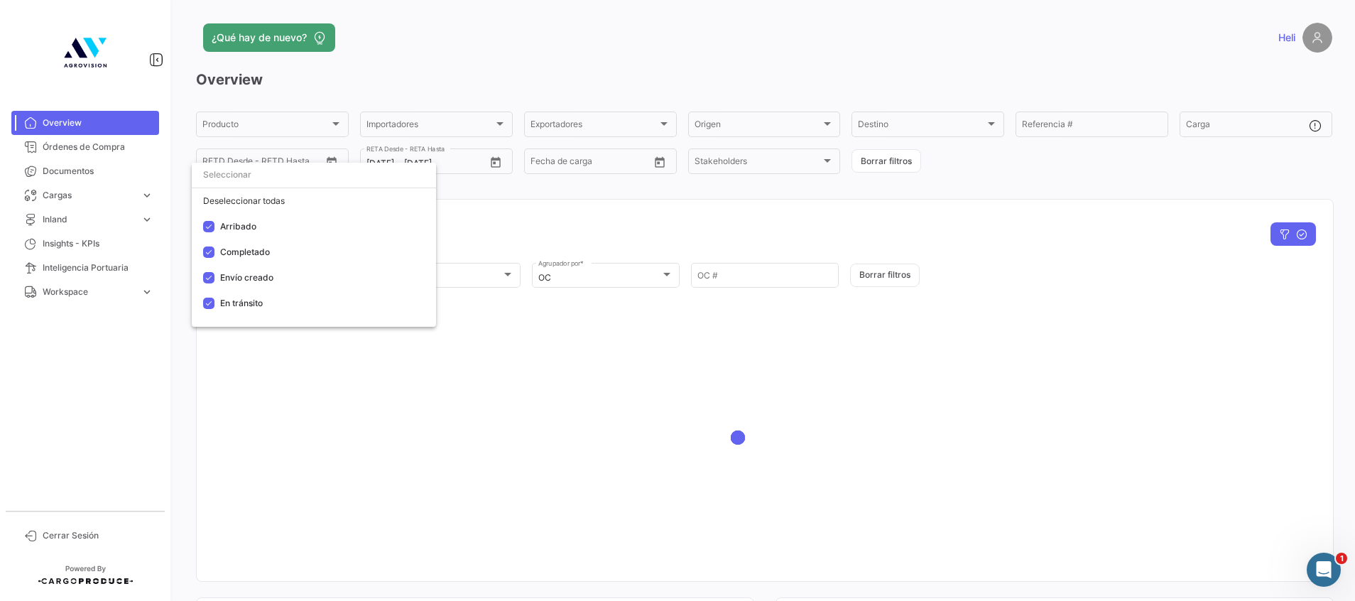
click at [631, 208] on div at bounding box center [677, 300] width 1355 height 601
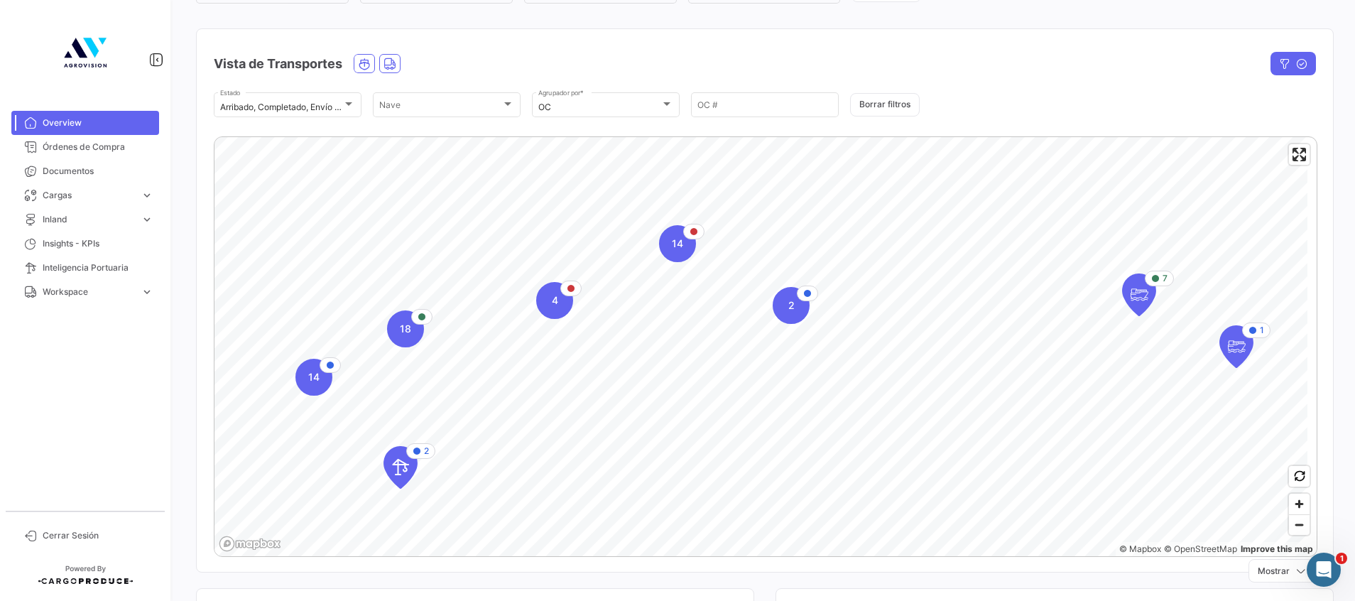
scroll to position [213, 0]
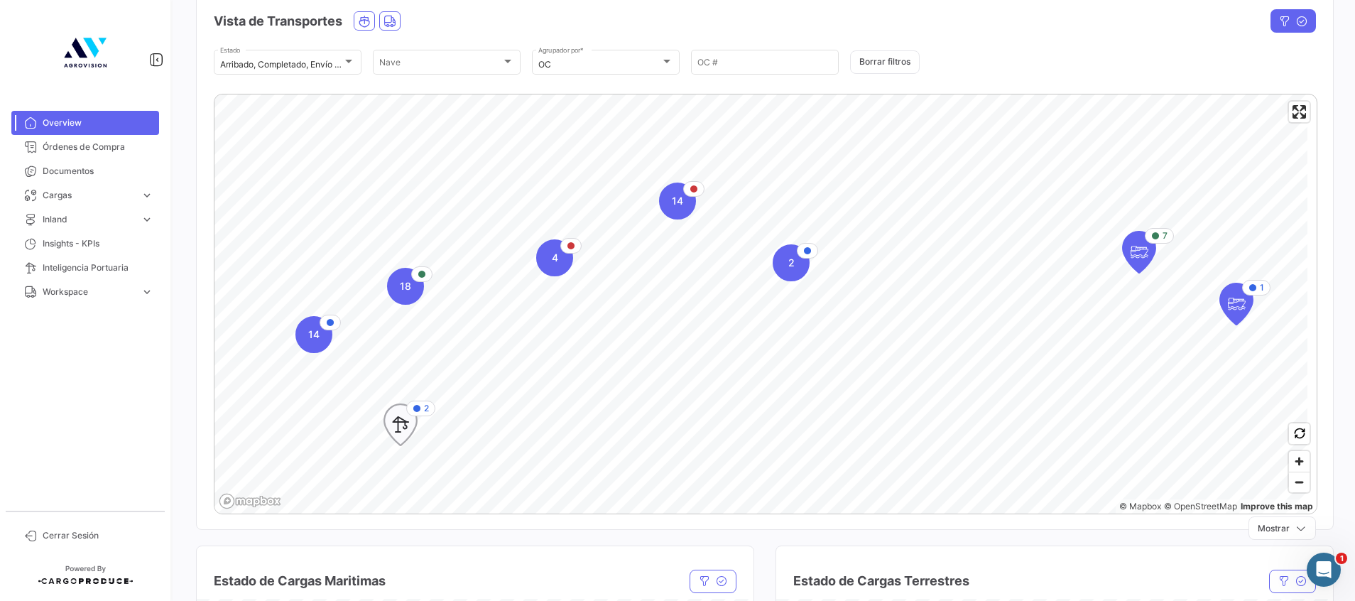
click at [409, 423] on icon "Map marker" at bounding box center [401, 425] width 20 height 30
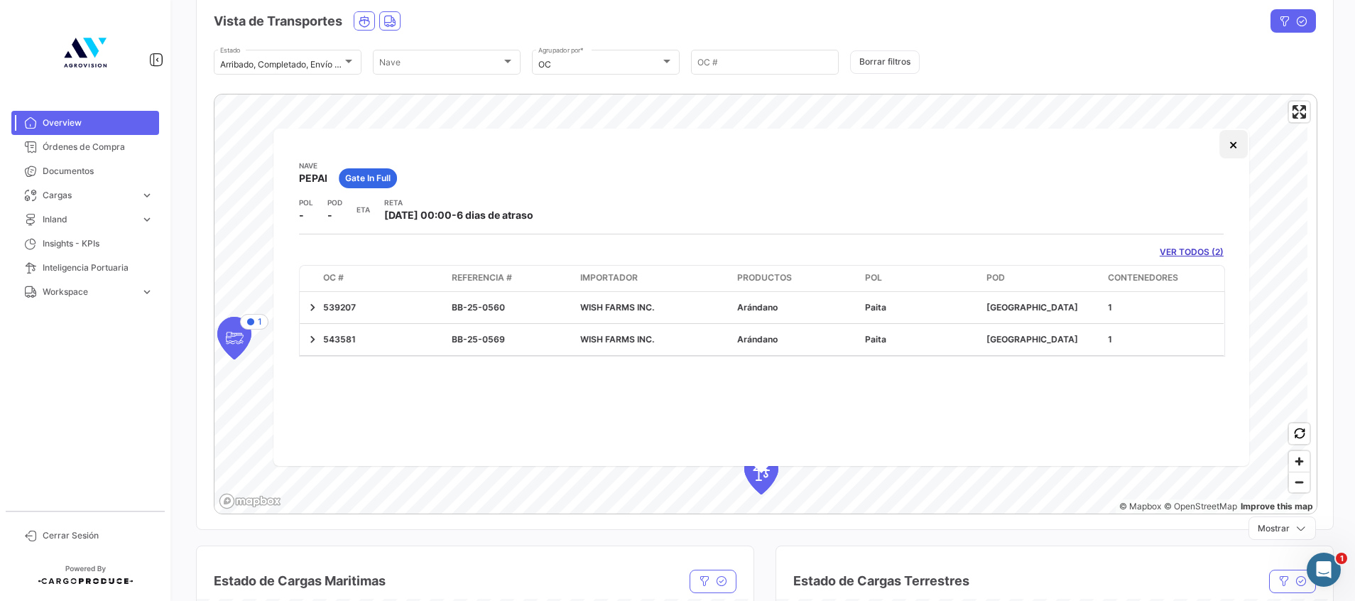
click at [1227, 143] on button "×" at bounding box center [1234, 144] width 28 height 28
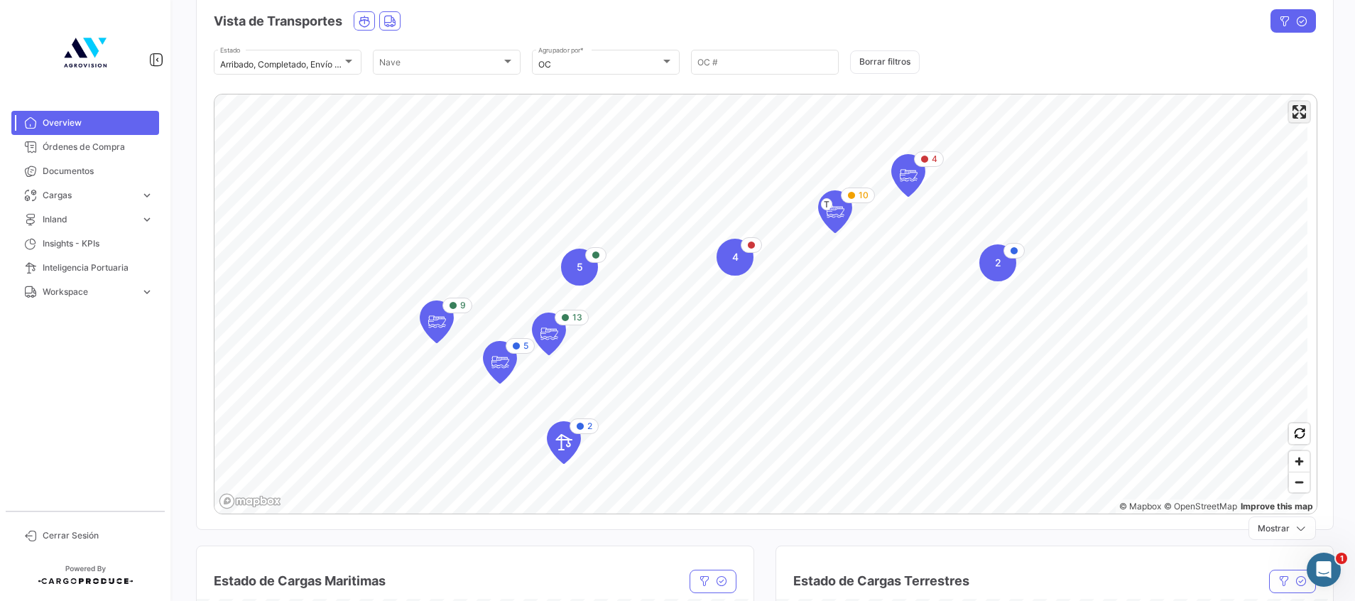
click at [1291, 115] on span "Enter fullscreen" at bounding box center [1299, 112] width 21 height 21
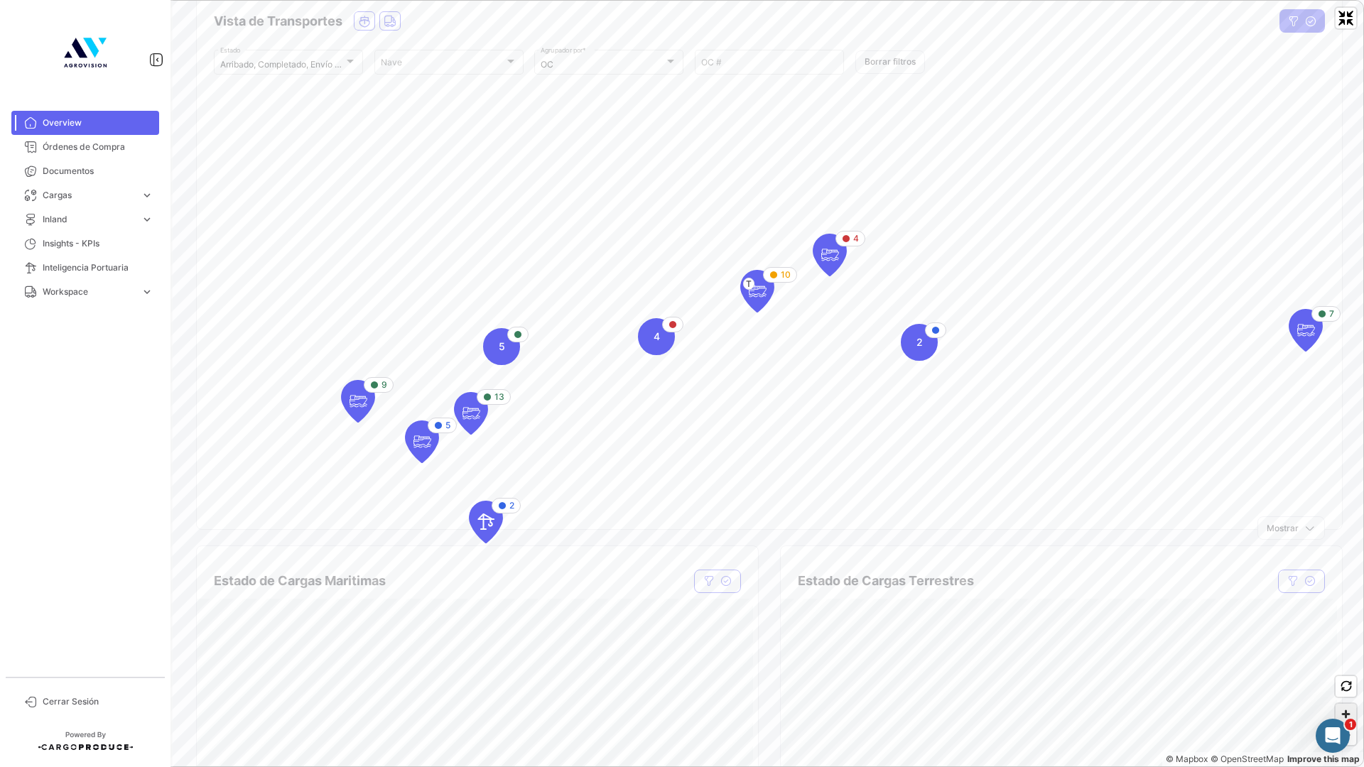
click at [1325, 592] on span "Zoom in" at bounding box center [1346, 714] width 21 height 21
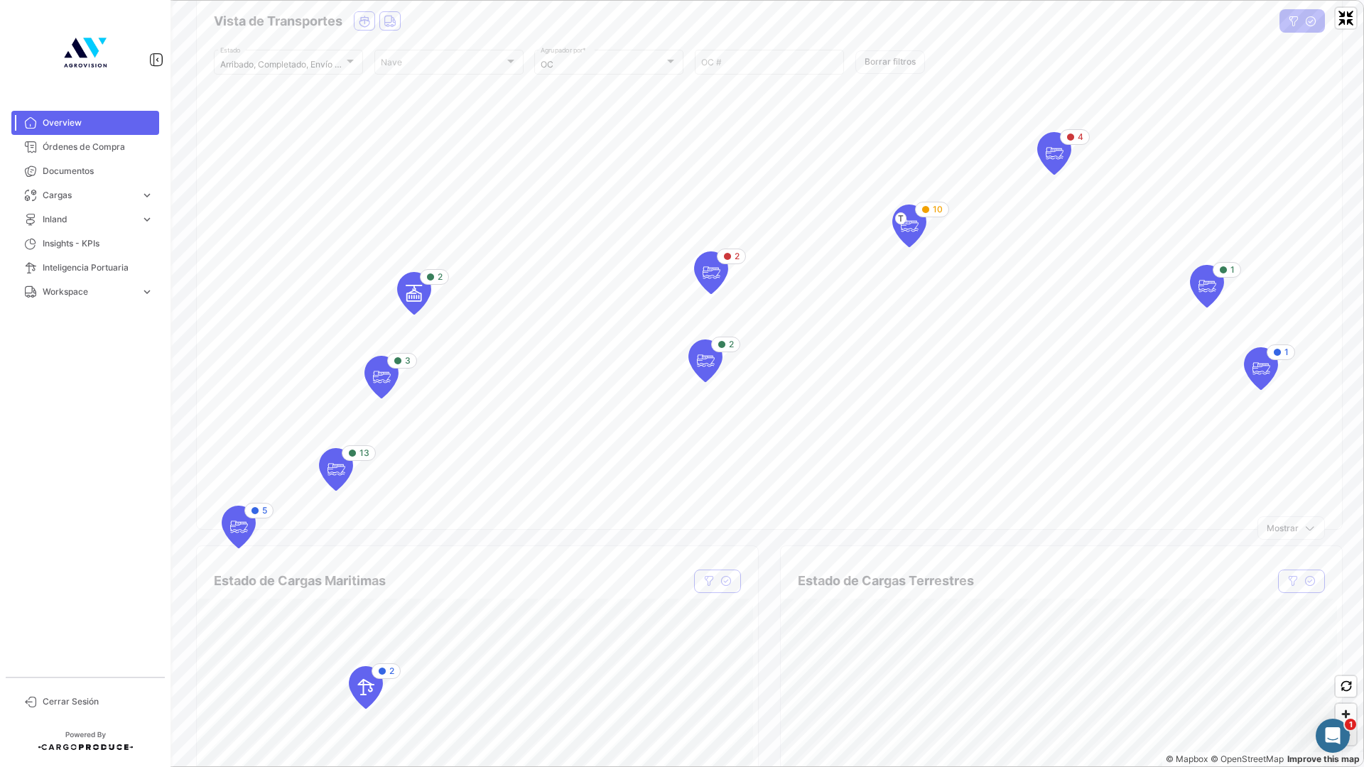
click at [1325, 592] on span "Zoom out" at bounding box center [1346, 735] width 21 height 20
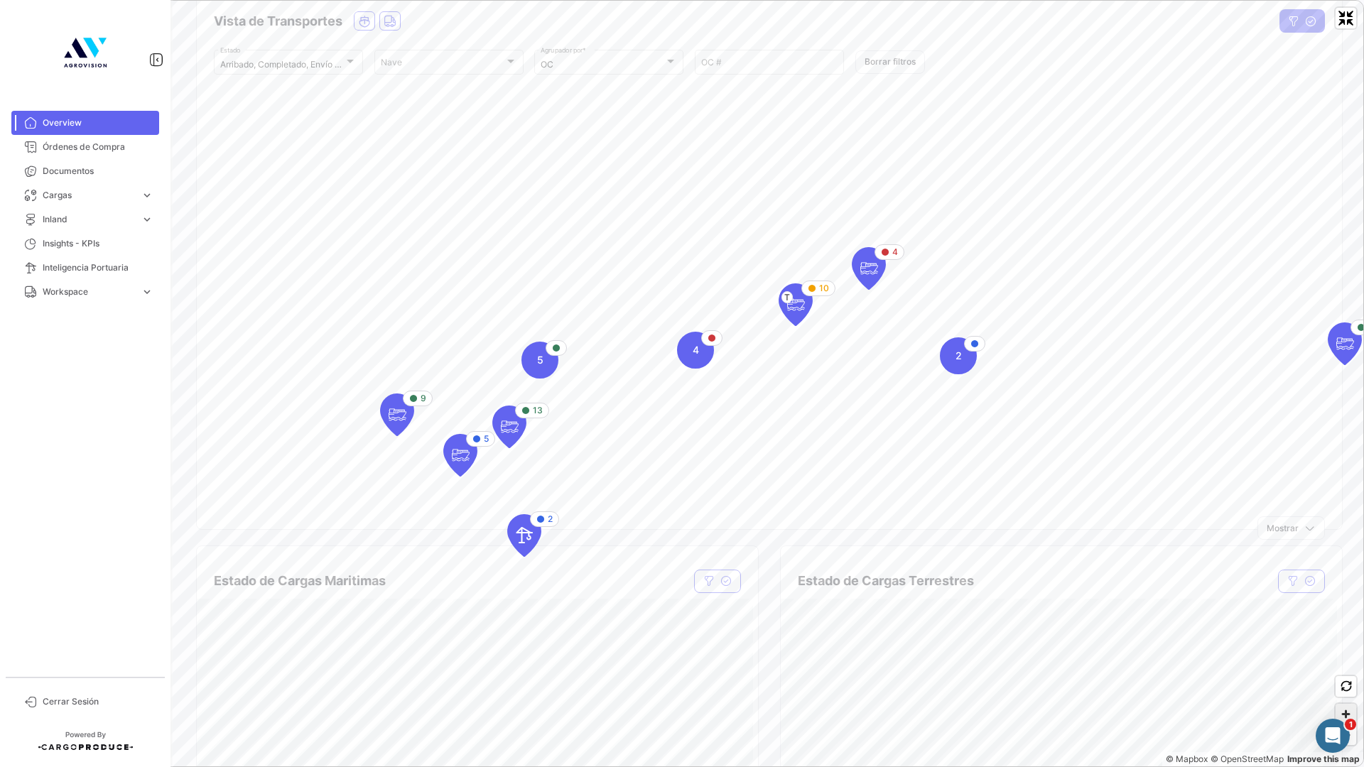
click at [1325, 592] on span "Zoom in" at bounding box center [1346, 714] width 21 height 21
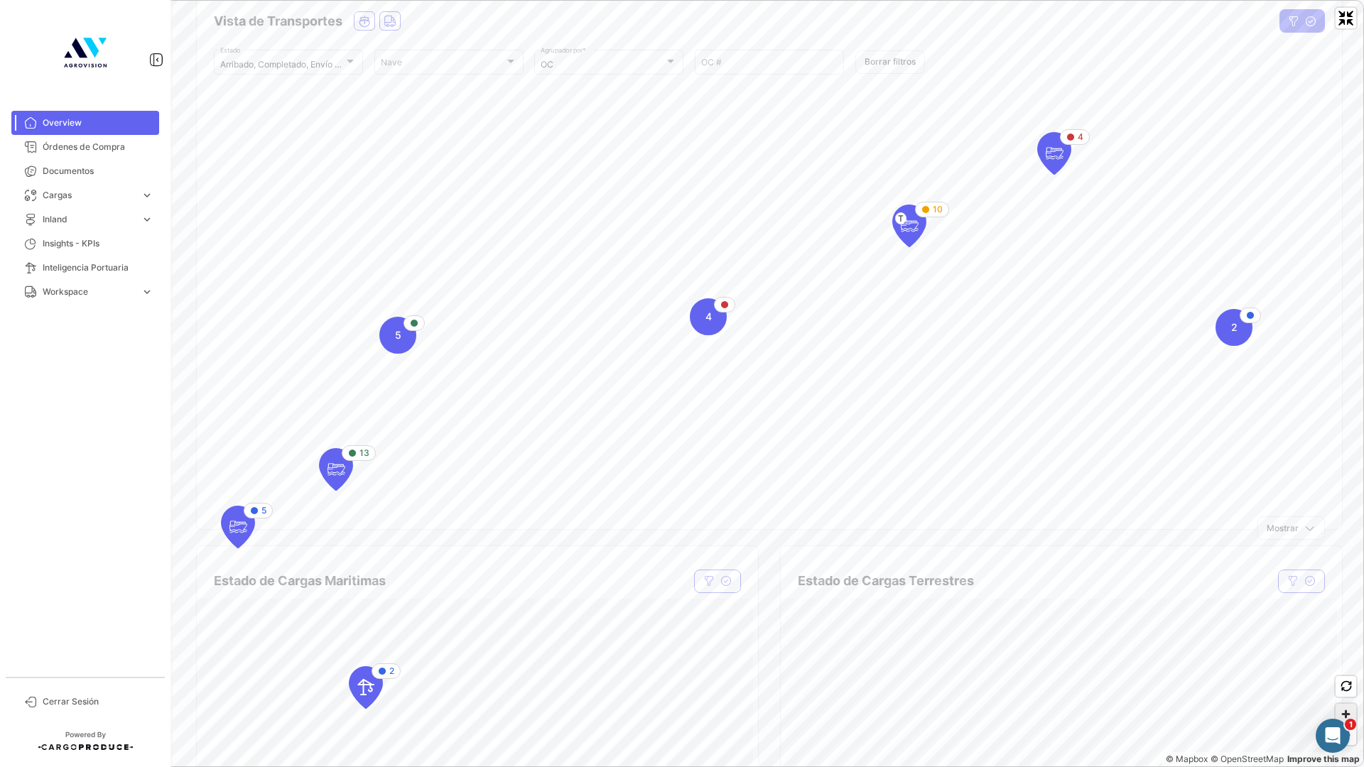
click at [1325, 592] on span "Zoom in" at bounding box center [1346, 714] width 21 height 21
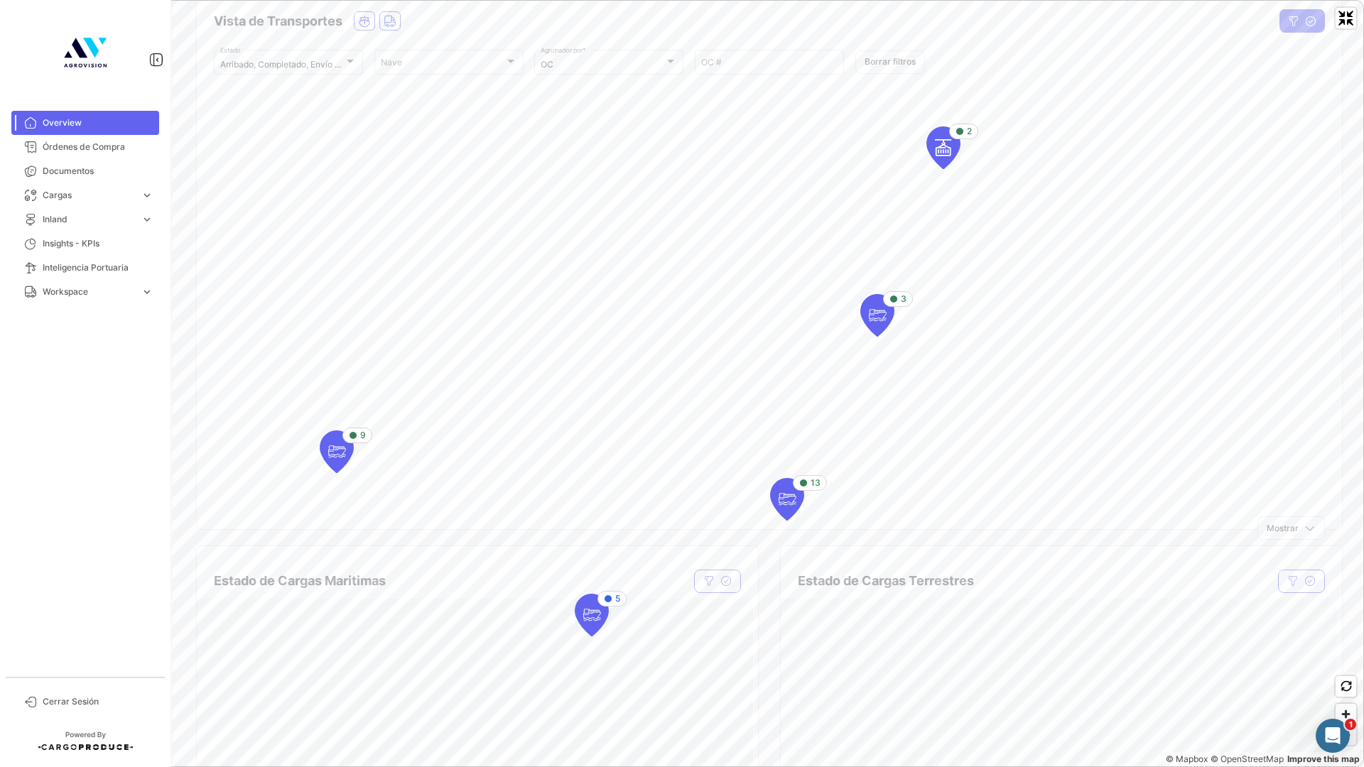
click at [1325, 592] on span "Zoom out" at bounding box center [1346, 735] width 21 height 20
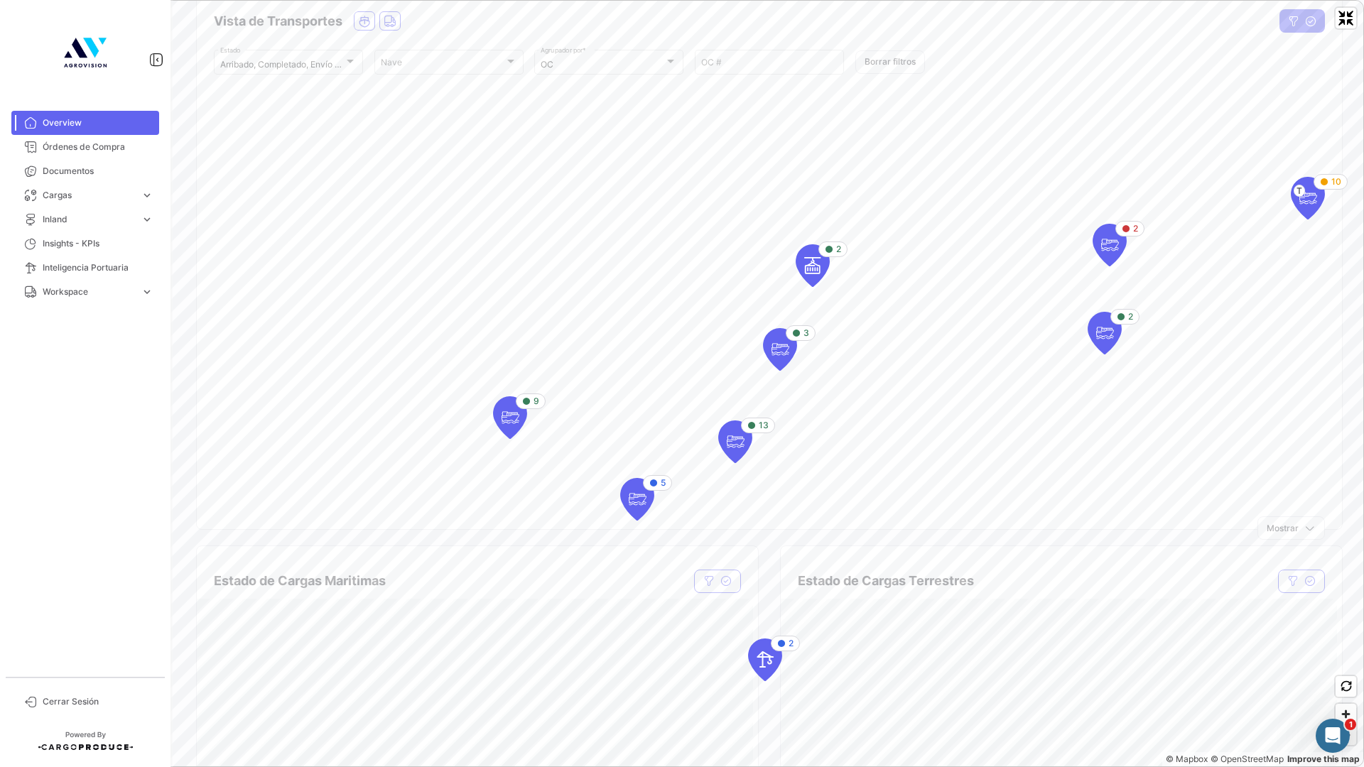
click at [1325, 592] on span "Zoom out" at bounding box center [1346, 735] width 21 height 20
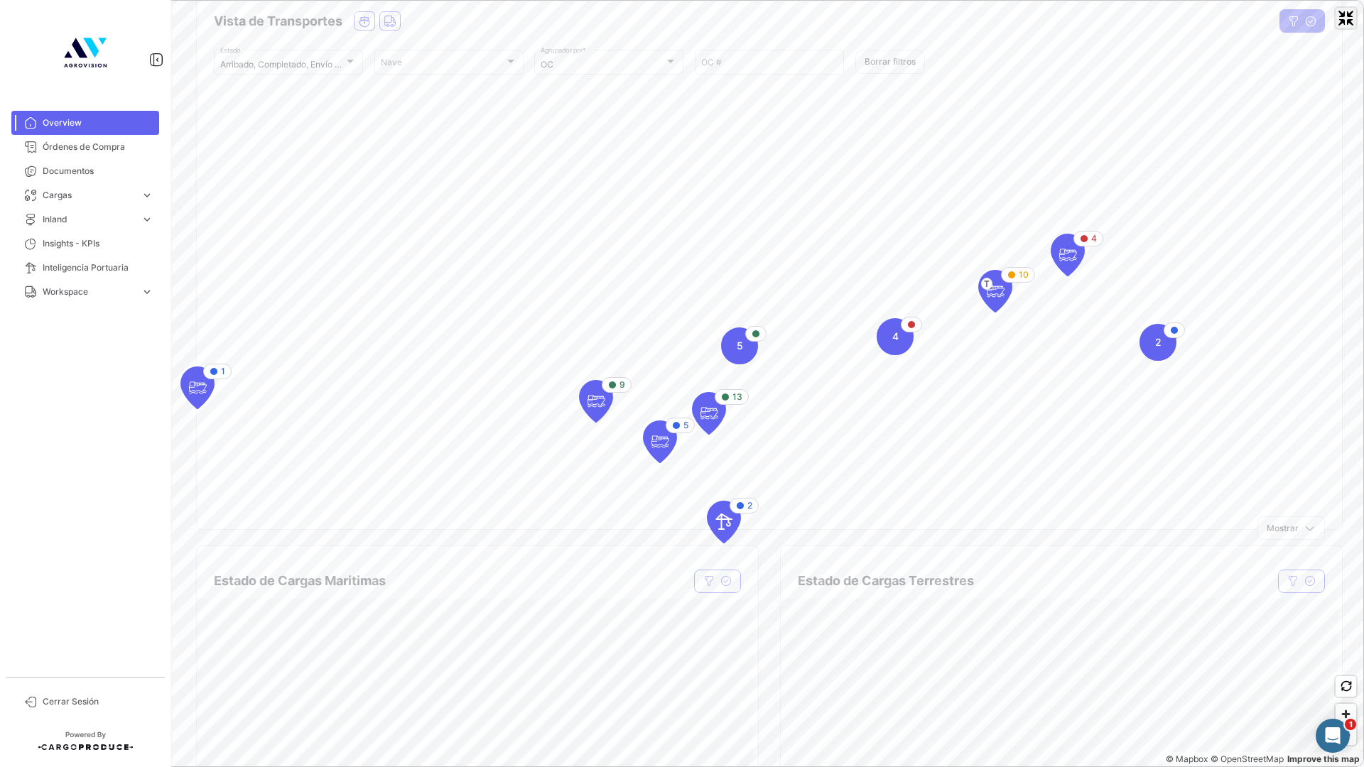
click at [1325, 18] on span "Exit fullscreen" at bounding box center [1346, 18] width 21 height 21
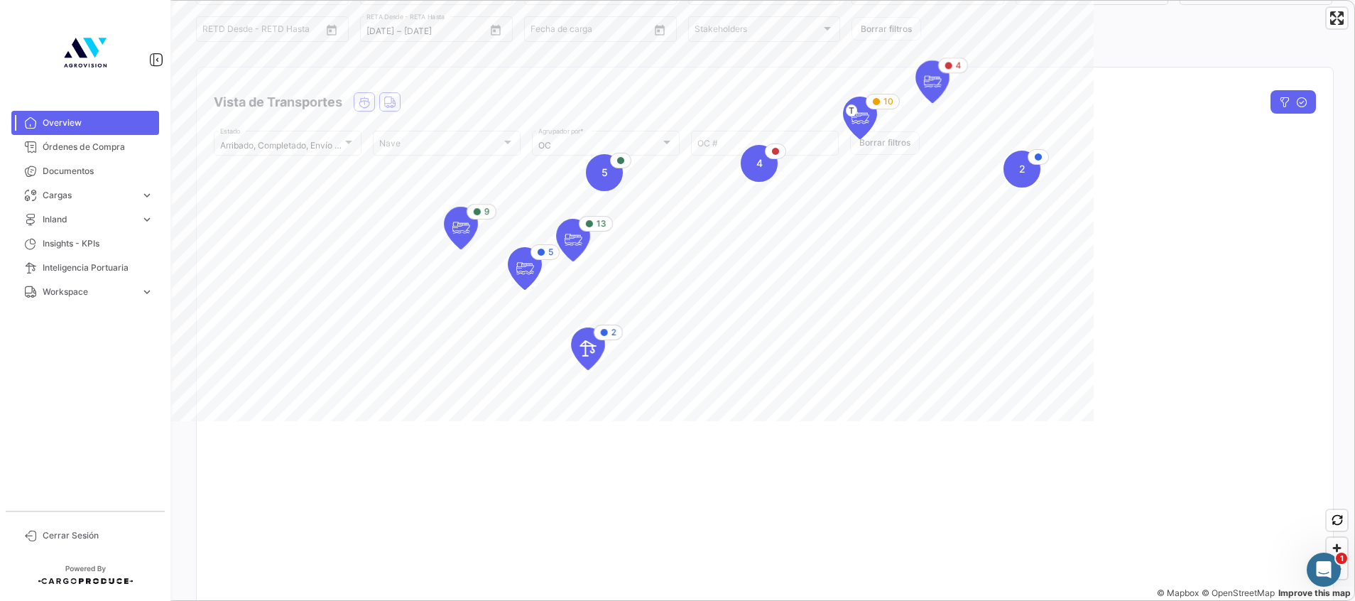
scroll to position [107, 0]
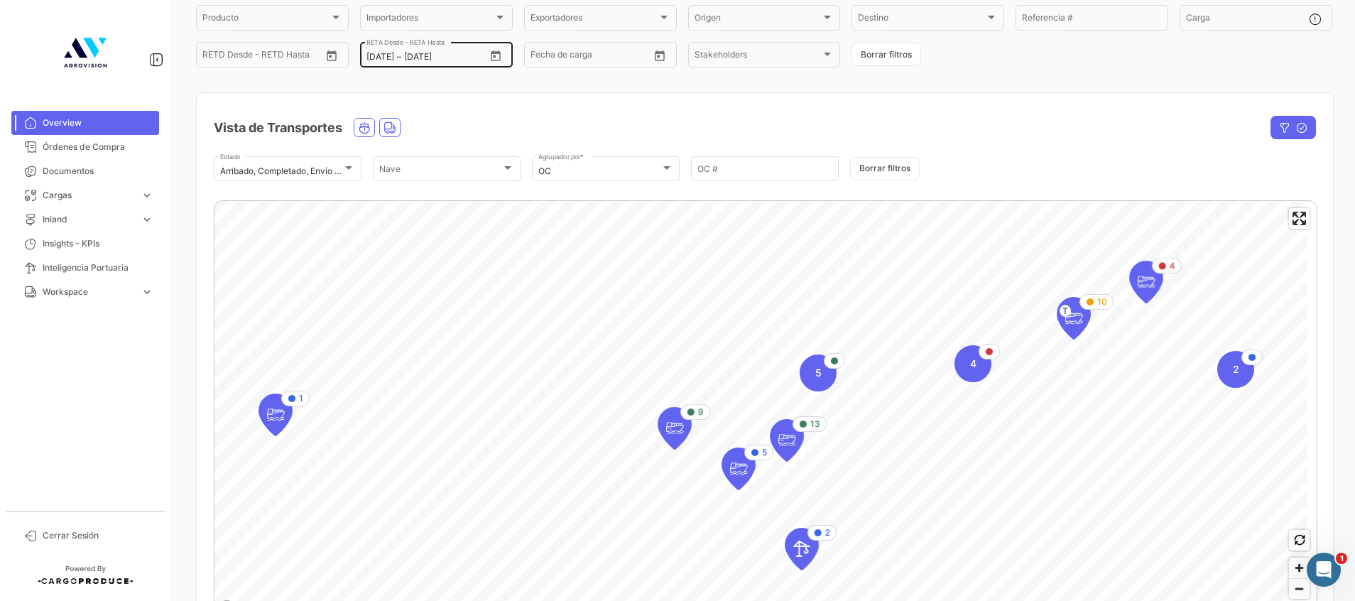
click at [501, 54] on button "Open calendar" at bounding box center [495, 55] width 21 height 21
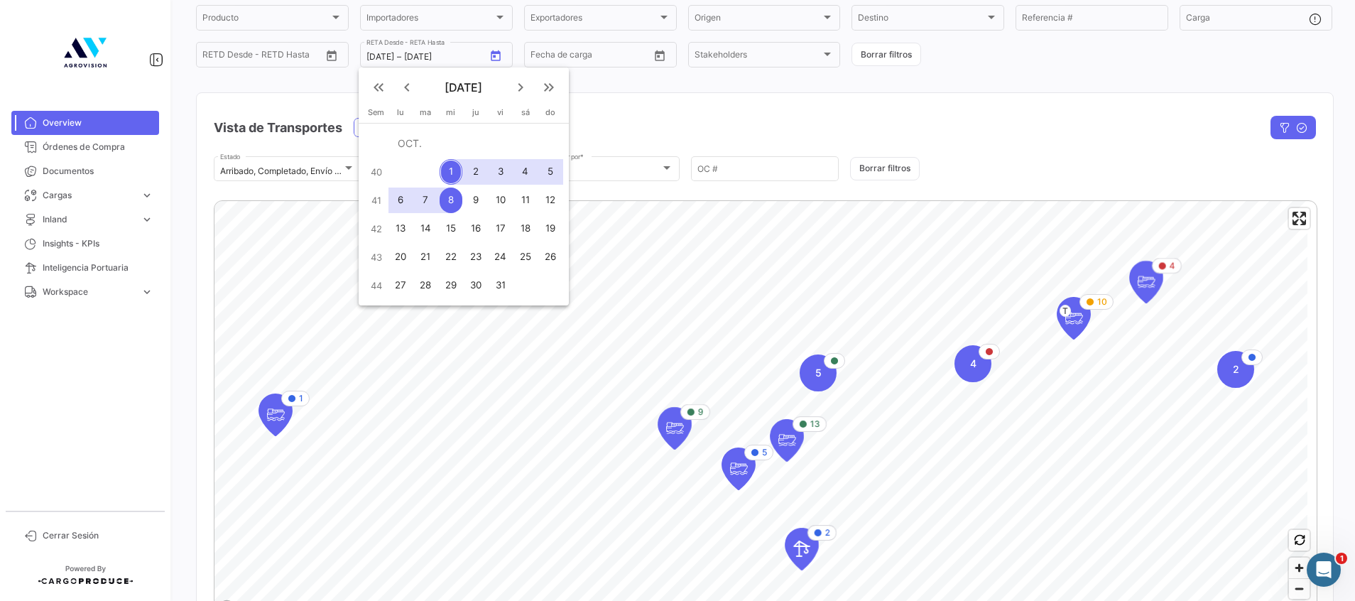
click at [452, 173] on div "1" at bounding box center [451, 172] width 23 height 26
click at [551, 173] on div "5" at bounding box center [550, 172] width 23 height 26
type input "[DATE]"
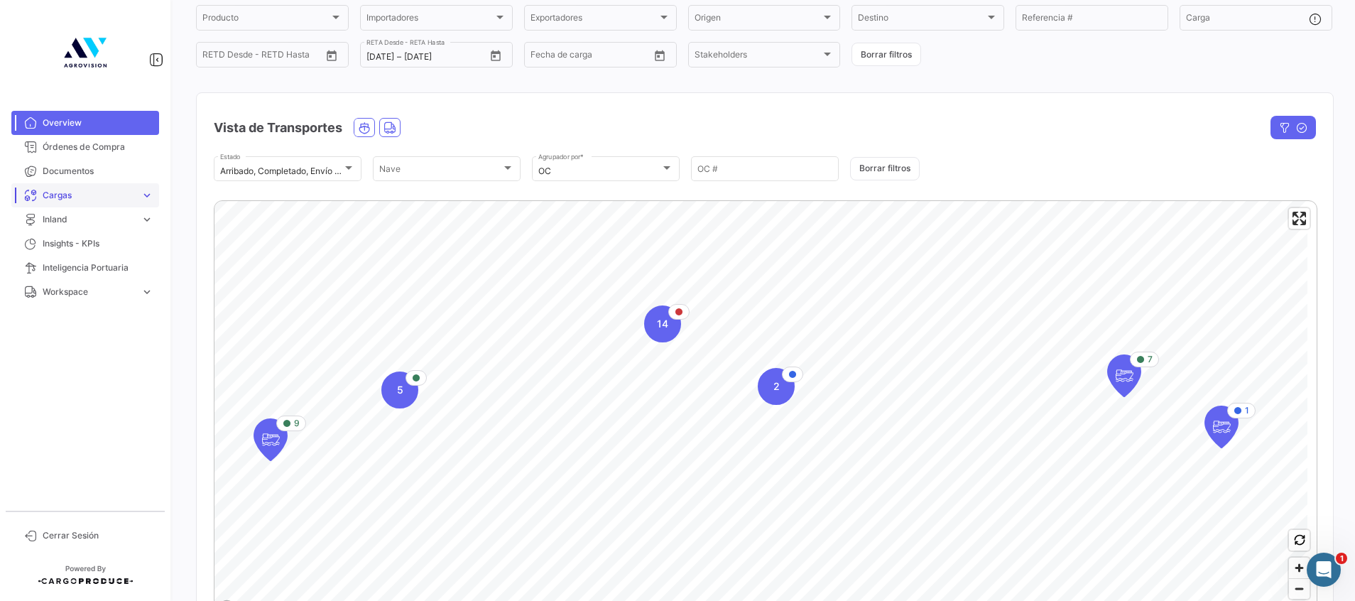
click at [80, 190] on span "Cargas" at bounding box center [89, 195] width 92 height 13
click at [91, 234] on link "Cargas Marítimas" at bounding box center [95, 225] width 128 height 21
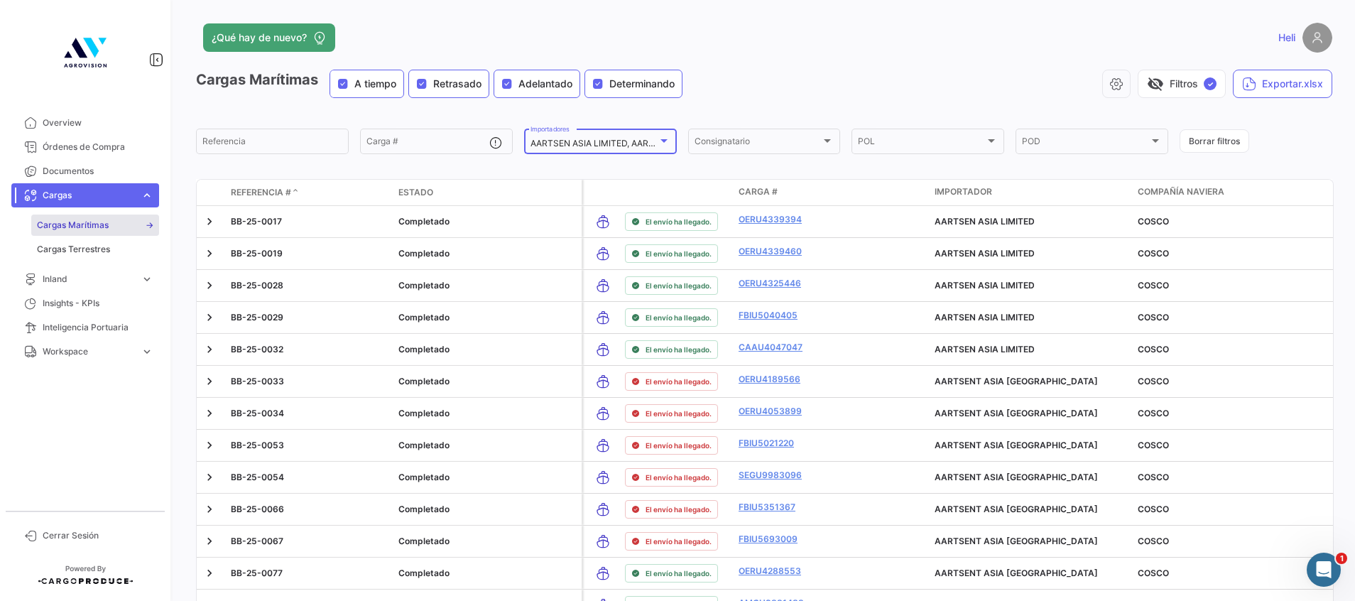
click at [665, 143] on div at bounding box center [664, 140] width 13 height 11
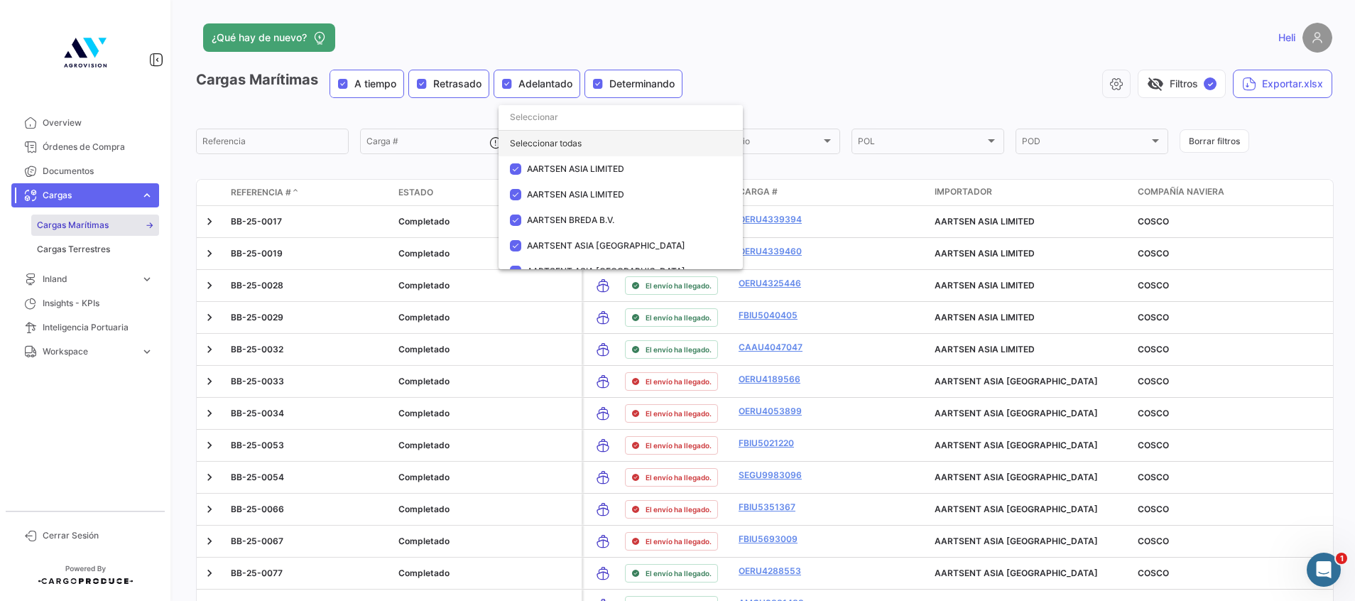
click at [561, 135] on div "Seleccionar todas" at bounding box center [621, 144] width 244 height 26
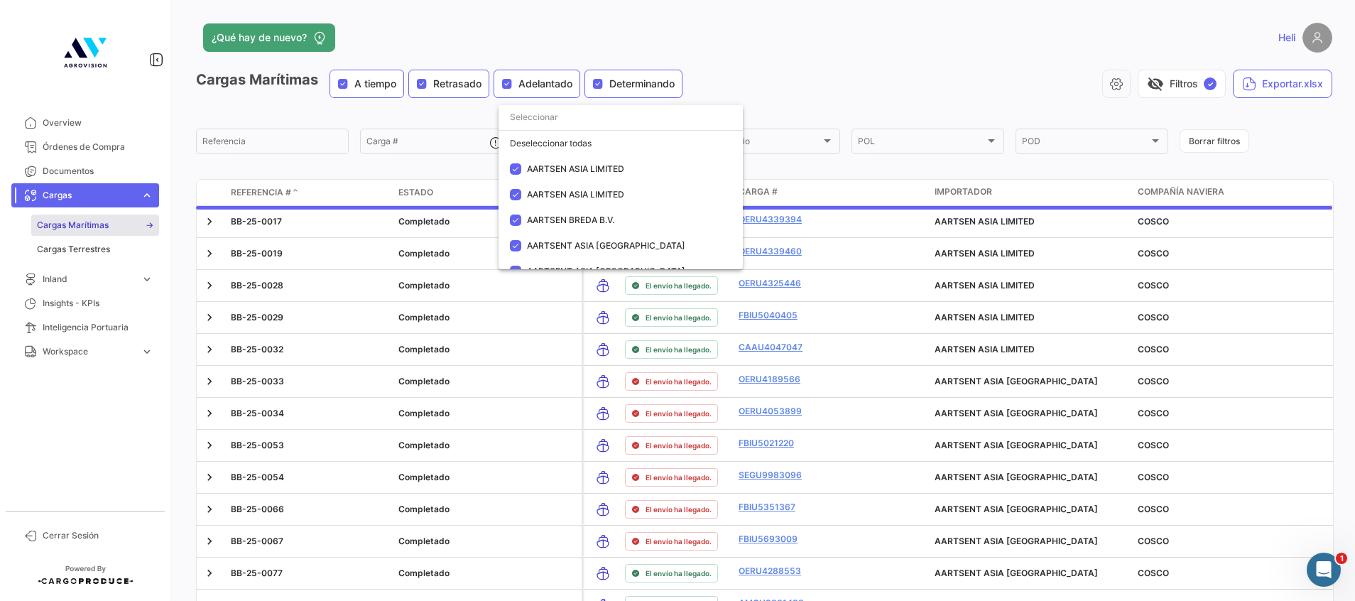
click at [776, 53] on div at bounding box center [677, 300] width 1355 height 601
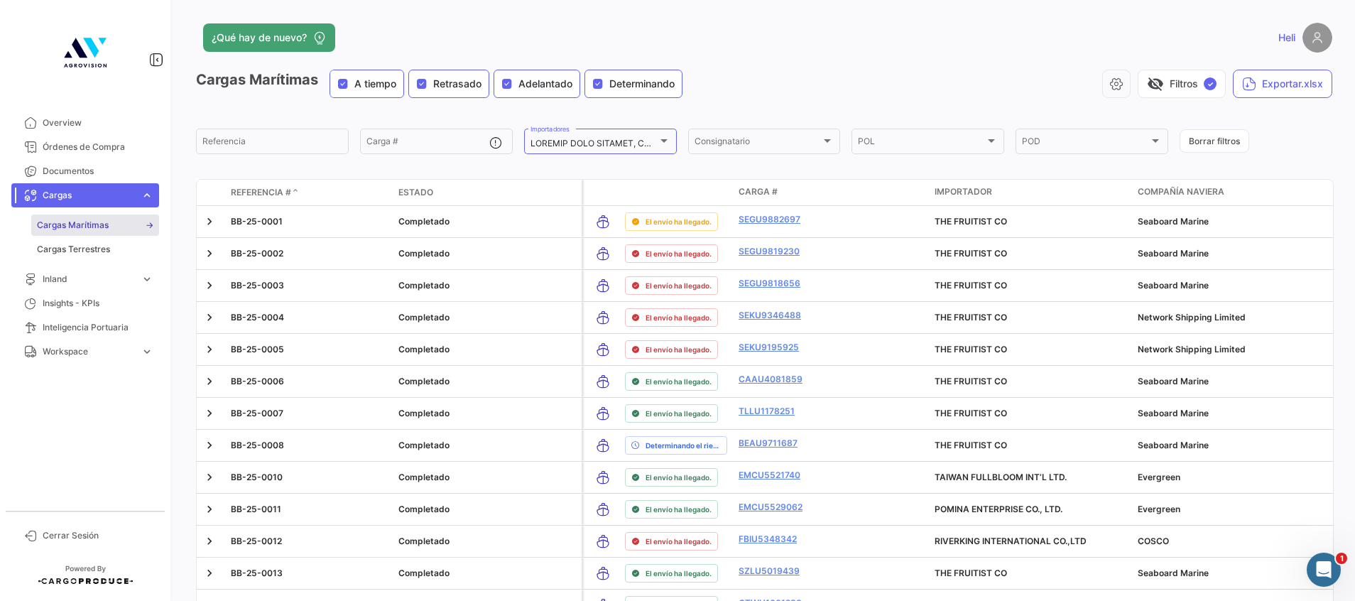
click at [816, 66] on app-header "¿Qué hay de nuevo? [GEOGRAPHIC_DATA]" at bounding box center [764, 46] width 1137 height 47
click at [1189, 74] on button "visibility_off Filtros ✓" at bounding box center [1182, 84] width 88 height 28
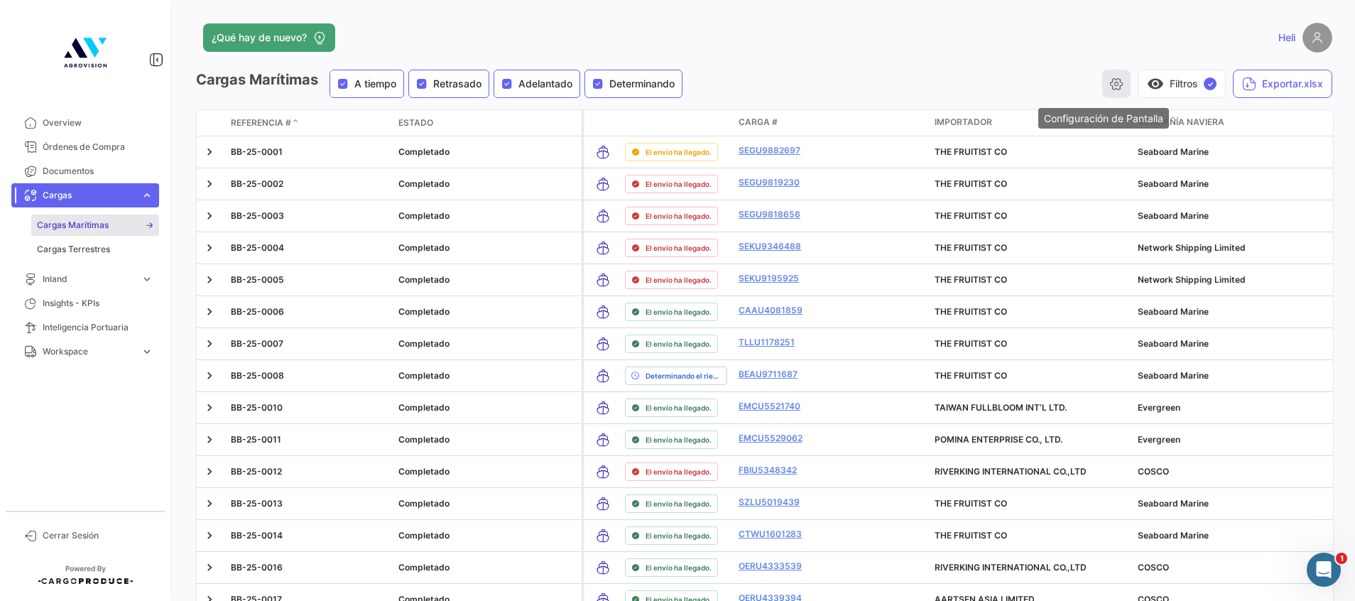
click at [1110, 77] on icon "button" at bounding box center [1117, 84] width 14 height 14
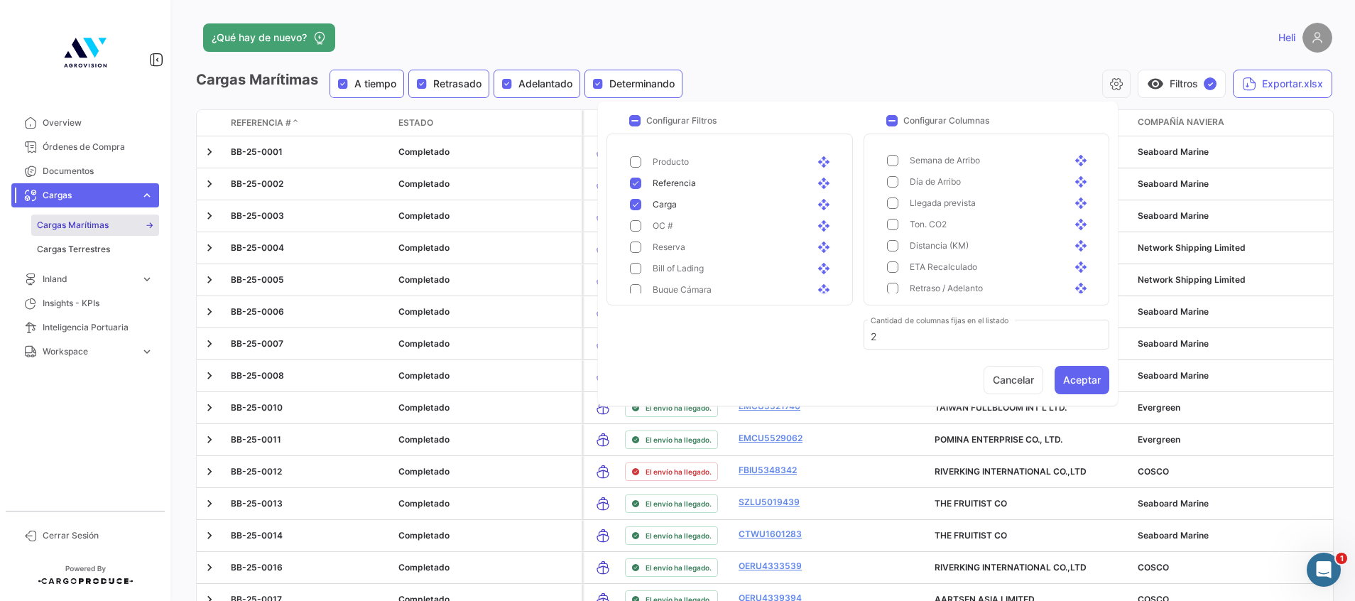
scroll to position [320, 0]
click at [894, 245] on mat-pseudo-checkbox at bounding box center [892, 247] width 11 height 11
click at [638, 229] on mat-pseudo-checkbox at bounding box center [635, 225] width 11 height 11
click at [1084, 380] on button "Aceptar" at bounding box center [1082, 380] width 55 height 28
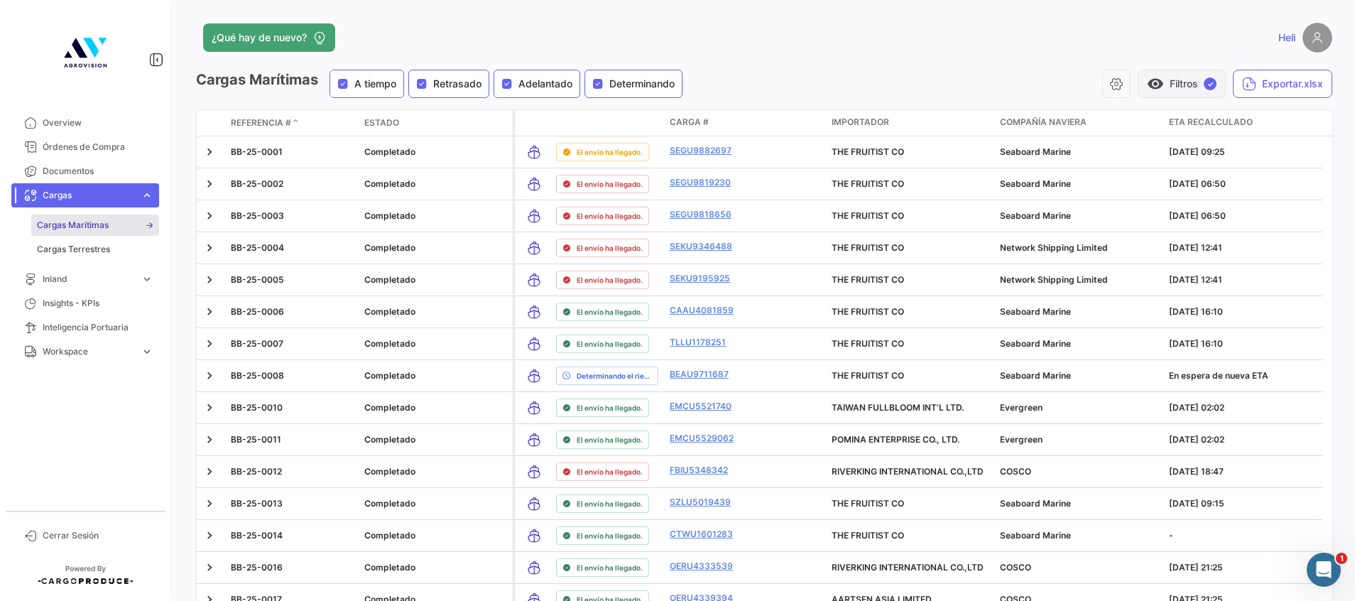
click at [1148, 84] on span "visibility" at bounding box center [1155, 83] width 17 height 17
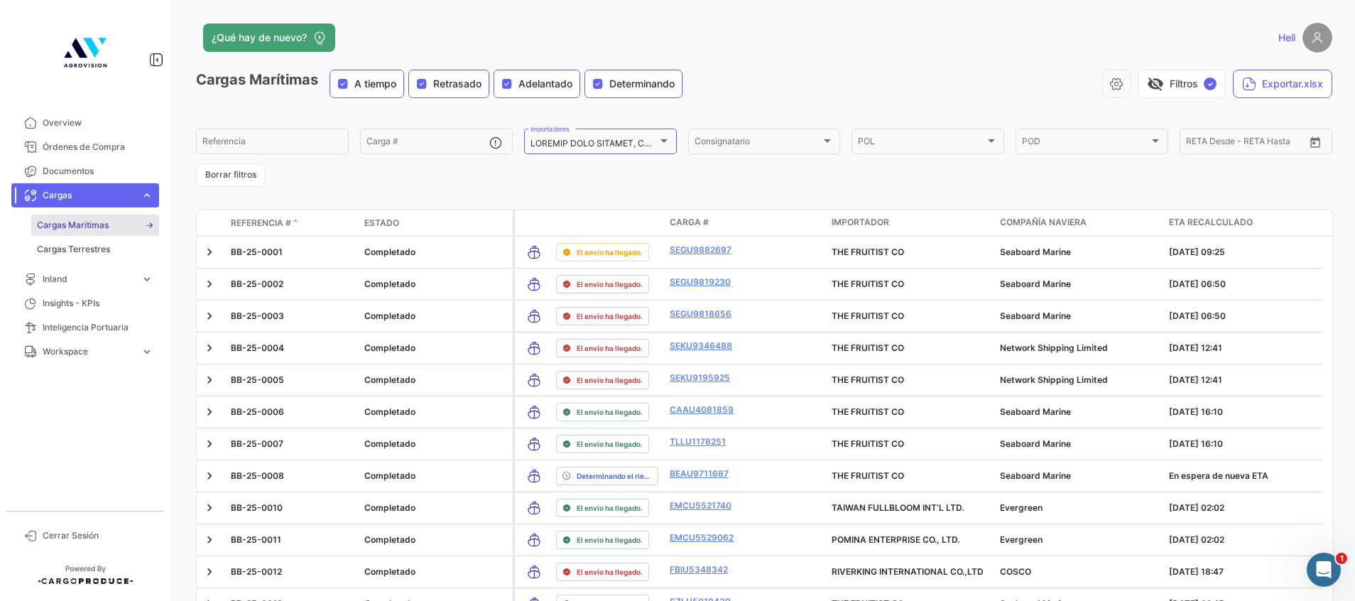
click at [521, 176] on form "Referencia Carga # Importadores Consignatario Consignatario POL POL POD POD Des…" at bounding box center [764, 156] width 1137 height 60
click at [1222, 139] on input "text" at bounding box center [1250, 144] width 56 height 10
click at [1315, 144] on div "Desde – [PERSON_NAME] Desde - [PERSON_NAME] Hasta" at bounding box center [1256, 140] width 153 height 28
click at [1311, 144] on button "Open calendar" at bounding box center [1315, 141] width 21 height 21
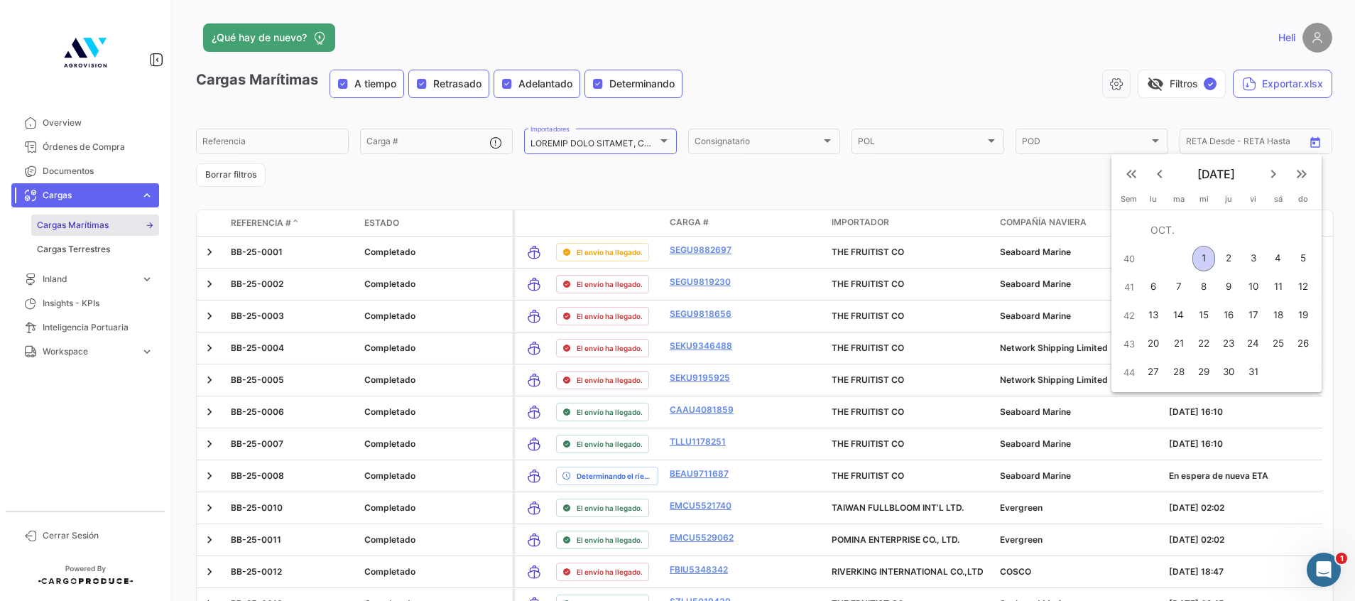
click at [1214, 251] on div "1" at bounding box center [1204, 259] width 23 height 26
type input "[DATE]"
click at [1316, 258] on button "5" at bounding box center [1304, 258] width 26 height 28
type input "[DATE]"
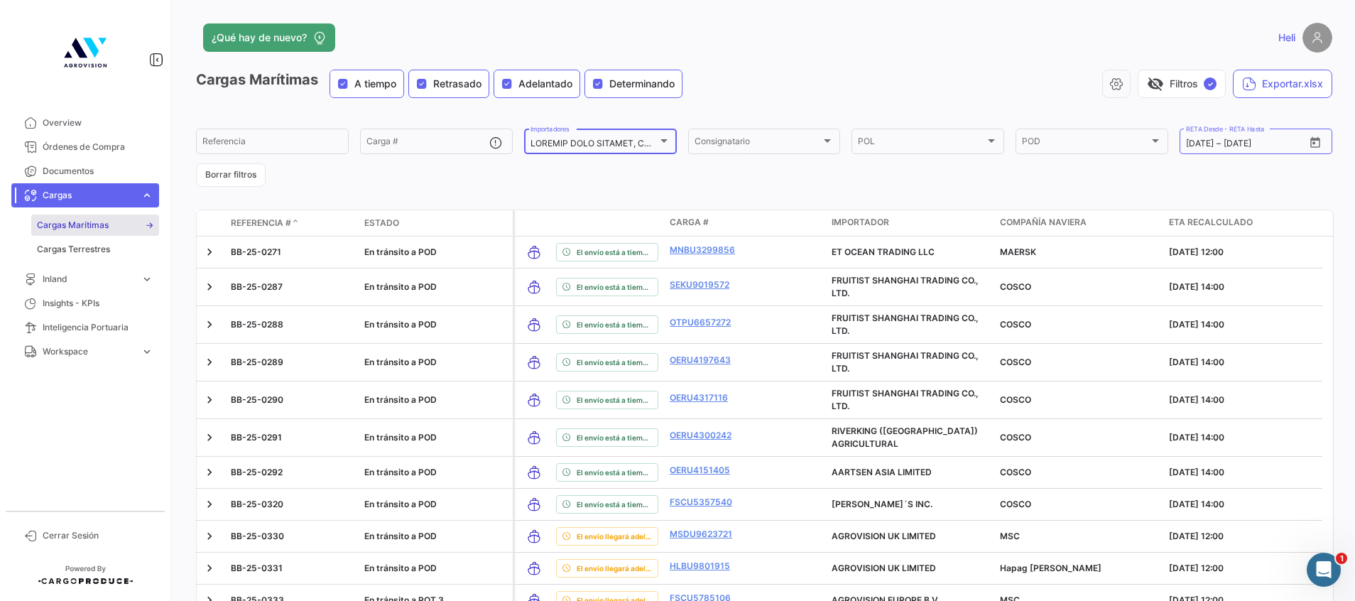
click at [662, 134] on div "Importadores" at bounding box center [601, 140] width 140 height 28
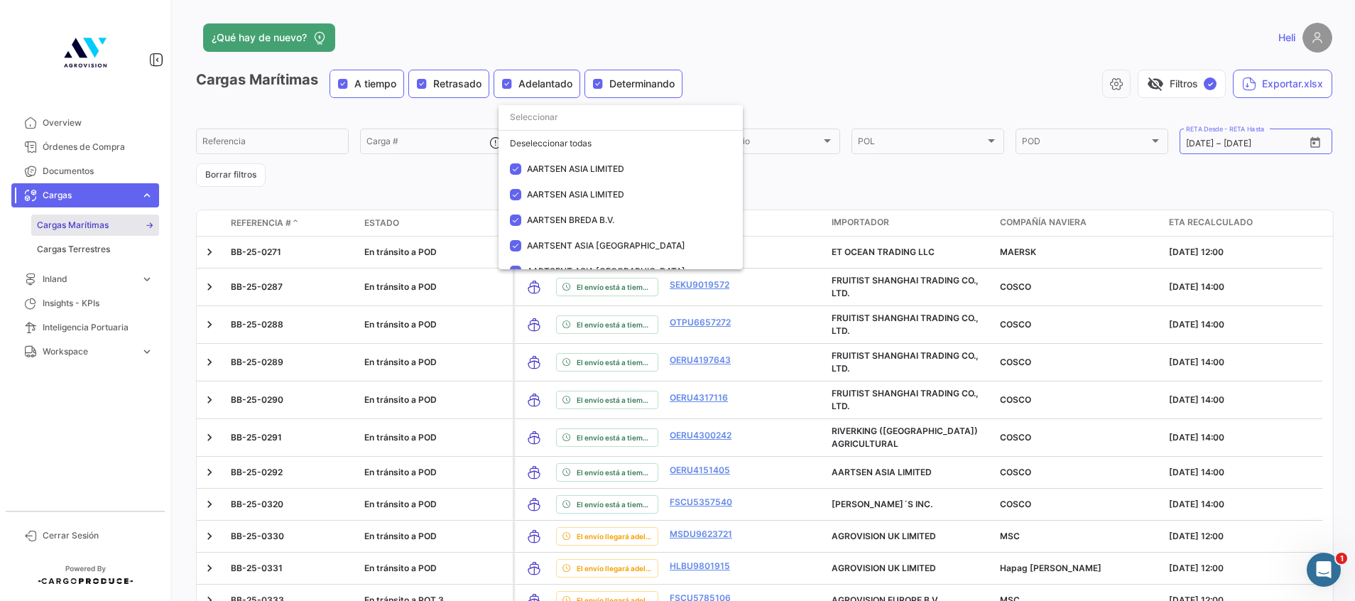
click at [802, 81] on div at bounding box center [677, 300] width 1355 height 601
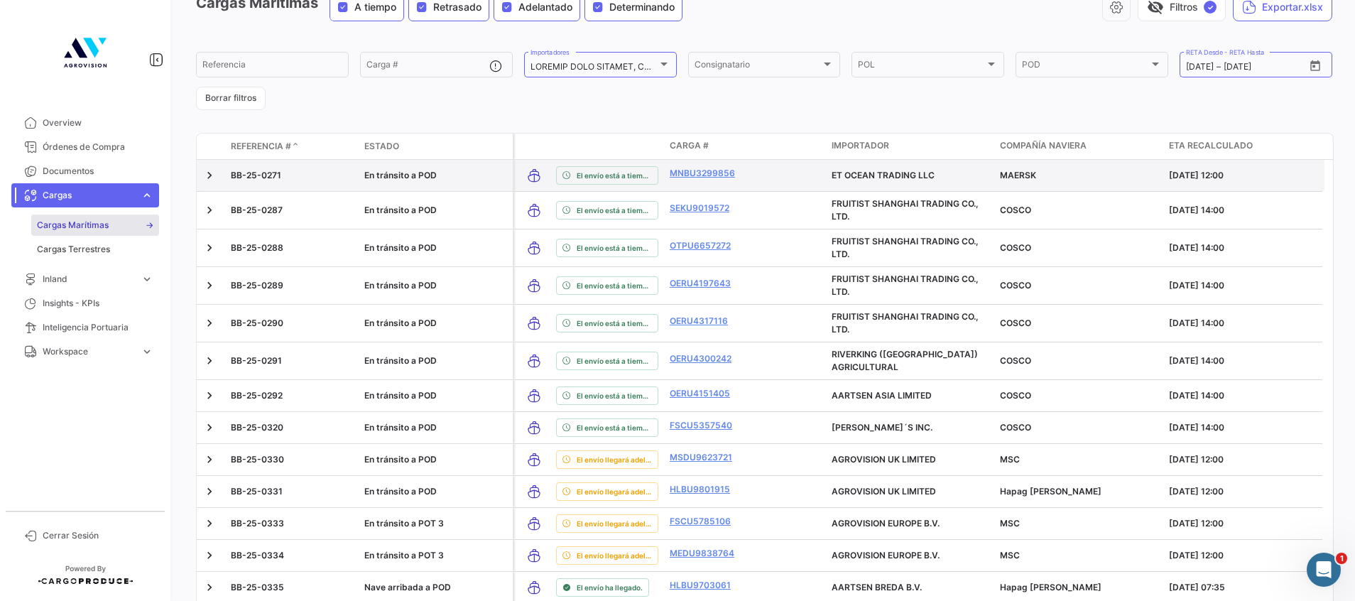
scroll to position [0, 0]
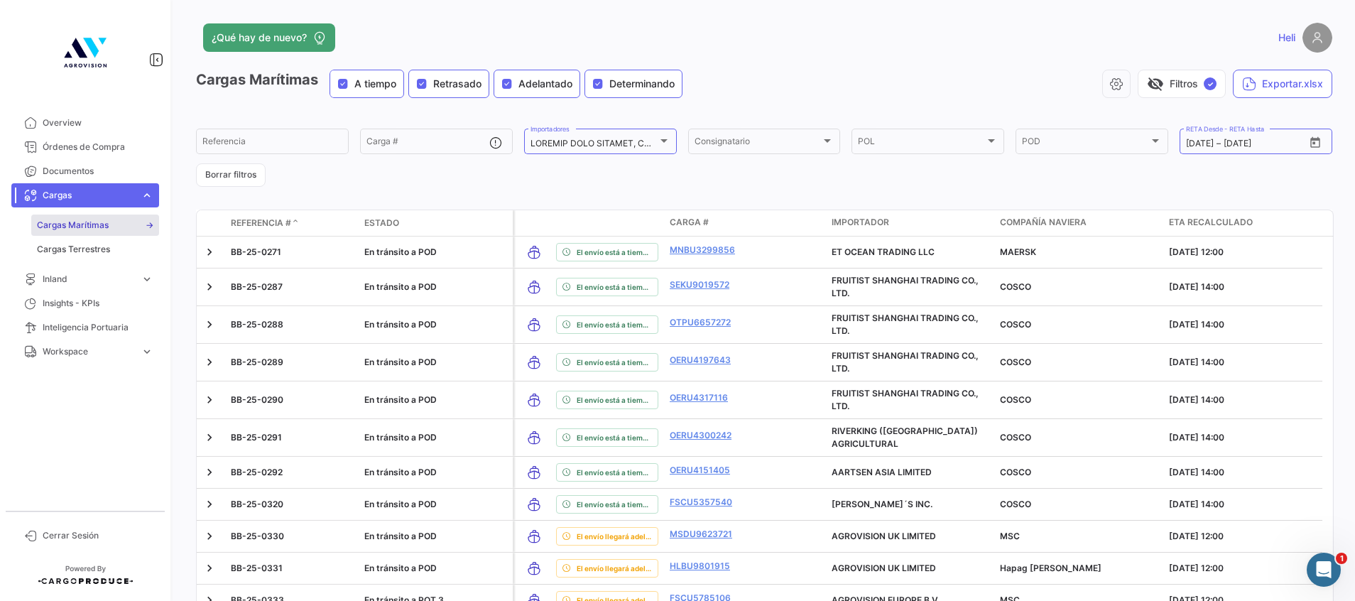
click at [1180, 222] on span "ETA Recalculado" at bounding box center [1211, 222] width 84 height 13
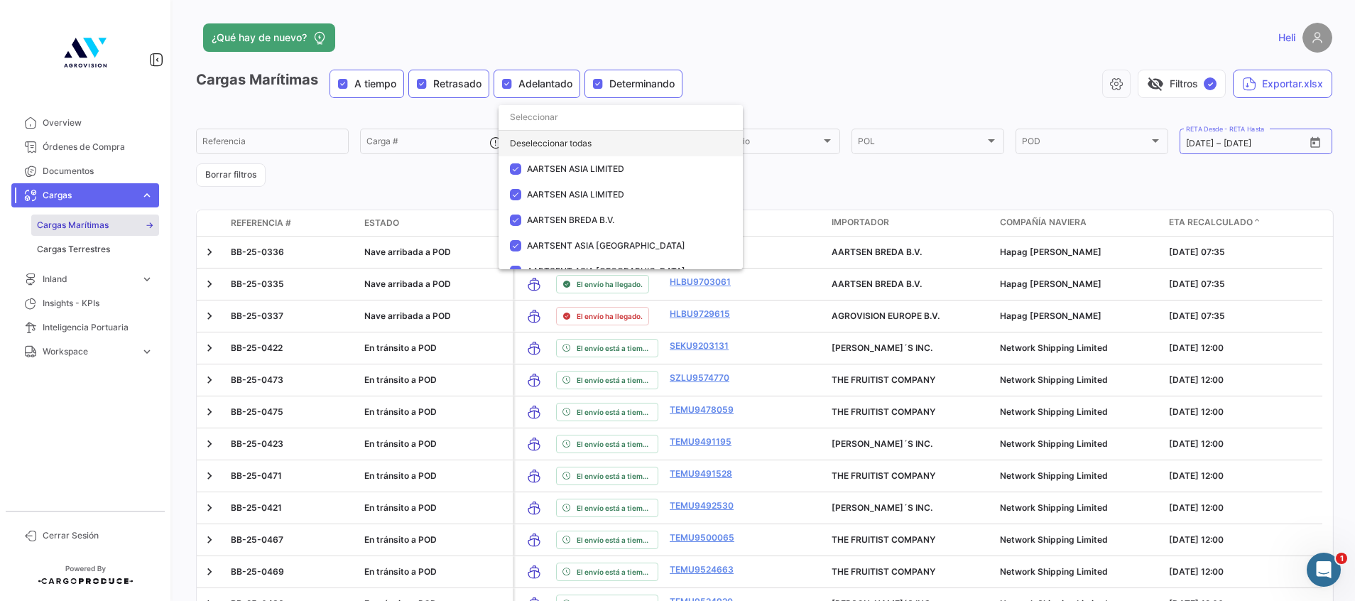
click at [518, 147] on div "Deseleccionar todas" at bounding box center [621, 144] width 244 height 26
click at [514, 156] on mat-pseudo-checkbox at bounding box center [515, 158] width 11 height 11
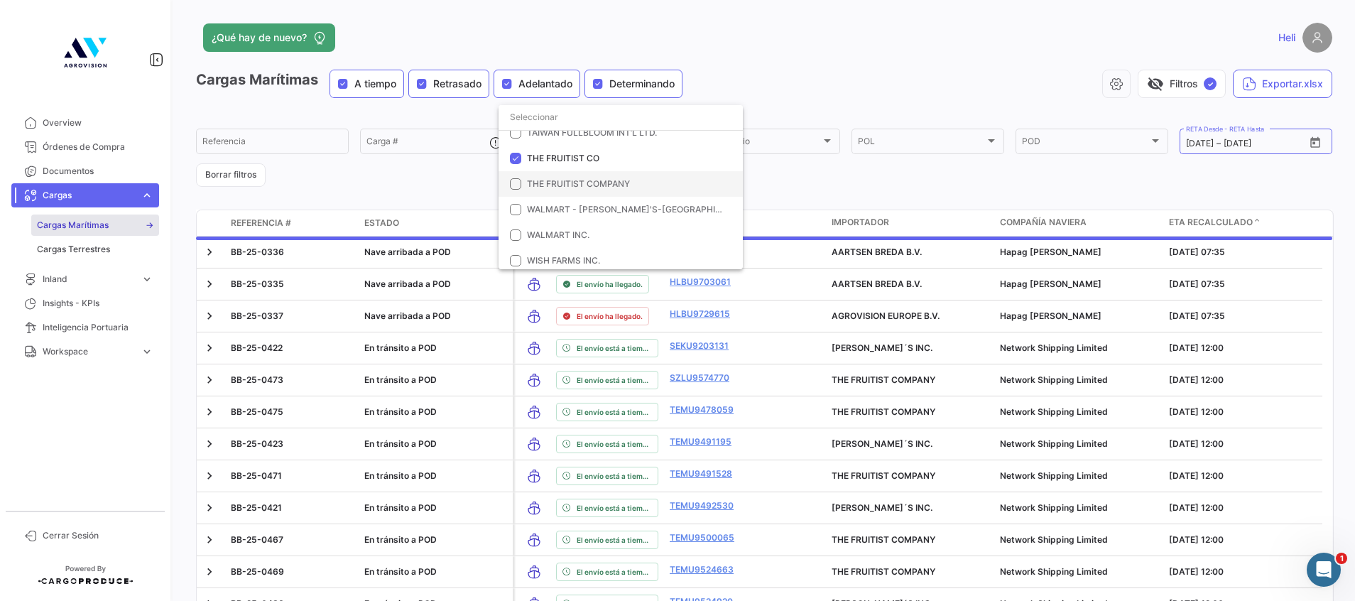
click at [516, 173] on mat-option "THE FRUITIST COMPANY" at bounding box center [621, 184] width 244 height 26
click at [516, 180] on mat-pseudo-checkbox at bounding box center [515, 183] width 11 height 11
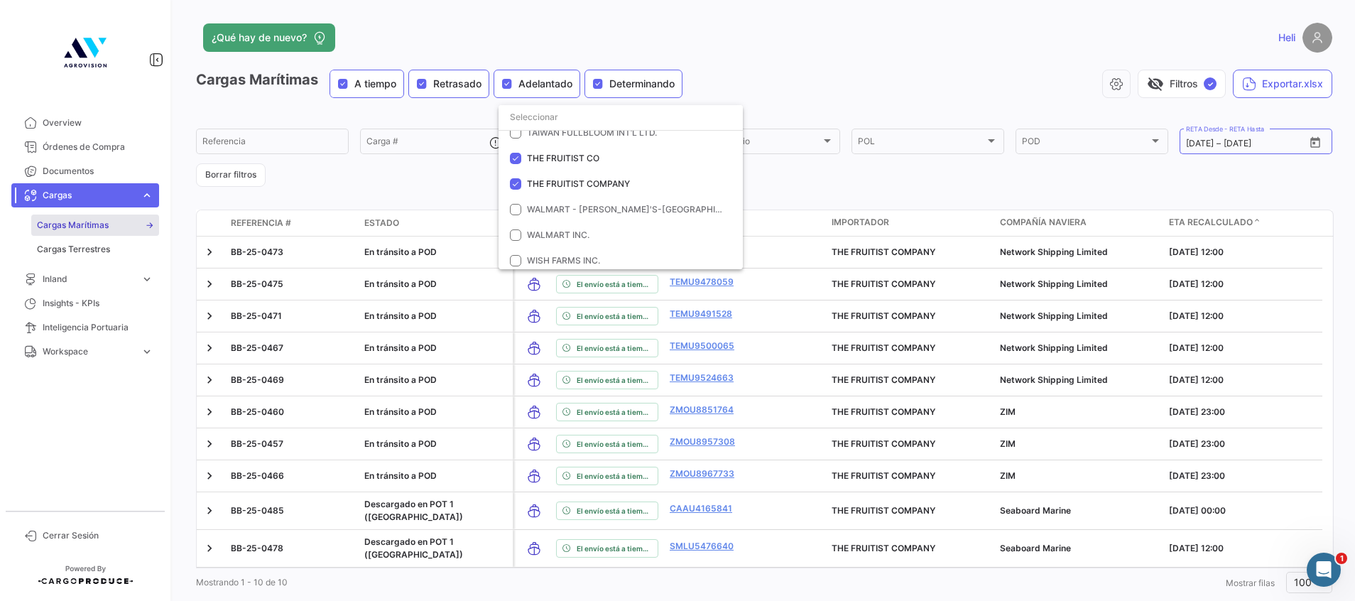
click at [886, 56] on div at bounding box center [677, 300] width 1355 height 601
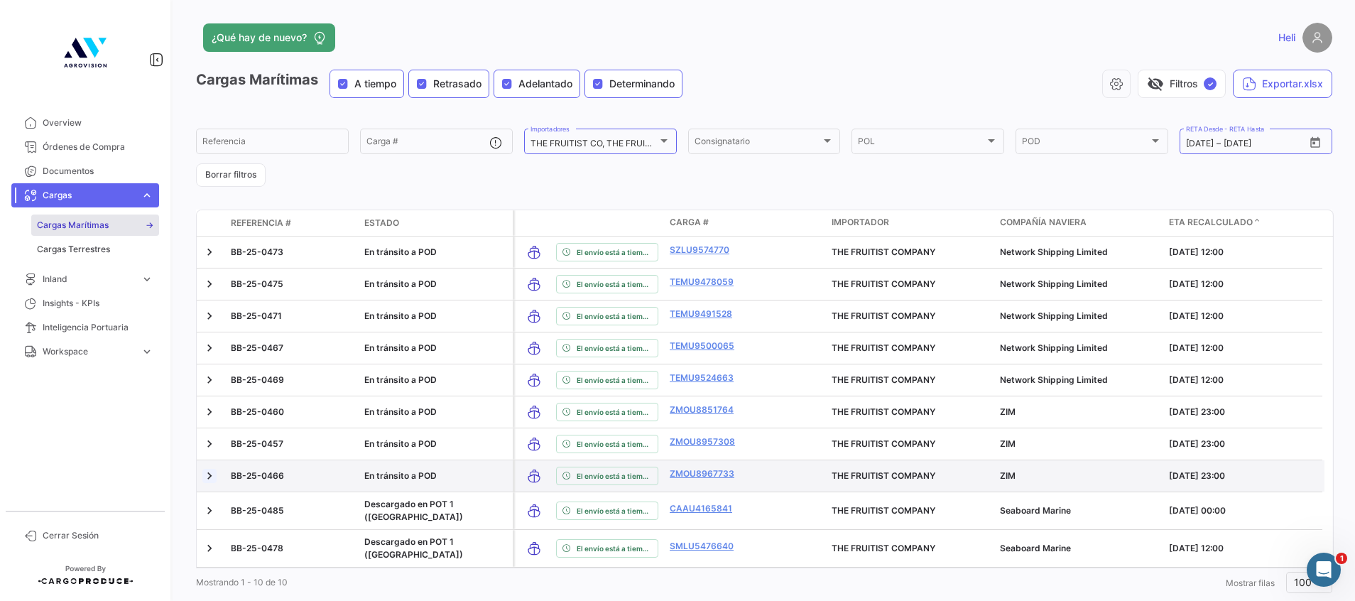
click at [210, 477] on link at bounding box center [209, 476] width 14 height 14
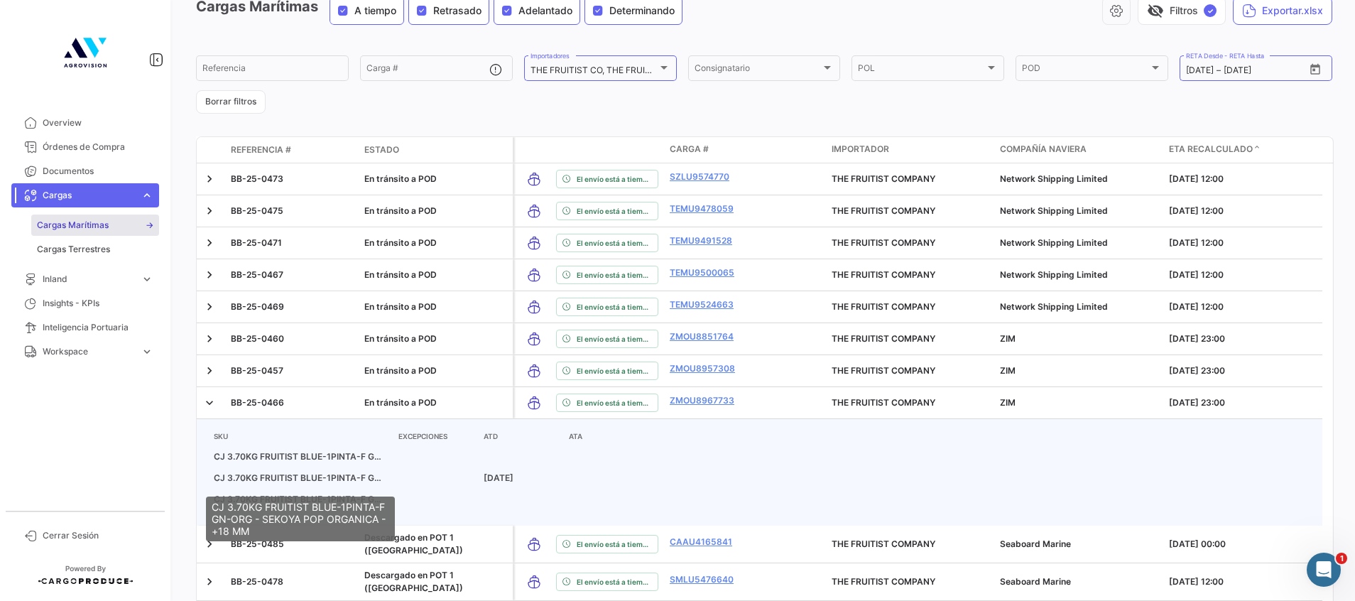
scroll to position [153, 0]
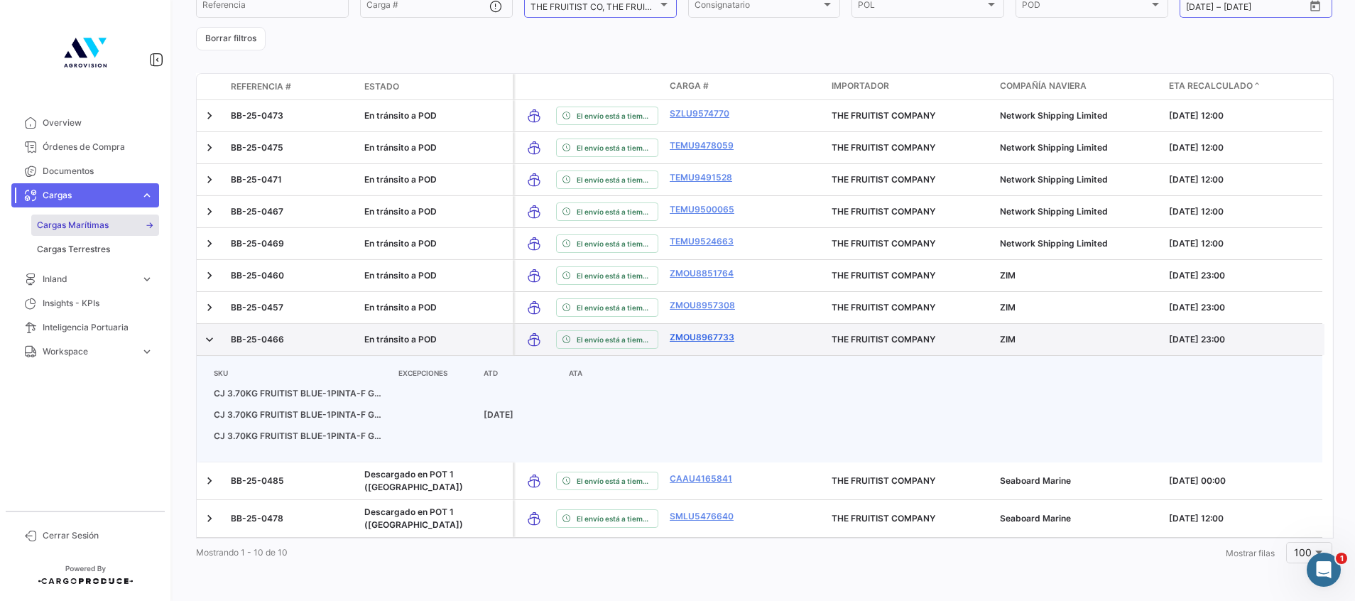
click at [705, 331] on link "ZMOU8967733" at bounding box center [727, 337] width 115 height 13
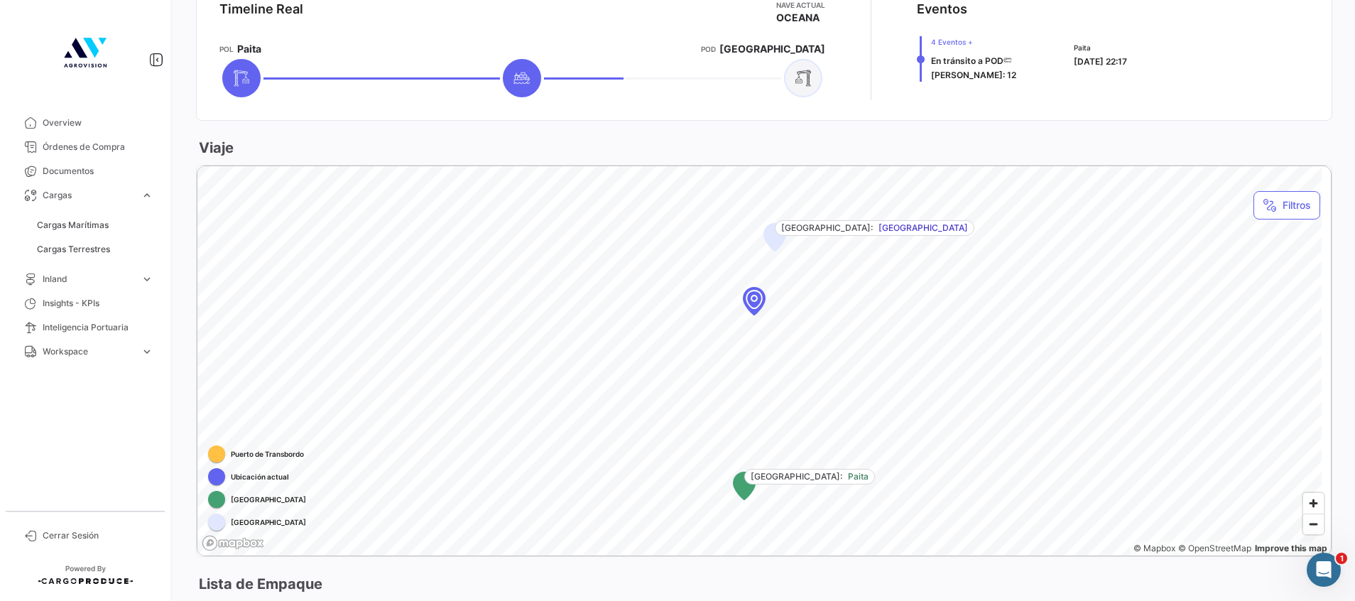
scroll to position [746, 0]
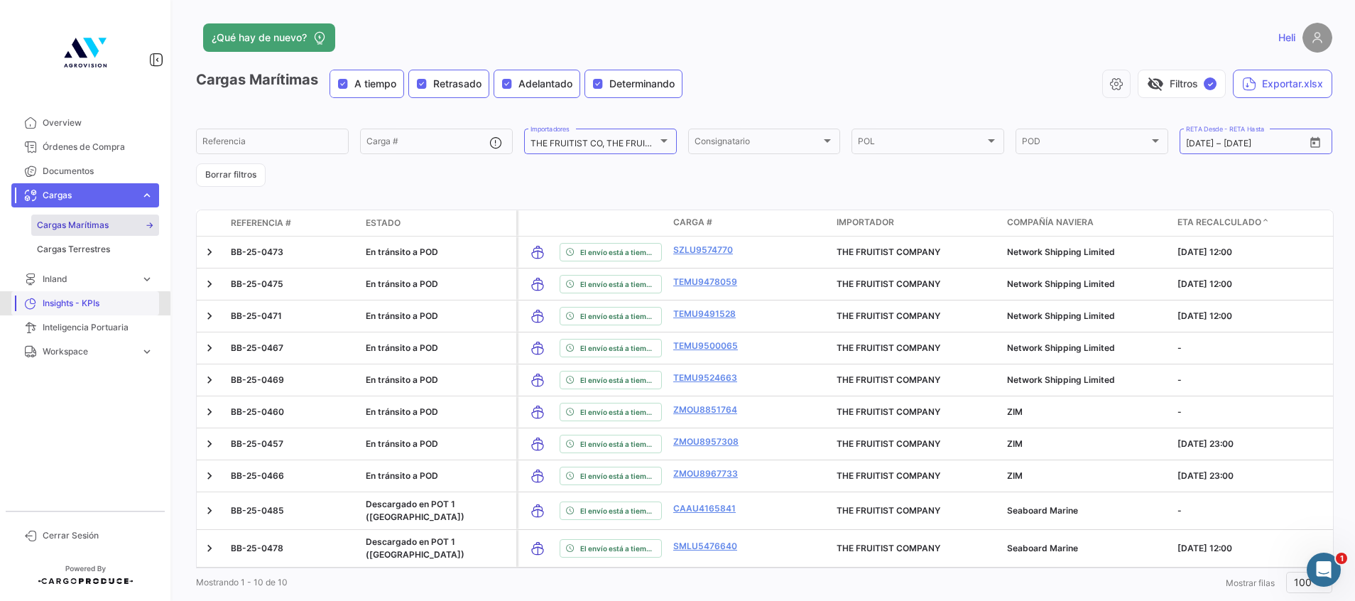
click at [85, 308] on span "Insights - KPIs" at bounding box center [98, 303] width 111 height 13
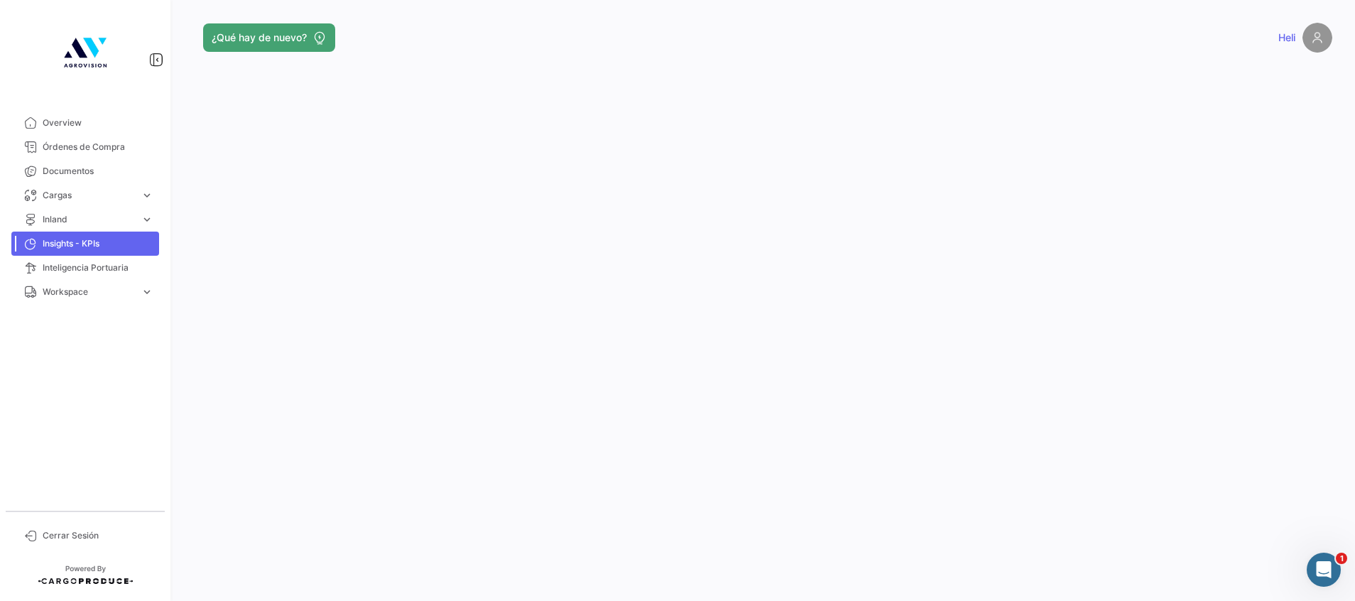
drag, startPoint x: 1335, startPoint y: 408, endPoint x: 1334, endPoint y: 418, distance: 10.7
click at [1325, 418] on div "¿Qué hay de nuevo? [GEOGRAPHIC_DATA]" at bounding box center [764, 300] width 1182 height 601
click at [109, 275] on link "Inteligencia Portuaria" at bounding box center [85, 268] width 148 height 24
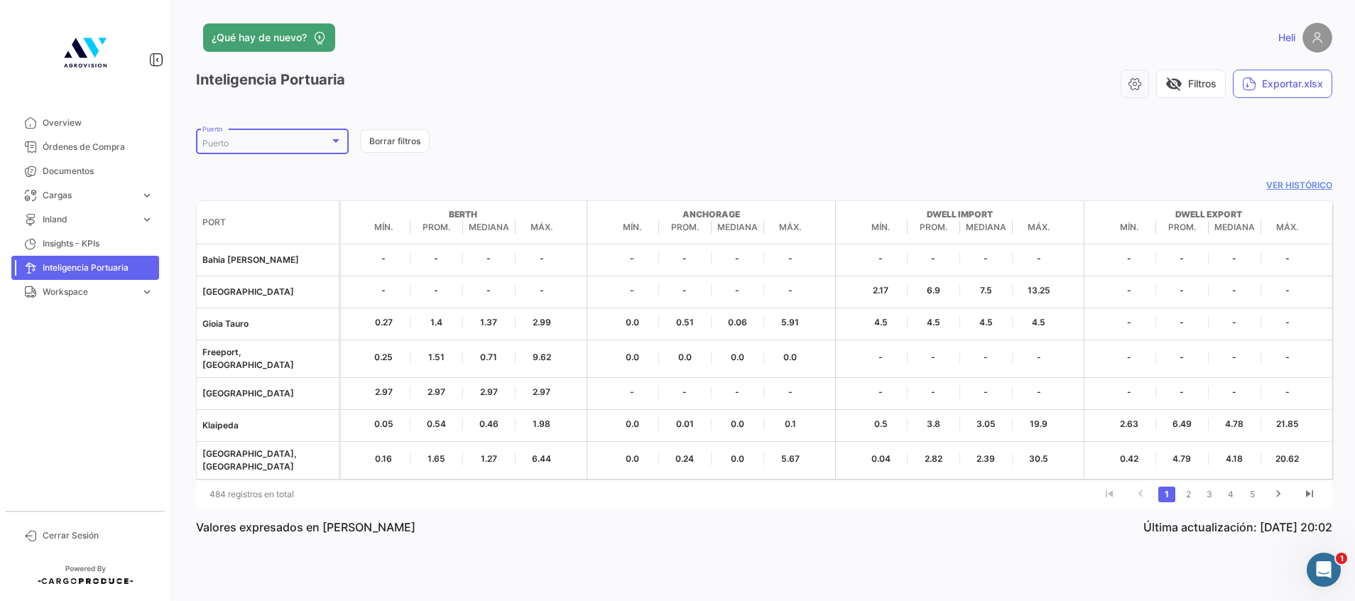
click at [340, 139] on div at bounding box center [336, 140] width 13 height 11
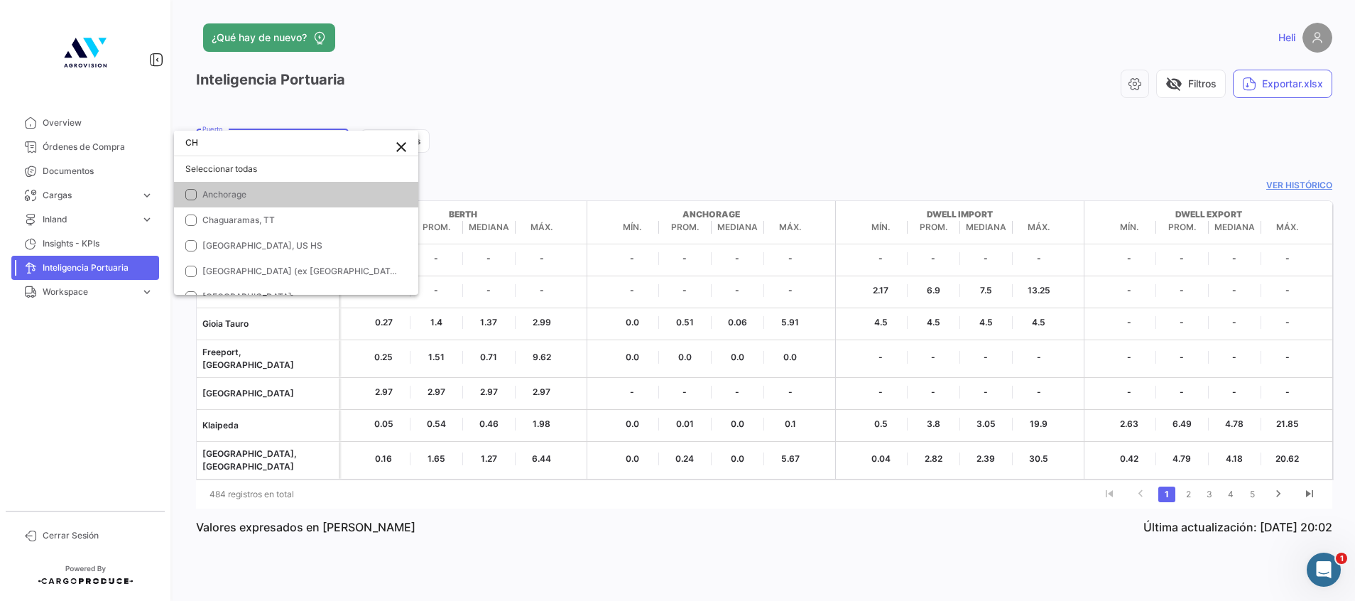
type input "C"
type input "P"
type input "CALLA"
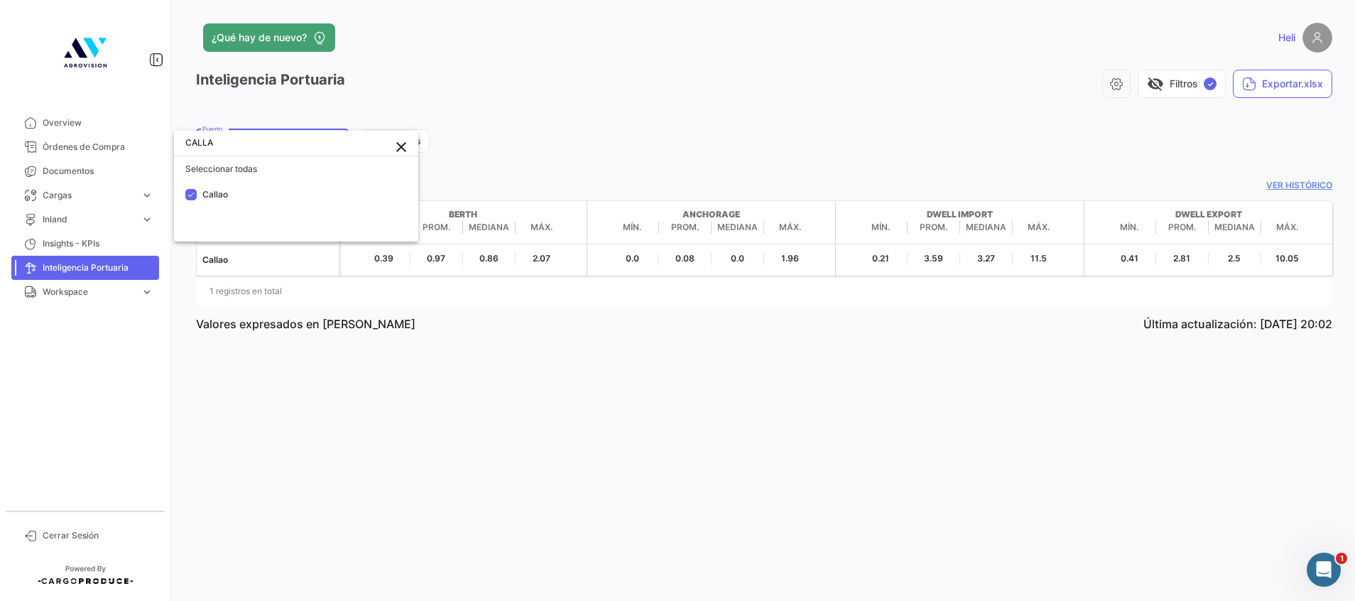
click at [578, 128] on div at bounding box center [677, 300] width 1355 height 601
drag, startPoint x: 455, startPoint y: 215, endPoint x: 502, endPoint y: 215, distance: 46.2
click at [502, 215] on strong "Berth" at bounding box center [463, 214] width 210 height 13
drag, startPoint x: 502, startPoint y: 215, endPoint x: 455, endPoint y: 214, distance: 46.9
click at [455, 214] on strong "Berth" at bounding box center [463, 214] width 210 height 13
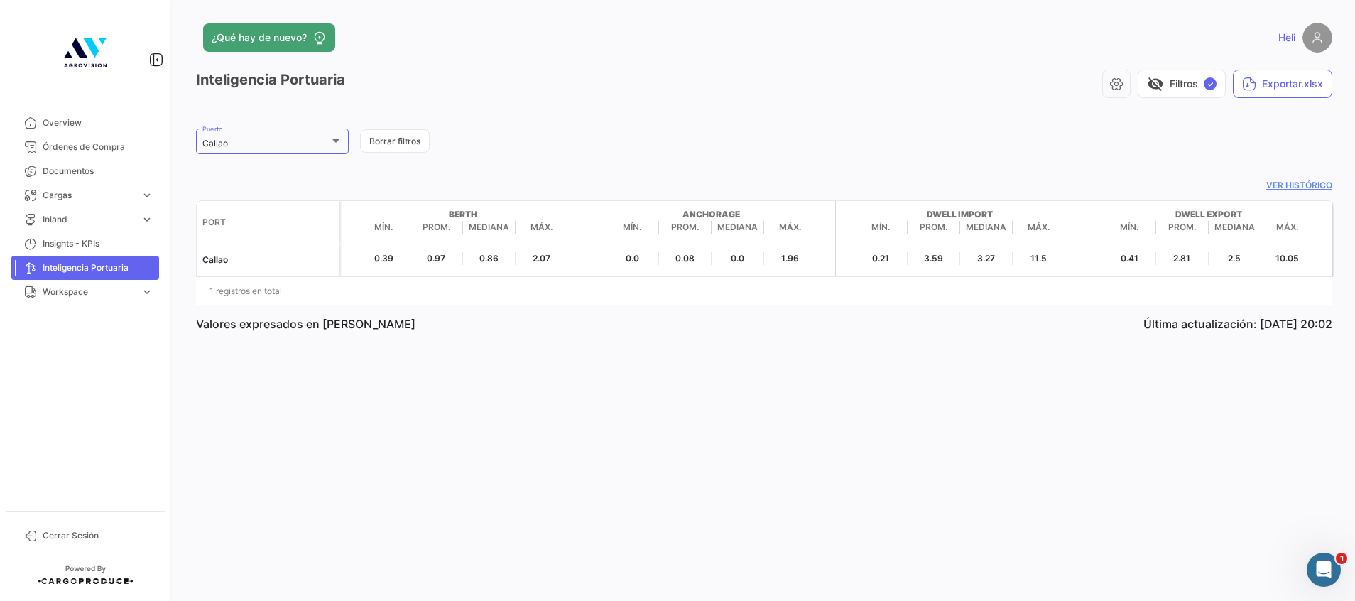
click at [443, 215] on strong "Berth" at bounding box center [463, 214] width 210 height 13
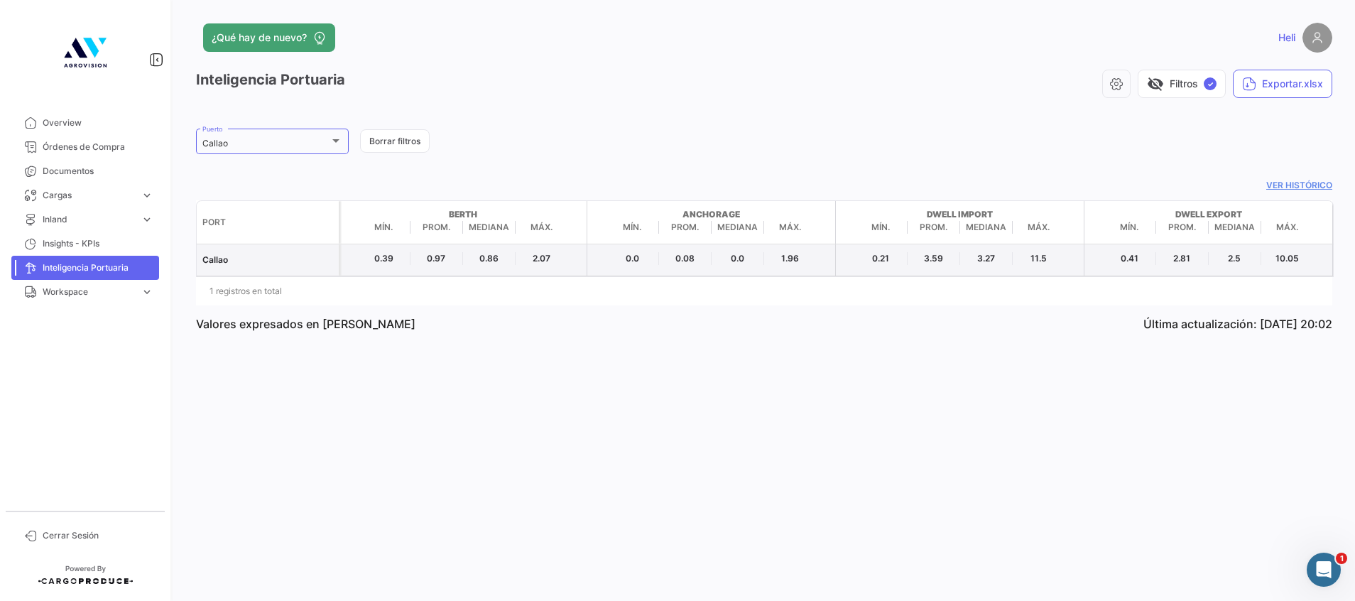
drag, startPoint x: 426, startPoint y: 259, endPoint x: 451, endPoint y: 263, distance: 25.8
click at [451, 263] on span "0.97" at bounding box center [437, 258] width 53 height 13
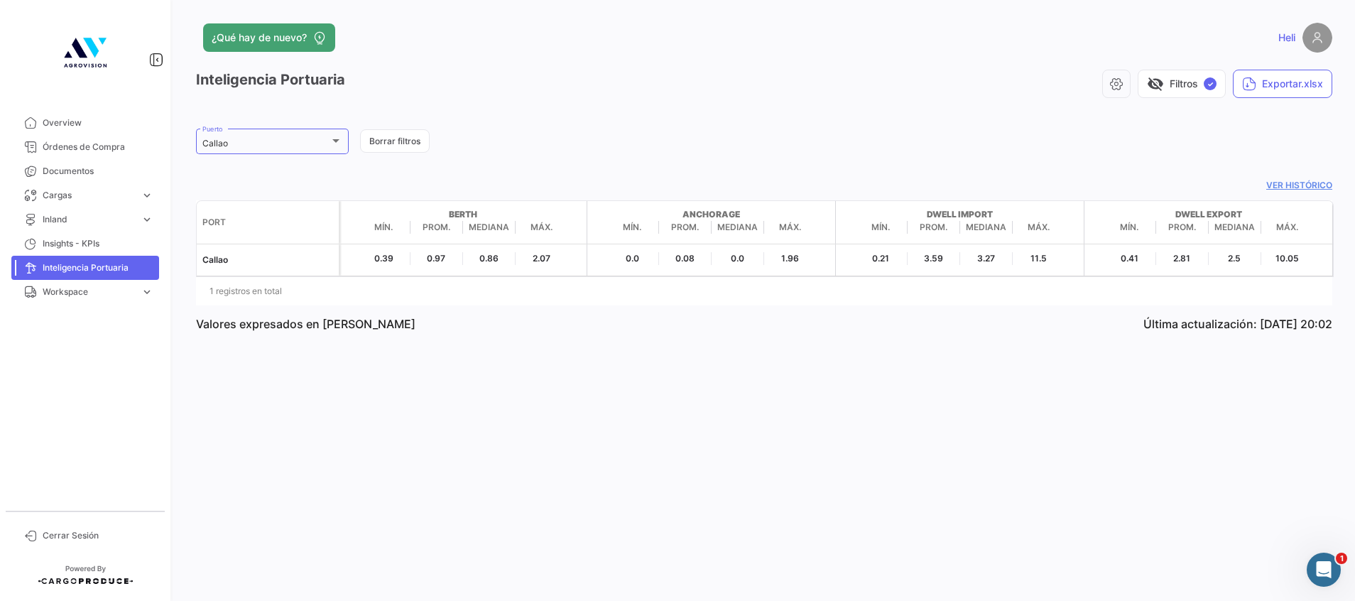
drag, startPoint x: 451, startPoint y: 263, endPoint x: 527, endPoint y: 368, distance: 129.7
click at [527, 368] on div "¿Qué hay de nuevo? Heli Inteligencia Portuaria visibility_off Filtros ✓ Exporta…" at bounding box center [764, 300] width 1182 height 601
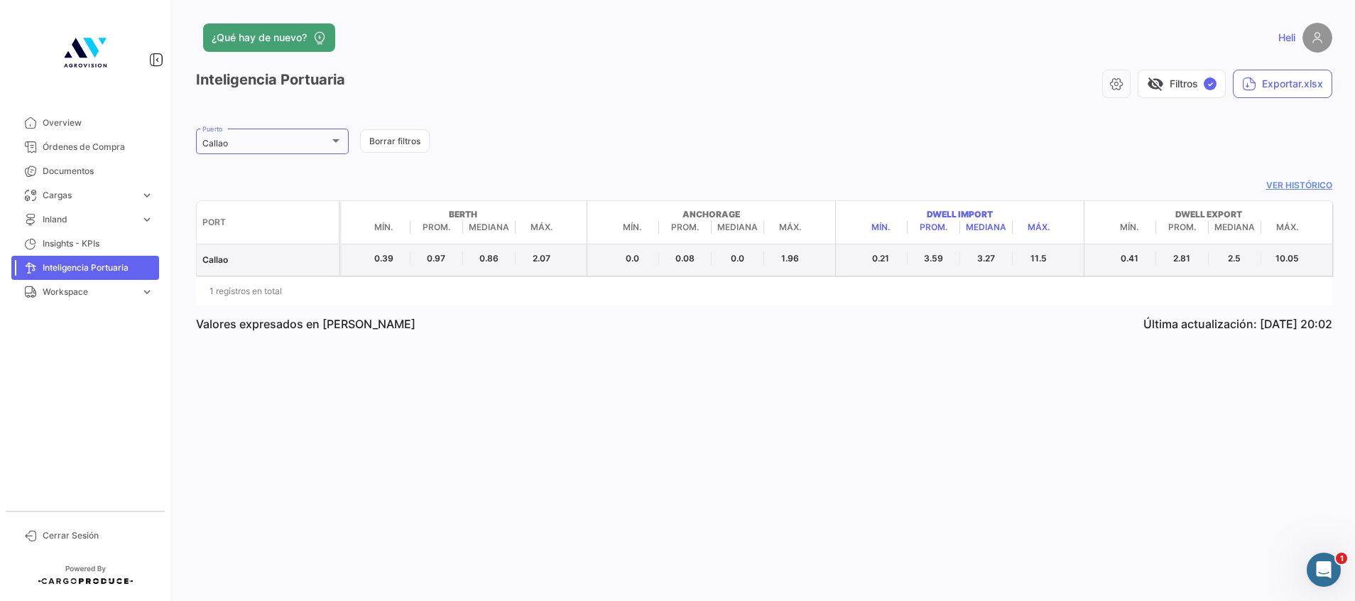
drag, startPoint x: 926, startPoint y: 209, endPoint x: 1061, endPoint y: 257, distance: 142.7
click at [1061, 257] on div "Port [PERSON_NAME]. Prom. Mediana Máx. Anchorage Mín. Prom. Mediana Máx. Dwell …" at bounding box center [764, 252] width 1137 height 105
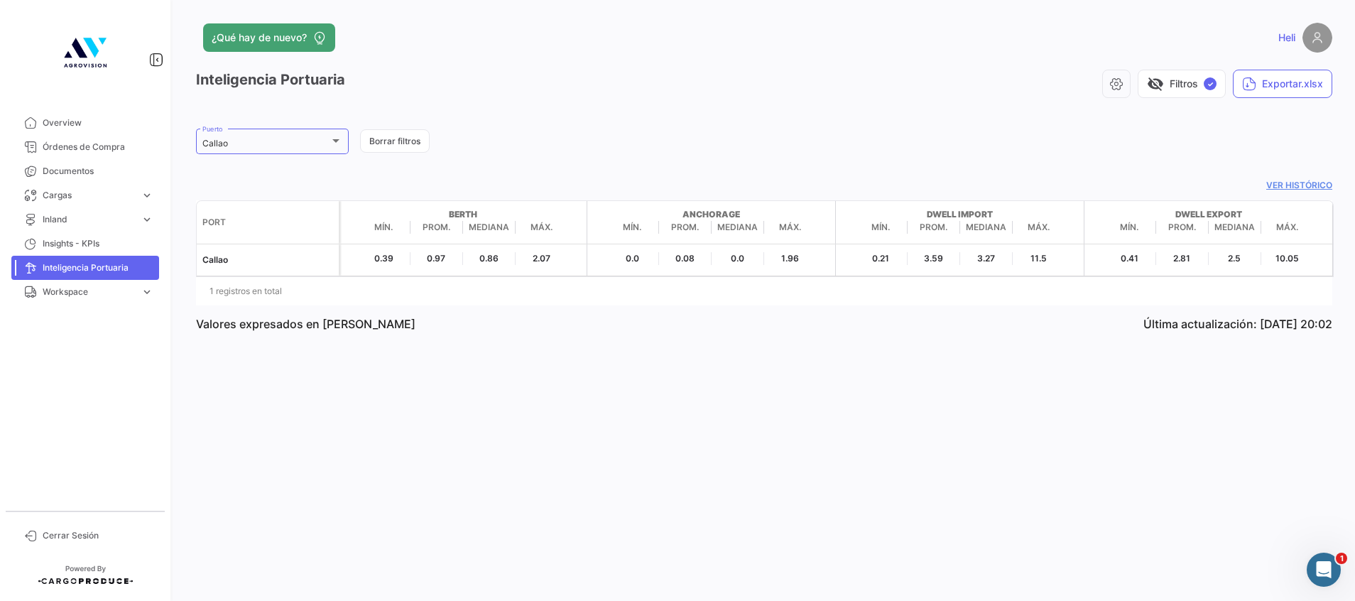
drag, startPoint x: 1061, startPoint y: 257, endPoint x: 1235, endPoint y: 291, distance: 177.4
click at [1235, 291] on div "1 registros en total" at bounding box center [764, 292] width 1137 height 36
click at [1157, 291] on div "1 registros en total" at bounding box center [764, 292] width 1137 height 36
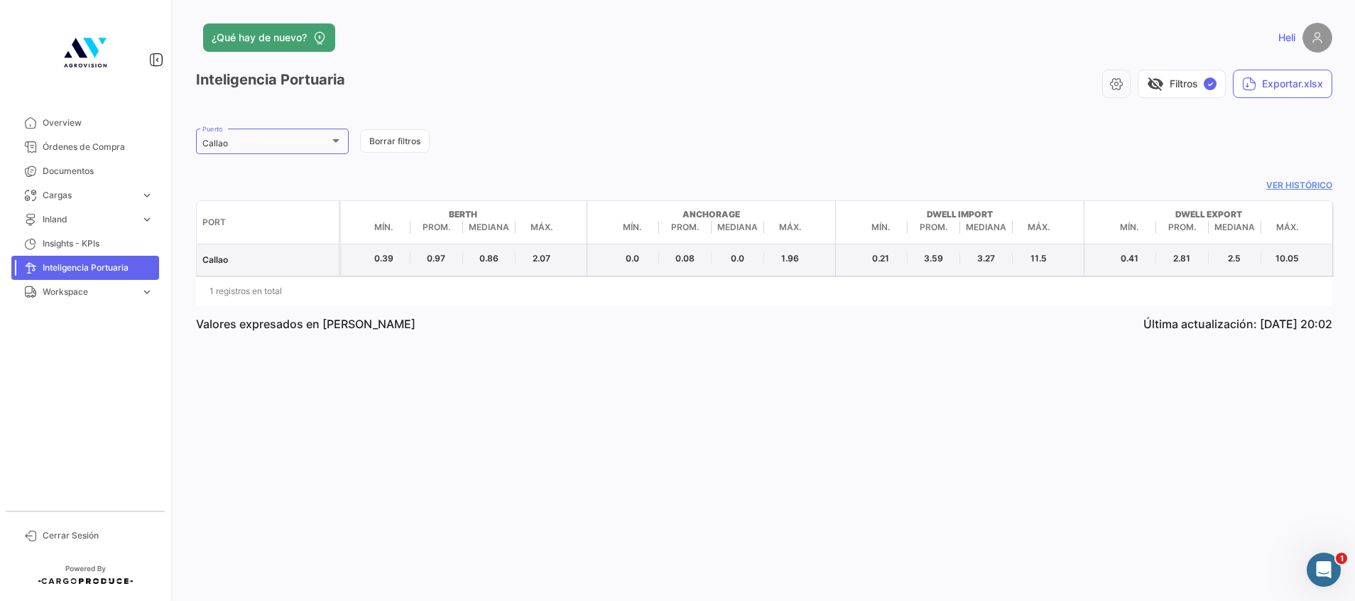
drag, startPoint x: 1175, startPoint y: 258, endPoint x: 1189, endPoint y: 258, distance: 14.2
click at [1189, 258] on span "2.81" at bounding box center [1183, 258] width 53 height 13
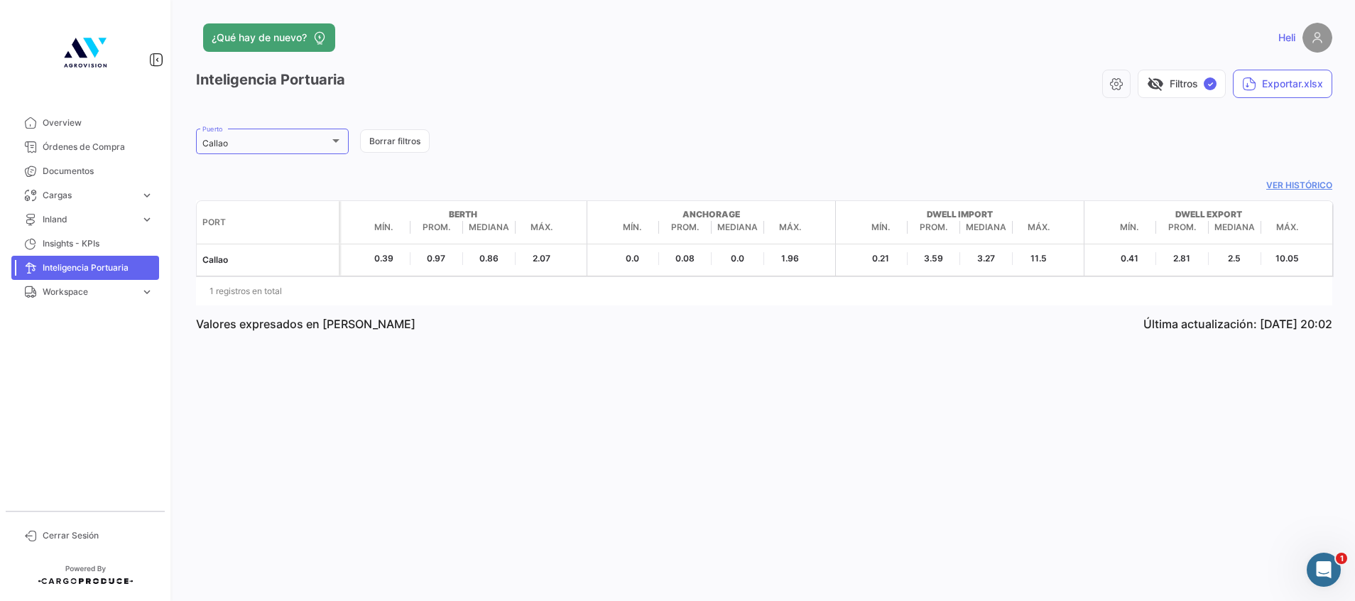
drag, startPoint x: 1189, startPoint y: 258, endPoint x: 1081, endPoint y: 315, distance: 122.7
click at [1081, 315] on div "Valores expresados en [PERSON_NAME] Última actualización: [DATE] 20:02" at bounding box center [764, 323] width 1137 height 37
click at [318, 148] on div "Callao" at bounding box center [265, 144] width 127 height 10
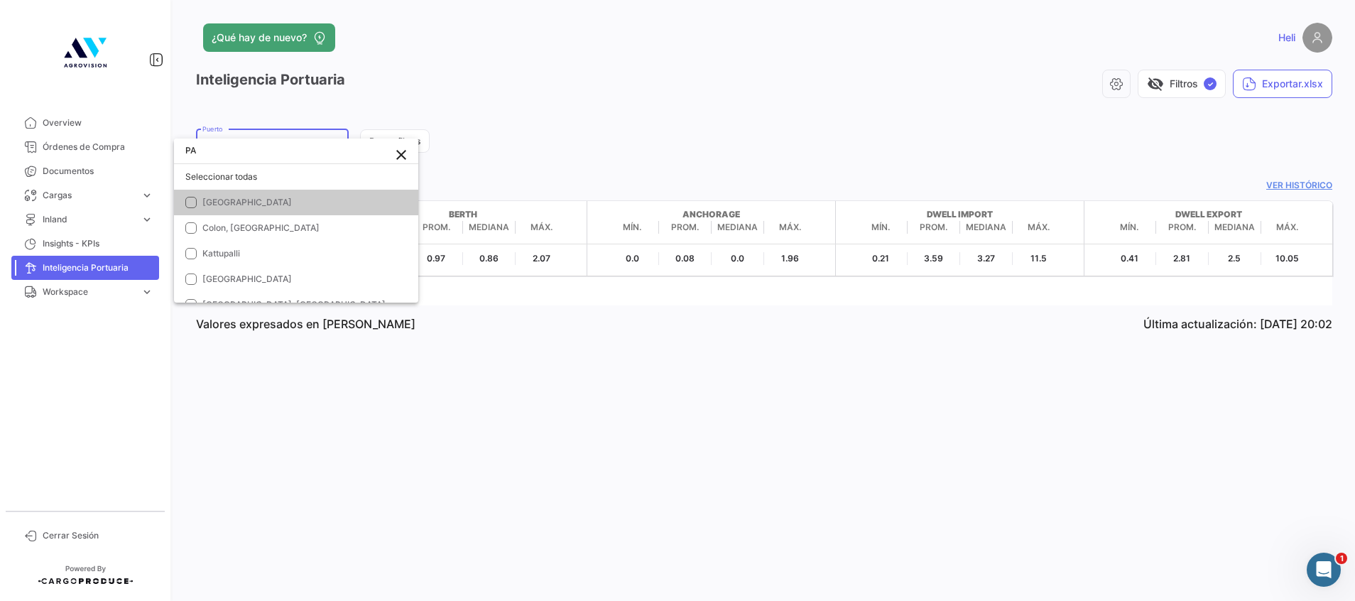
type input "P"
type input "ROT"
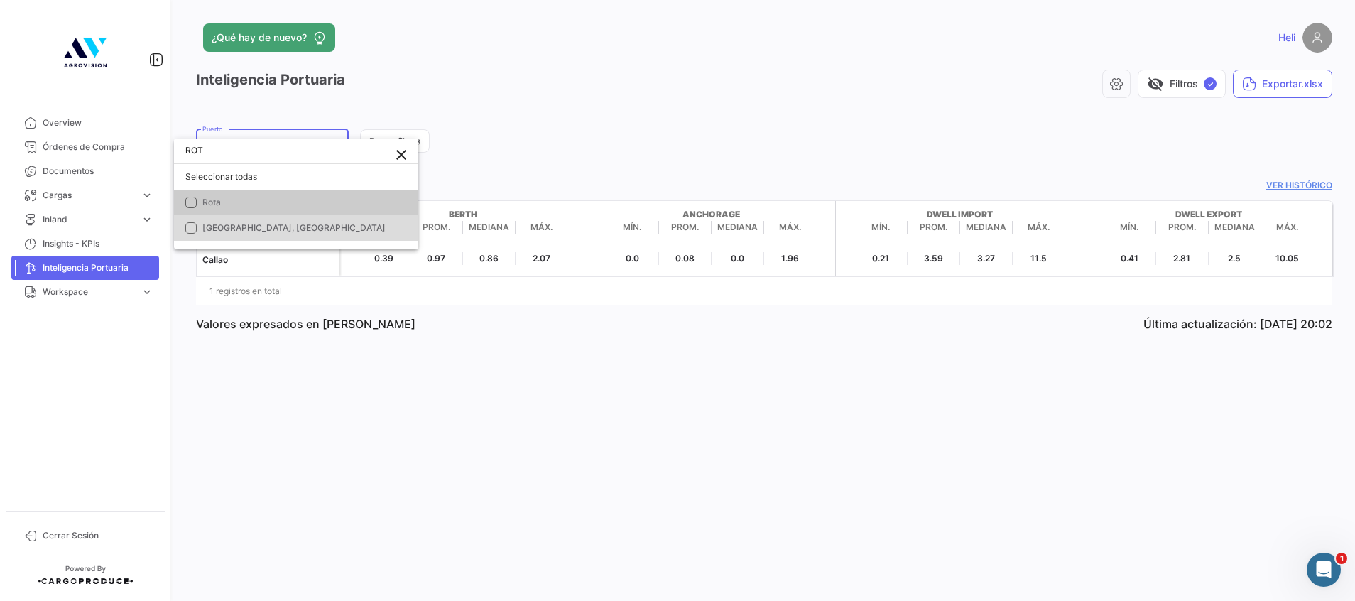
click at [196, 229] on mat-pseudo-checkbox at bounding box center [190, 227] width 11 height 11
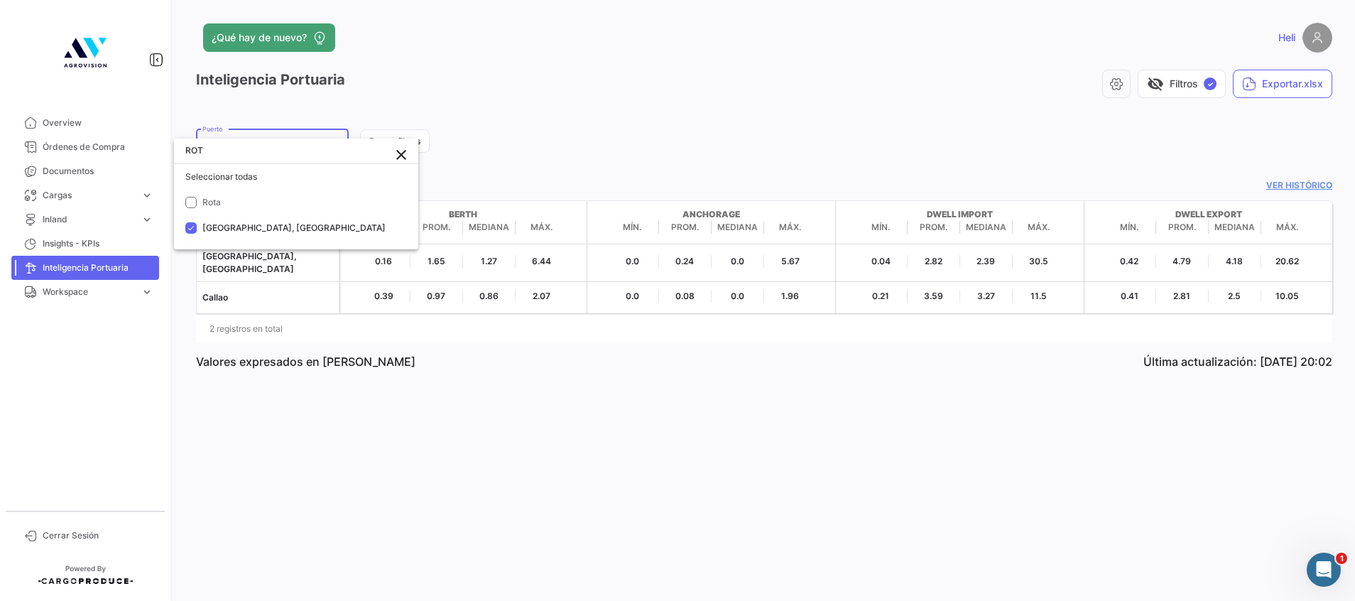
click at [632, 396] on div at bounding box center [677, 300] width 1355 height 601
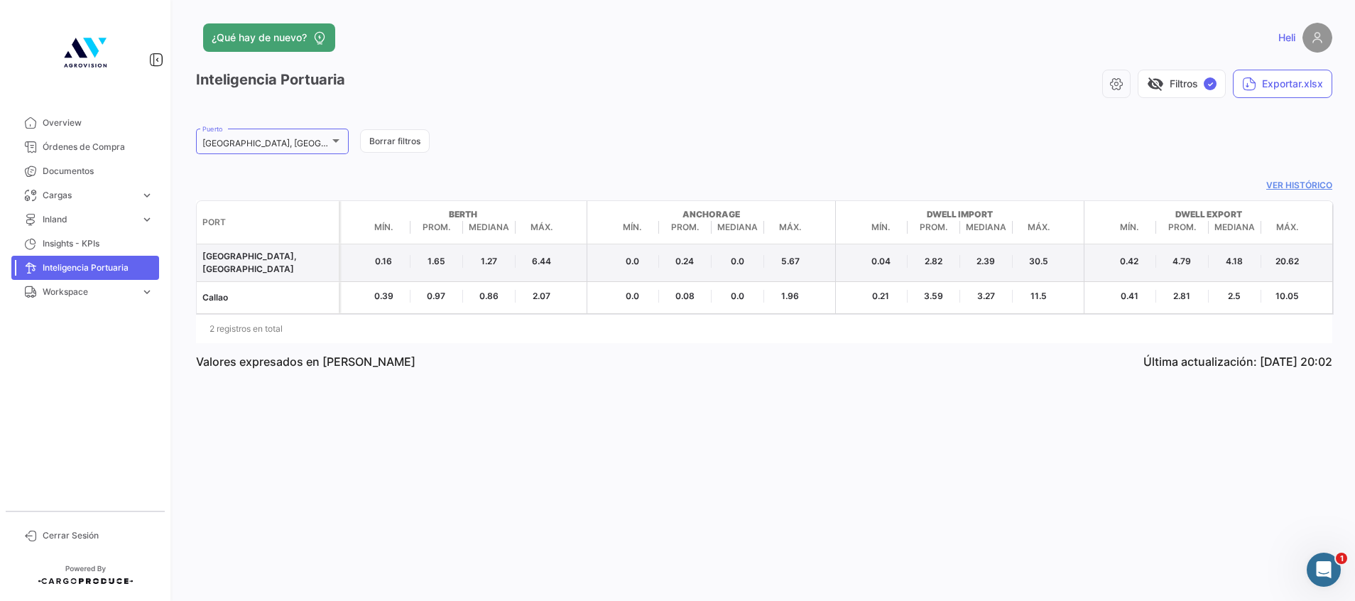
drag, startPoint x: 1299, startPoint y: 257, endPoint x: 1279, endPoint y: 257, distance: 19.9
click at [1279, 257] on span "20.62" at bounding box center [1288, 261] width 53 height 13
drag, startPoint x: 1279, startPoint y: 257, endPoint x: 1204, endPoint y: 261, distance: 74.7
click at [1204, 261] on span "4.79" at bounding box center [1183, 261] width 53 height 13
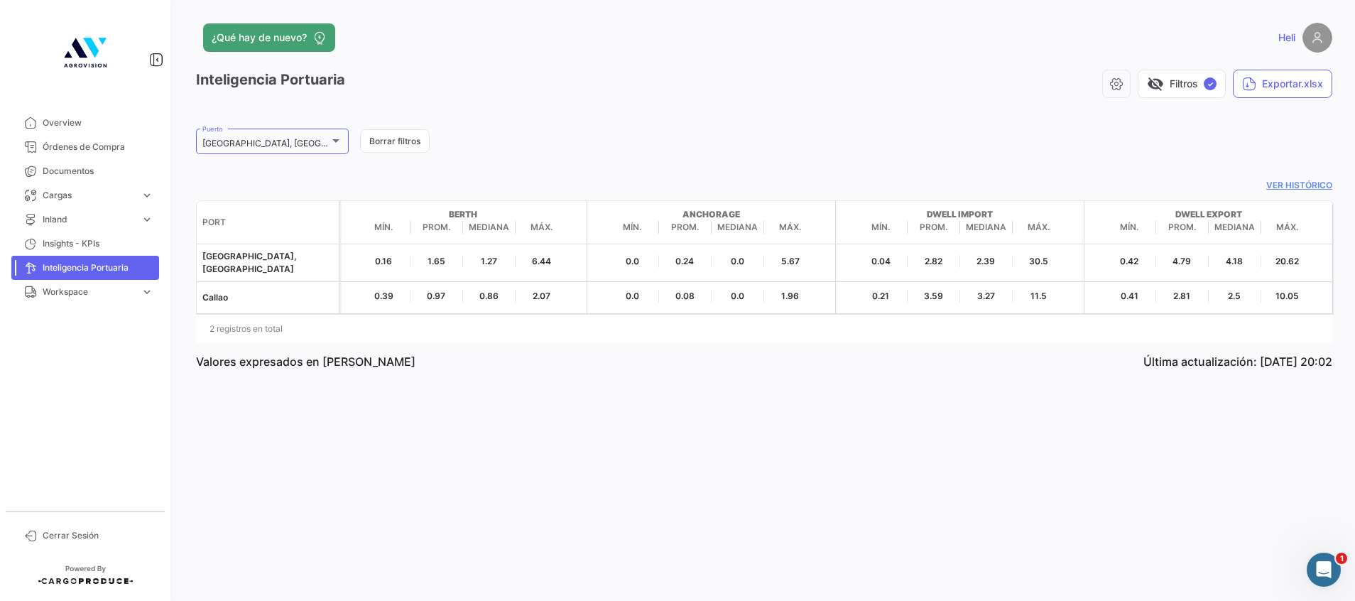
drag, startPoint x: 1204, startPoint y: 261, endPoint x: 1038, endPoint y: 382, distance: 205.9
click at [1038, 382] on div "¿Qué hay de nuevo? Heli Inteligencia Portuaria visibility_off Filtros ✓ Exporta…" at bounding box center [764, 300] width 1182 height 601
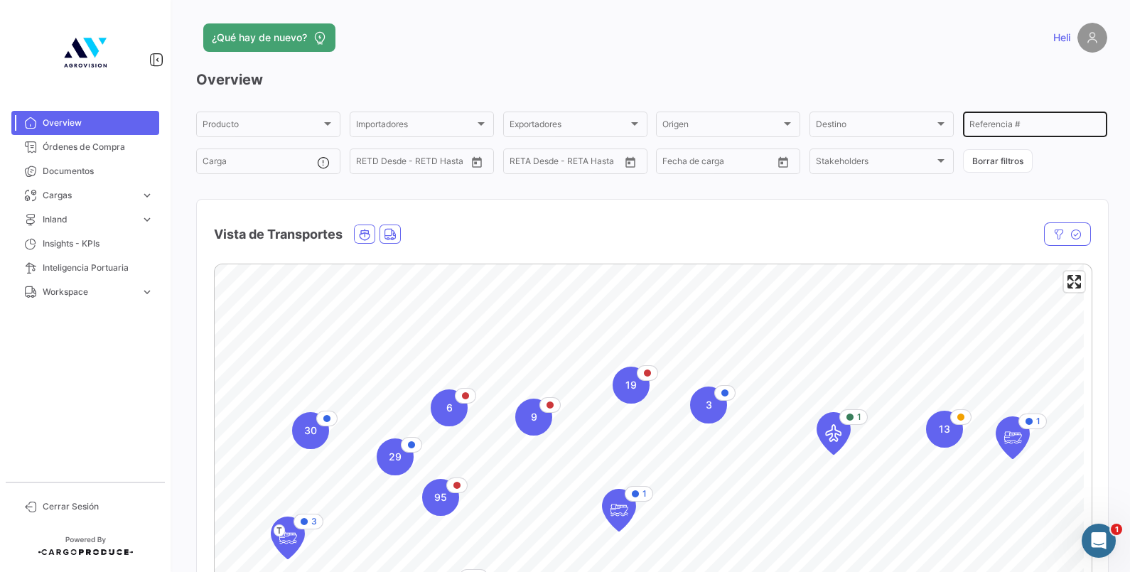
click at [987, 123] on input "Referencia #" at bounding box center [1034, 126] width 131 height 10
paste input "es BB-25-0125"
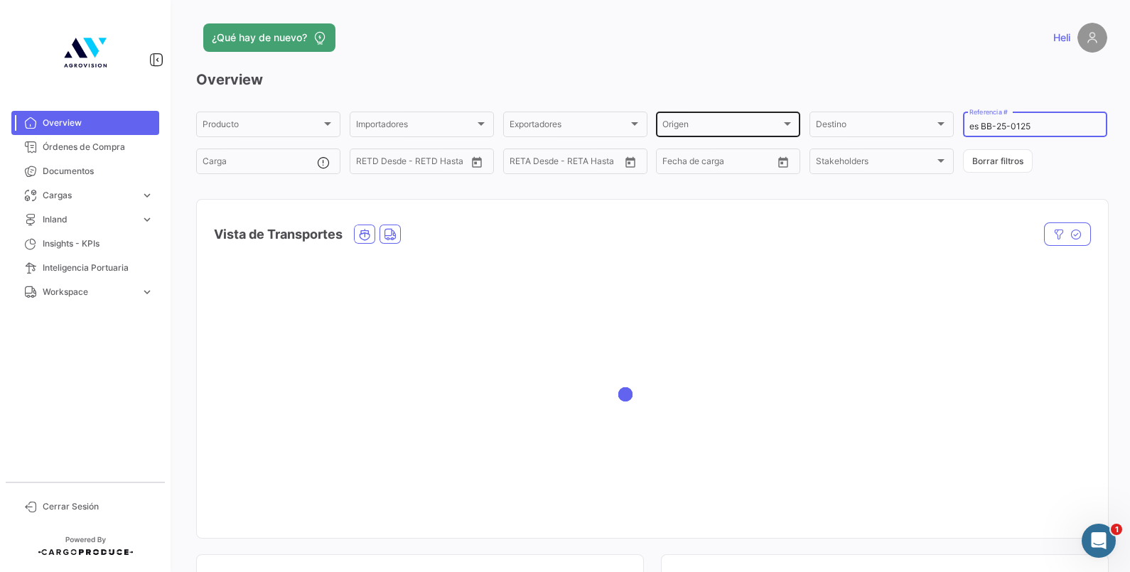
drag, startPoint x: 976, startPoint y: 125, endPoint x: 781, endPoint y: 126, distance: 195.4
click at [781, 126] on div "Producto Producto Importadores Importadores Exportadores Exportadores Origen Or…" at bounding box center [651, 142] width 911 height 67
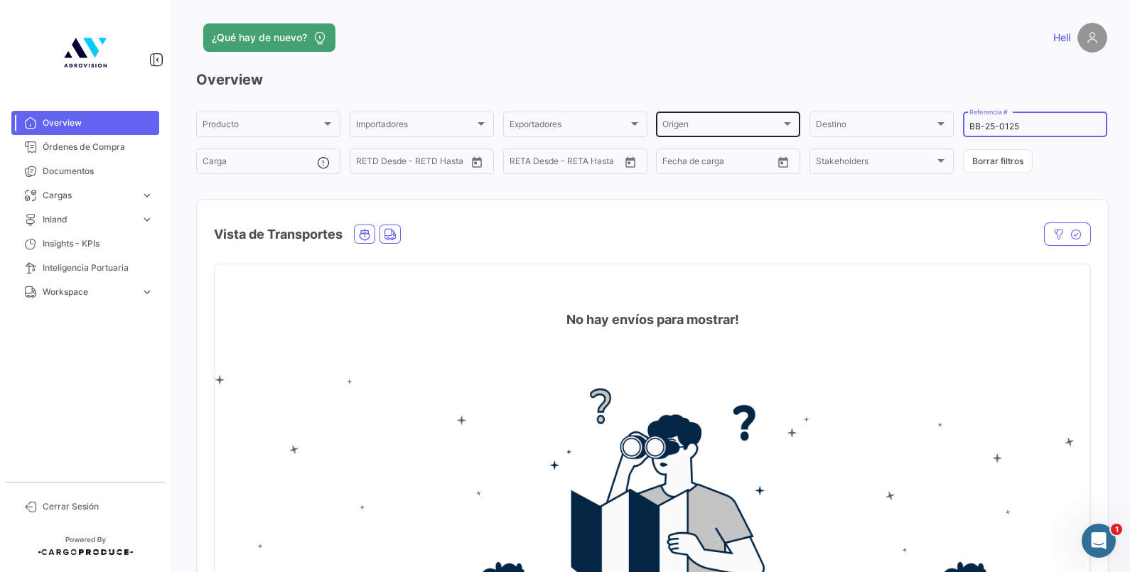
type input "BB-25-0125"
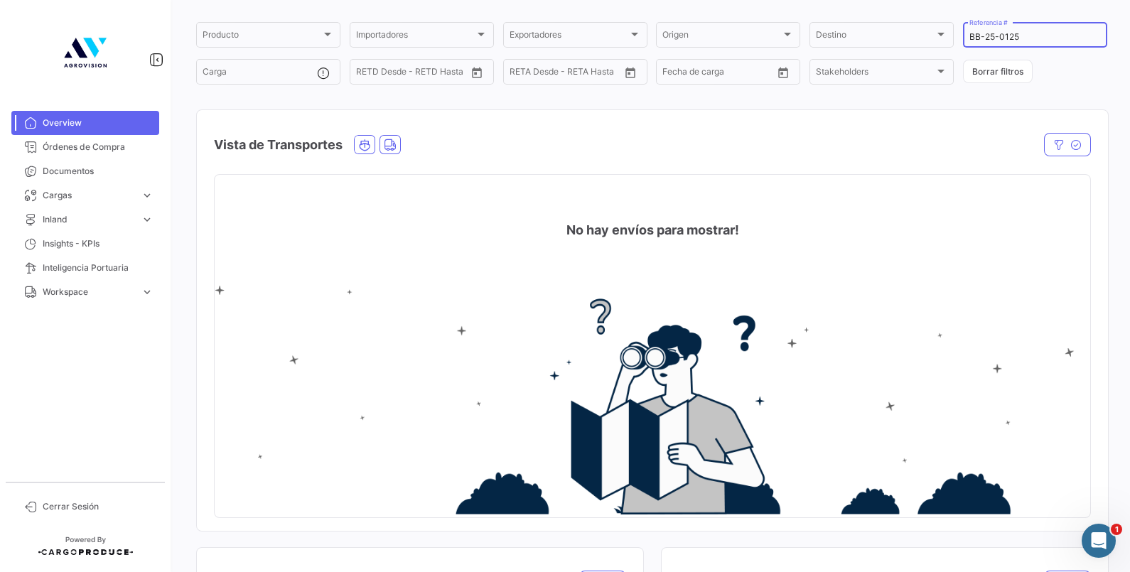
scroll to position [177, 0]
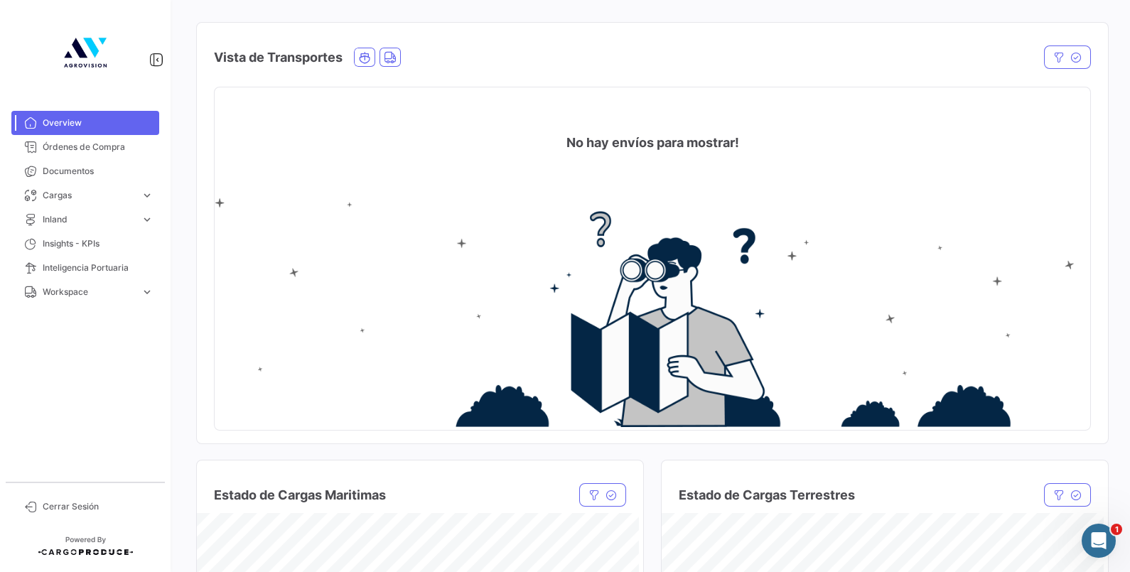
click at [1051, 38] on div "Vista de Transportes" at bounding box center [652, 49] width 911 height 53
click at [1049, 50] on button "button" at bounding box center [1067, 56] width 47 height 23
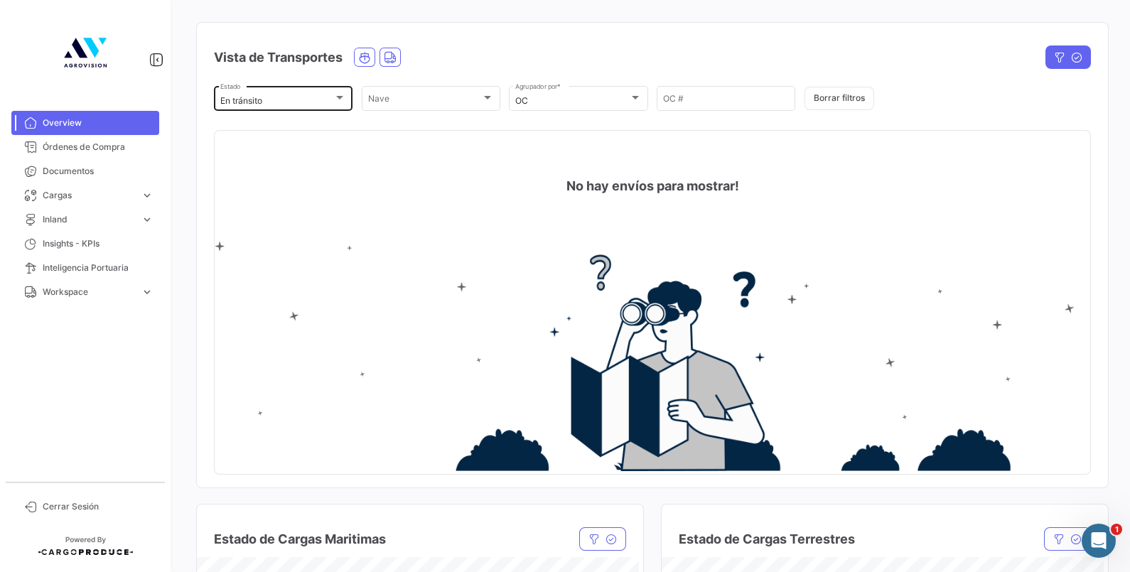
click at [313, 100] on div "En tránsito" at bounding box center [276, 101] width 113 height 10
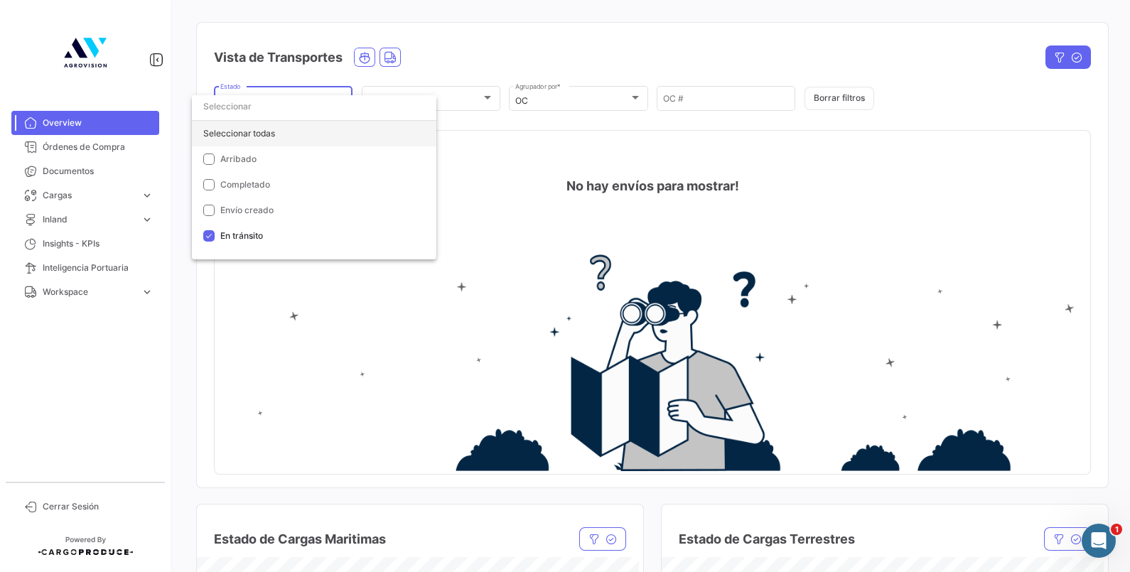
click at [239, 133] on div "Seleccionar todas" at bounding box center [314, 134] width 244 height 26
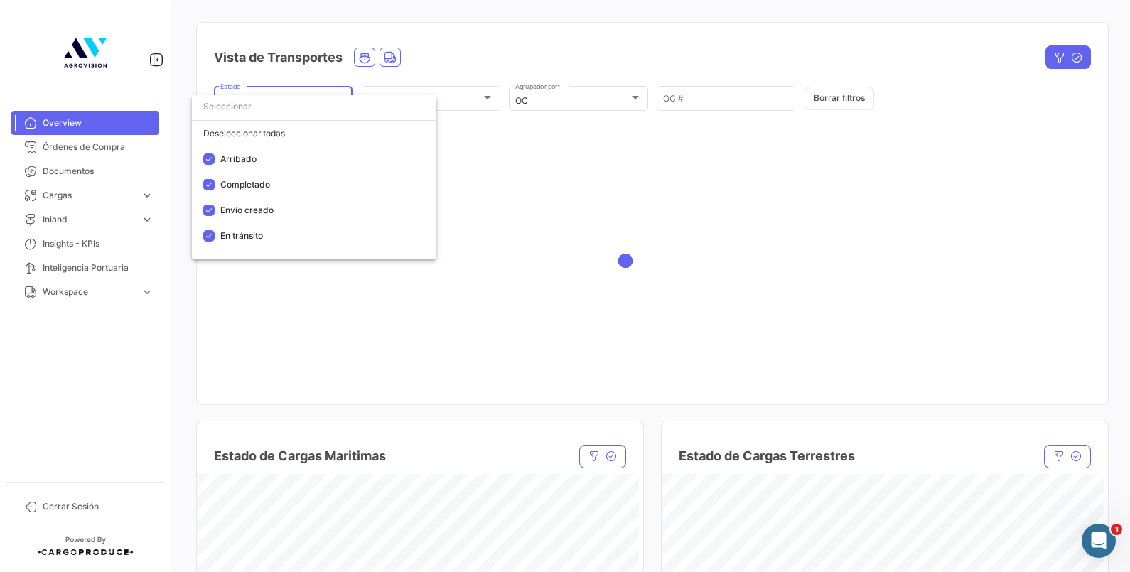
click at [626, 57] on div at bounding box center [565, 286] width 1130 height 572
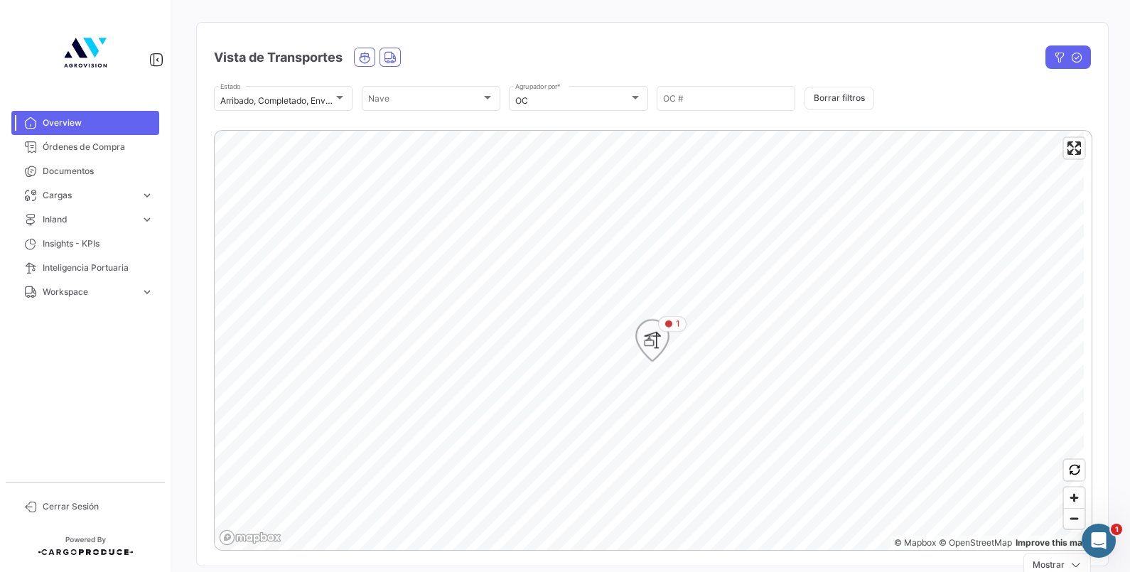
click at [661, 346] on icon "Map marker" at bounding box center [652, 340] width 20 height 30
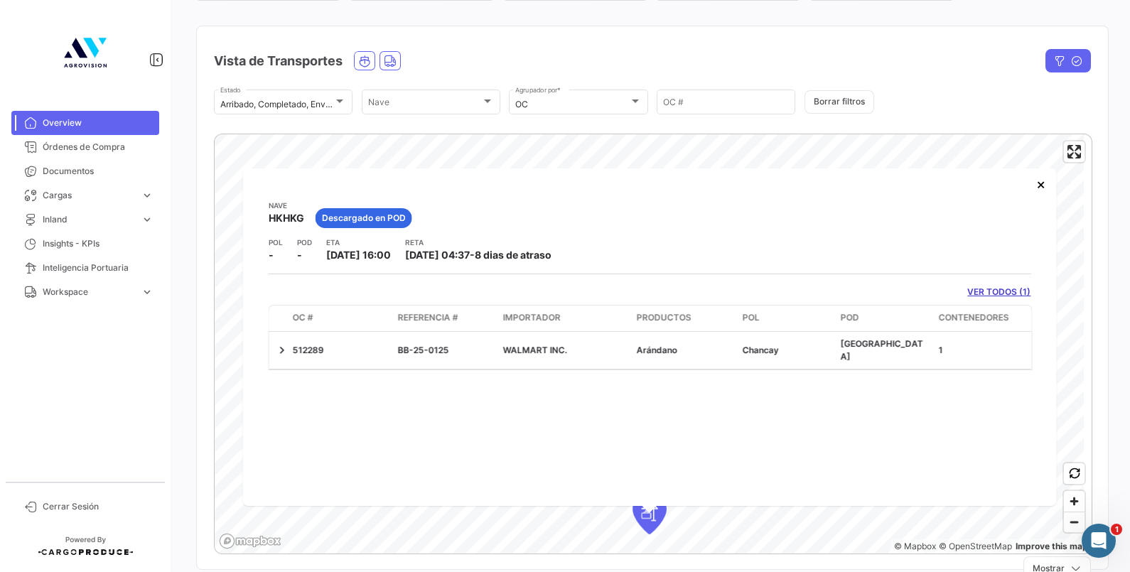
click at [992, 286] on link "VER TODOS (1)" at bounding box center [998, 292] width 63 height 13
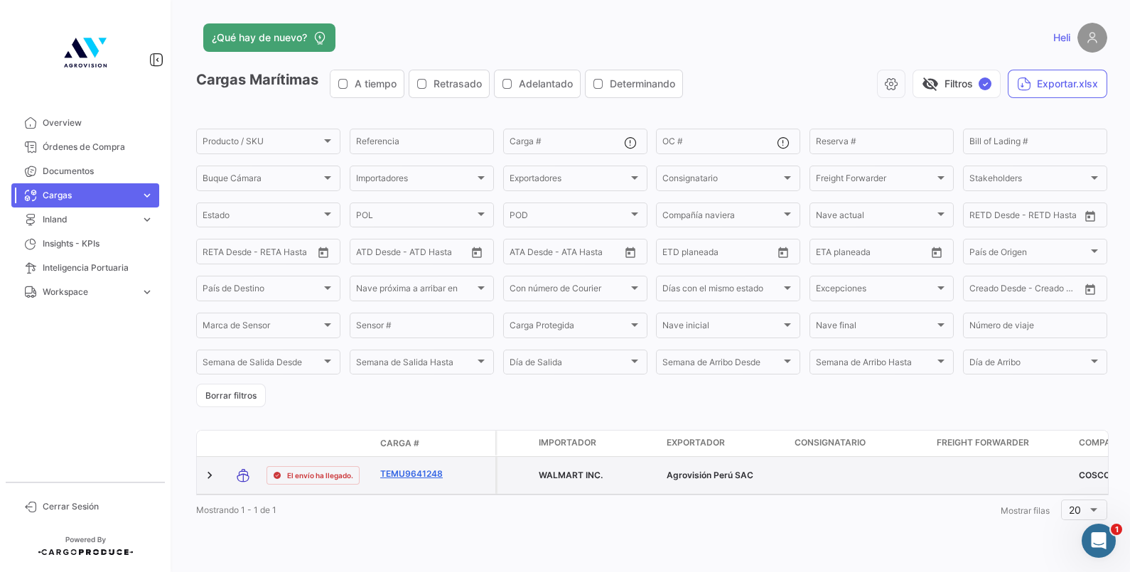
click at [441, 477] on link "TEMU9641248" at bounding box center [417, 473] width 74 height 13
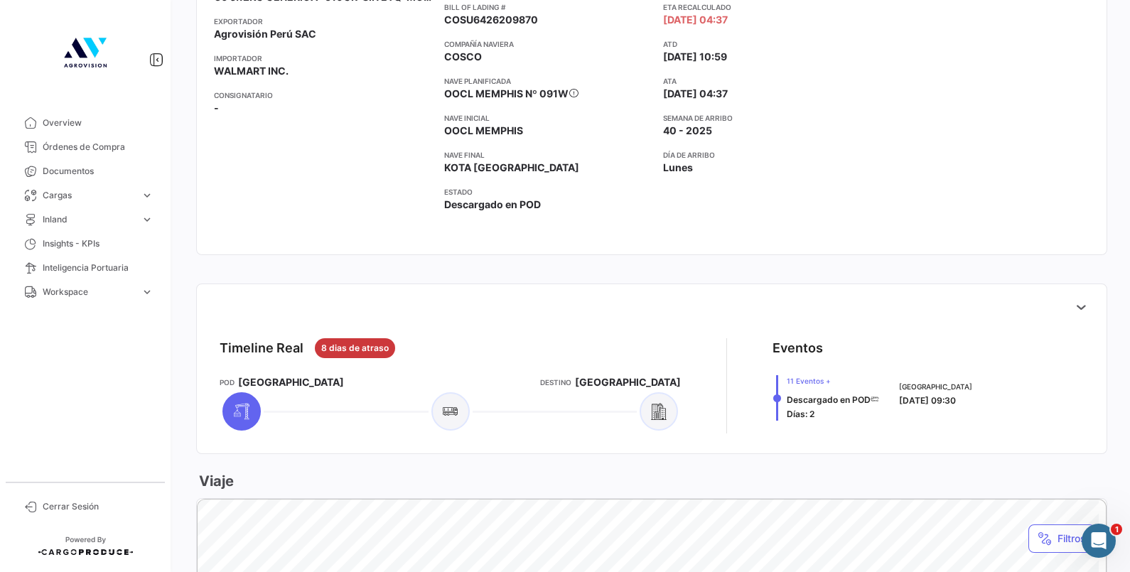
scroll to position [354, 0]
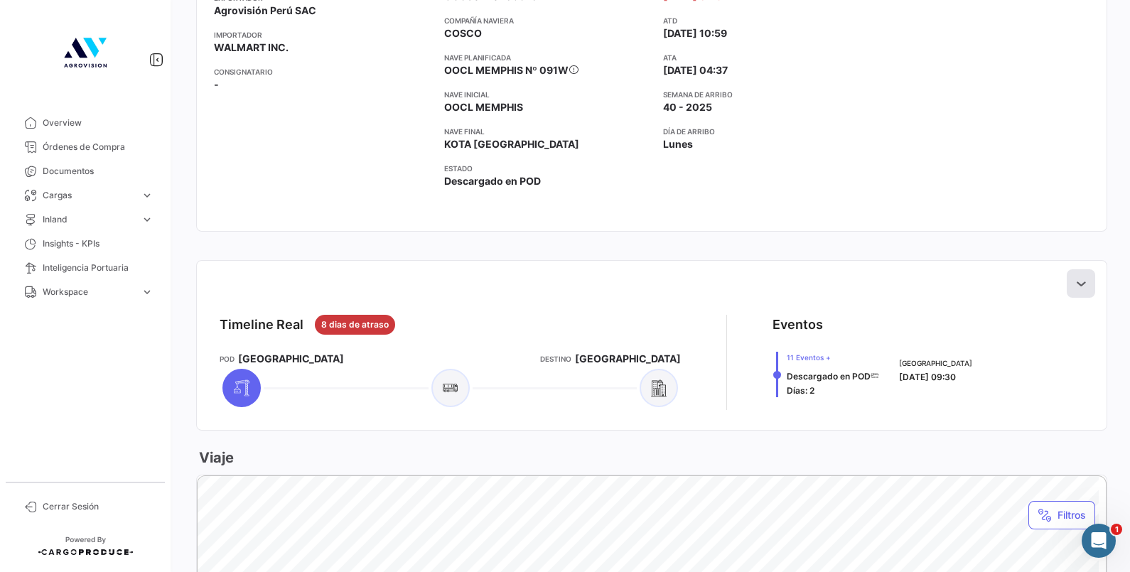
click at [1073, 284] on icon at bounding box center [1080, 283] width 14 height 14
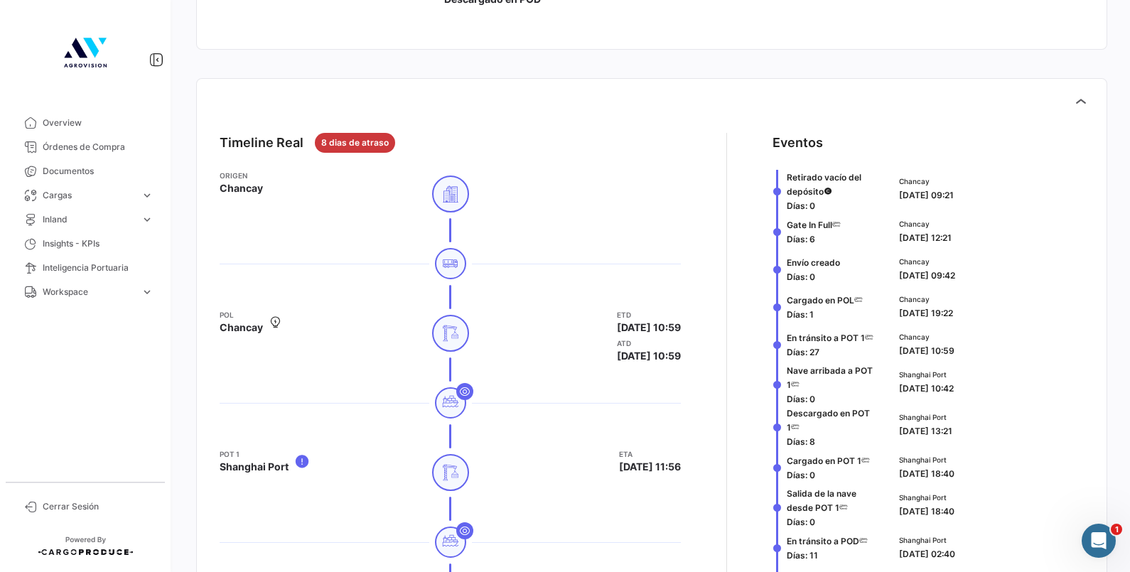
scroll to position [621, 0]
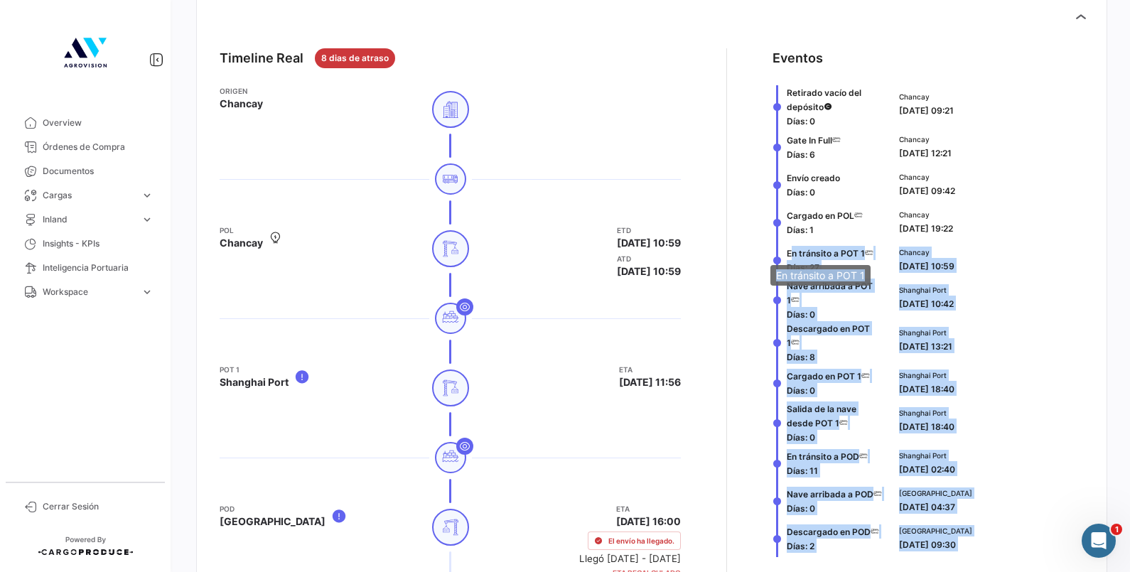
drag, startPoint x: 789, startPoint y: 251, endPoint x: 862, endPoint y: 269, distance: 76.0
click at [862, 269] on body "Overview Órdenes de Compra Documentos Cargas expand_more Cargas Marítimas Carga…" at bounding box center [565, 286] width 1130 height 572
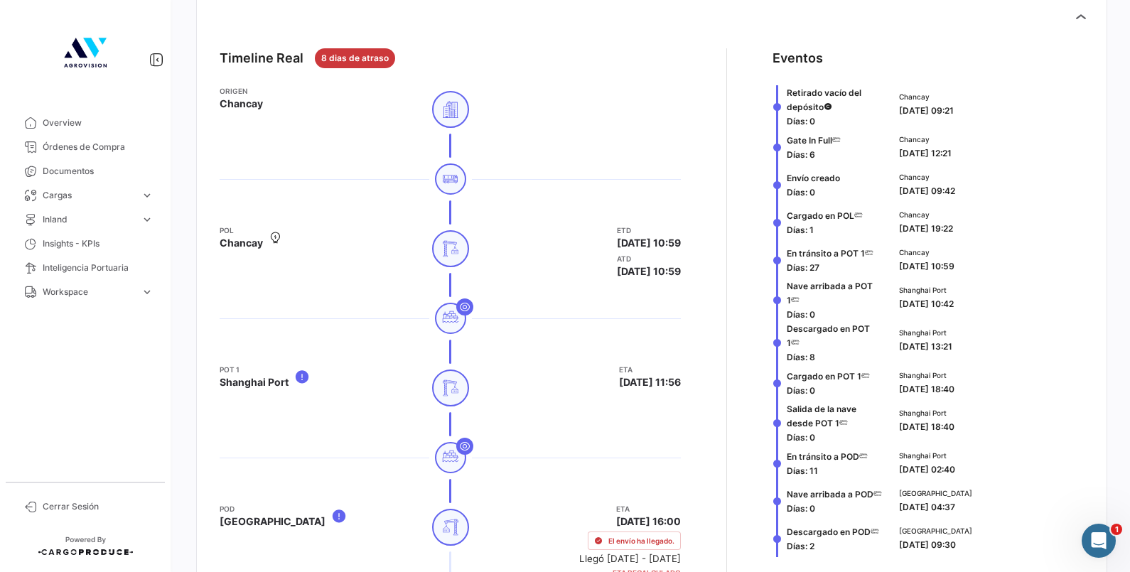
click at [685, 362] on div "Timeline Real 8 dias de atraso Origen Chancay POL Chancay ETD 13/08/2025 10:59 …" at bounding box center [651, 395] width 887 height 716
drag, startPoint x: 985, startPoint y: 302, endPoint x: 789, endPoint y: 269, distance: 198.8
click at [789, 269] on div "Retirado vacío del depósito Días: 0 Chancay 06/08/2025 09:21 Gate In Full Días:…" at bounding box center [927, 321] width 311 height 472
click at [1002, 323] on div "Shanghai Port 09/09/2025 13:21" at bounding box center [988, 342] width 190 height 43
click at [1101, 561] on div "¿Qué hay de nuevo? Heli Carga # TEMU9641248 Volver al listado de Cargas Marítim…" at bounding box center [651, 286] width 956 height 572
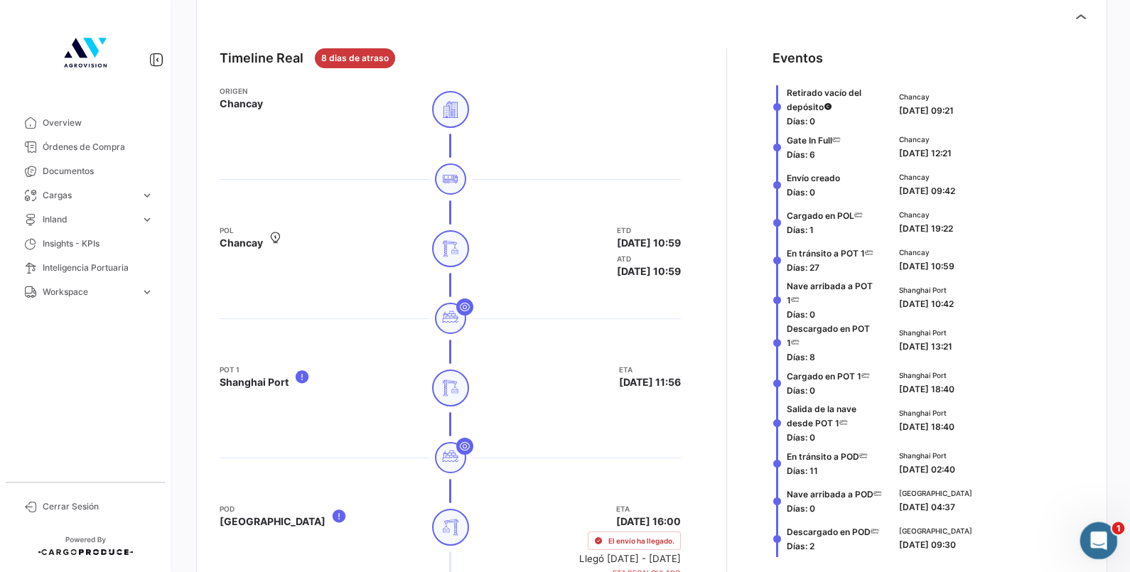
click at [1100, 556] on html at bounding box center [1096, 538] width 34 height 34
click at [1079, 532] on html at bounding box center [1096, 538] width 34 height 34
click at [1100, 522] on div "Abrir Intercom Messenger" at bounding box center [1096, 538] width 47 height 47
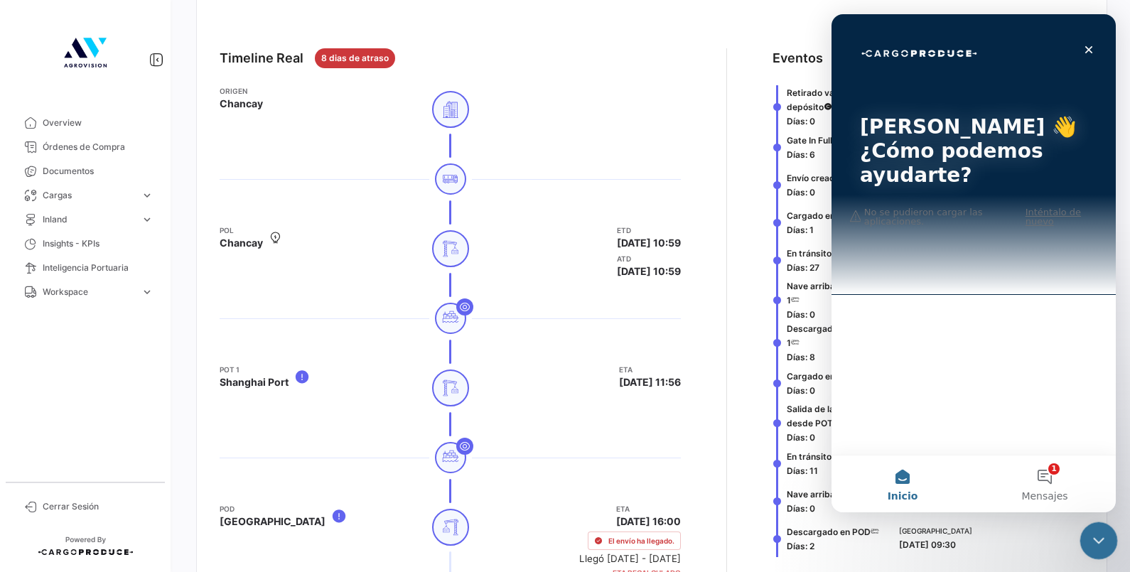
scroll to position [0, 0]
click at [1037, 485] on button "1 Mensajes" at bounding box center [1044, 483] width 142 height 57
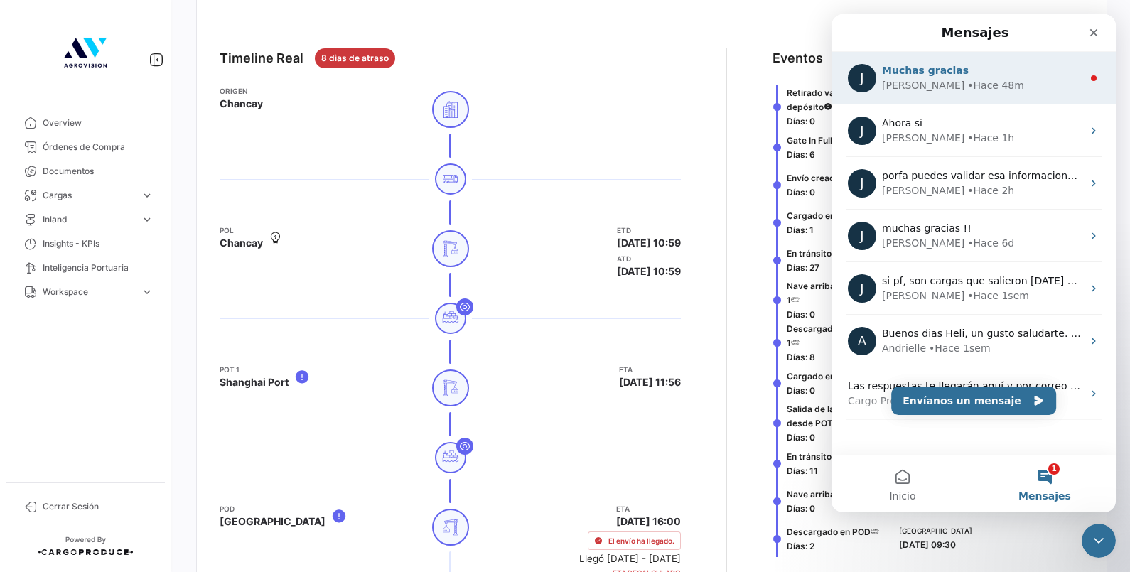
click at [1017, 78] on div "Juan • Hace 48m" at bounding box center [982, 85] width 200 height 15
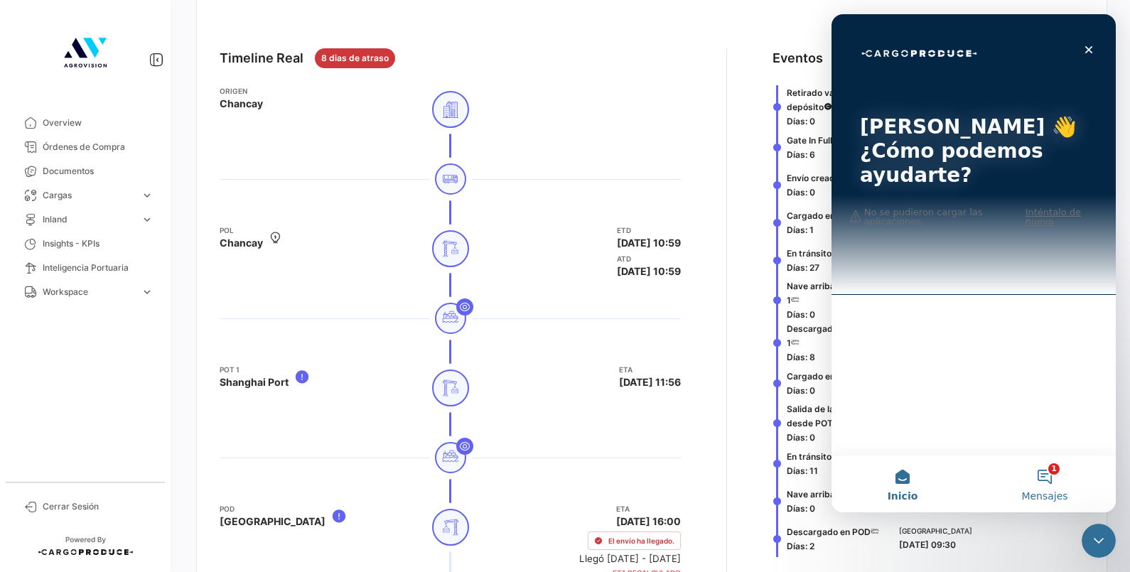
click at [1038, 468] on button "1 Mensajes" at bounding box center [1044, 483] width 142 height 57
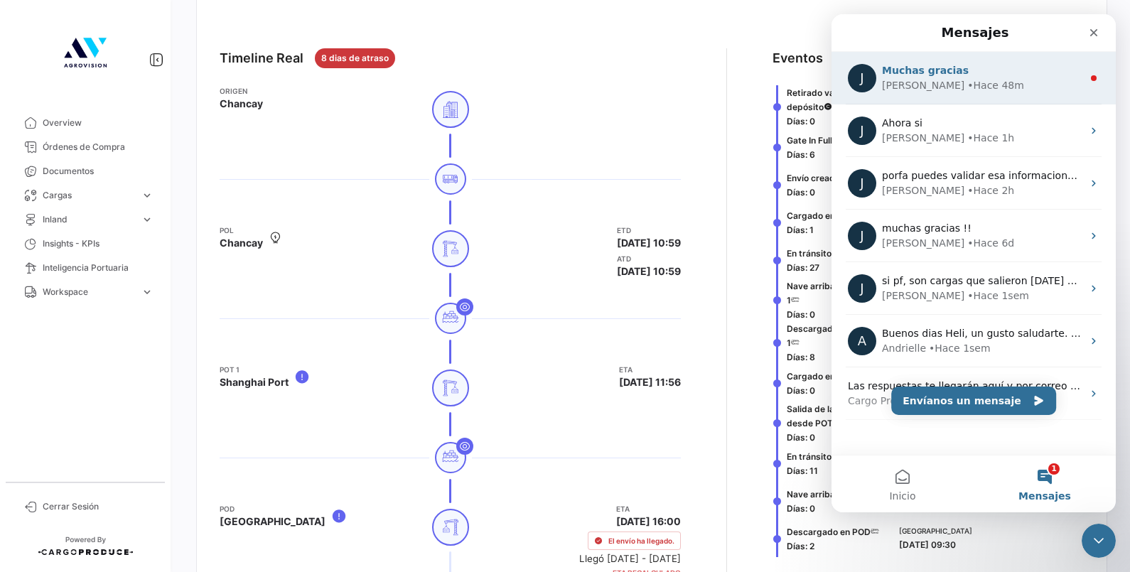
click at [931, 63] on div "Muchas gracias" at bounding box center [982, 70] width 200 height 15
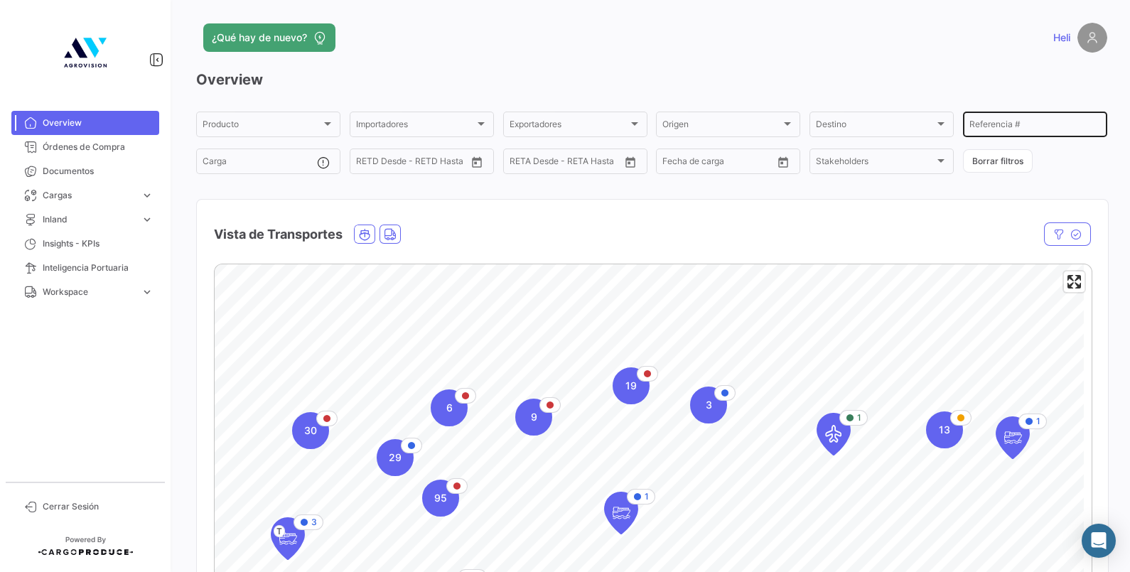
click at [981, 119] on div "Referencia #" at bounding box center [1034, 123] width 131 height 28
paste input "BB-25-0110"
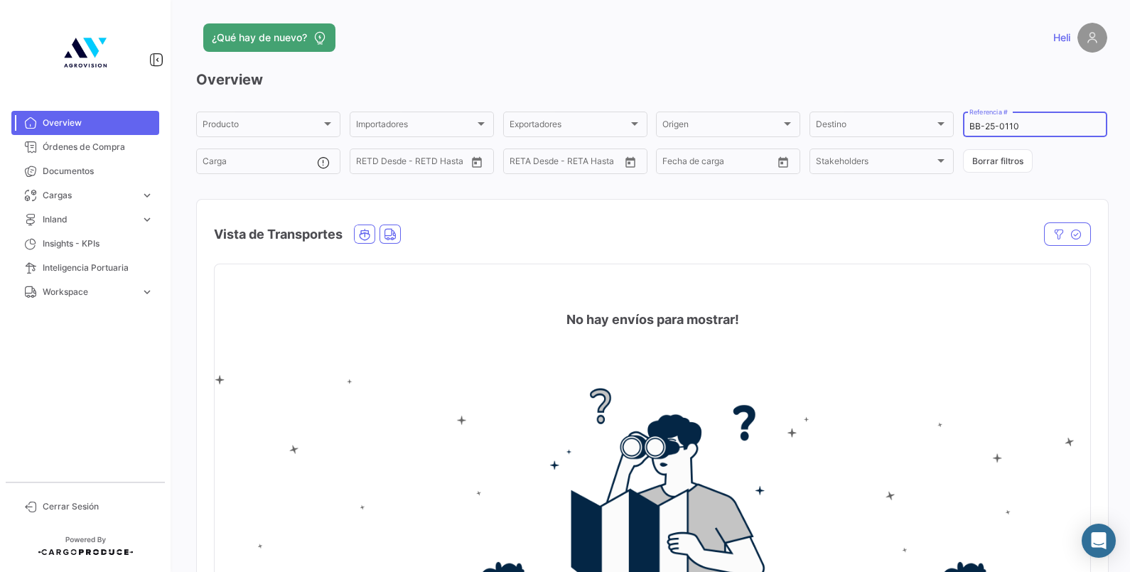
scroll to position [88, 0]
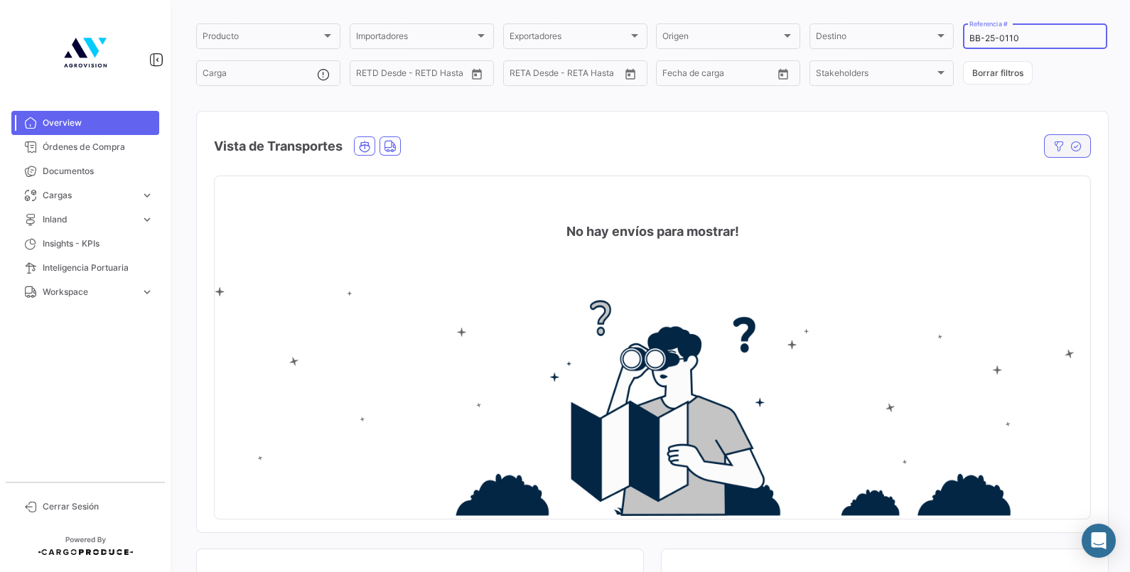
type input "BB-25-0110"
click at [1044, 143] on button "button" at bounding box center [1067, 145] width 47 height 23
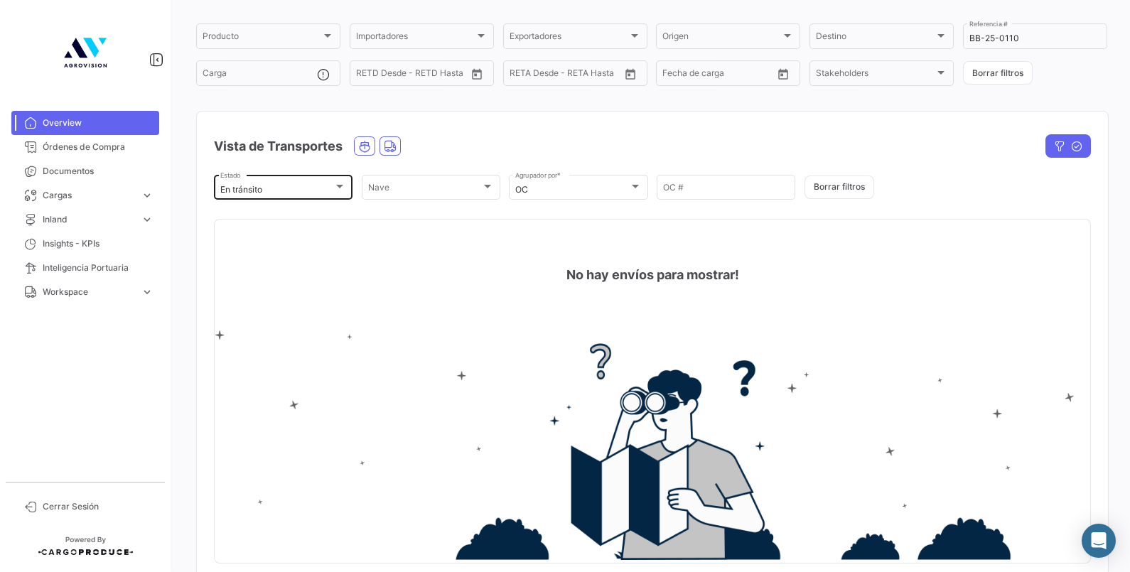
click at [303, 181] on div "En [PERSON_NAME] Estado" at bounding box center [283, 187] width 126 height 28
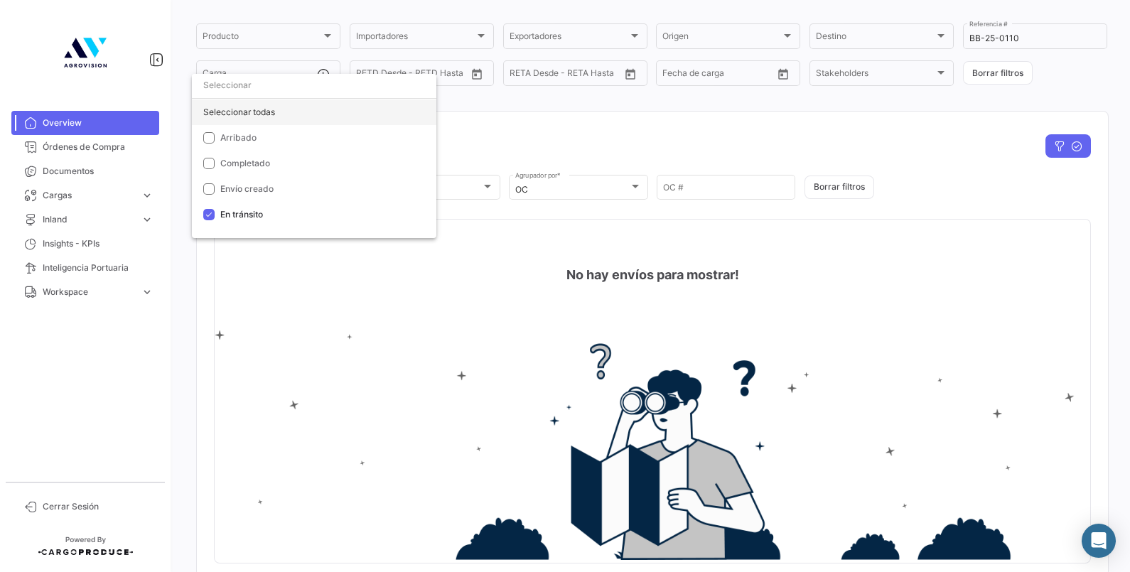
click at [272, 110] on div "Seleccionar todas" at bounding box center [314, 112] width 244 height 26
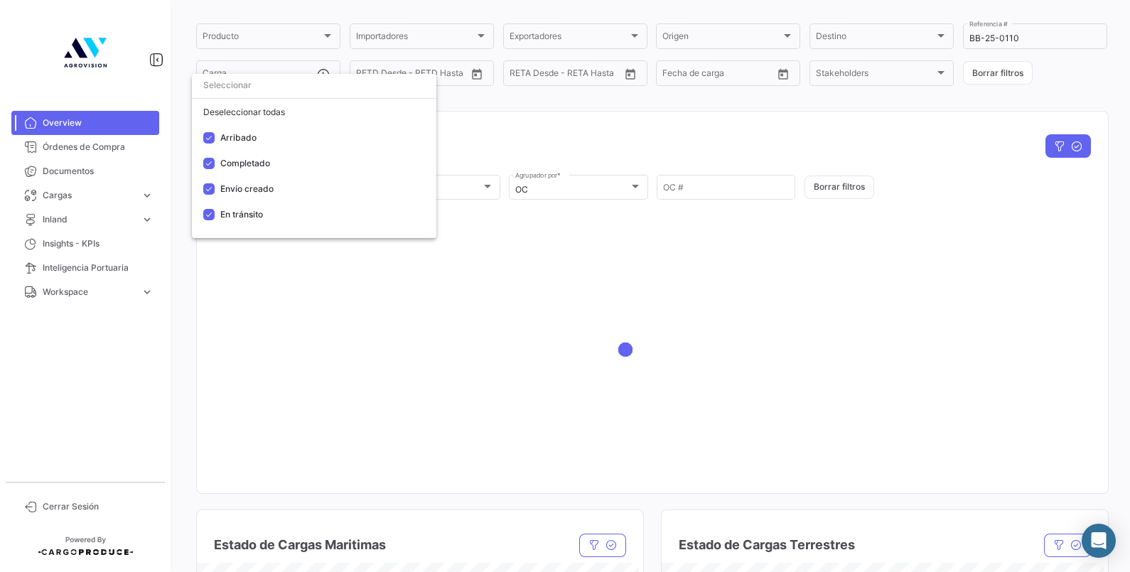
click at [555, 139] on div at bounding box center [565, 286] width 1130 height 572
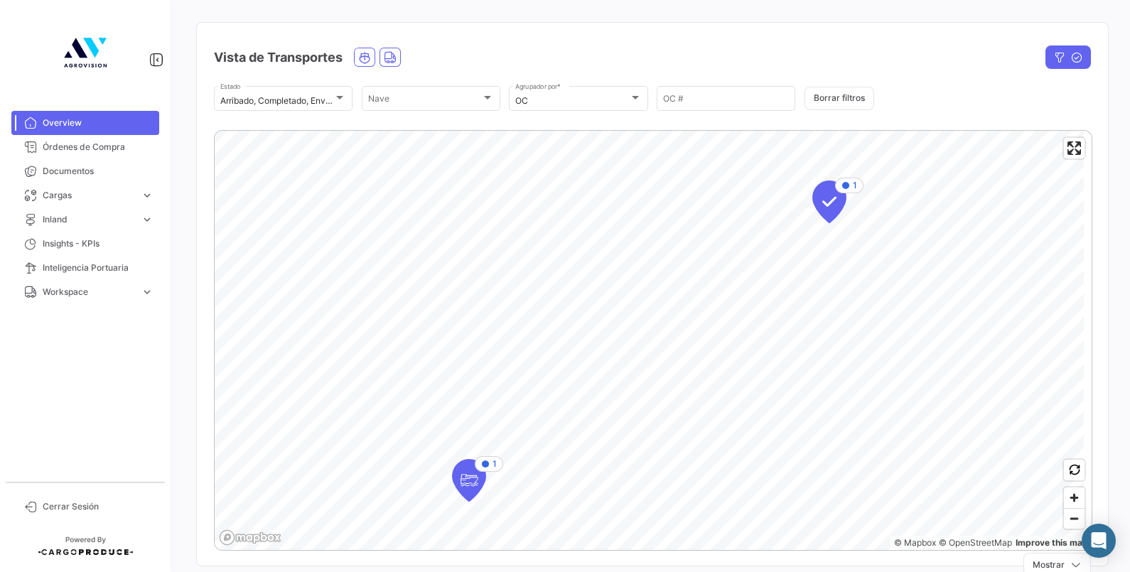
scroll to position [266, 0]
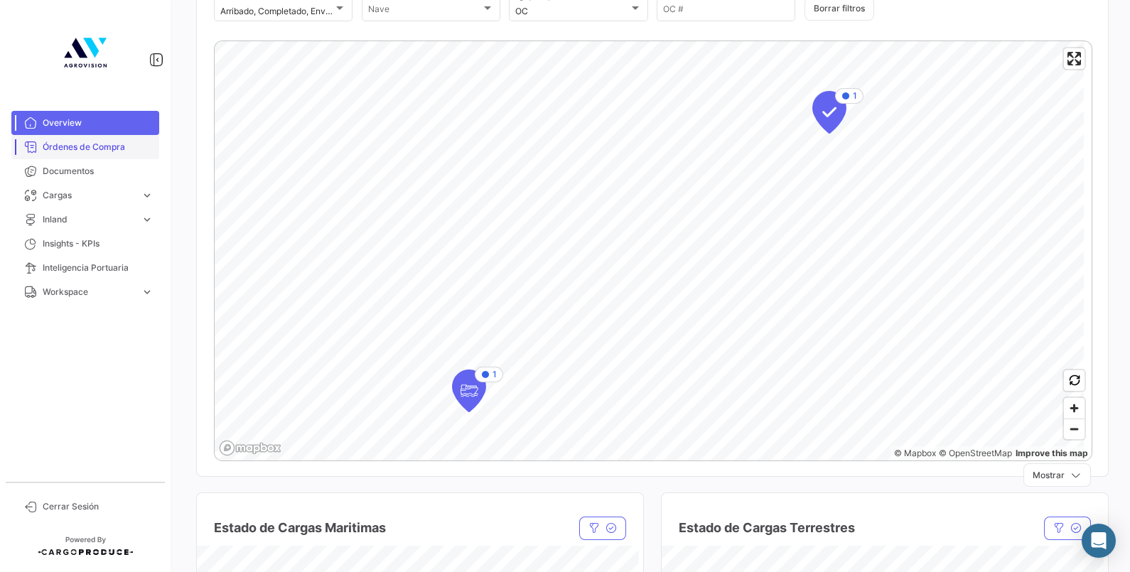
click at [87, 135] on link "Órdenes de Compra" at bounding box center [85, 147] width 148 height 24
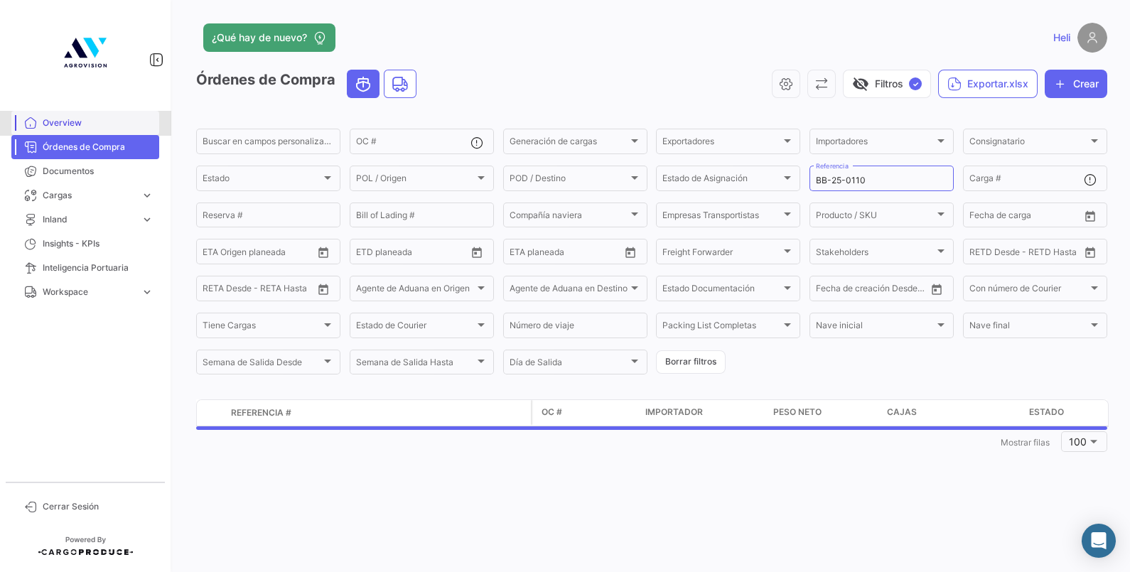
click at [87, 129] on link "Overview" at bounding box center [85, 123] width 148 height 24
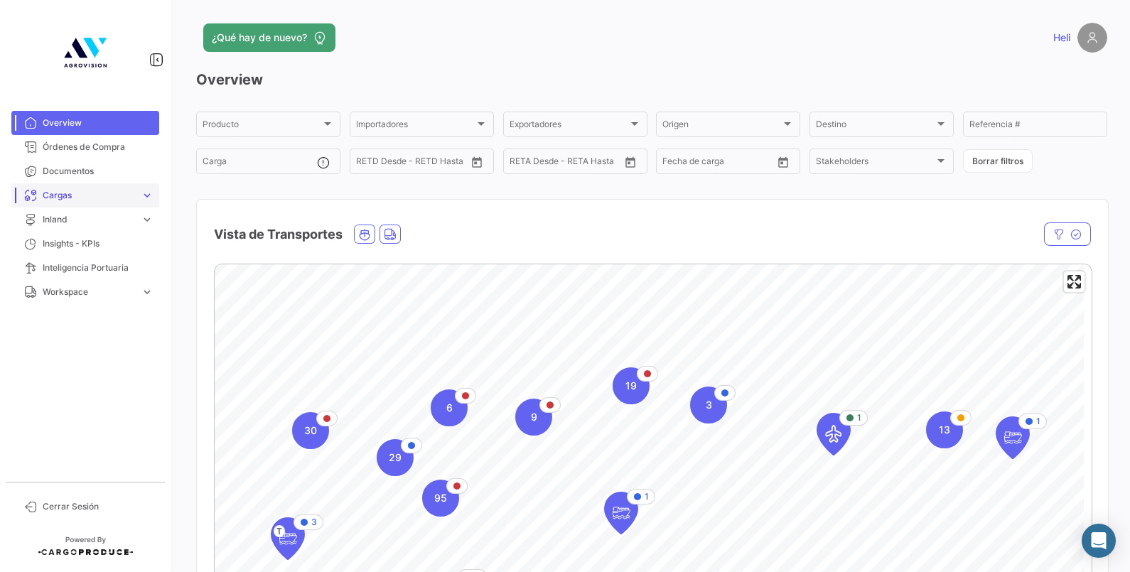
click at [89, 193] on span "Cargas" at bounding box center [89, 195] width 92 height 13
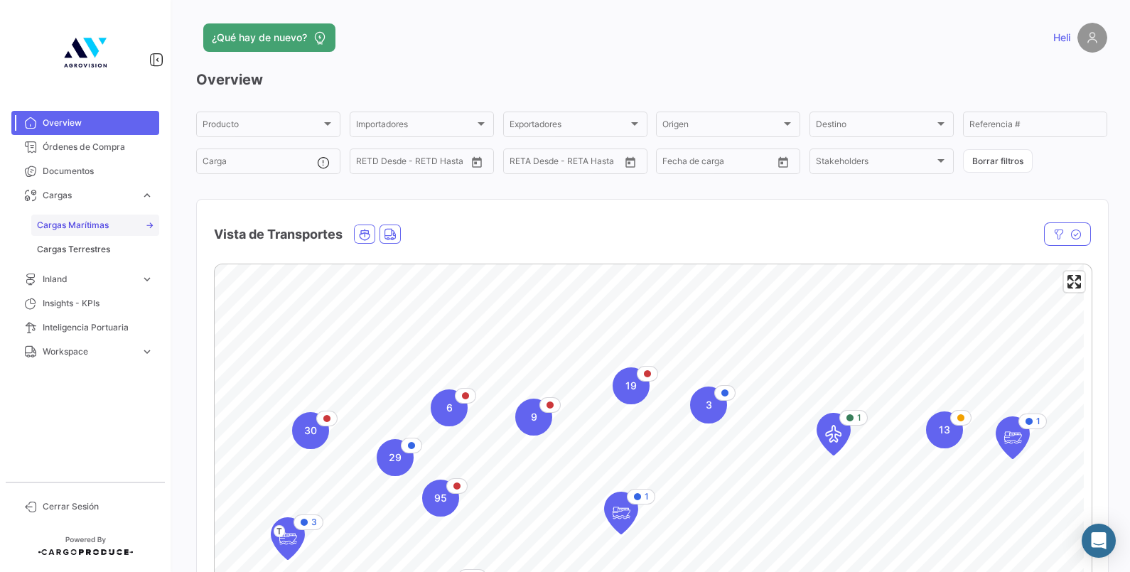
click at [94, 224] on span "Cargas Marítimas" at bounding box center [73, 225] width 72 height 13
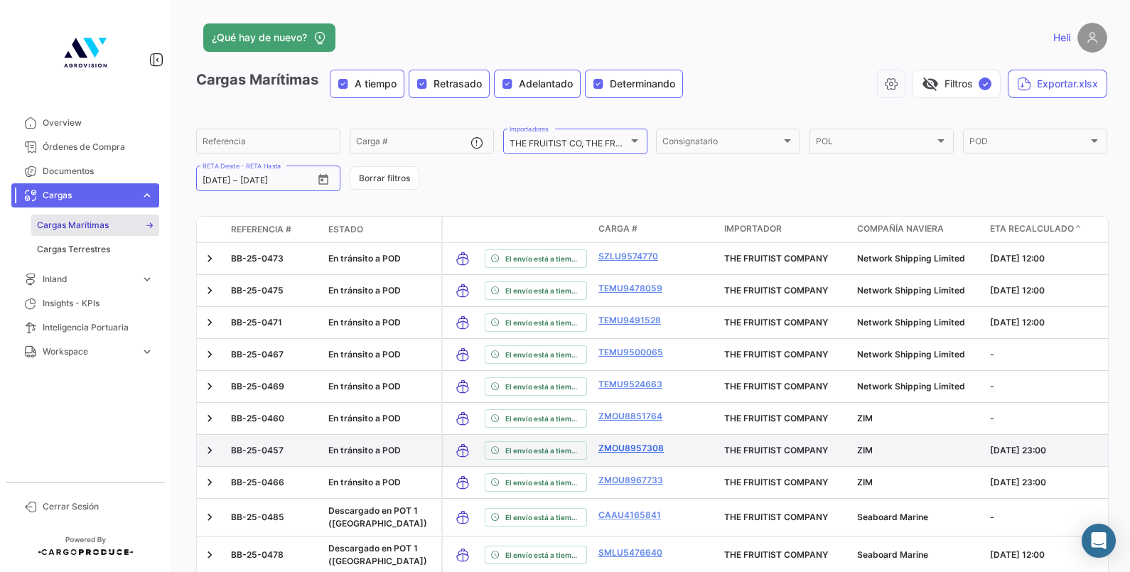
click at [651, 443] on link "ZMOU8957308" at bounding box center [637, 448] width 79 height 13
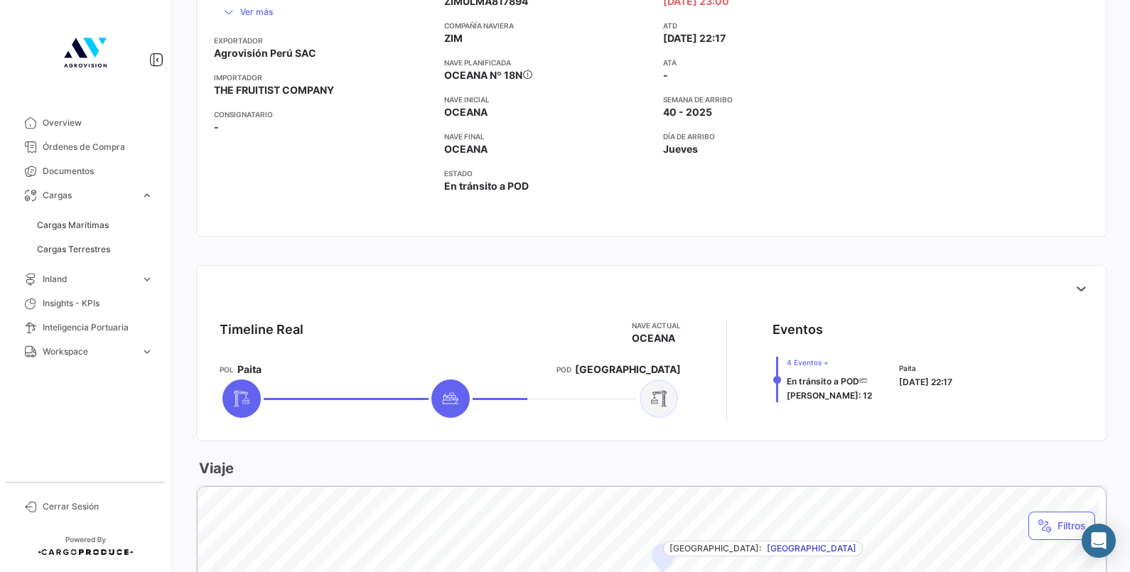
scroll to position [444, 0]
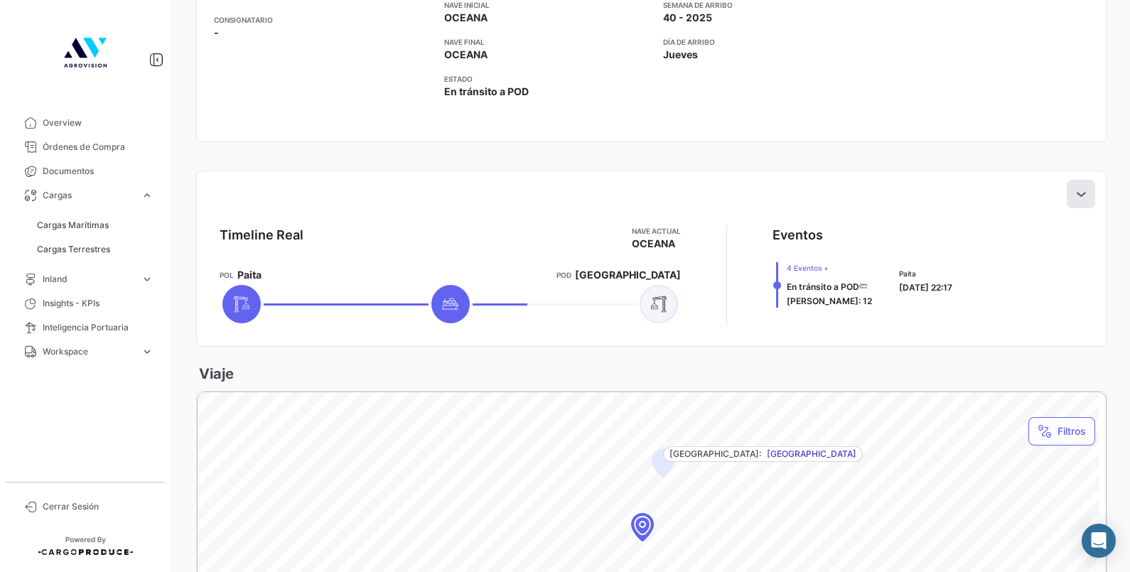
click at [1073, 194] on icon at bounding box center [1080, 194] width 14 height 14
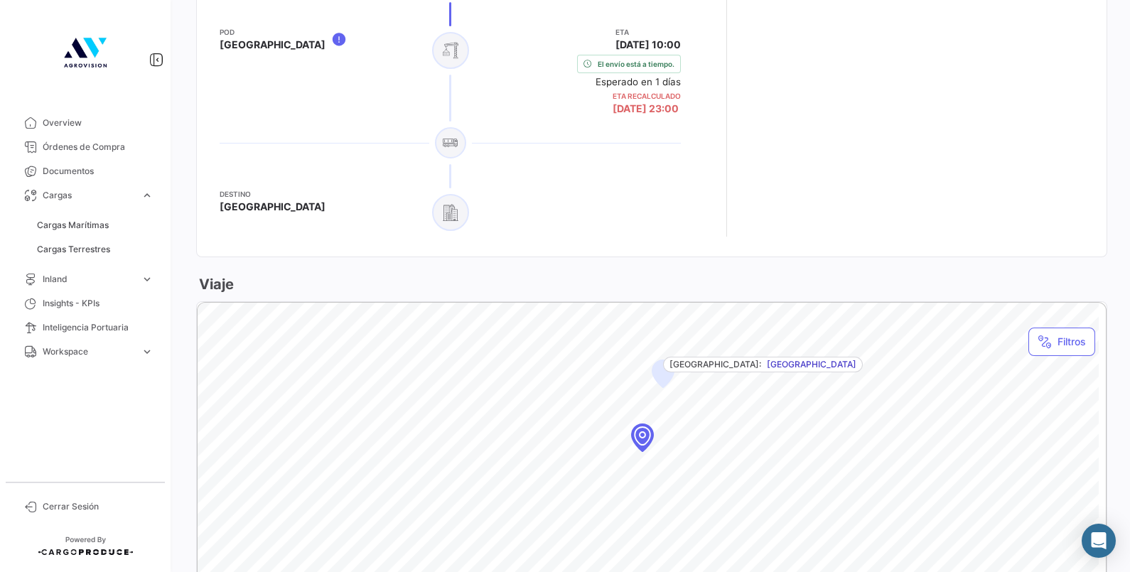
scroll to position [1142, 0]
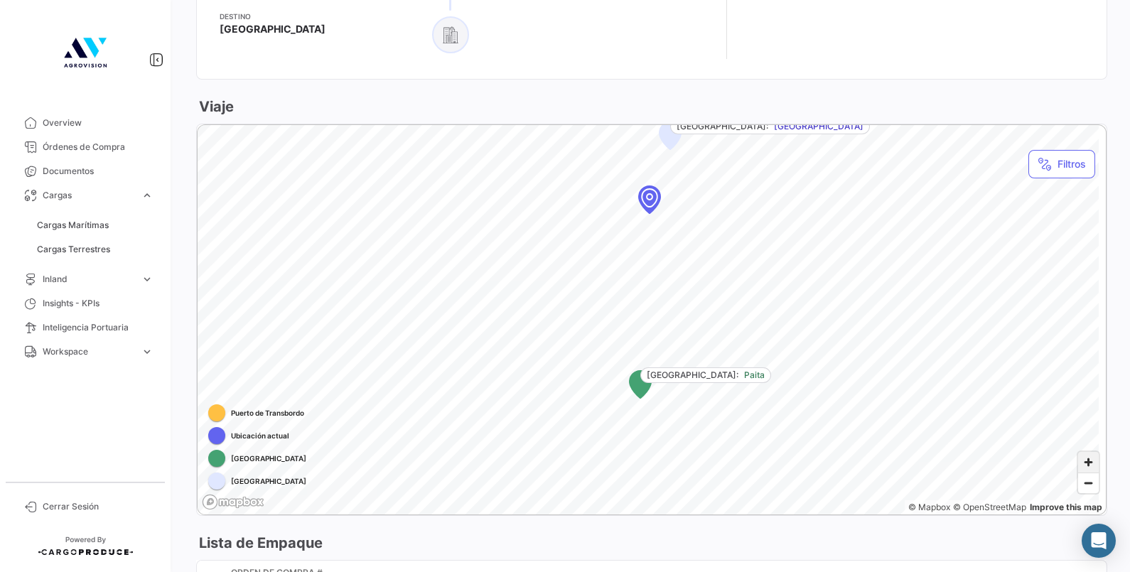
click at [1078, 457] on span "Zoom in" at bounding box center [1088, 462] width 21 height 21
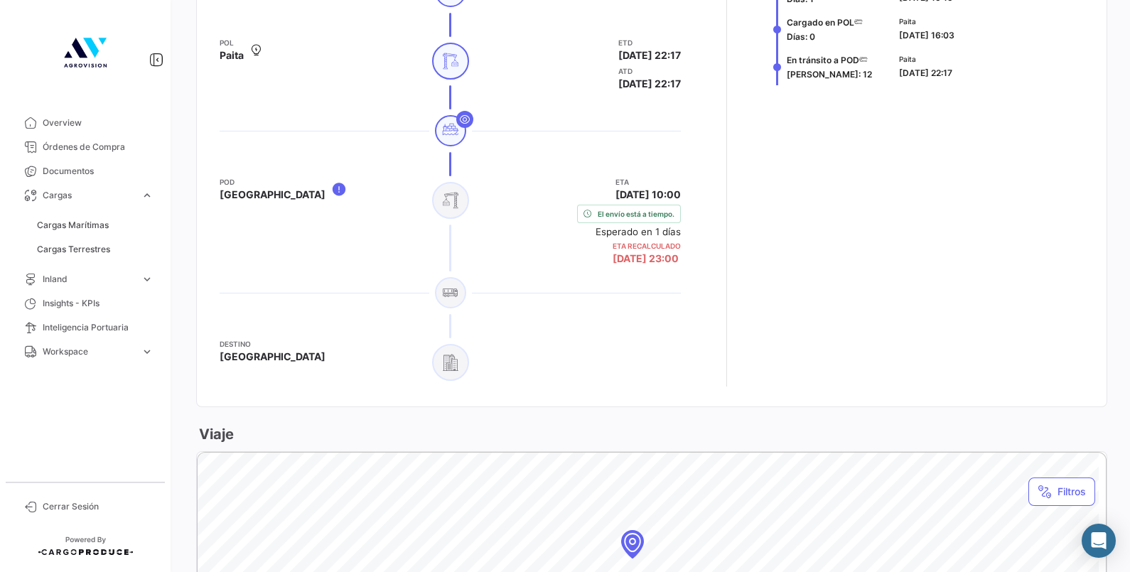
scroll to position [786, 0]
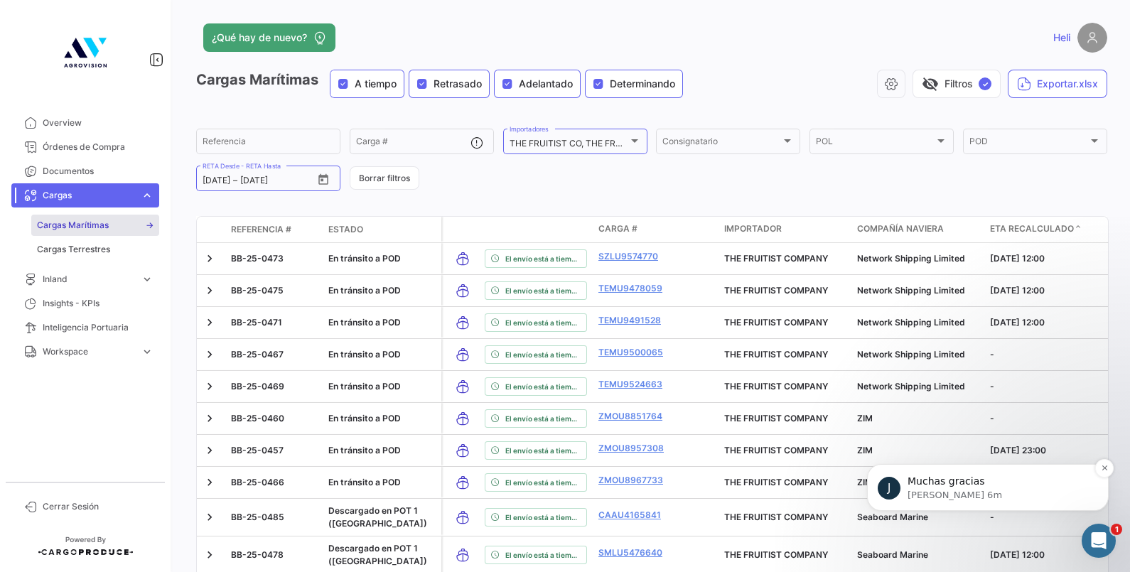
click at [918, 475] on span "Muchas gracias" at bounding box center [945, 480] width 77 height 11
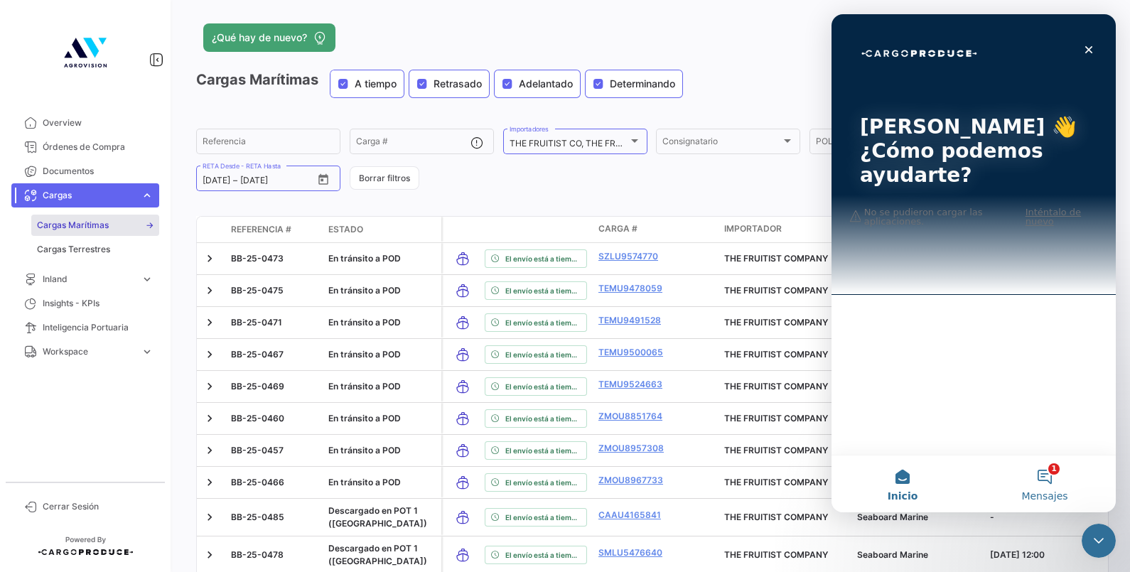
click at [1044, 469] on button "1 Mensajes" at bounding box center [1044, 483] width 142 height 57
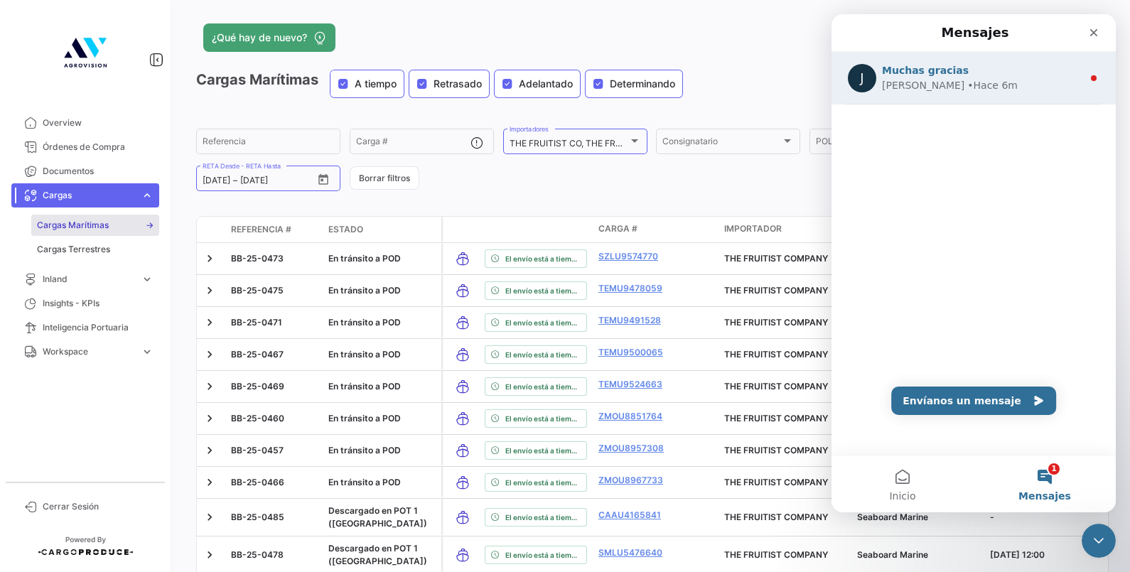
click at [967, 78] on div "• Hace 6m" at bounding box center [992, 85] width 50 height 15
